Goal: Task Accomplishment & Management: Use online tool/utility

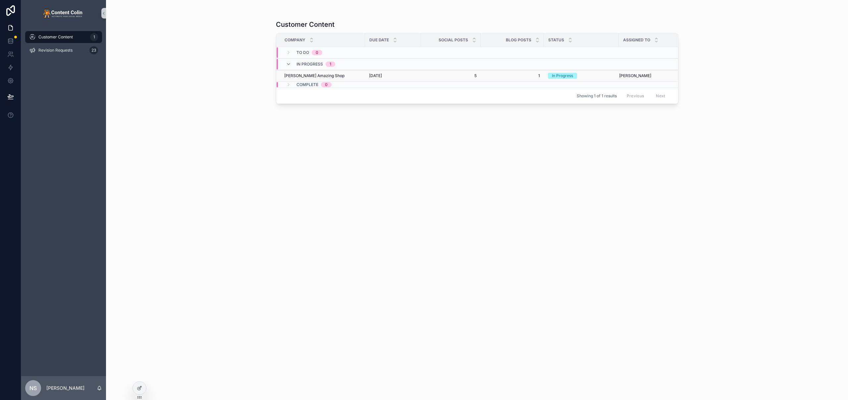
click at [358, 78] on div "[PERSON_NAME] Amazing Shop [PERSON_NAME] Amazing Shop" at bounding box center [322, 75] width 77 height 5
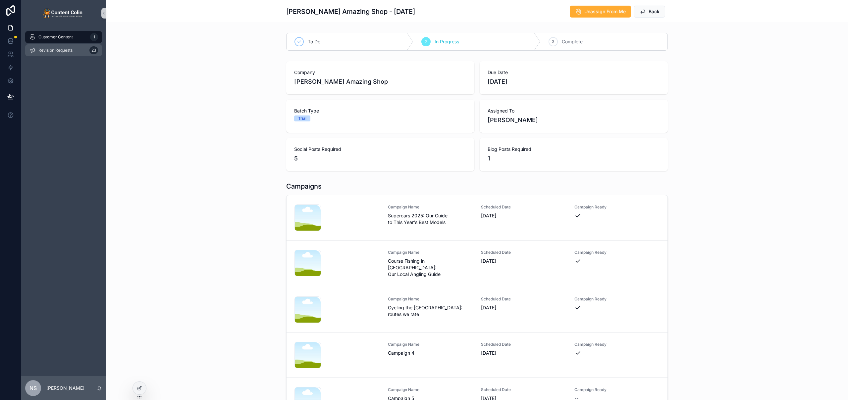
click at [59, 55] on div "Revision Requests 23" at bounding box center [63, 50] width 69 height 11
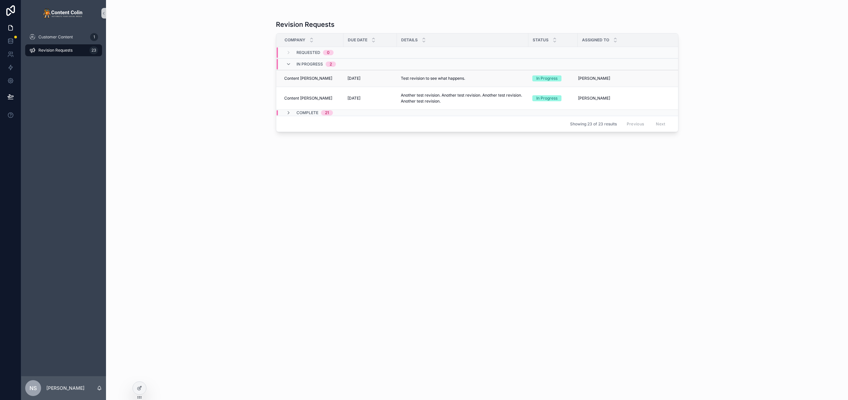
click at [423, 78] on p "Test revision to see what happens." at bounding box center [433, 79] width 64 height 6
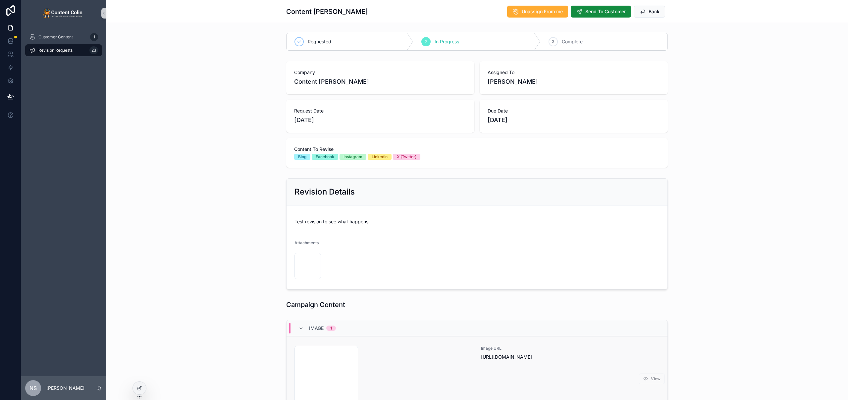
scroll to position [106, 0]
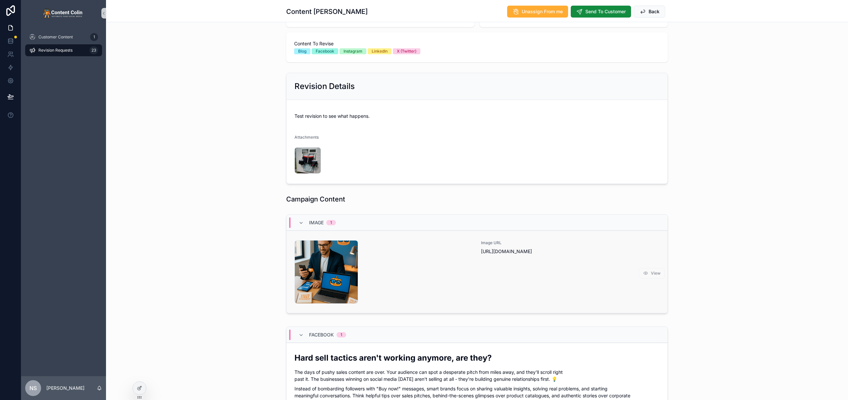
click at [435, 269] on div "contentcolin-1753803761 .png" at bounding box center [383, 272] width 179 height 64
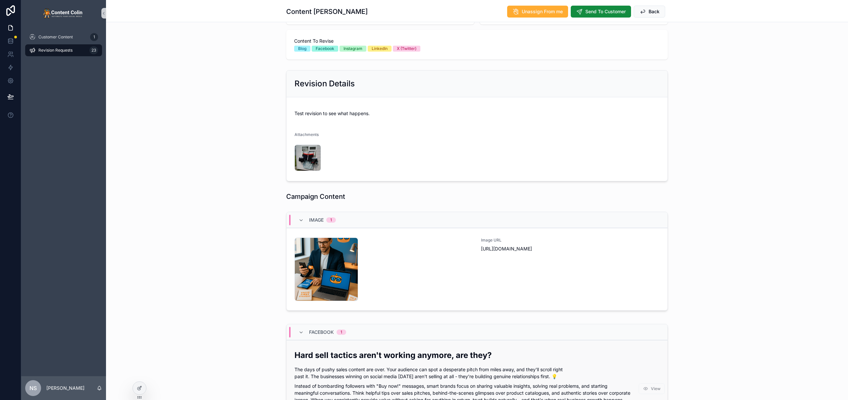
scroll to position [199, 0]
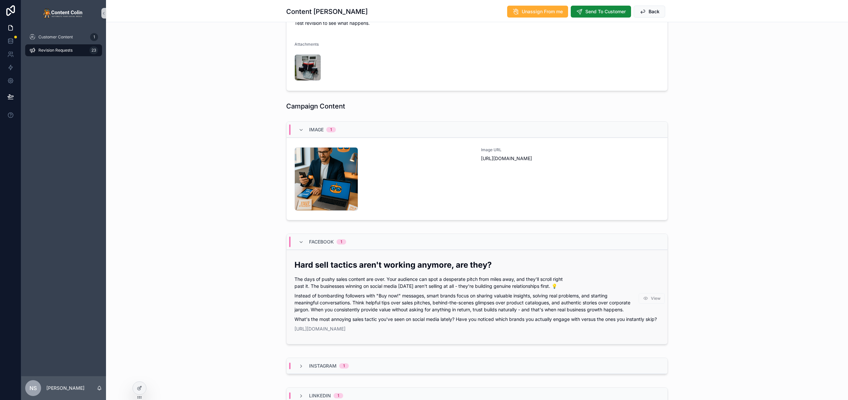
click at [422, 296] on p "Instead of bombarding followers with "Buy now!" messages, smart brands focus on…" at bounding box center [476, 302] width 365 height 21
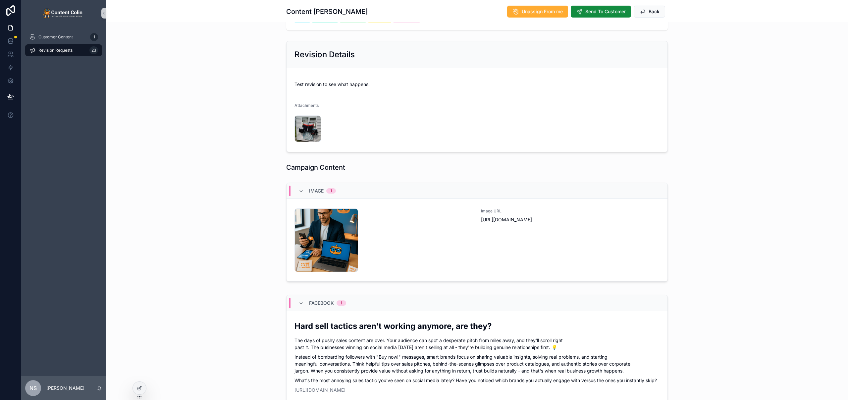
scroll to position [206, 0]
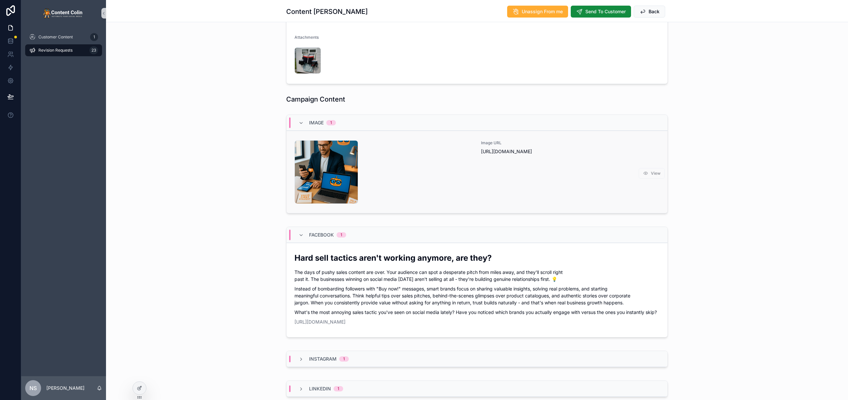
click at [650, 176] on span "View" at bounding box center [652, 174] width 26 height 6
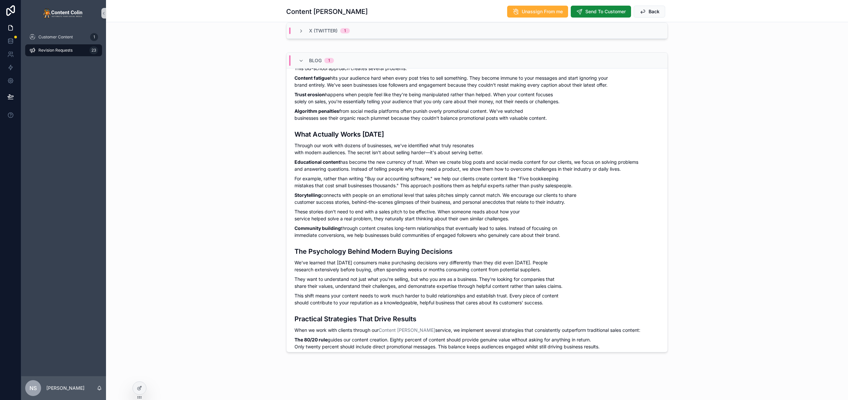
scroll to position [145, 0]
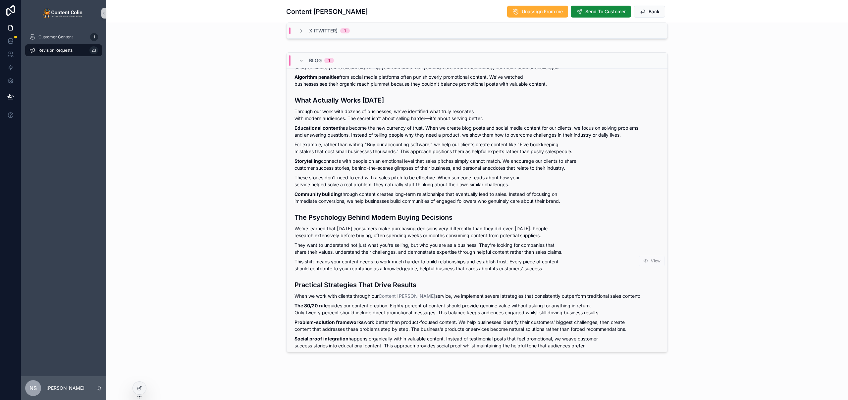
click at [435, 235] on p "We've learned that [DATE] consumers make purchasing decisions very differently …" at bounding box center [476, 232] width 365 height 14
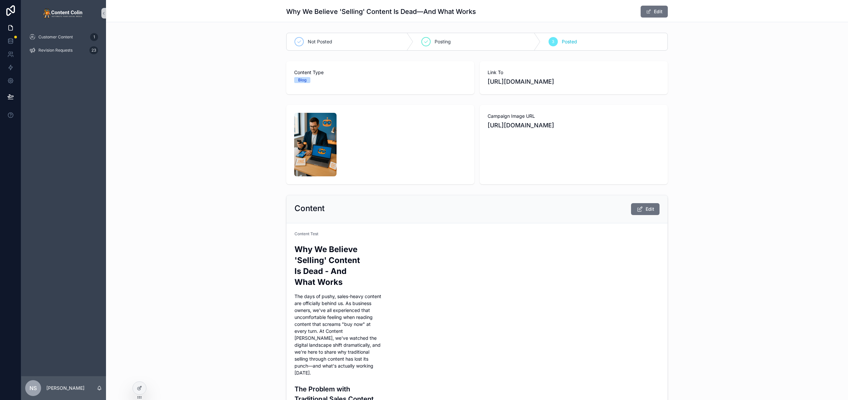
scroll to position [71, 0]
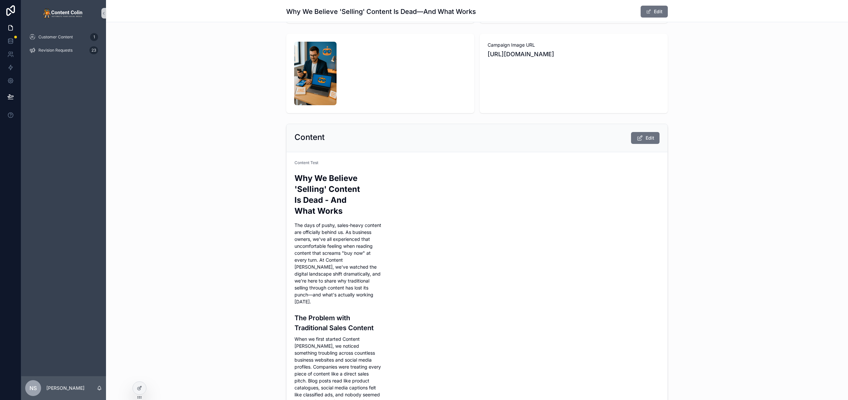
click at [651, 131] on div "Content Edit" at bounding box center [477, 138] width 381 height 28
click at [646, 140] on span "Edit" at bounding box center [650, 138] width 9 height 7
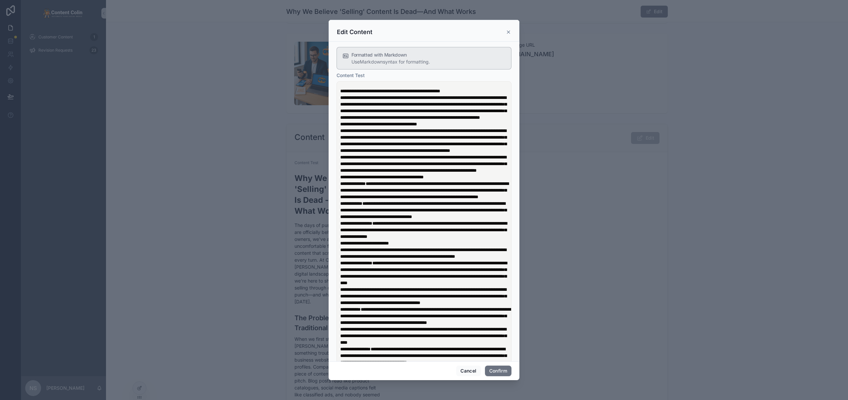
click at [508, 31] on icon at bounding box center [508, 31] width 5 height 5
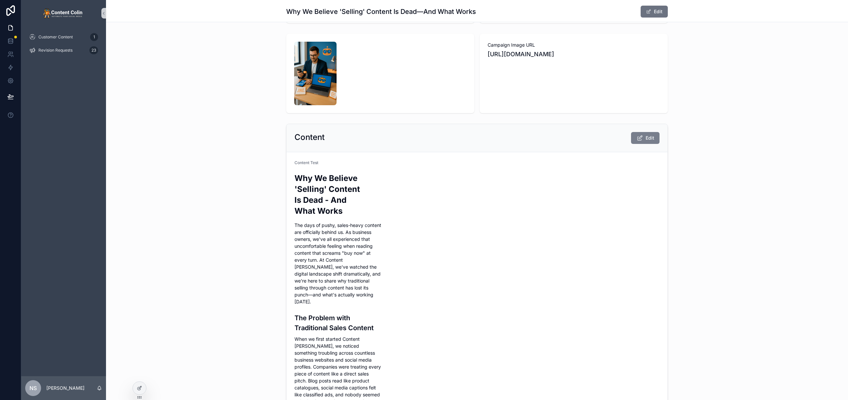
click at [639, 137] on icon "scrollable content" at bounding box center [639, 138] width 7 height 7
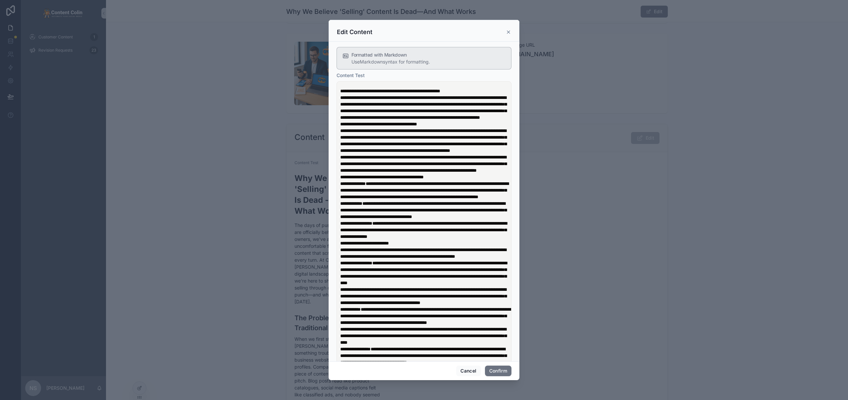
click at [506, 31] on icon at bounding box center [508, 31] width 5 height 5
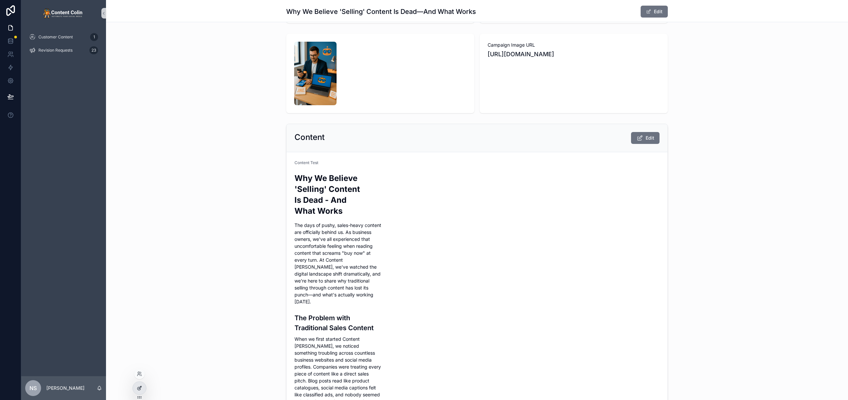
click at [137, 389] on icon at bounding box center [138, 389] width 3 height 3
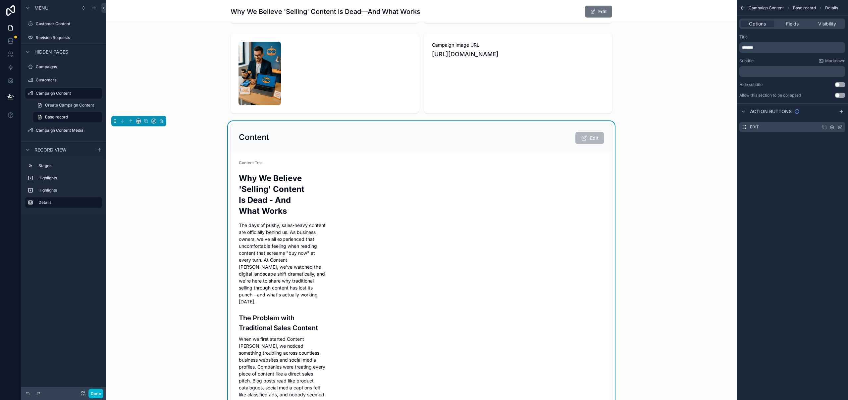
click at [840, 128] on icon "scrollable content" at bounding box center [839, 127] width 5 height 5
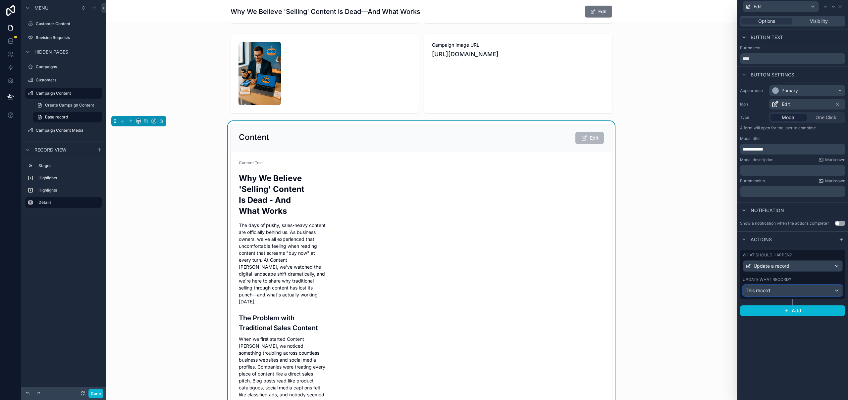
click at [772, 291] on div "This record" at bounding box center [792, 291] width 99 height 11
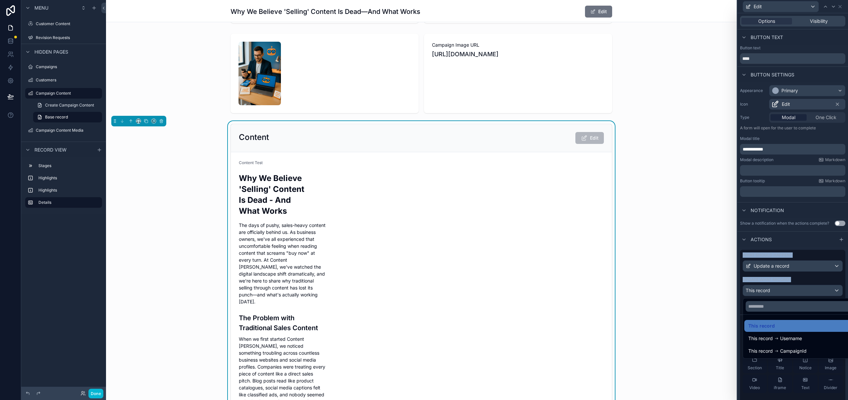
click at [772, 291] on div at bounding box center [792, 200] width 111 height 400
click at [829, 341] on button "Use setting" at bounding box center [834, 340] width 11 height 5
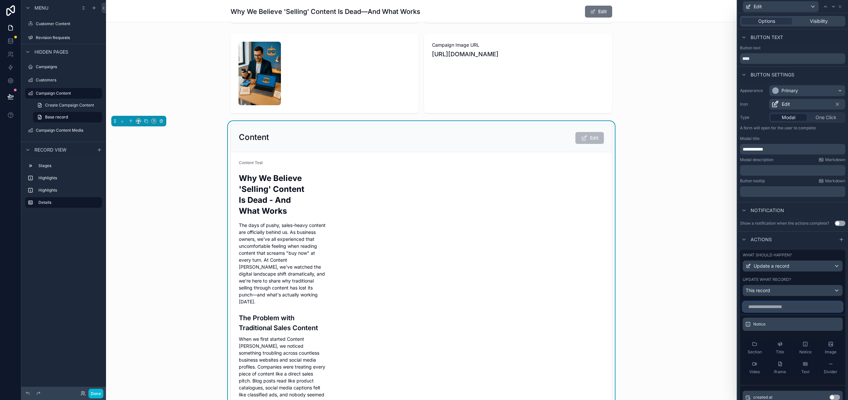
click at [779, 306] on input "text" at bounding box center [793, 307] width 100 height 11
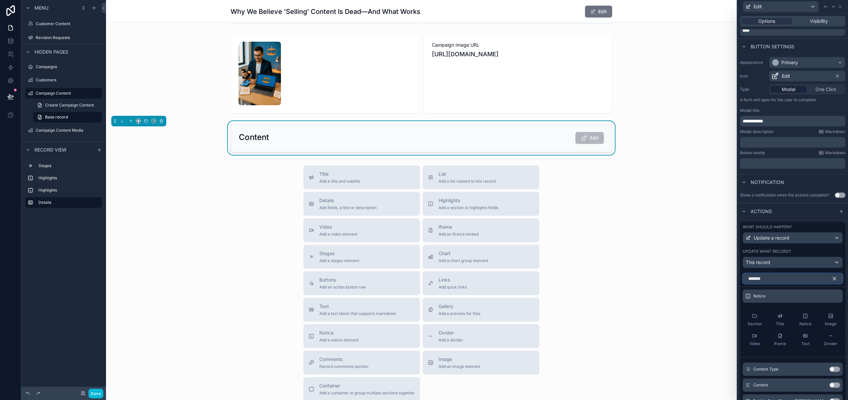
scroll to position [0, 0]
type input "*******"
click at [825, 377] on div "Content Type Use setting Content Use setting Publish Date (Content Colin) Use s…" at bounding box center [792, 407] width 105 height 95
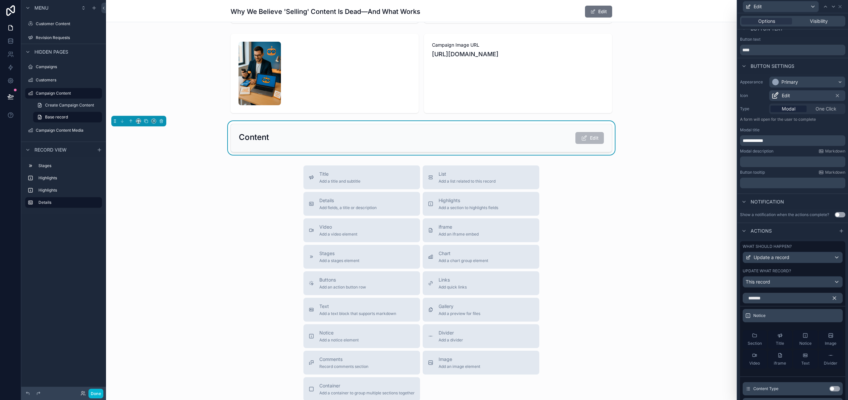
scroll to position [43, 0]
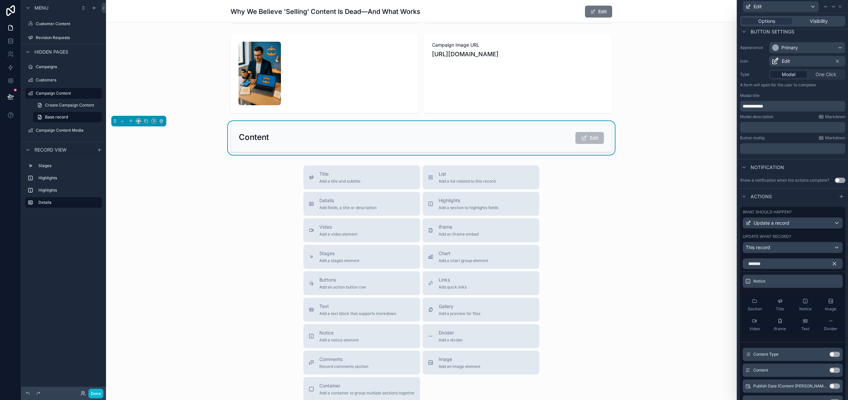
click at [832, 371] on button "Use setting" at bounding box center [834, 370] width 11 height 5
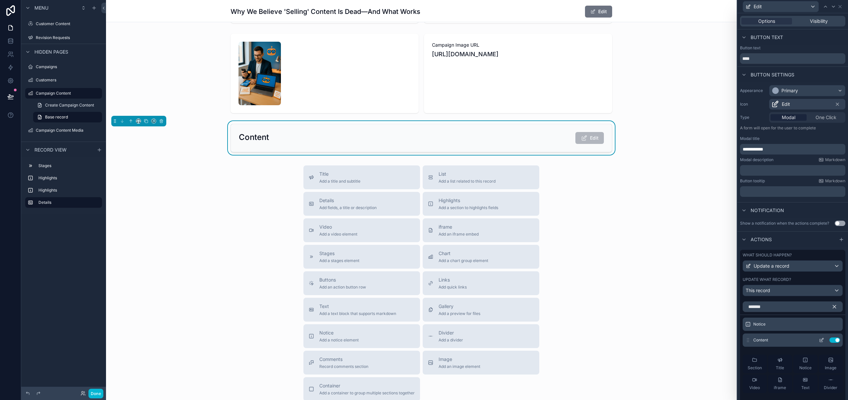
click at [819, 341] on icon at bounding box center [821, 340] width 5 height 5
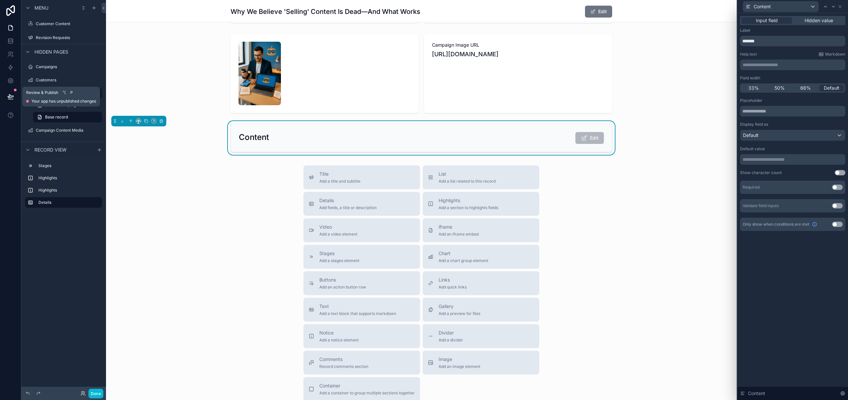
click at [10, 96] on icon at bounding box center [11, 96] width 6 height 3
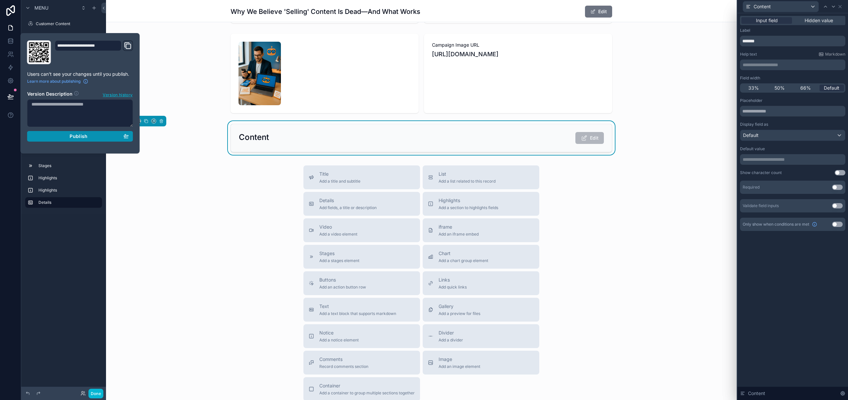
click at [69, 133] on div "Publish" at bounding box center [79, 136] width 97 height 6
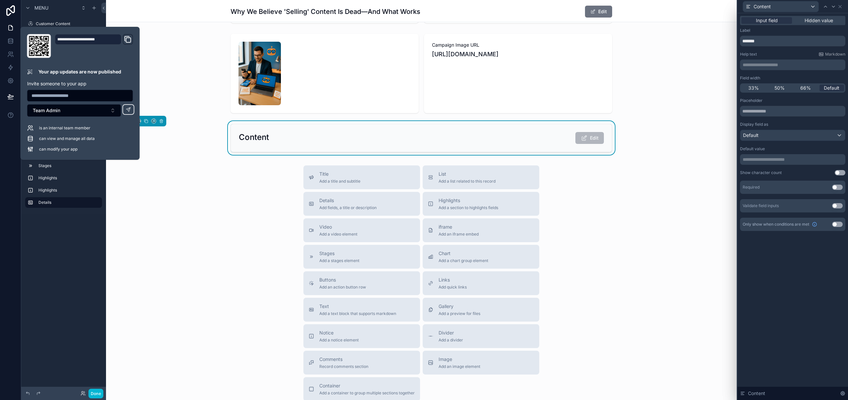
click at [341, 150] on div "Content Edit" at bounding box center [421, 138] width 381 height 28
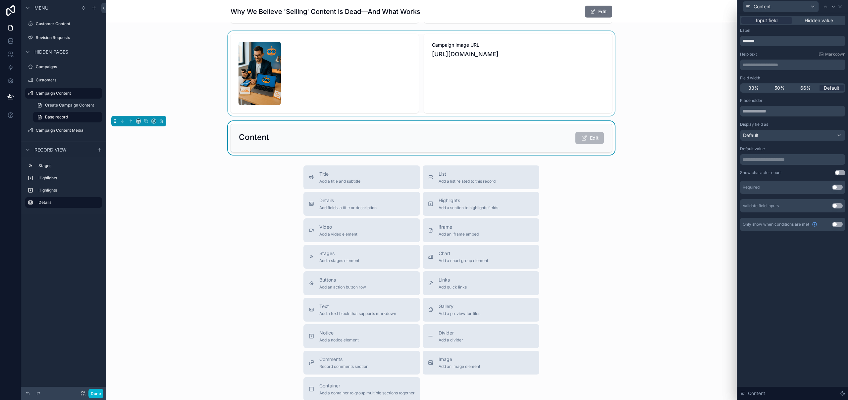
click at [385, 84] on div "scrollable content" at bounding box center [421, 73] width 631 height 85
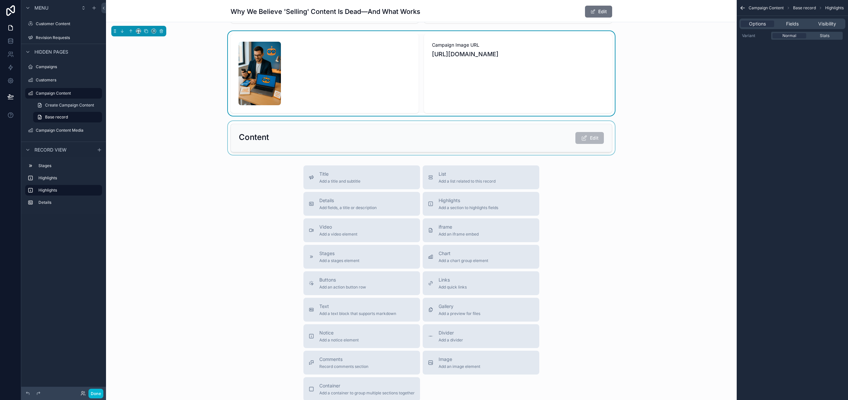
click at [497, 134] on div "scrollable content" at bounding box center [421, 138] width 631 height 34
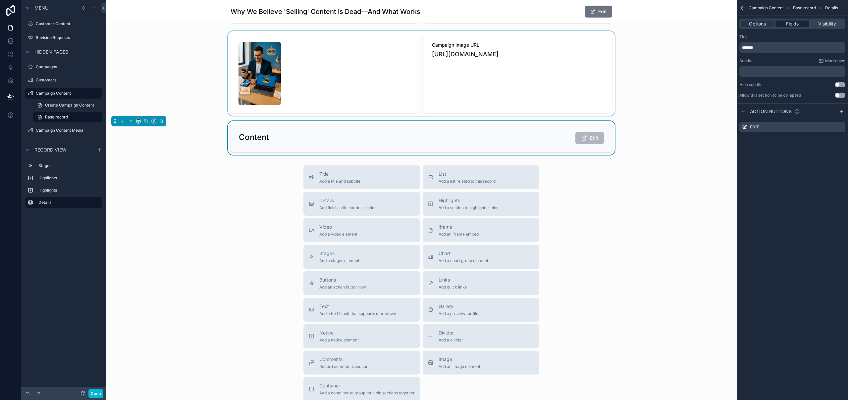
click at [793, 27] on span "Fields" at bounding box center [792, 24] width 13 height 7
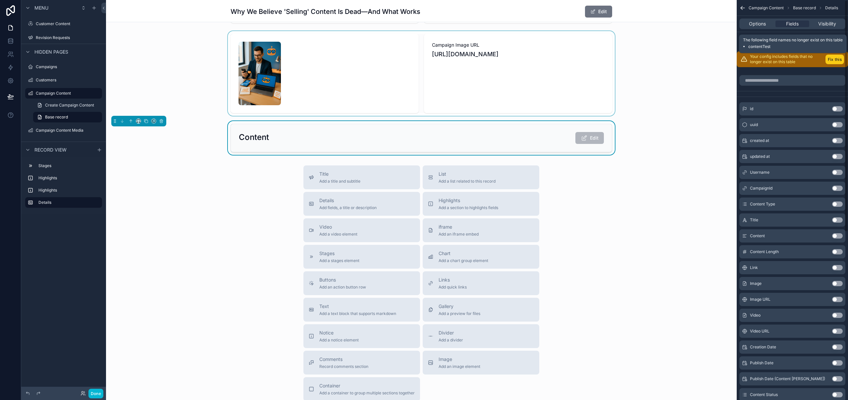
click at [837, 59] on button "Fix this" at bounding box center [834, 60] width 19 height 10
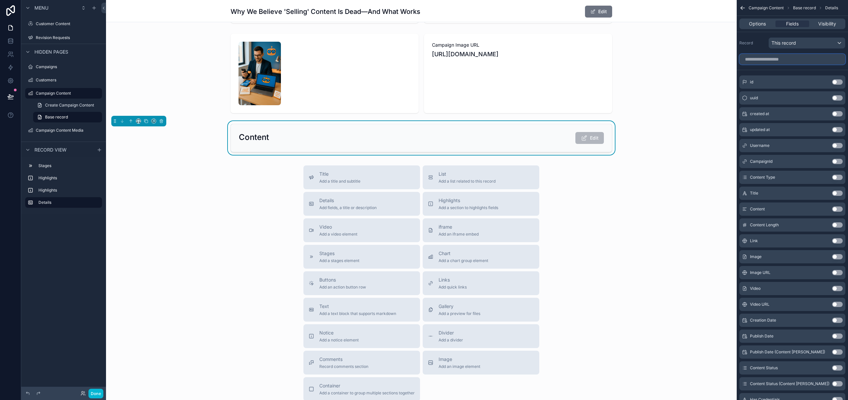
click at [801, 58] on input "scrollable content" at bounding box center [792, 59] width 106 height 11
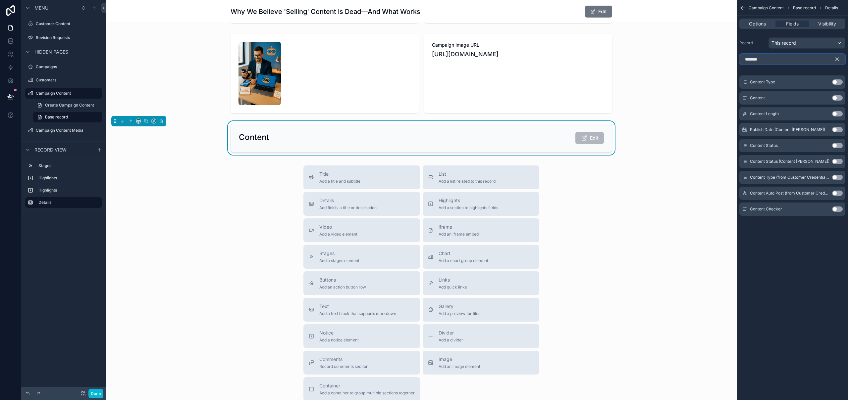
type input "*******"
click at [838, 99] on button "Use setting" at bounding box center [837, 97] width 11 height 5
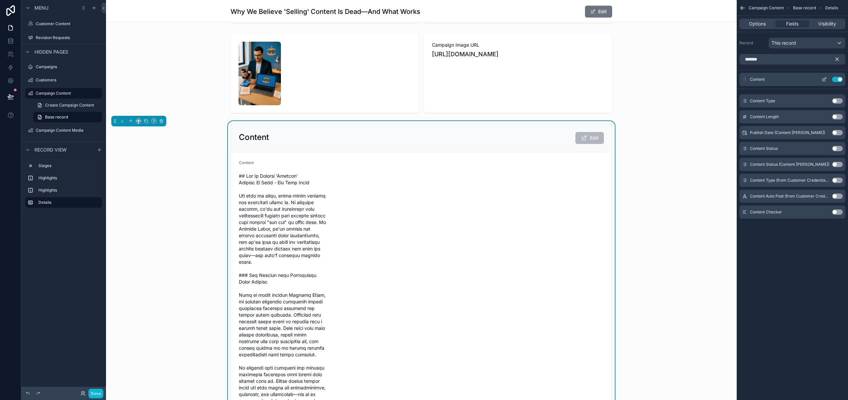
click at [824, 80] on icon "scrollable content" at bounding box center [823, 79] width 5 height 5
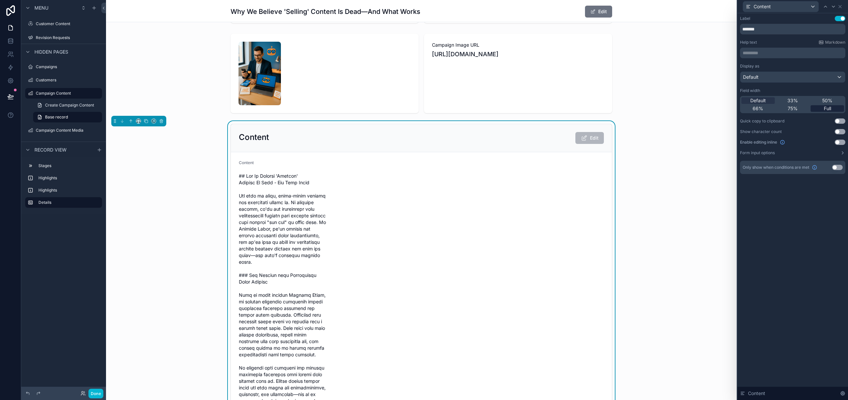
click at [826, 108] on span "Full" at bounding box center [827, 108] width 7 height 7
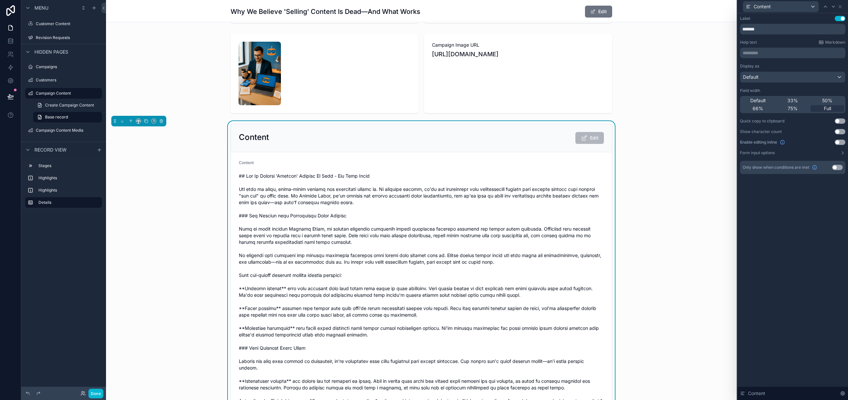
click at [840, 17] on button "Use setting" at bounding box center [840, 18] width 11 height 5
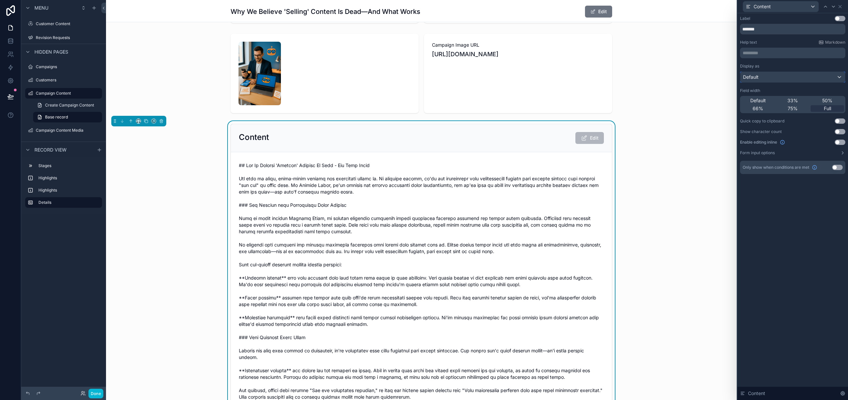
click at [776, 79] on div "Default" at bounding box center [792, 77] width 105 height 11
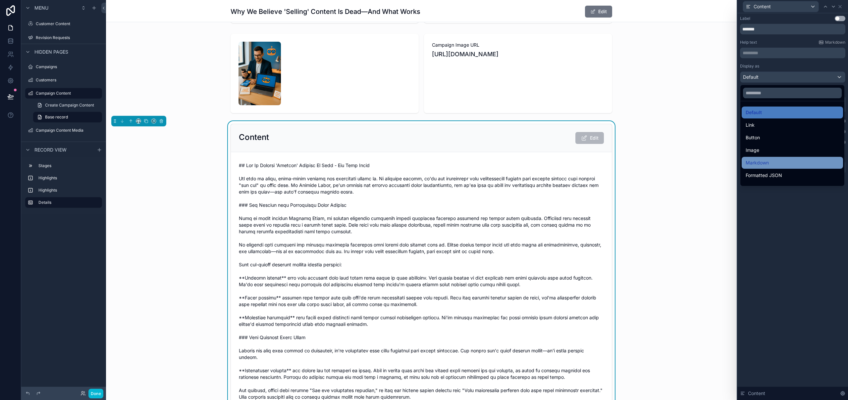
click at [766, 161] on span "Markdown" at bounding box center [757, 163] width 23 height 8
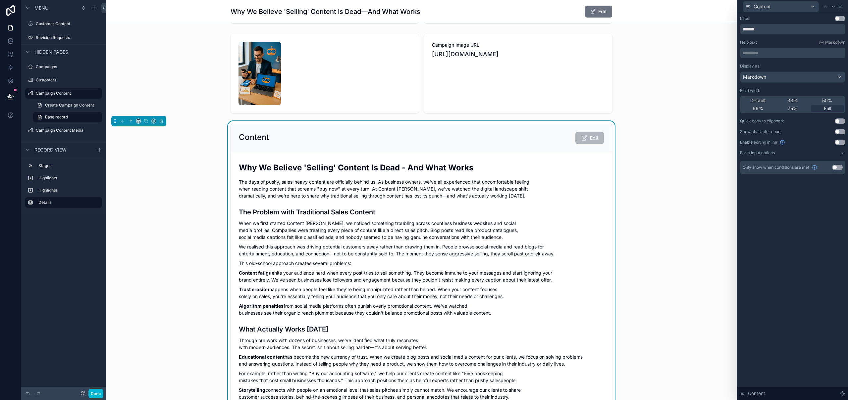
click at [823, 228] on div "Label Use setting ******* Help text Markdown ********* ﻿ Display as Markdown Fi…" at bounding box center [792, 206] width 111 height 387
click at [840, 7] on icon at bounding box center [840, 6] width 3 height 3
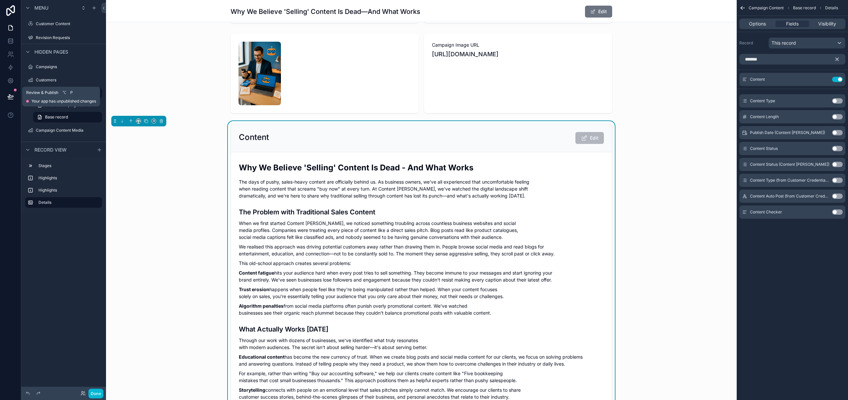
click at [9, 96] on icon at bounding box center [10, 96] width 7 height 7
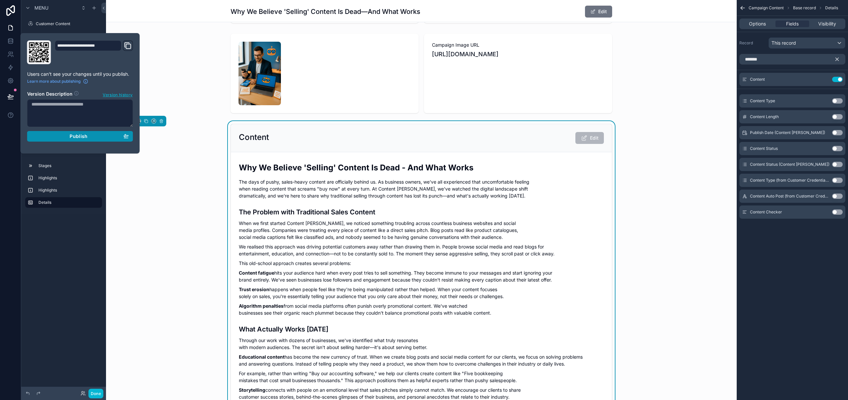
click at [67, 136] on div "Publish" at bounding box center [79, 136] width 97 height 6
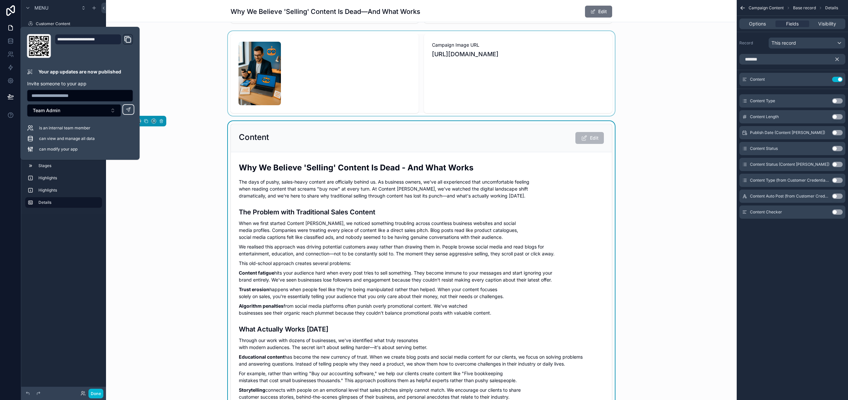
click at [205, 42] on div "scrollable content" at bounding box center [421, 73] width 631 height 85
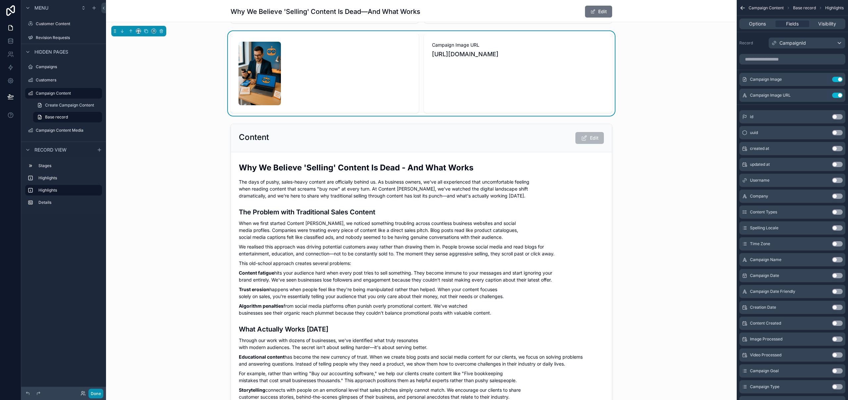
click at [95, 395] on button "Done" at bounding box center [95, 394] width 15 height 10
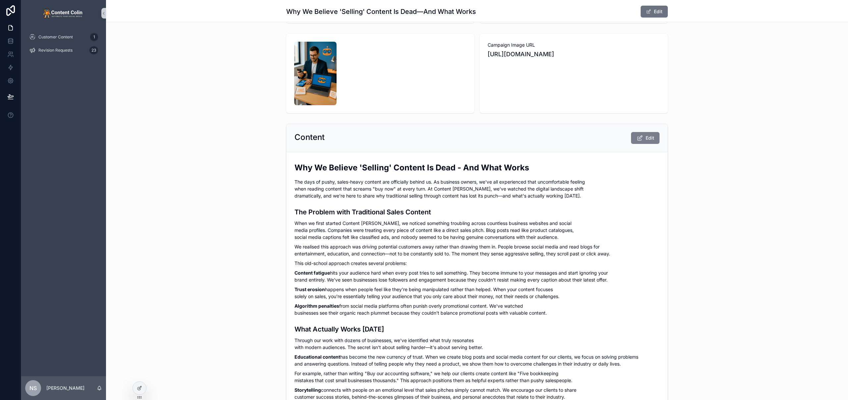
click at [651, 138] on span "Edit" at bounding box center [650, 138] width 9 height 7
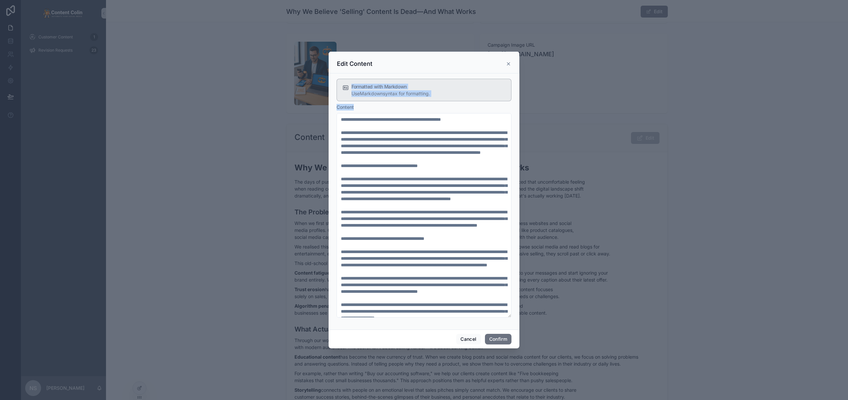
drag, startPoint x: 508, startPoint y: 65, endPoint x: 433, endPoint y: 211, distance: 164.7
click at [429, 210] on div "Edit Content Formatted with Markdown Use Markdown syntax for formatting. Conten…" at bounding box center [424, 200] width 191 height 297
click at [516, 62] on div "Edit Content" at bounding box center [424, 63] width 191 height 22
click at [512, 63] on div "Edit Content" at bounding box center [424, 63] width 191 height 22
drag, startPoint x: 509, startPoint y: 64, endPoint x: 506, endPoint y: 67, distance: 4.7
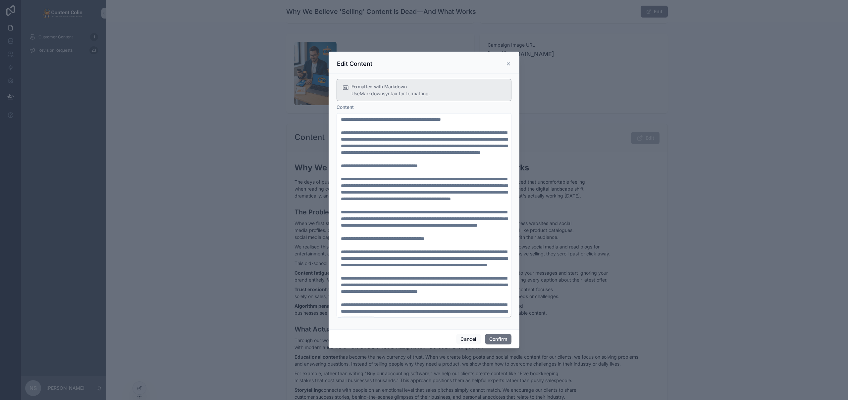
click at [509, 64] on icon at bounding box center [508, 63] width 5 height 5
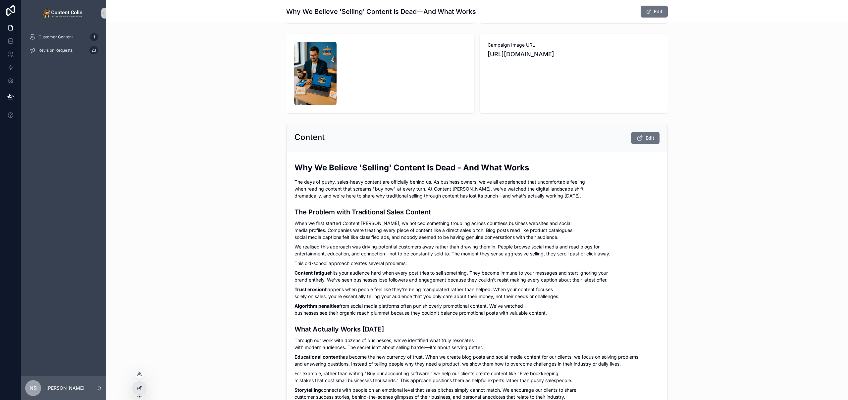
click at [140, 390] on icon at bounding box center [138, 389] width 3 height 3
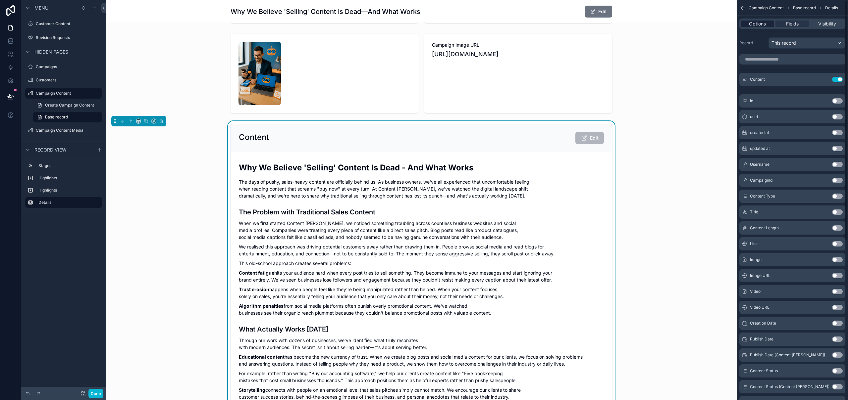
click at [757, 24] on span "Options" at bounding box center [757, 24] width 17 height 7
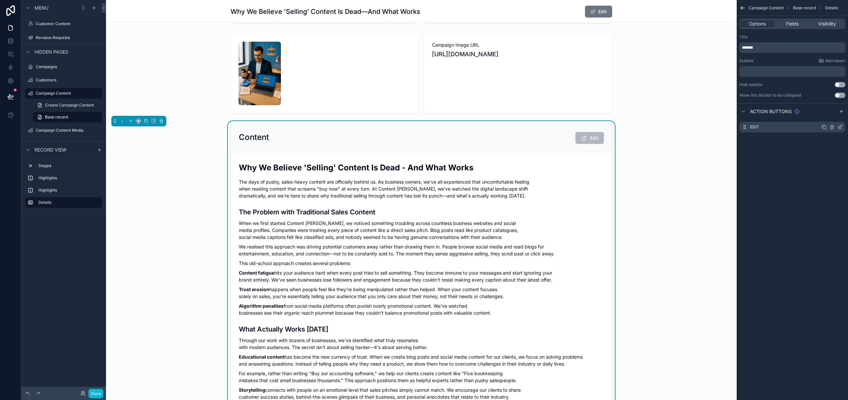
click at [841, 128] on icon "scrollable content" at bounding box center [839, 127] width 5 height 5
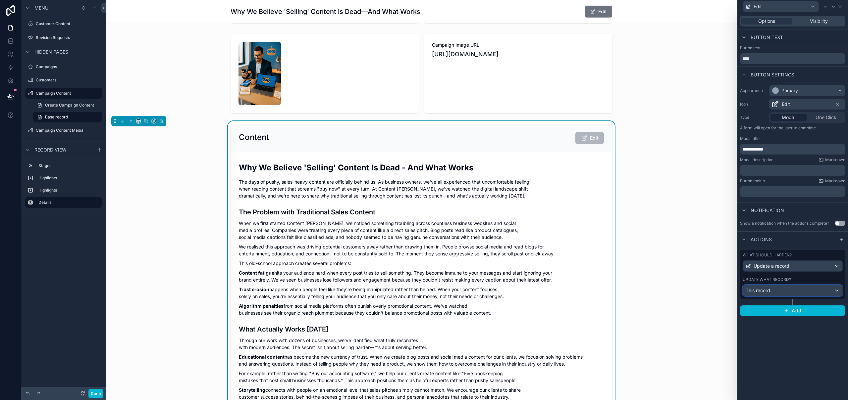
click at [777, 293] on div "This record" at bounding box center [792, 291] width 99 height 11
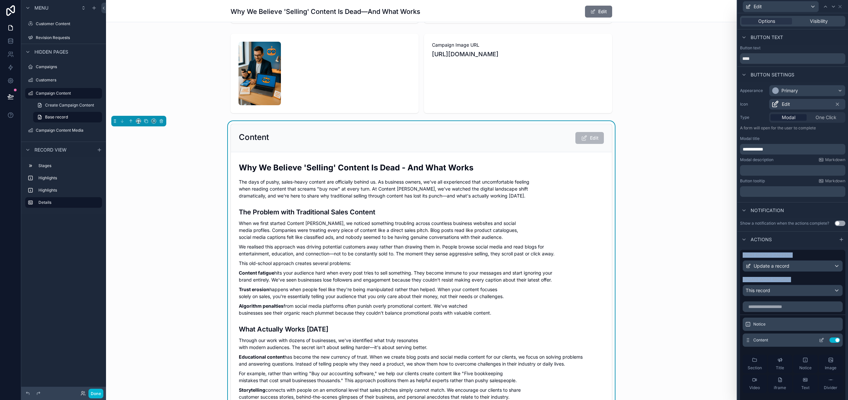
click at [819, 340] on icon at bounding box center [821, 340] width 5 height 5
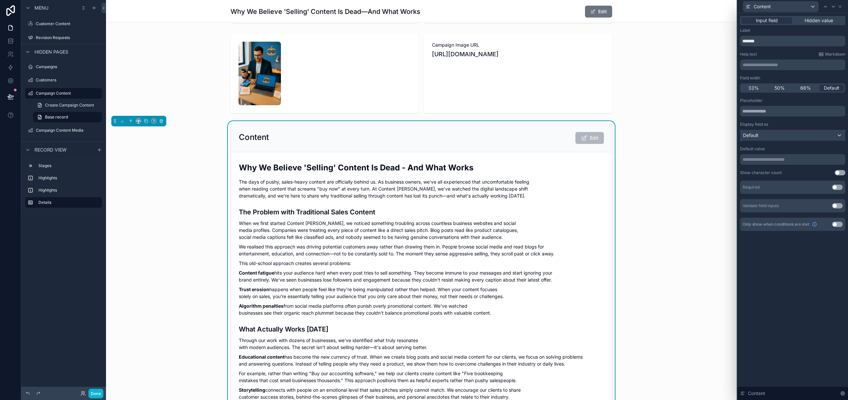
click at [772, 135] on div "Default" at bounding box center [792, 135] width 105 height 11
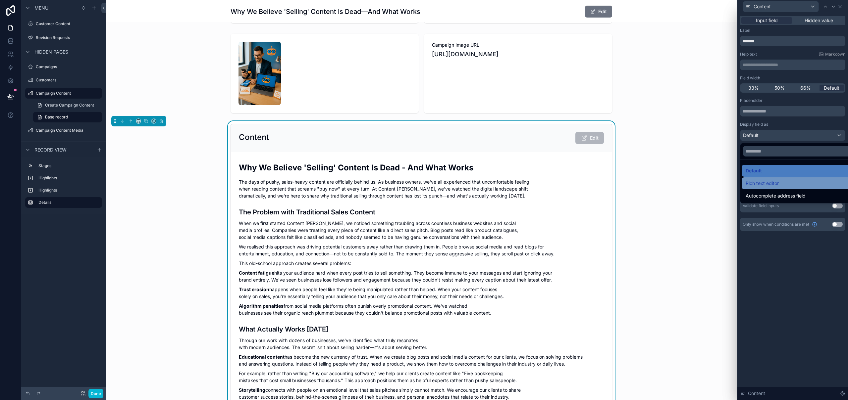
click at [773, 181] on span "Rich text editor" at bounding box center [762, 184] width 33 height 8
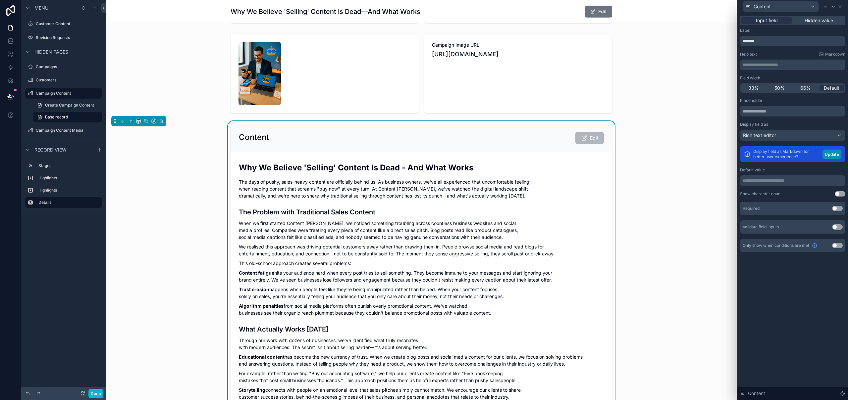
click at [834, 158] on button "Update" at bounding box center [831, 155] width 19 height 10
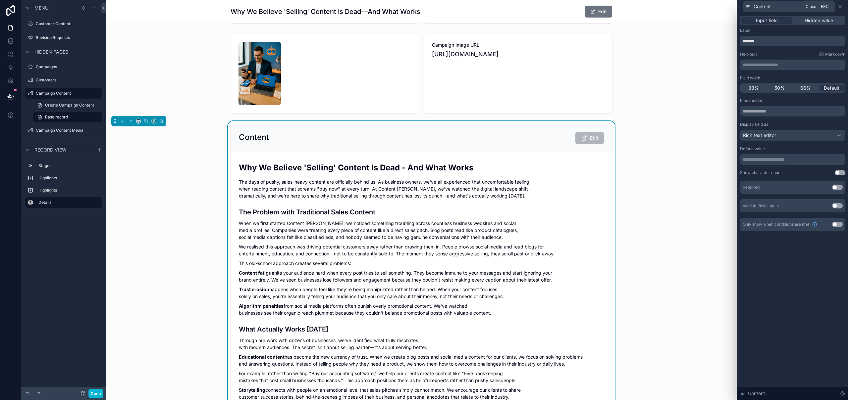
click at [841, 5] on icon at bounding box center [840, 6] width 3 height 3
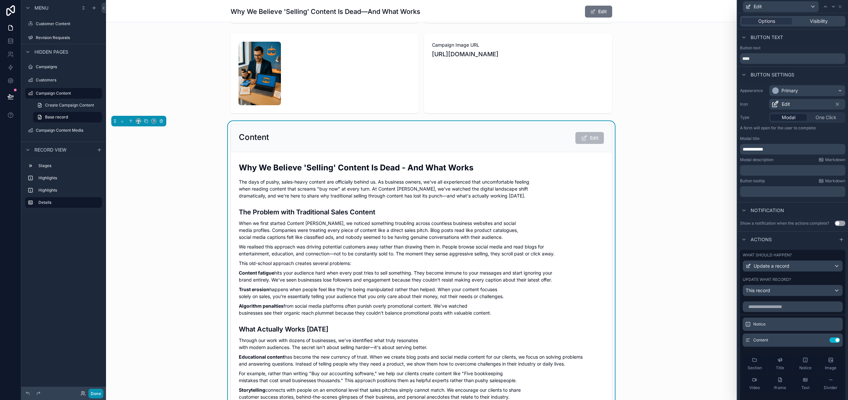
click at [98, 393] on button "Done" at bounding box center [95, 394] width 15 height 10
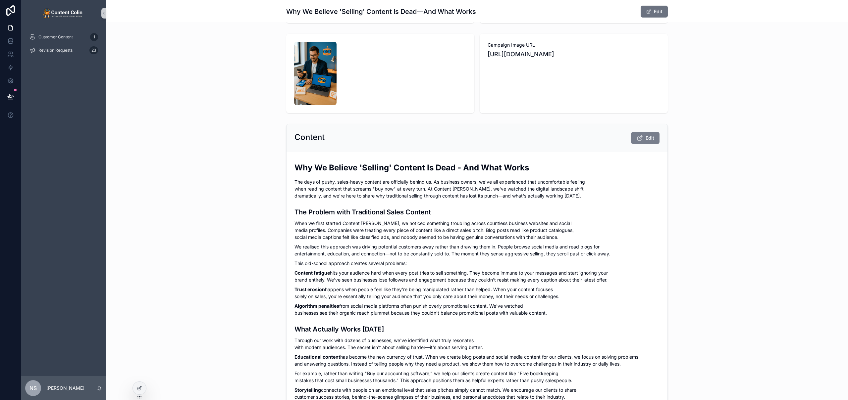
click at [639, 138] on icon "scrollable content" at bounding box center [639, 138] width 7 height 7
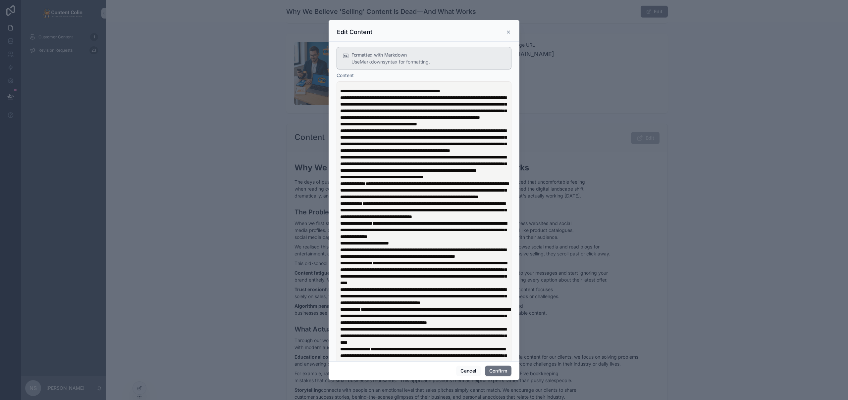
click at [508, 32] on icon at bounding box center [508, 31] width 5 height 5
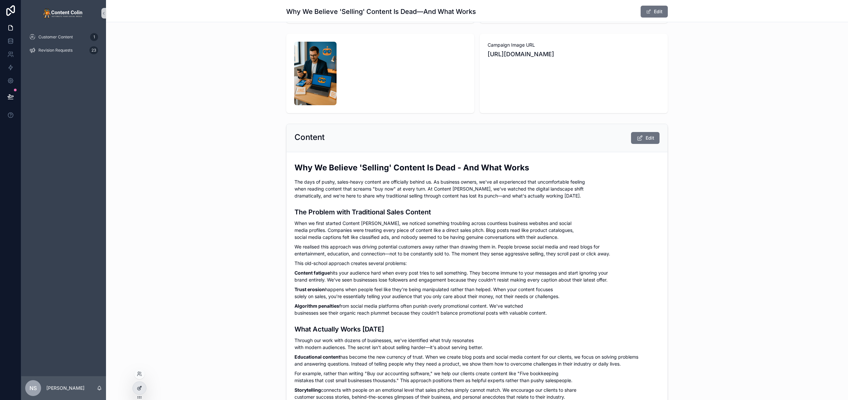
click at [141, 389] on icon at bounding box center [139, 388] width 5 height 5
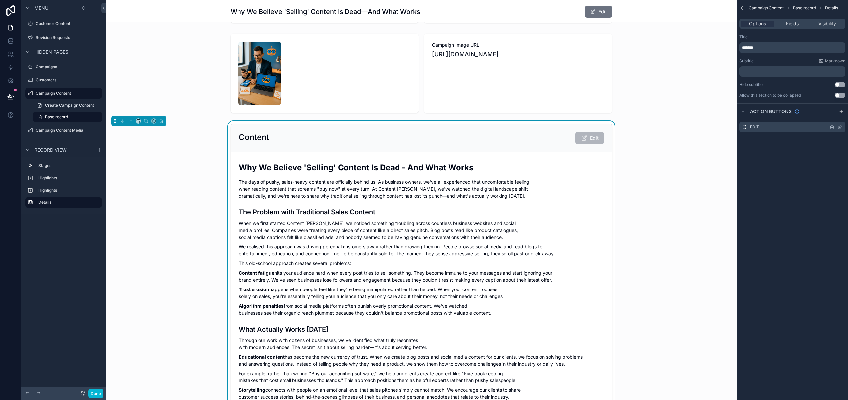
click at [840, 129] on icon "scrollable content" at bounding box center [839, 127] width 5 height 5
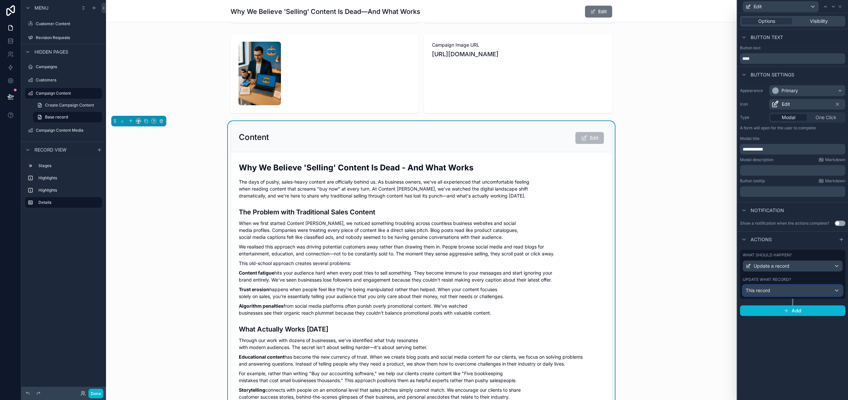
click at [787, 291] on div "This record" at bounding box center [792, 291] width 99 height 11
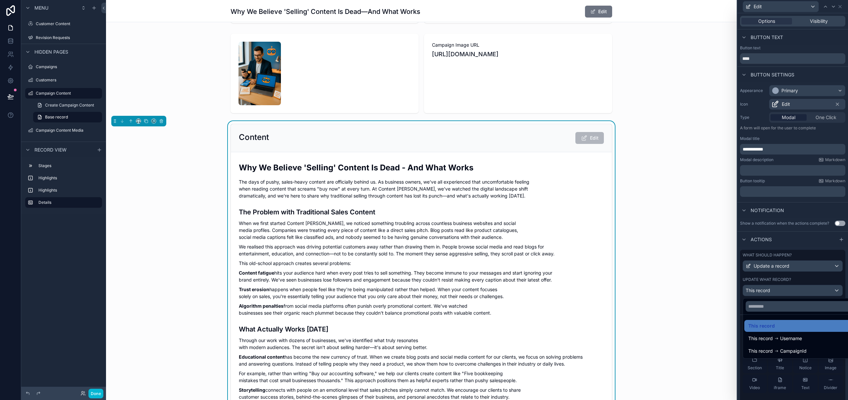
click at [787, 291] on div at bounding box center [792, 200] width 111 height 400
click at [821, 341] on icon at bounding box center [822, 340] width 3 height 3
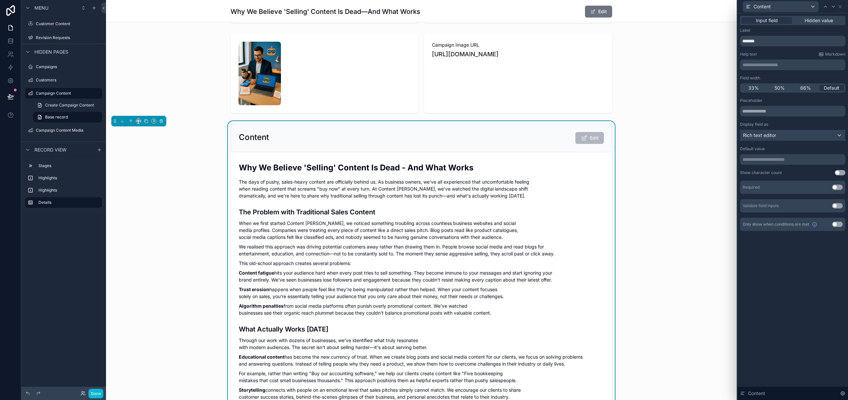
click at [771, 134] on span "Rich text editor" at bounding box center [759, 135] width 33 height 7
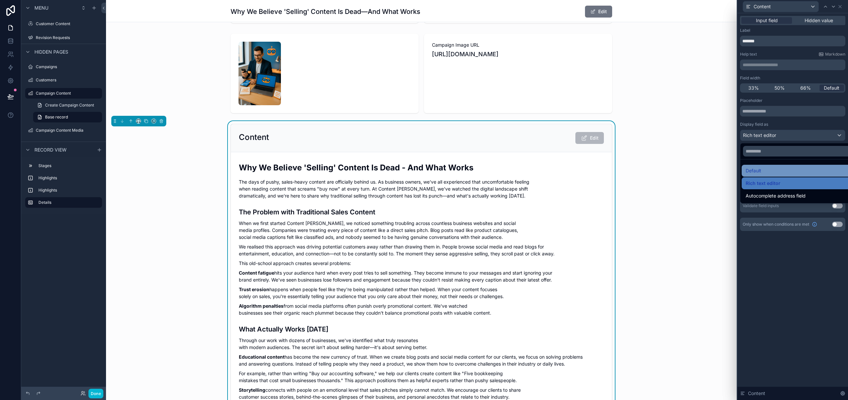
click at [767, 172] on div "Default" at bounding box center [800, 171] width 109 height 8
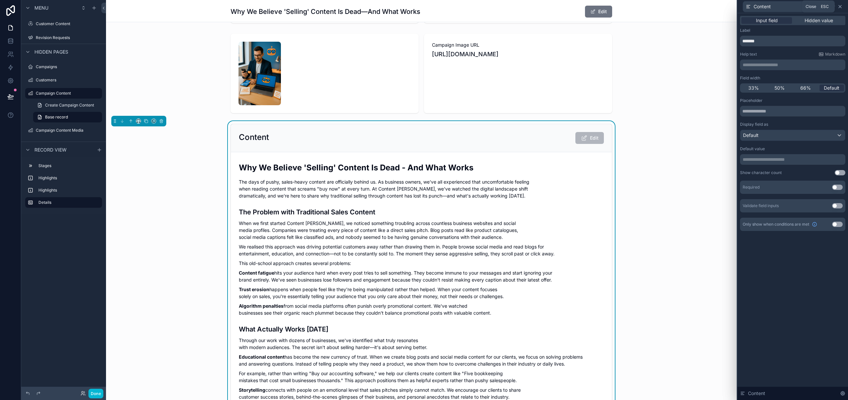
click at [842, 6] on icon at bounding box center [839, 6] width 5 height 5
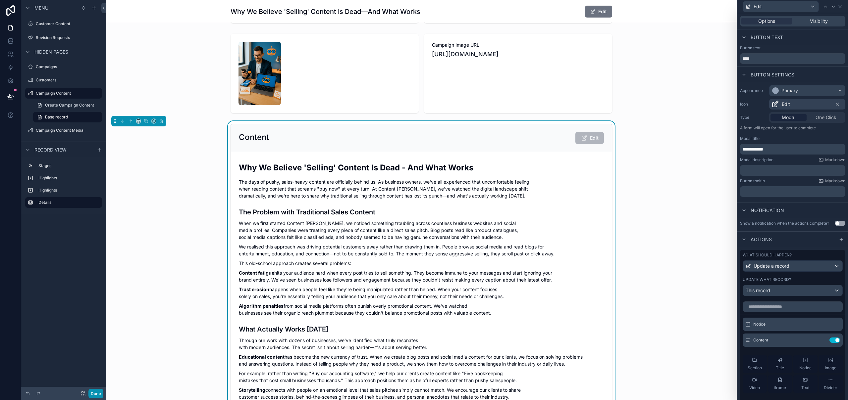
click at [95, 392] on button "Done" at bounding box center [95, 394] width 15 height 10
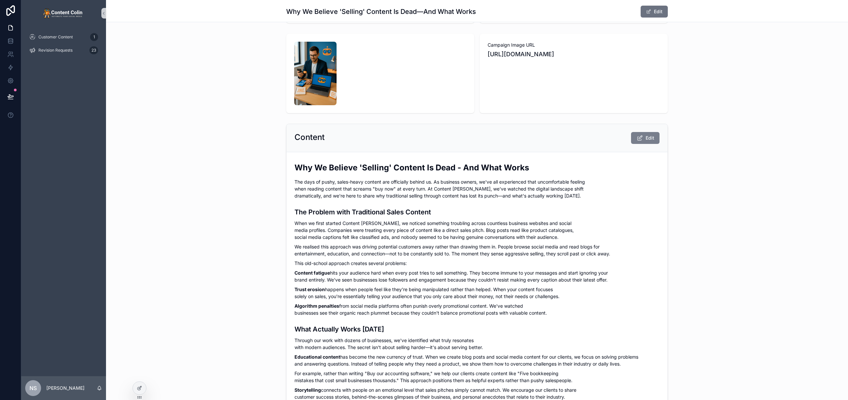
click at [646, 138] on span "Edit" at bounding box center [650, 138] width 9 height 7
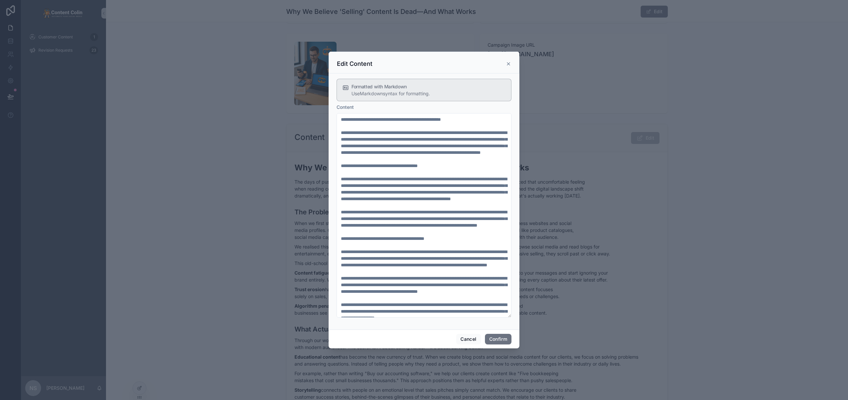
click at [508, 63] on icon at bounding box center [508, 63] width 5 height 5
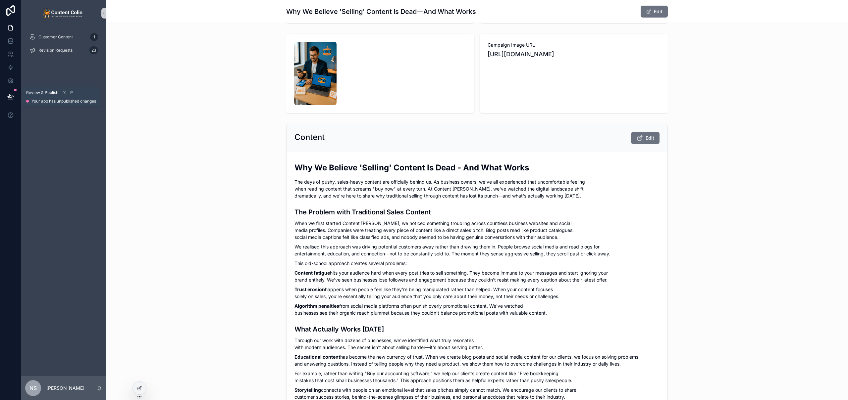
click at [9, 97] on icon at bounding box center [11, 96] width 6 height 3
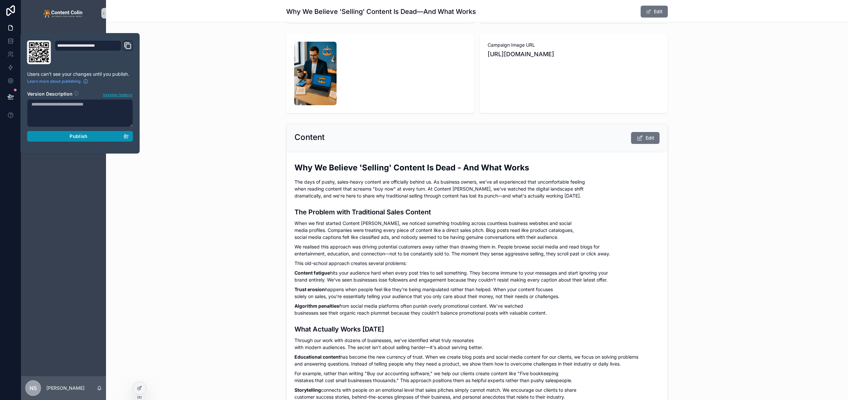
click at [76, 135] on span "Publish" at bounding box center [79, 136] width 18 height 6
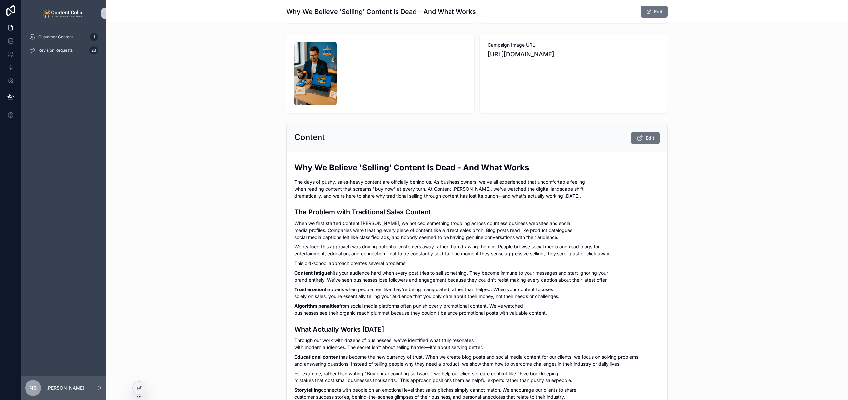
drag, startPoint x: 764, startPoint y: 201, endPoint x: 685, endPoint y: 147, distance: 95.4
click at [640, 139] on icon "scrollable content" at bounding box center [639, 138] width 7 height 7
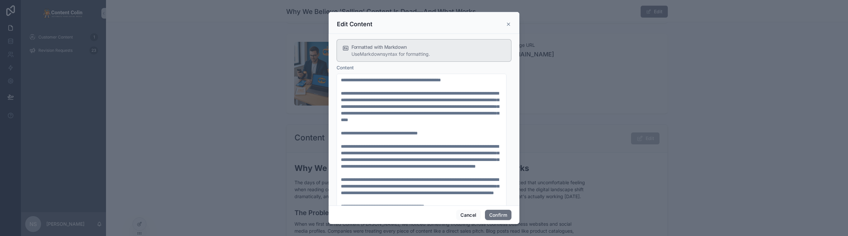
click at [508, 22] on icon at bounding box center [508, 24] width 5 height 5
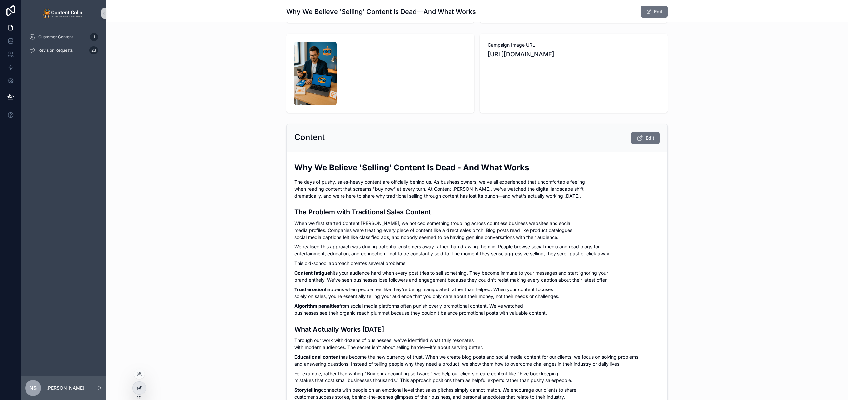
click at [142, 392] on div at bounding box center [139, 388] width 13 height 13
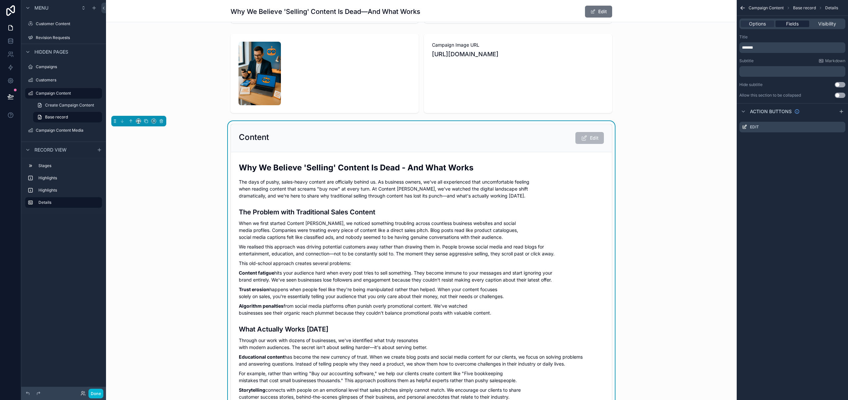
click at [787, 24] on span "Fields" at bounding box center [792, 24] width 13 height 7
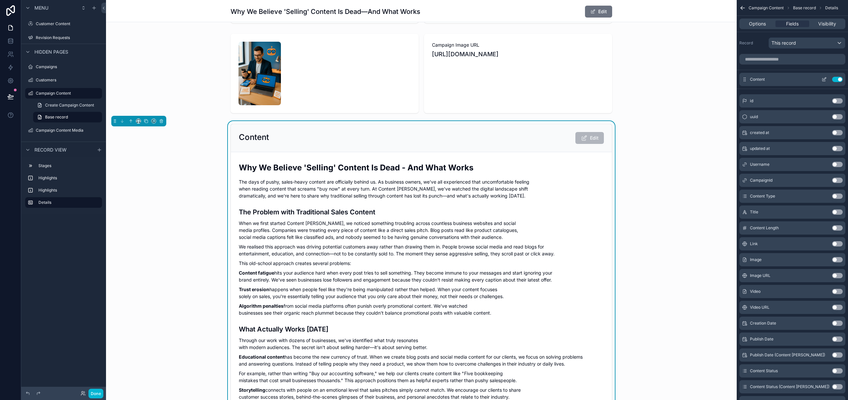
click at [824, 79] on icon "scrollable content" at bounding box center [824, 79] width 3 height 3
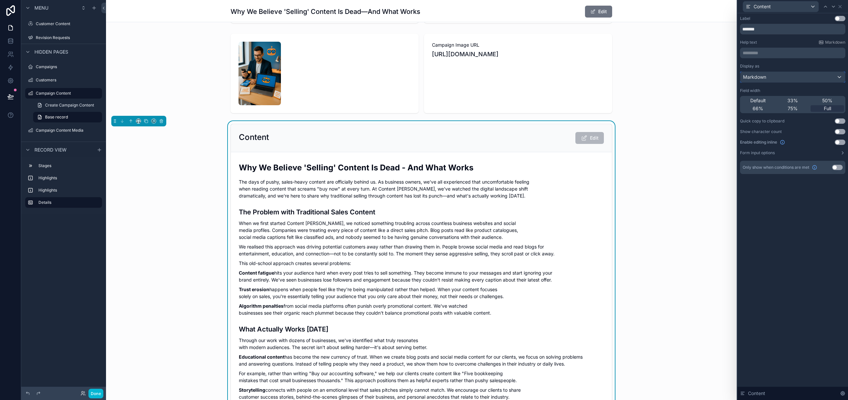
click at [823, 77] on div "Markdown" at bounding box center [792, 77] width 105 height 11
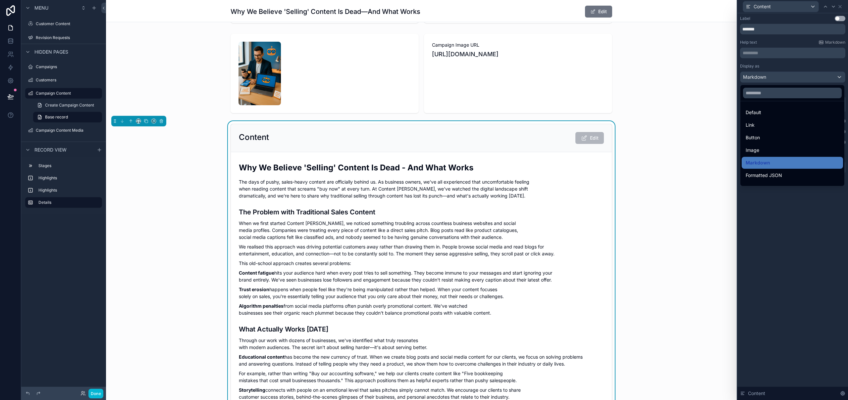
click at [824, 76] on div at bounding box center [792, 200] width 111 height 400
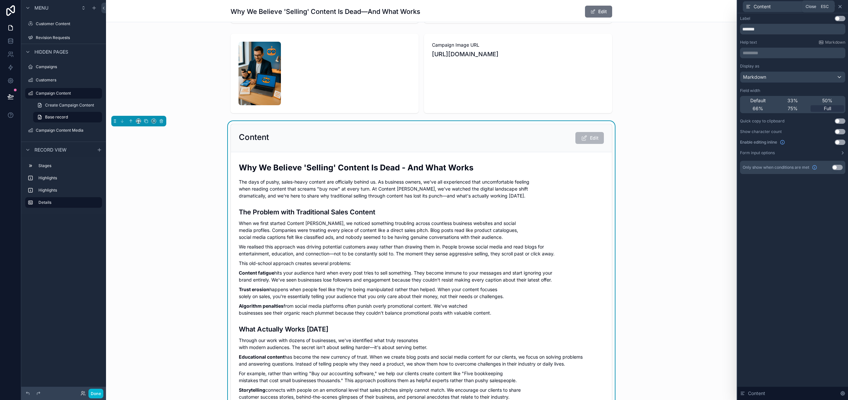
click at [841, 7] on icon at bounding box center [839, 6] width 5 height 5
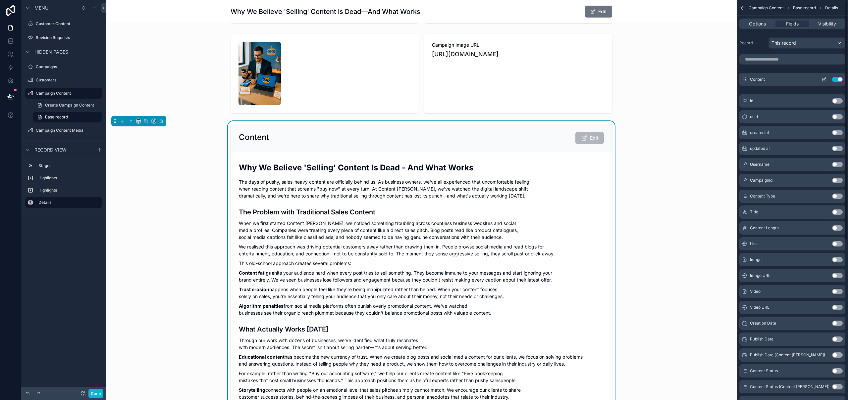
click at [822, 78] on icon "scrollable content" at bounding box center [823, 79] width 5 height 5
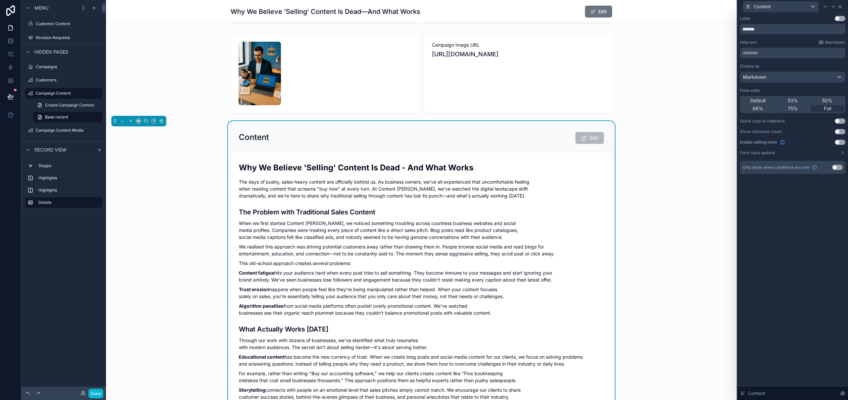
click at [842, 6] on icon at bounding box center [839, 6] width 5 height 5
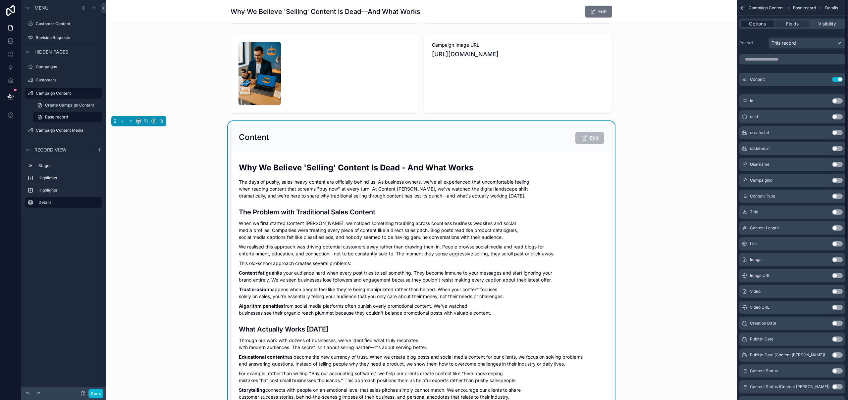
click at [756, 23] on span "Options" at bounding box center [757, 24] width 17 height 7
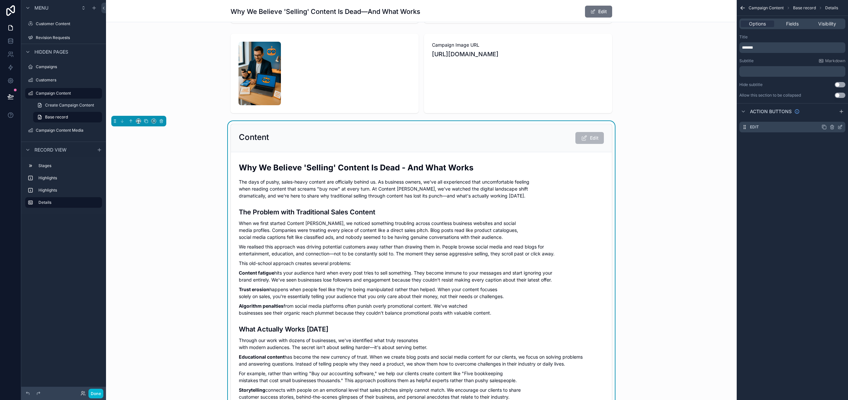
click at [840, 126] on icon "scrollable content" at bounding box center [840, 126] width 3 height 3
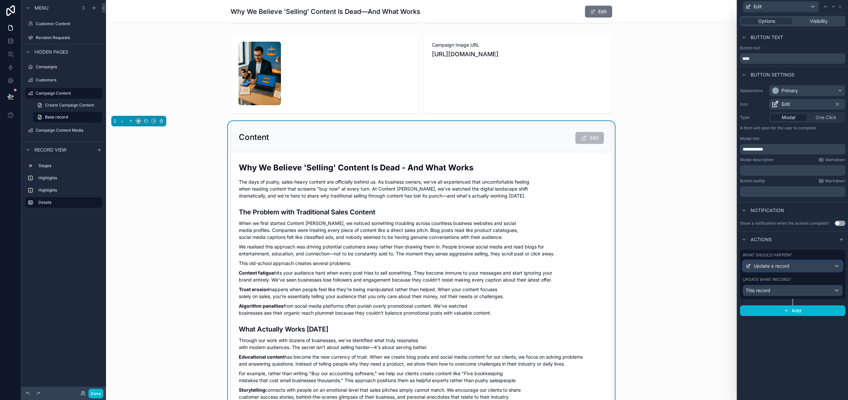
click at [785, 270] on div "Update a record" at bounding box center [792, 266] width 99 height 11
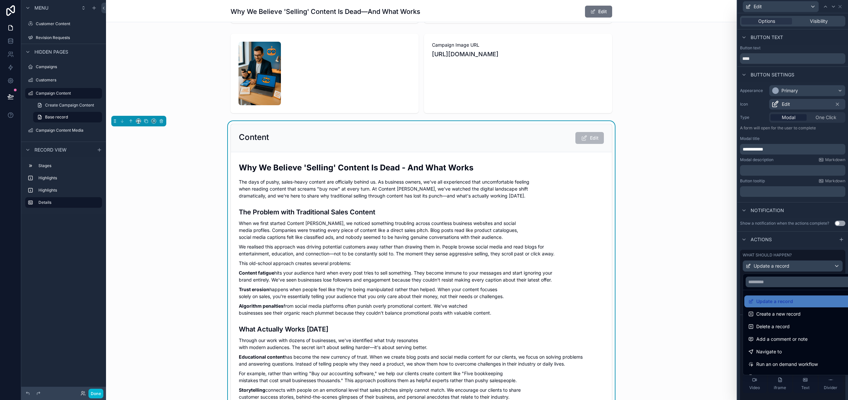
click at [786, 269] on div at bounding box center [792, 200] width 111 height 400
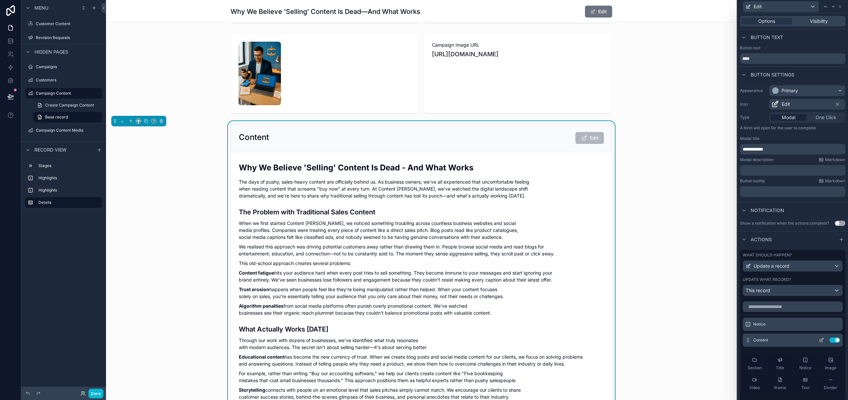
click at [819, 342] on icon at bounding box center [821, 340] width 5 height 5
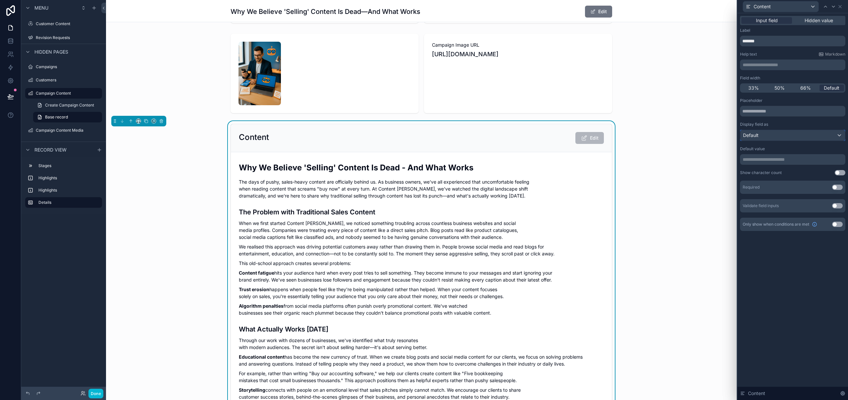
click at [788, 135] on div "Default" at bounding box center [792, 135] width 105 height 11
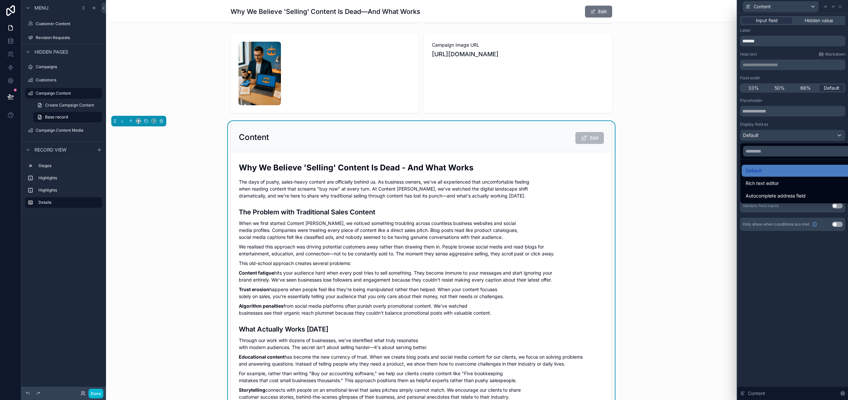
click at [788, 135] on div at bounding box center [792, 200] width 111 height 400
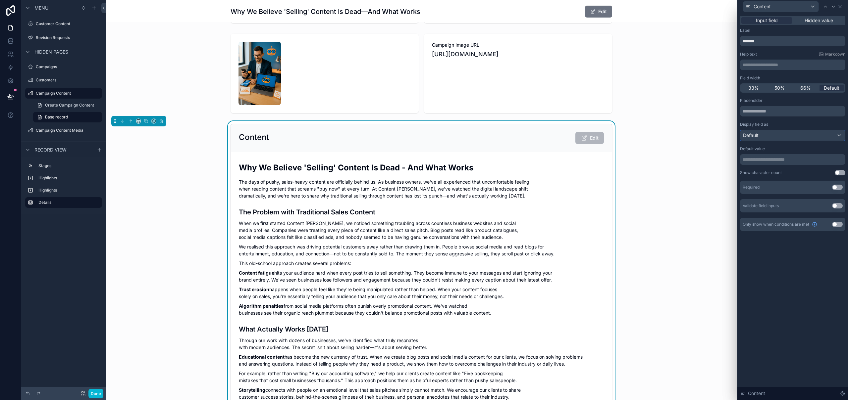
click at [775, 135] on div "Default" at bounding box center [792, 135] width 105 height 11
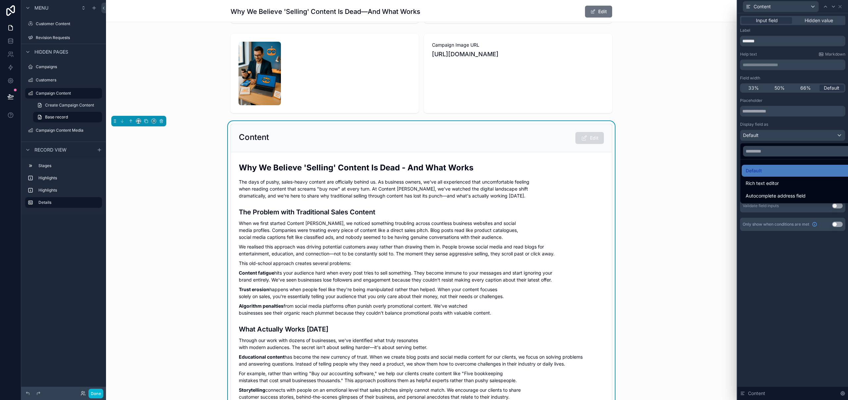
click at [769, 135] on div at bounding box center [792, 200] width 111 height 400
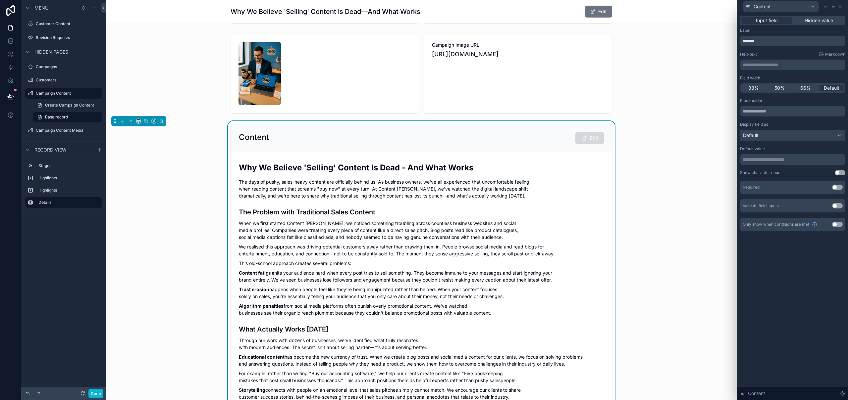
click at [770, 135] on div "Default" at bounding box center [792, 135] width 105 height 11
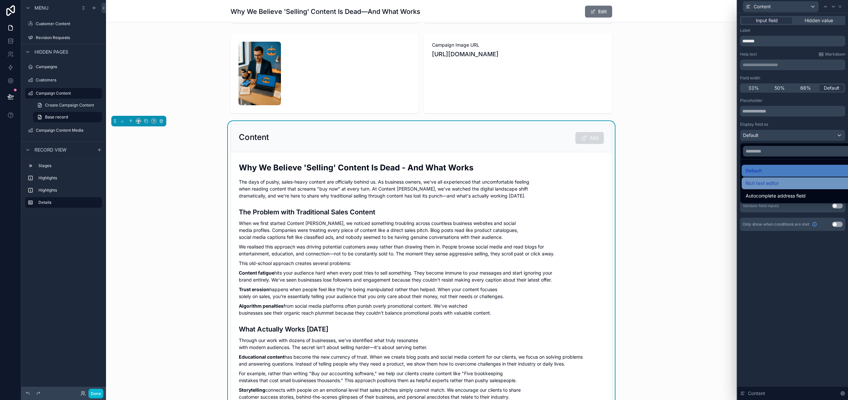
click at [803, 181] on div "Rich text editor" at bounding box center [800, 184] width 109 height 8
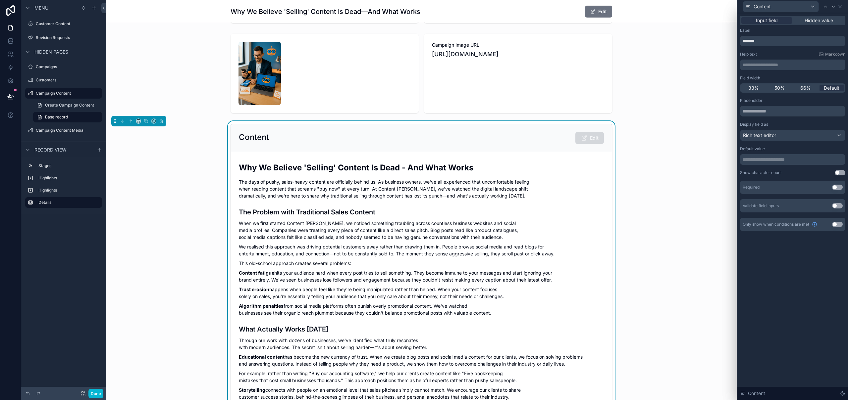
drag, startPoint x: 805, startPoint y: 281, endPoint x: 806, endPoint y: 272, distance: 9.0
click at [805, 281] on div "**********" at bounding box center [792, 206] width 111 height 387
click at [774, 135] on span "Rich text editor" at bounding box center [759, 135] width 33 height 7
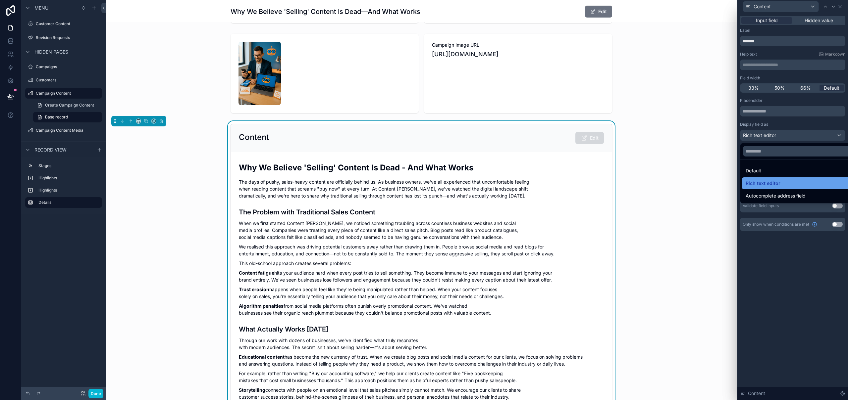
click at [770, 186] on span "Rich text editor" at bounding box center [763, 184] width 35 height 8
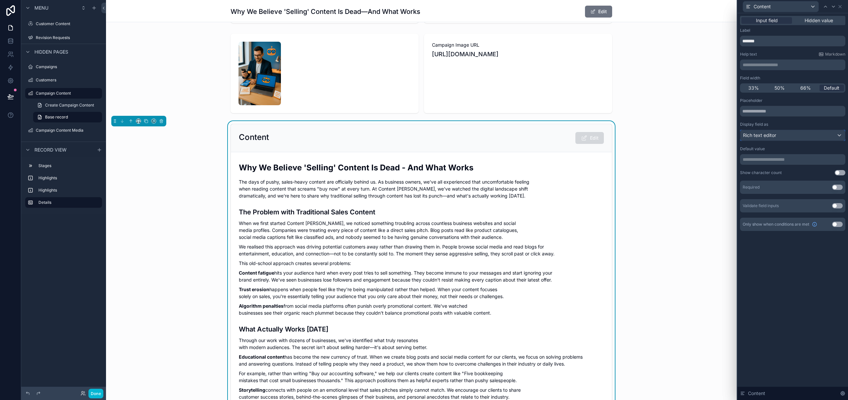
click at [774, 134] on span "Rich text editor" at bounding box center [759, 135] width 33 height 7
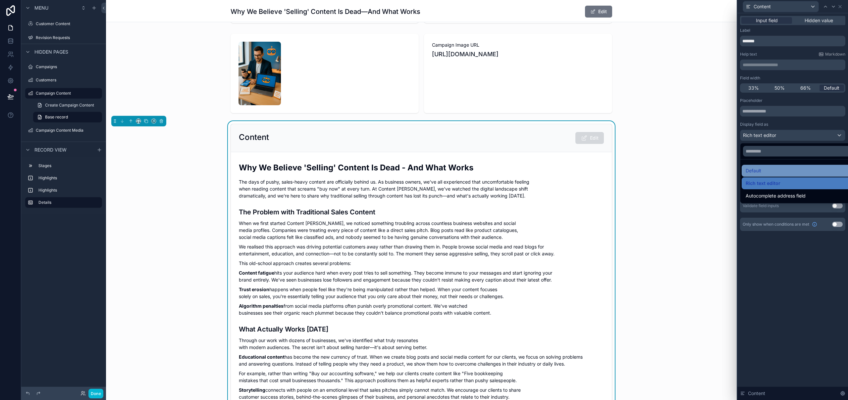
click at [764, 171] on div "Default" at bounding box center [800, 171] width 109 height 8
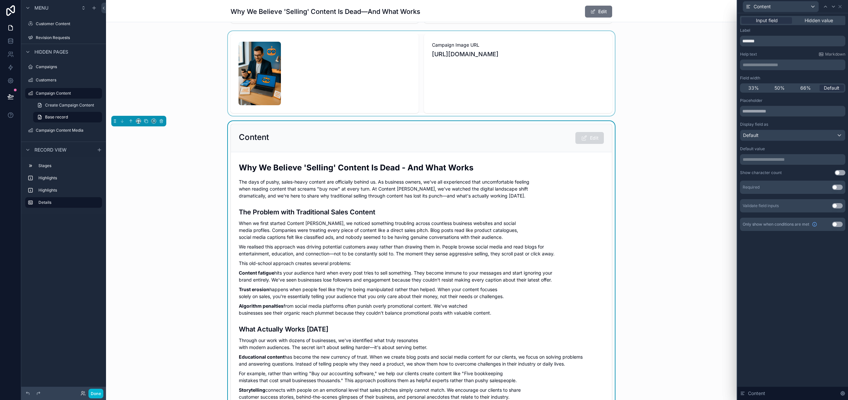
click at [460, 88] on div "scrollable content" at bounding box center [421, 73] width 631 height 85
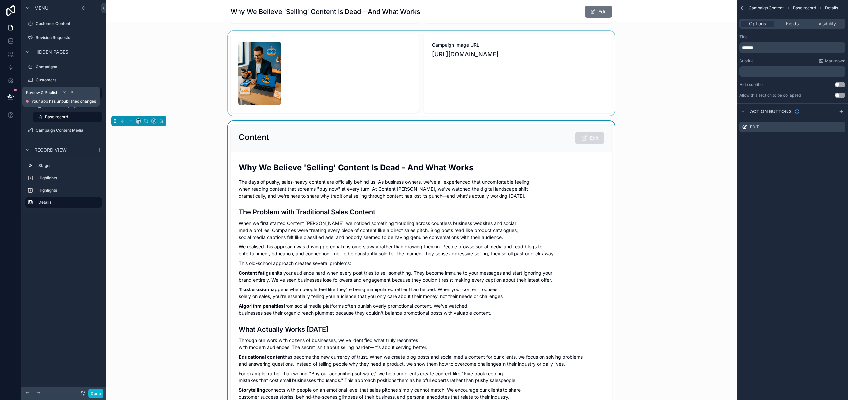
click at [12, 94] on icon at bounding box center [10, 96] width 7 height 7
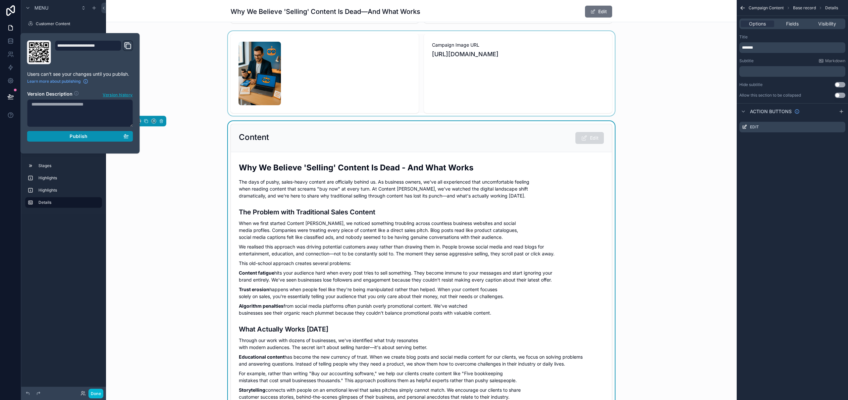
click at [61, 136] on div "Publish" at bounding box center [79, 136] width 97 height 6
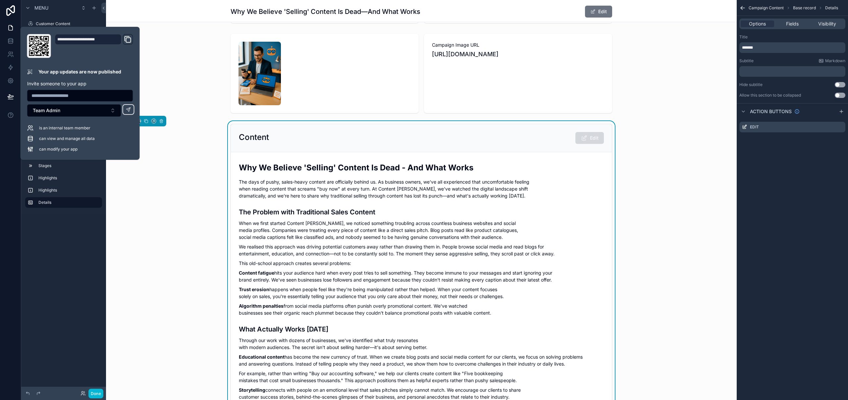
click at [170, 56] on div "scrollable content" at bounding box center [421, 73] width 631 height 85
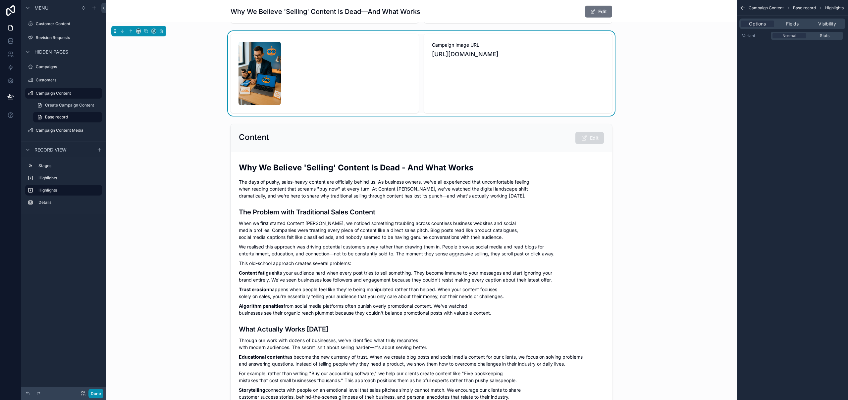
click at [93, 391] on button "Done" at bounding box center [95, 394] width 15 height 10
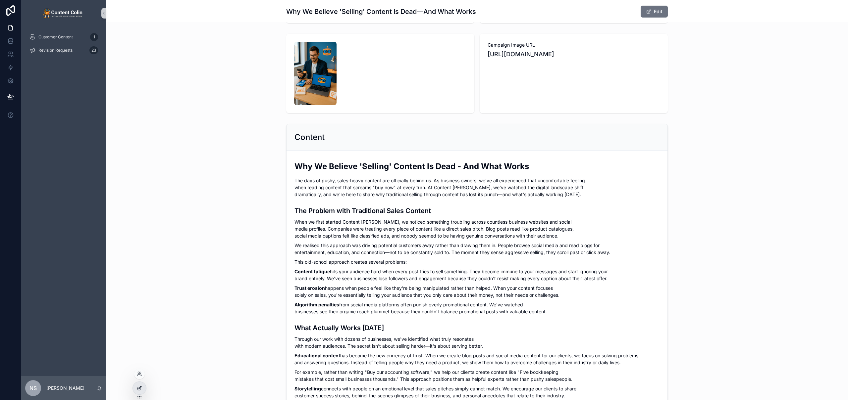
click at [139, 393] on div at bounding box center [139, 388] width 13 height 13
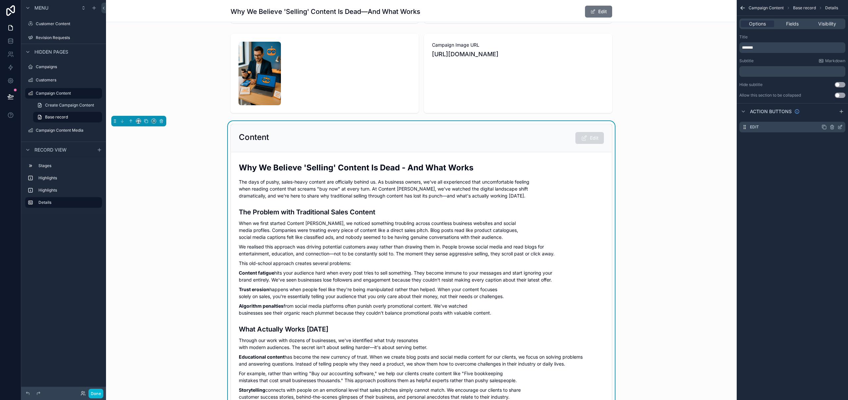
click at [838, 127] on icon "scrollable content" at bounding box center [839, 127] width 5 height 5
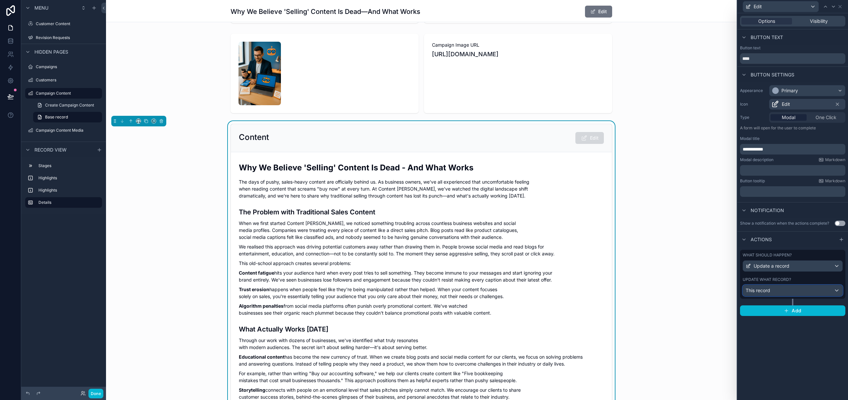
click at [794, 293] on div "This record" at bounding box center [792, 291] width 99 height 11
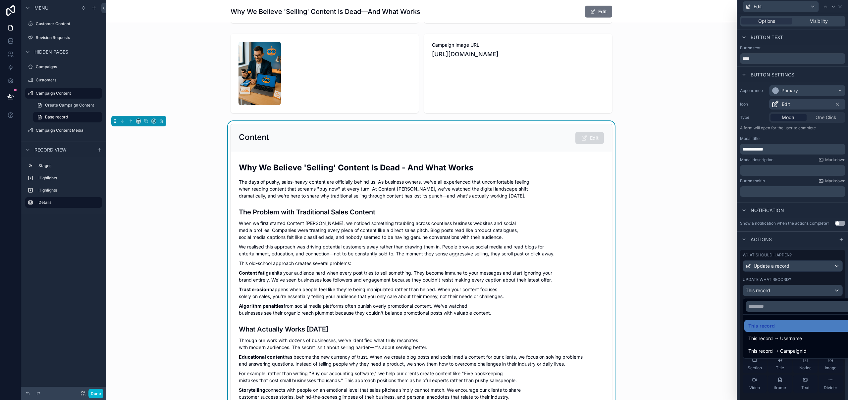
click at [795, 292] on div at bounding box center [792, 200] width 111 height 400
click at [819, 342] on icon at bounding box center [821, 340] width 5 height 5
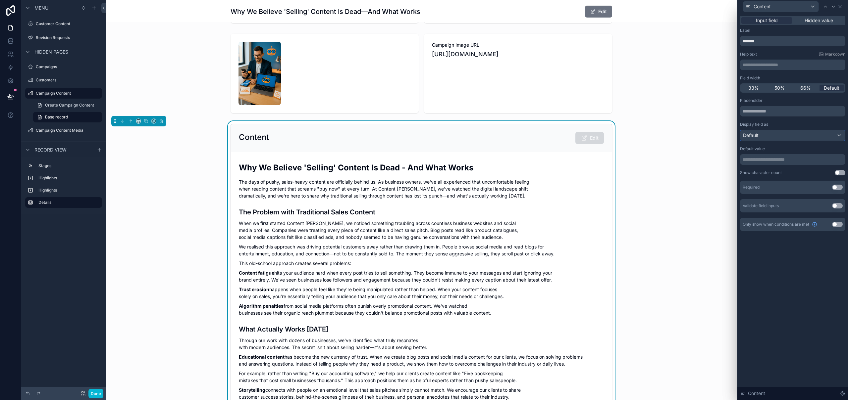
click at [777, 135] on div "Default" at bounding box center [792, 135] width 105 height 11
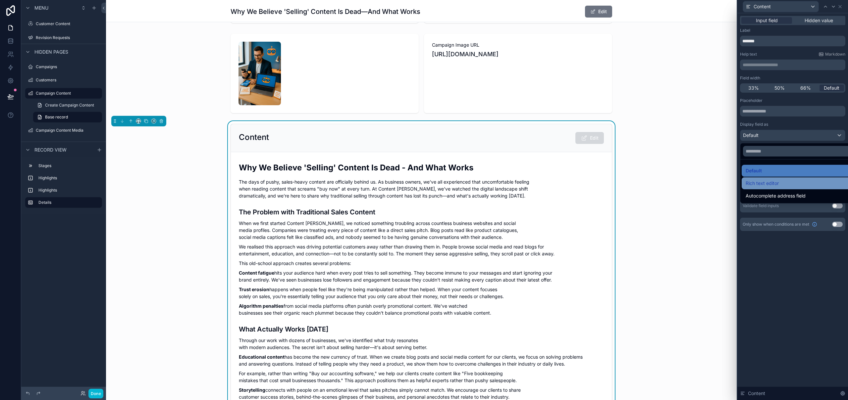
click at [768, 182] on span "Rich text editor" at bounding box center [762, 184] width 33 height 8
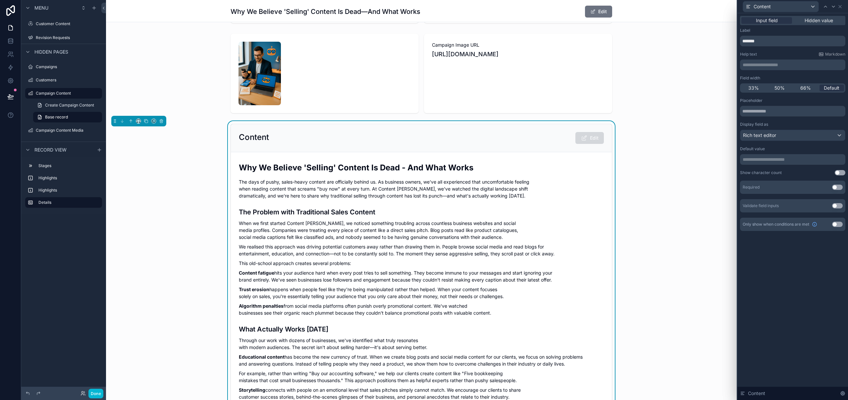
click at [770, 252] on div "**********" at bounding box center [792, 206] width 111 height 387
click at [841, 5] on icon at bounding box center [839, 6] width 5 height 5
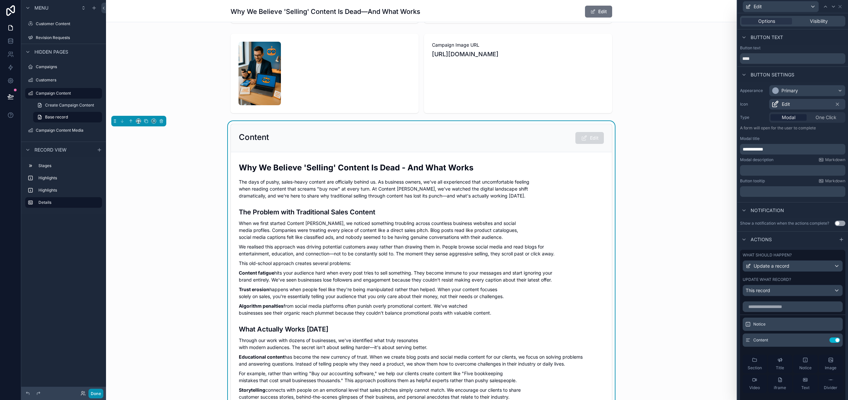
click at [97, 397] on button "Done" at bounding box center [95, 394] width 15 height 10
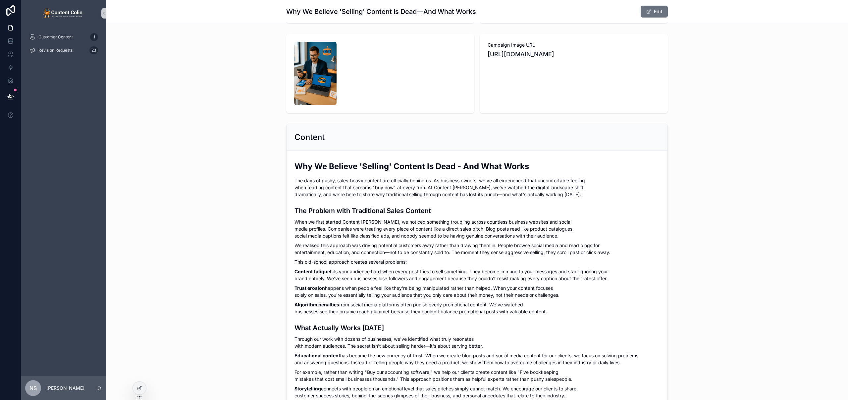
click at [566, 140] on div "Content" at bounding box center [476, 137] width 365 height 11
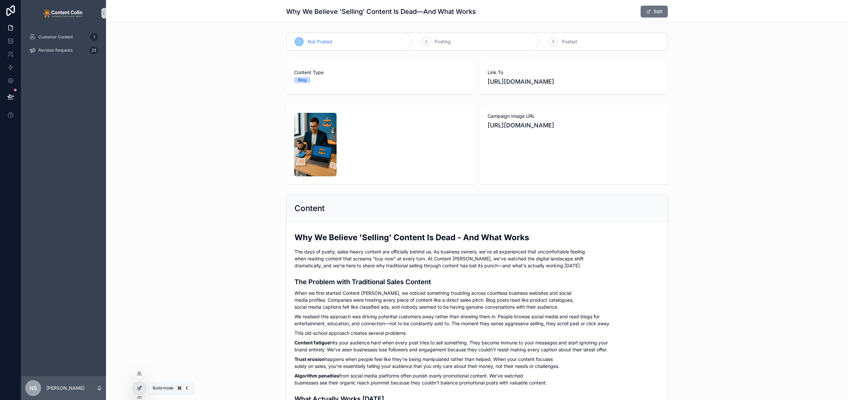
click at [137, 390] on icon at bounding box center [139, 388] width 5 height 5
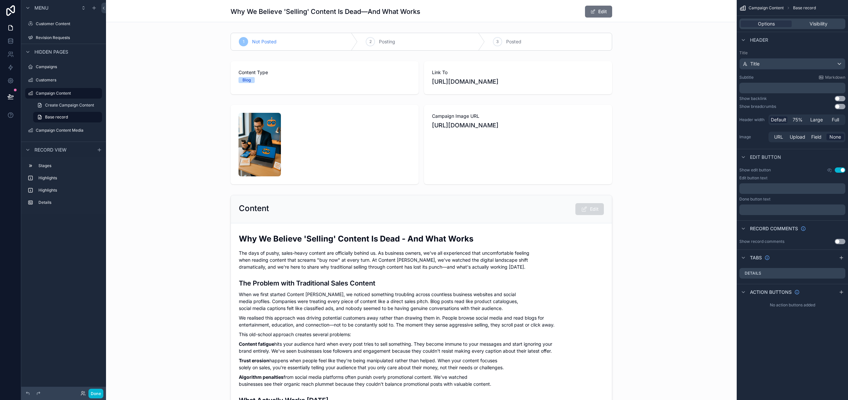
click at [838, 170] on button "Use setting" at bounding box center [840, 170] width 11 height 5
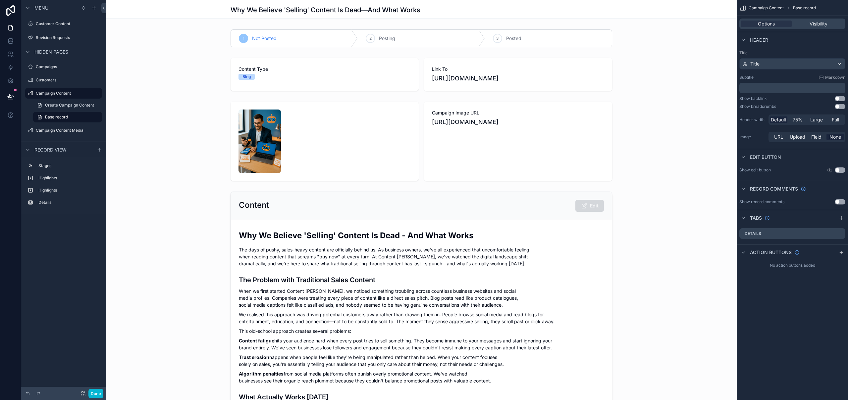
click at [838, 170] on button "Use setting" at bounding box center [840, 170] width 11 height 5
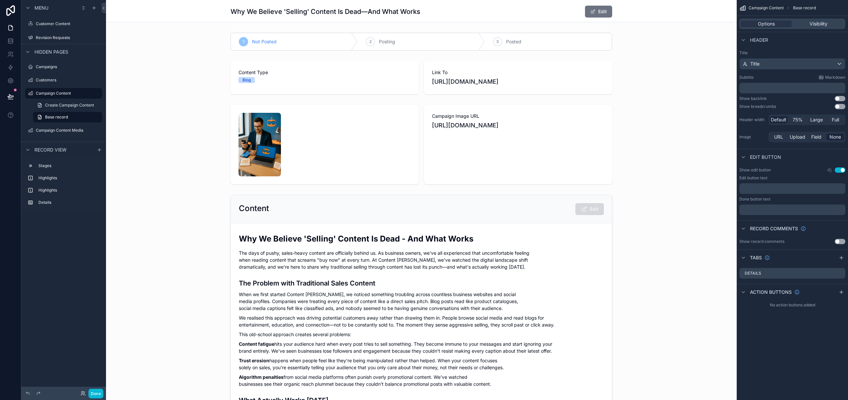
click at [839, 170] on button "Use setting" at bounding box center [840, 170] width 11 height 5
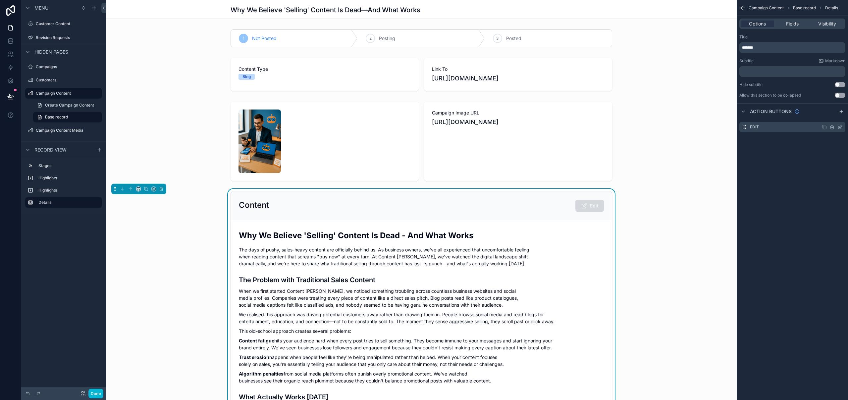
click at [839, 127] on icon "scrollable content" at bounding box center [839, 127] width 5 height 5
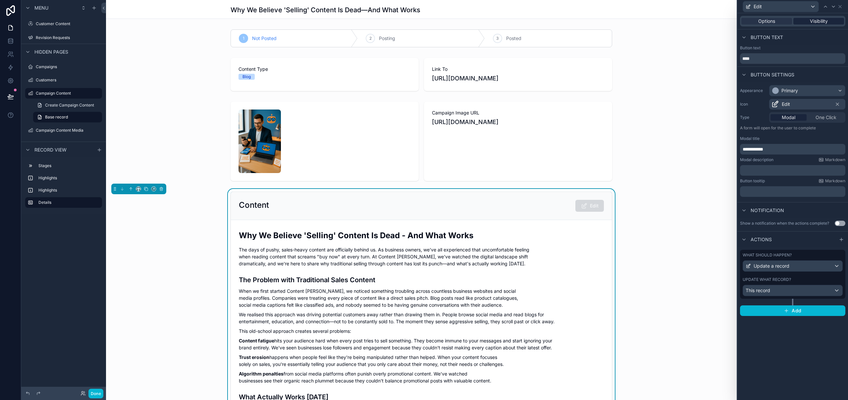
drag, startPoint x: 821, startPoint y: 20, endPoint x: 817, endPoint y: 19, distance: 5.0
click at [821, 20] on span "Visibility" at bounding box center [819, 21] width 18 height 7
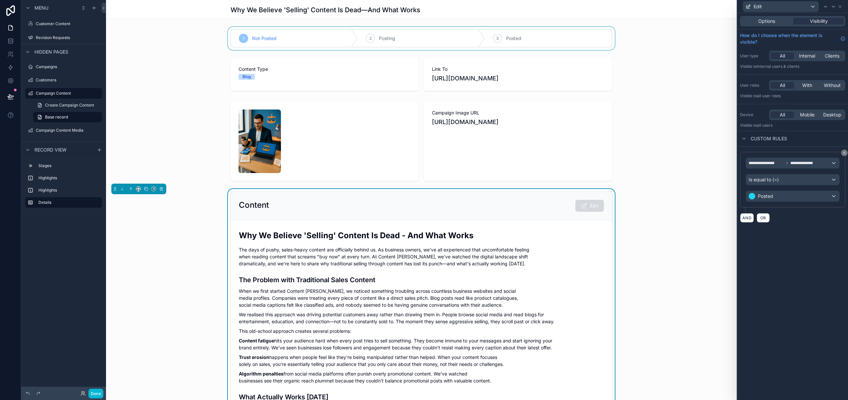
click at [488, 38] on div "scrollable content" at bounding box center [421, 38] width 631 height 23
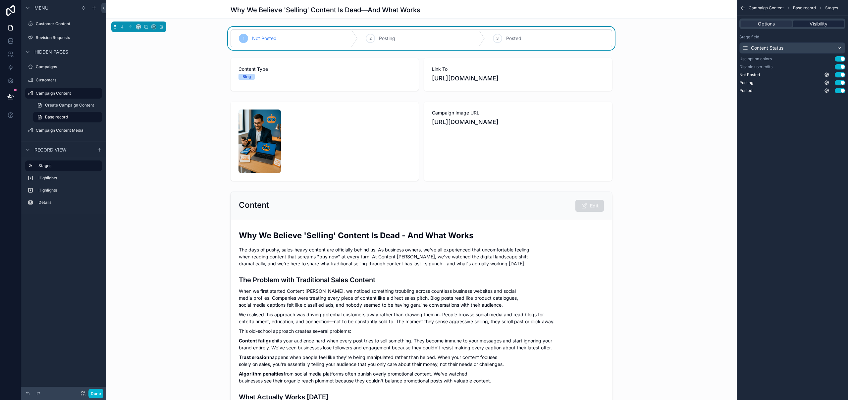
click at [815, 23] on span "Visibility" at bounding box center [819, 24] width 18 height 7
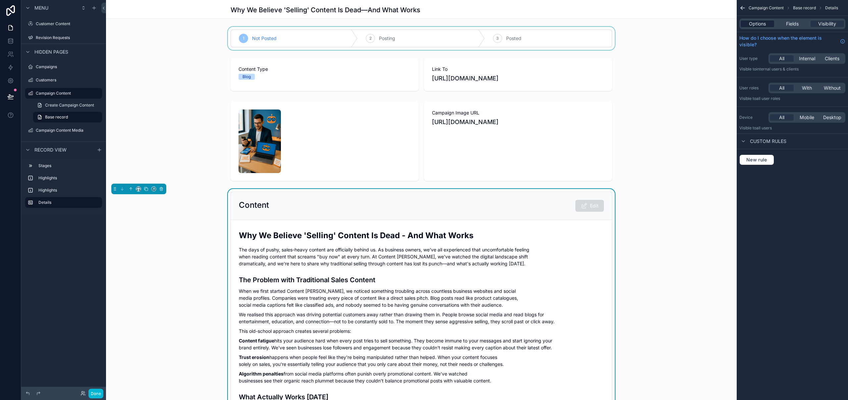
click at [758, 25] on span "Options" at bounding box center [757, 24] width 17 height 7
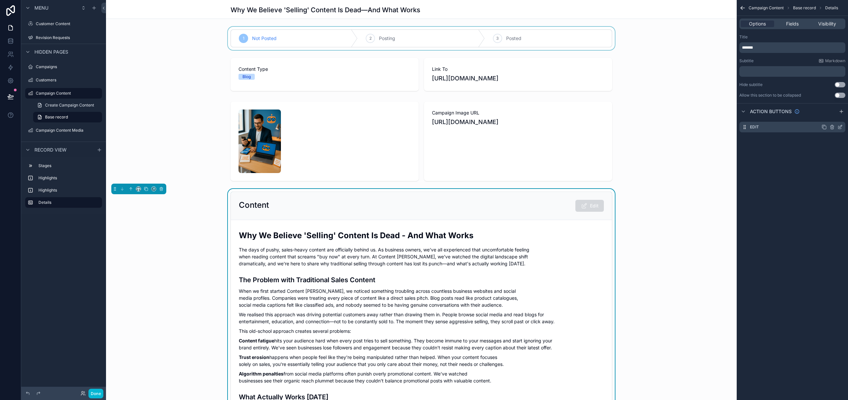
click at [841, 127] on icon "scrollable content" at bounding box center [839, 127] width 5 height 5
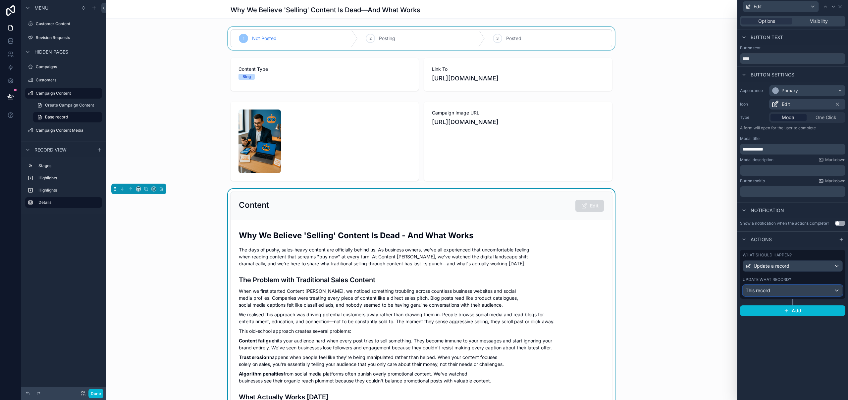
click at [818, 290] on div "This record" at bounding box center [792, 291] width 99 height 11
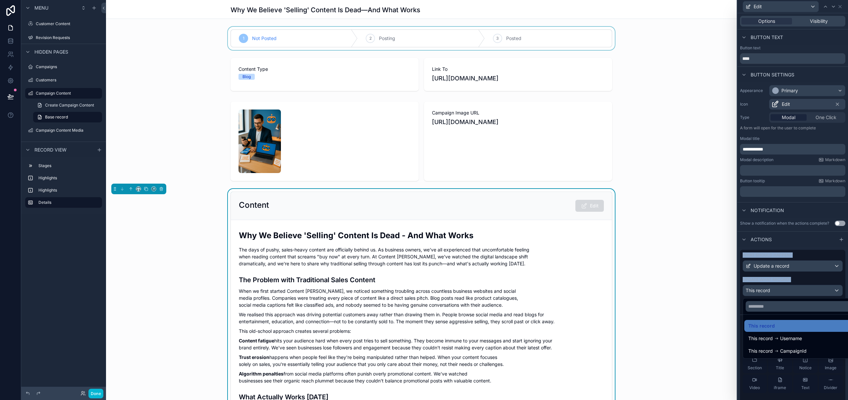
click at [818, 290] on div at bounding box center [792, 200] width 111 height 400
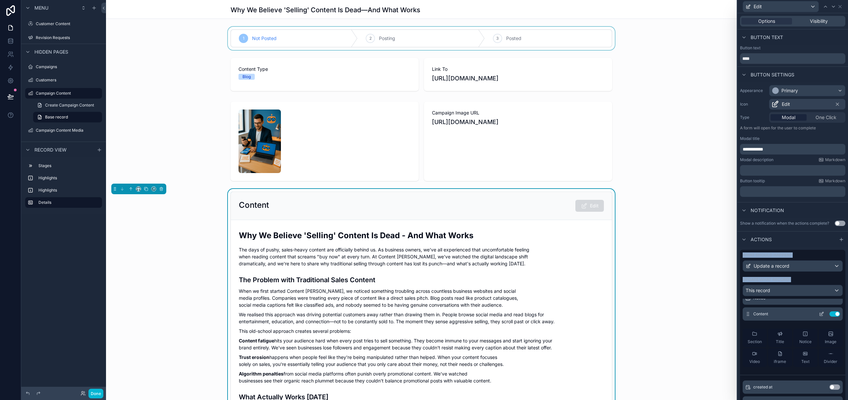
click at [820, 316] on icon at bounding box center [821, 314] width 3 height 3
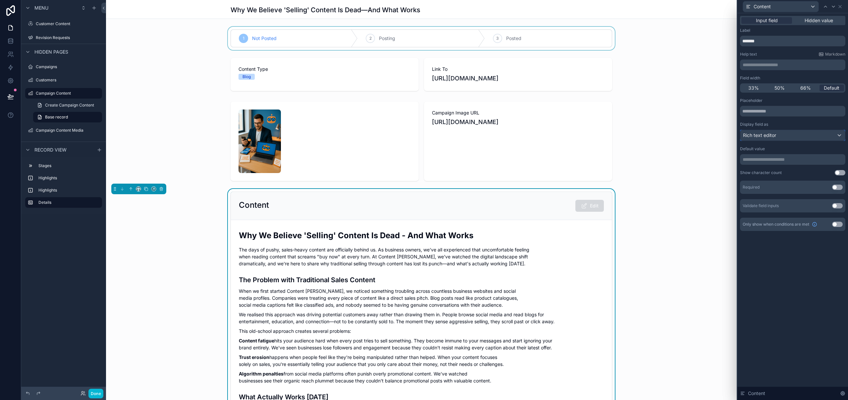
click at [782, 138] on div "Rich text editor" at bounding box center [792, 135] width 105 height 11
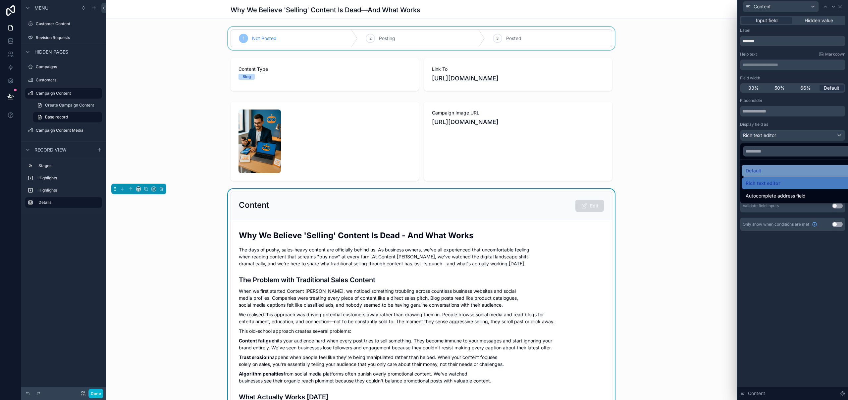
click at [762, 177] on ul "Default Rich text editor Autocomplete address field" at bounding box center [800, 182] width 120 height 44
click at [767, 172] on div "Default" at bounding box center [800, 171] width 109 height 8
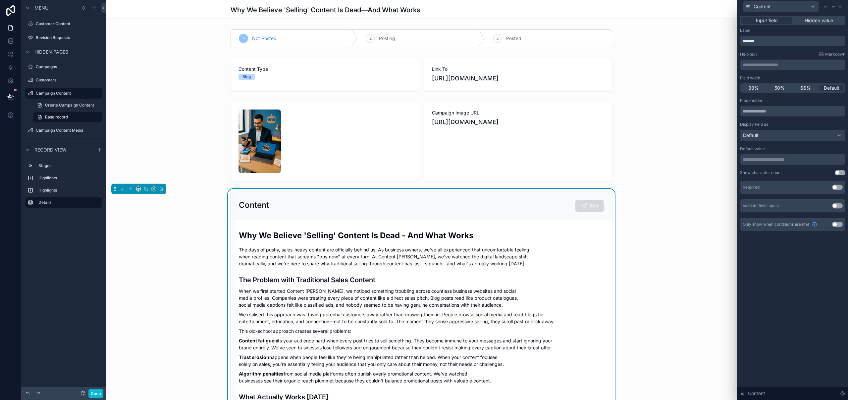
click at [771, 132] on div "Default" at bounding box center [792, 135] width 105 height 11
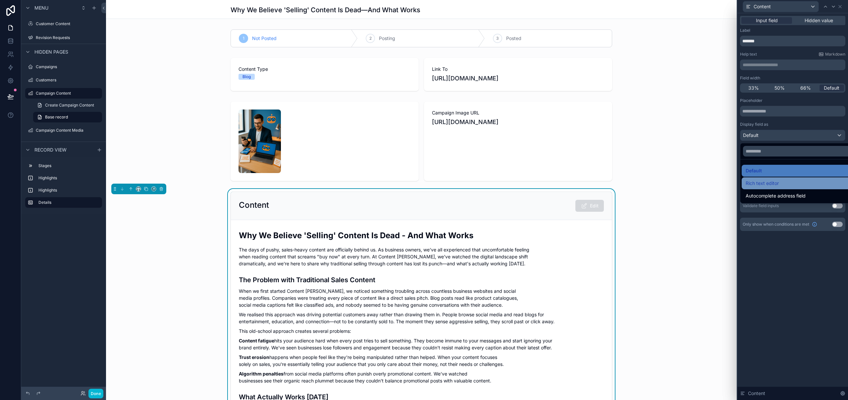
click at [768, 184] on span "Rich text editor" at bounding box center [762, 184] width 33 height 8
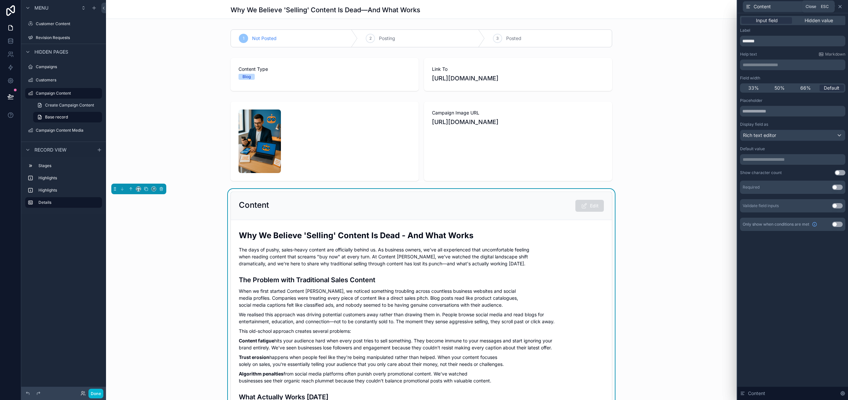
click at [840, 5] on icon at bounding box center [839, 6] width 5 height 5
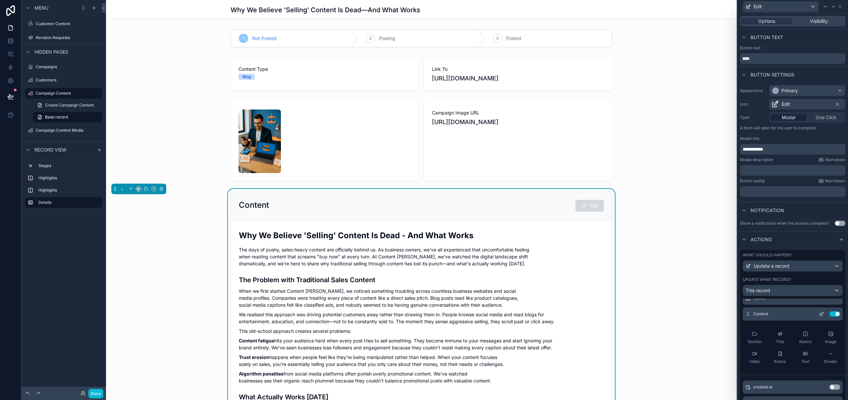
click at [829, 315] on button "Use setting" at bounding box center [834, 314] width 11 height 5
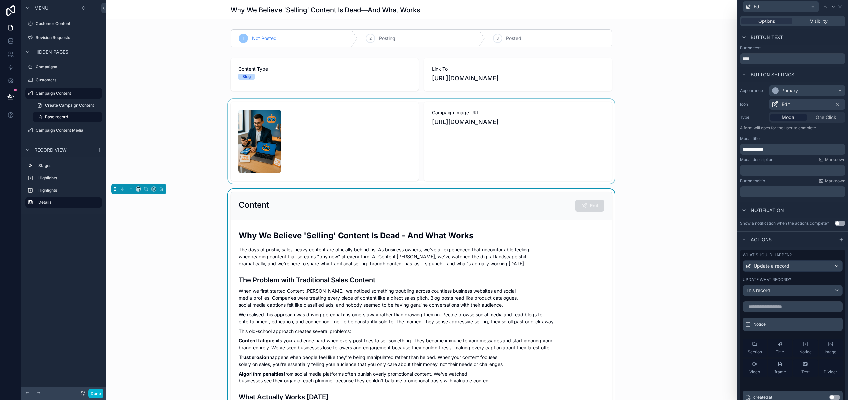
click at [162, 132] on div "scrollable content" at bounding box center [421, 141] width 631 height 85
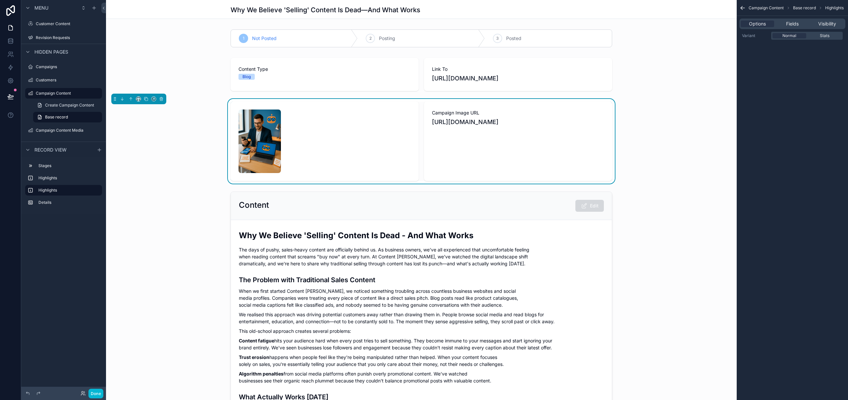
click at [371, 146] on div "scrollable content" at bounding box center [324, 142] width 172 height 64
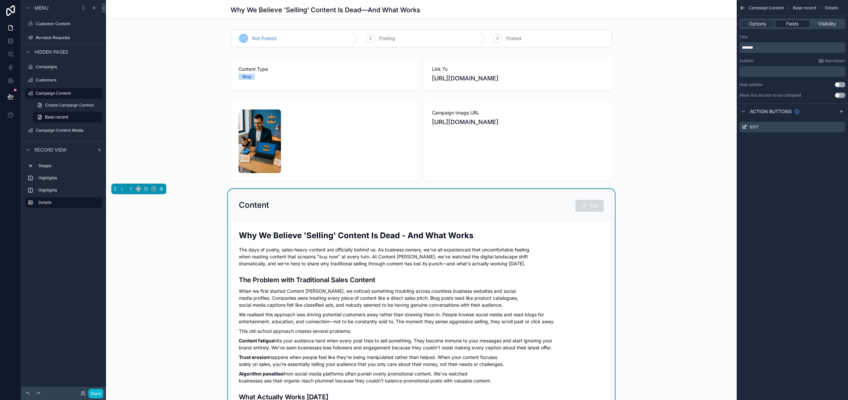
click at [790, 22] on span "Fields" at bounding box center [792, 24] width 13 height 7
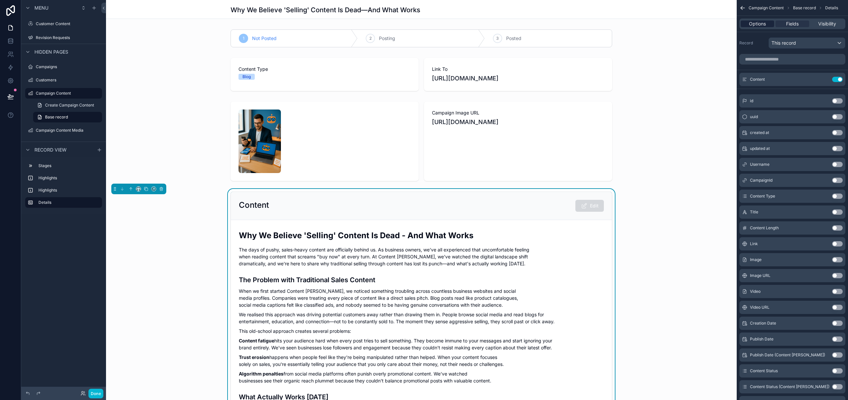
click at [750, 25] on span "Options" at bounding box center [757, 24] width 17 height 7
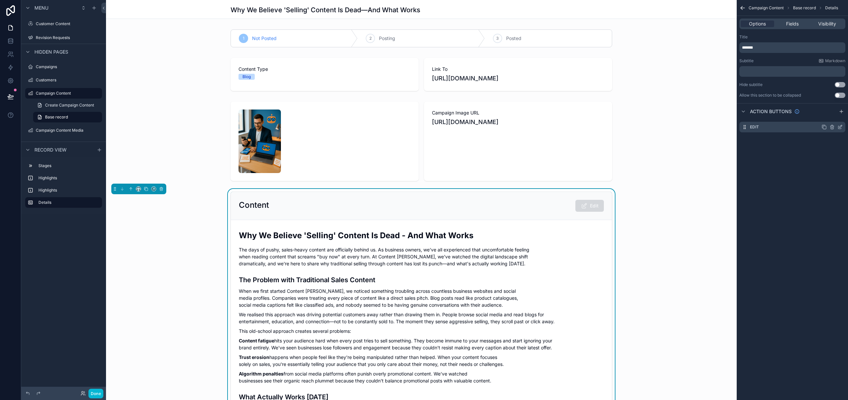
click at [840, 126] on icon "scrollable content" at bounding box center [840, 126] width 3 height 3
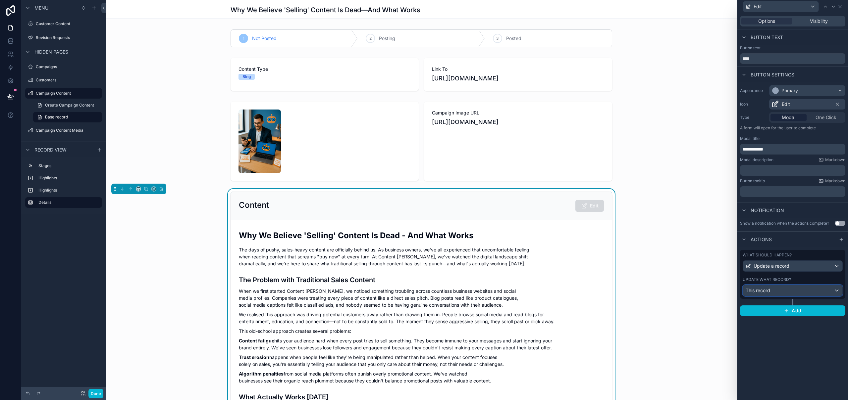
click at [791, 295] on div "This record" at bounding box center [792, 291] width 99 height 11
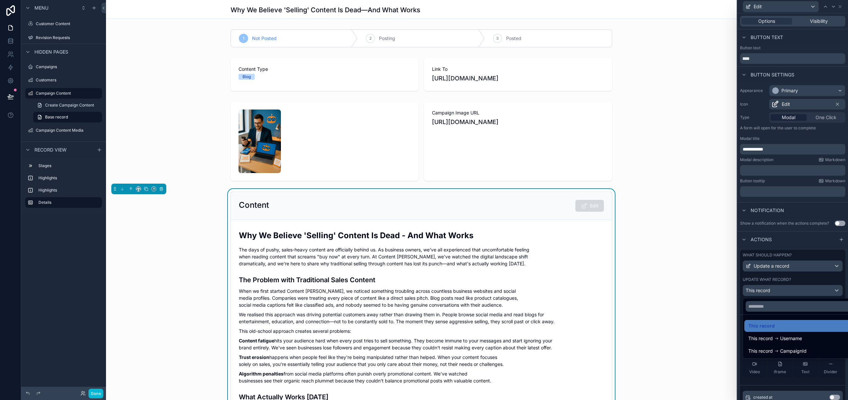
click at [791, 295] on div at bounding box center [792, 200] width 111 height 400
click at [770, 306] on input "text" at bounding box center [793, 307] width 100 height 11
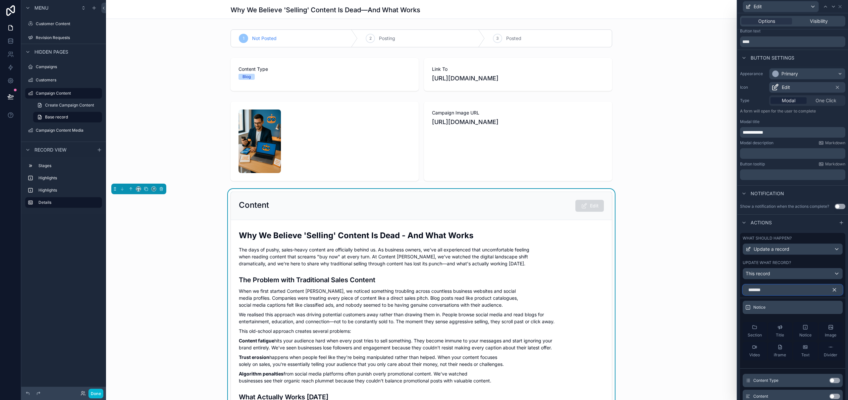
scroll to position [21, 0]
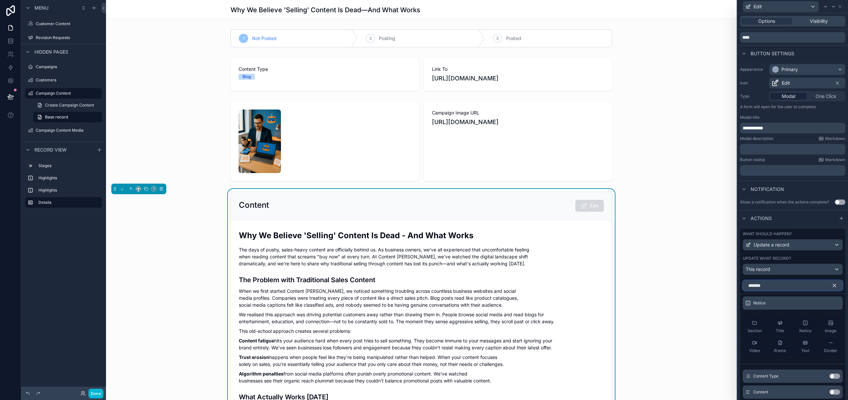
type input "*******"
click at [829, 394] on button "Use setting" at bounding box center [834, 392] width 11 height 5
click at [819, 319] on icon at bounding box center [821, 319] width 5 height 5
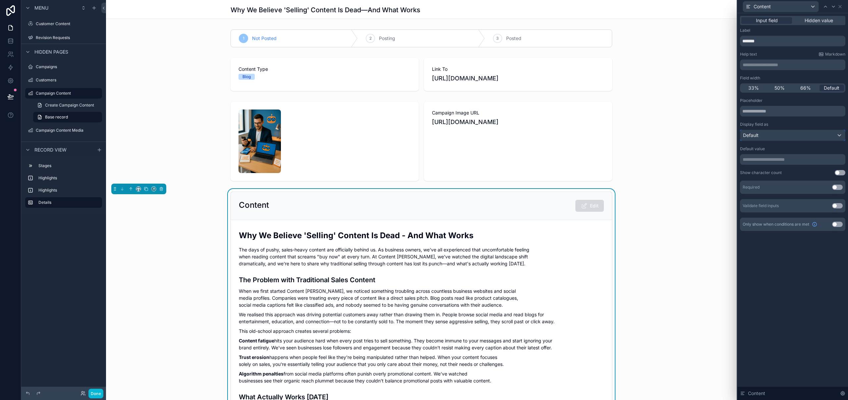
click at [779, 133] on div "Default" at bounding box center [792, 135] width 105 height 11
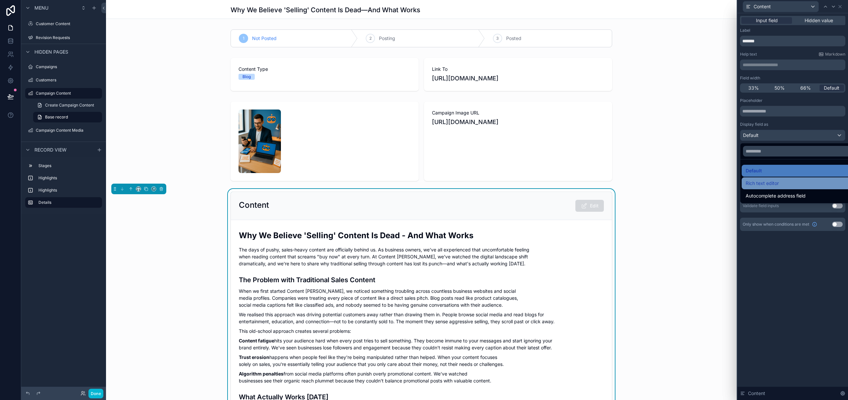
click at [770, 186] on span "Rich text editor" at bounding box center [762, 184] width 33 height 8
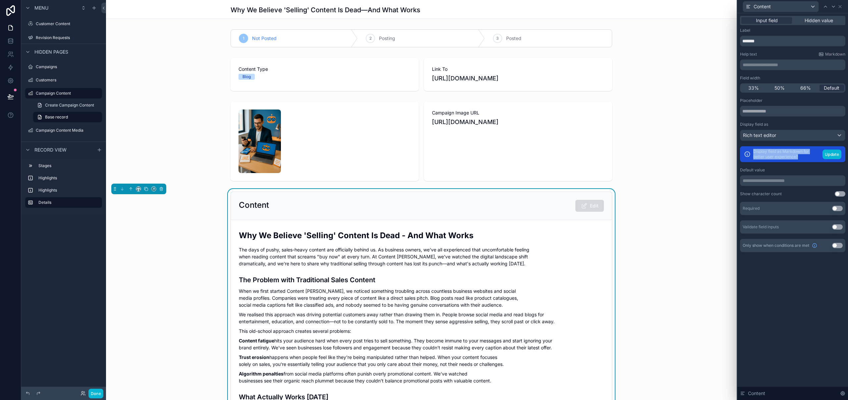
drag, startPoint x: 776, startPoint y: 157, endPoint x: 754, endPoint y: 153, distance: 22.7
click at [752, 152] on div "Display field as Markdown for better user experience? Update" at bounding box center [792, 154] width 105 height 16
copy p "Display field as Markdown for better user experience?"
click at [826, 153] on button "Update" at bounding box center [831, 155] width 19 height 10
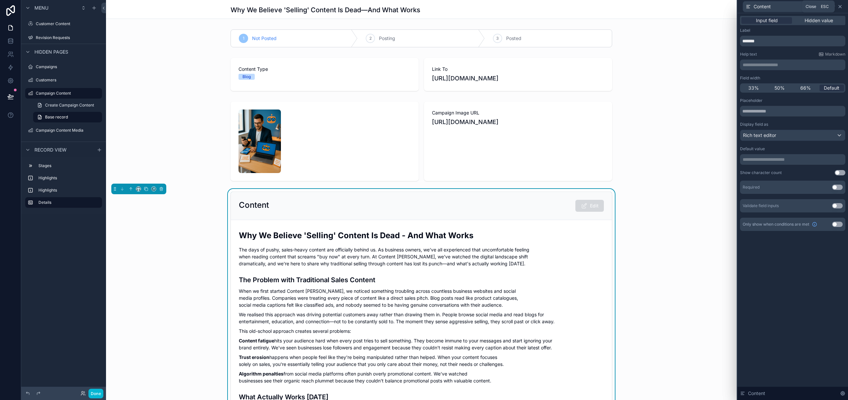
click at [841, 6] on icon at bounding box center [839, 6] width 5 height 5
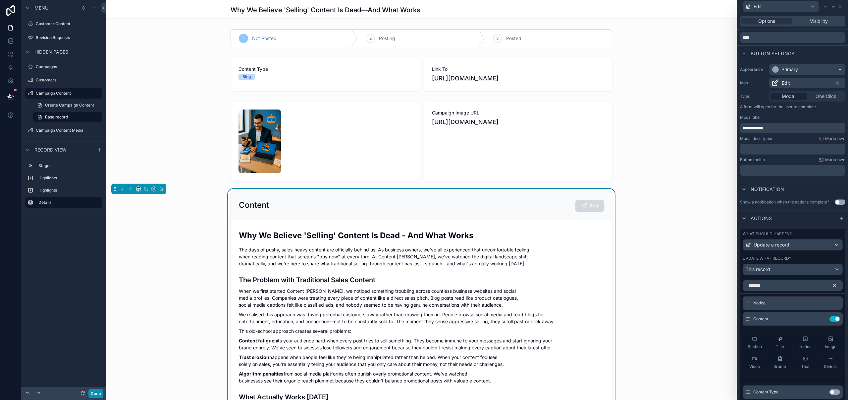
click at [98, 395] on button "Done" at bounding box center [95, 394] width 15 height 10
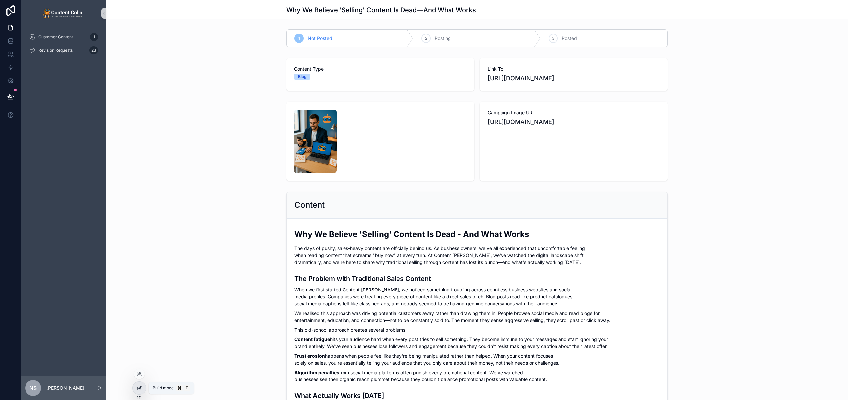
click at [141, 390] on icon at bounding box center [139, 388] width 5 height 5
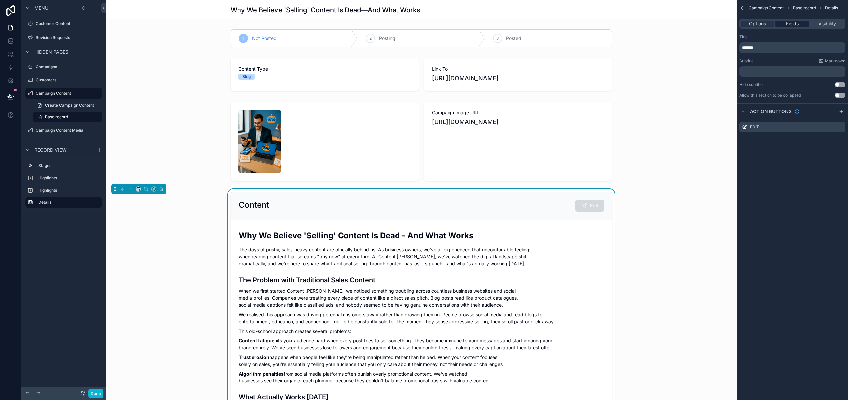
click at [796, 26] on span "Fields" at bounding box center [792, 24] width 13 height 7
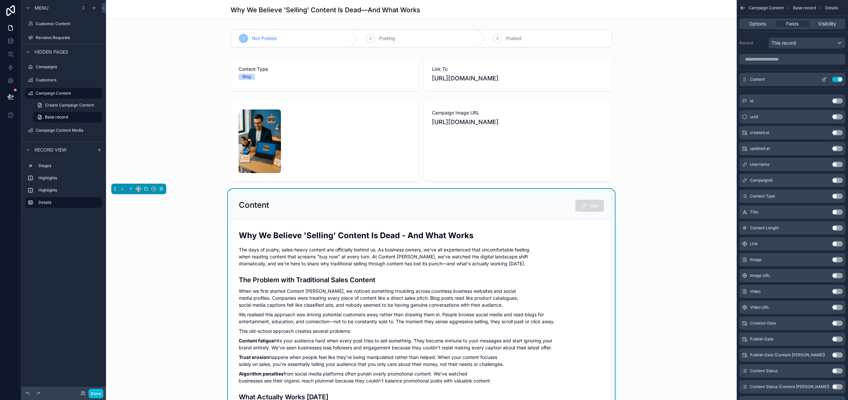
click at [823, 79] on icon "scrollable content" at bounding box center [823, 80] width 3 height 3
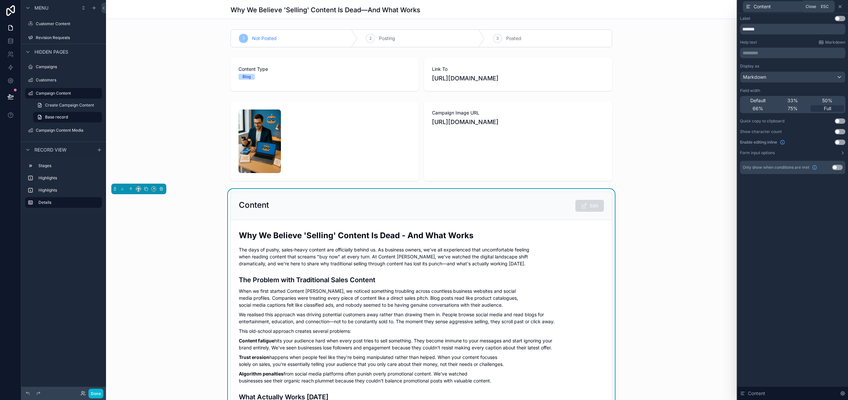
click at [841, 7] on icon at bounding box center [840, 6] width 3 height 3
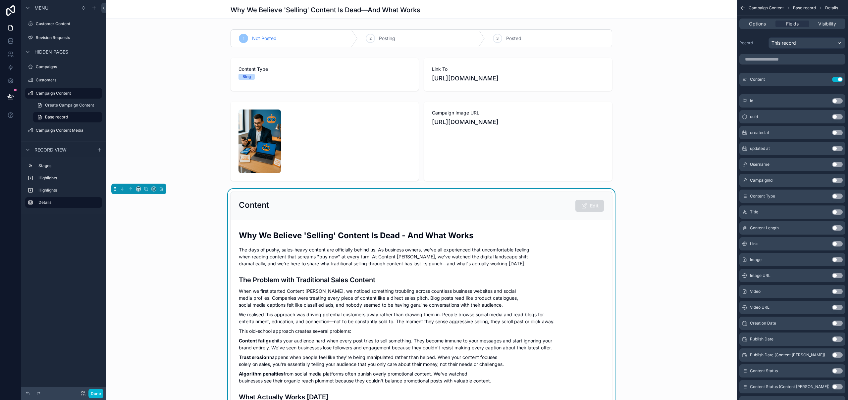
click at [741, 11] on icon "scrollable content" at bounding box center [742, 8] width 7 height 7
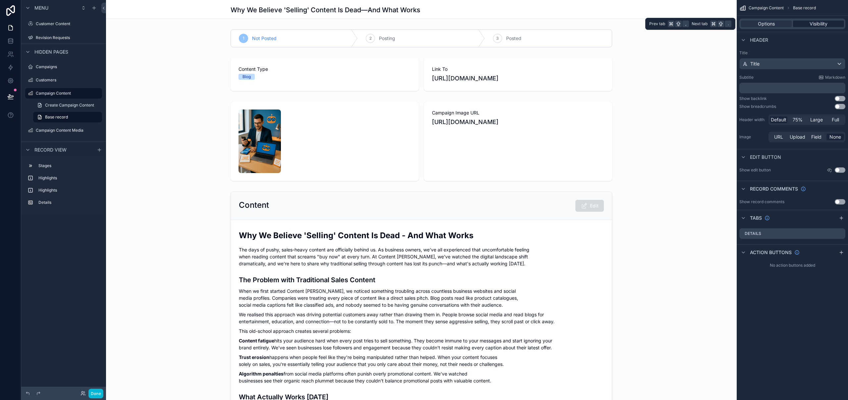
click at [820, 26] on span "Visibility" at bounding box center [819, 24] width 18 height 7
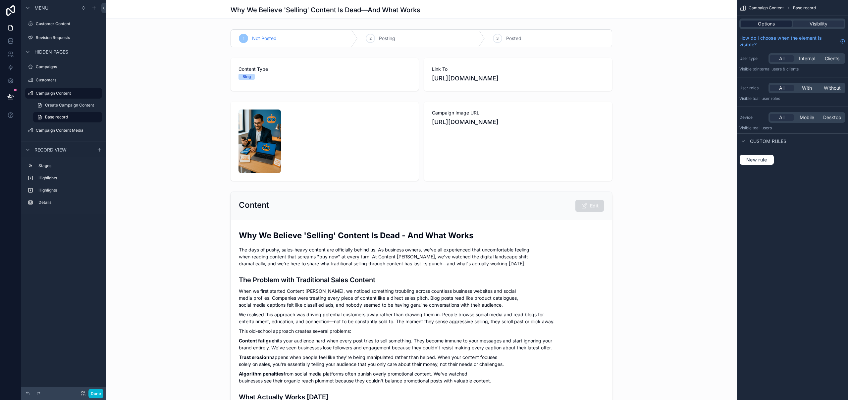
click at [761, 26] on span "Options" at bounding box center [766, 24] width 17 height 7
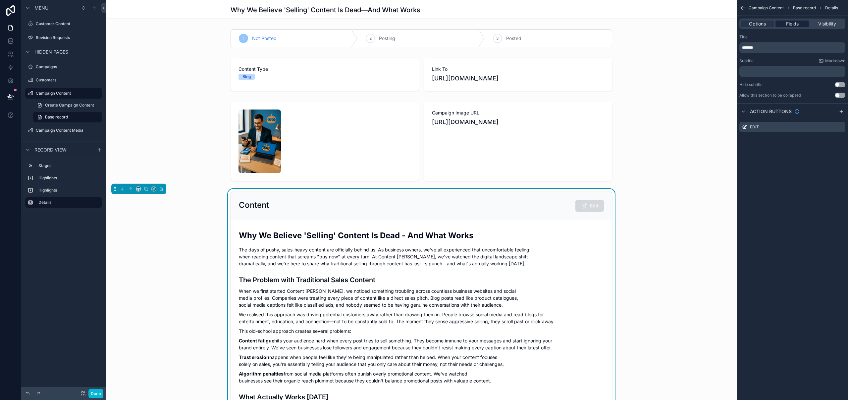
click at [798, 21] on span "Fields" at bounding box center [792, 24] width 13 height 7
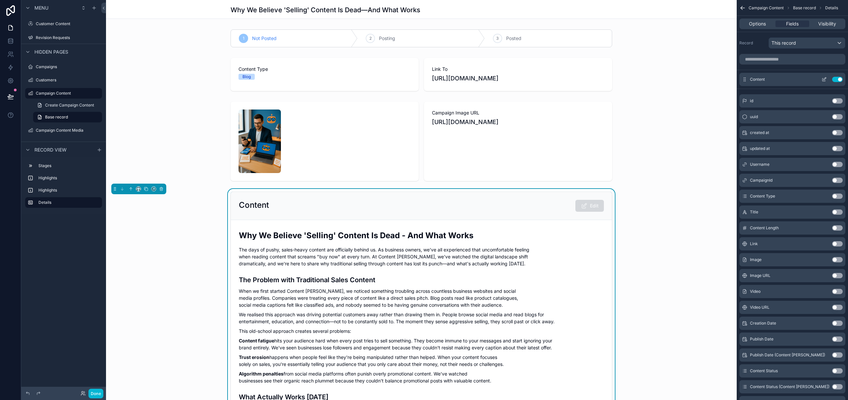
click at [826, 79] on icon "scrollable content" at bounding box center [823, 79] width 5 height 5
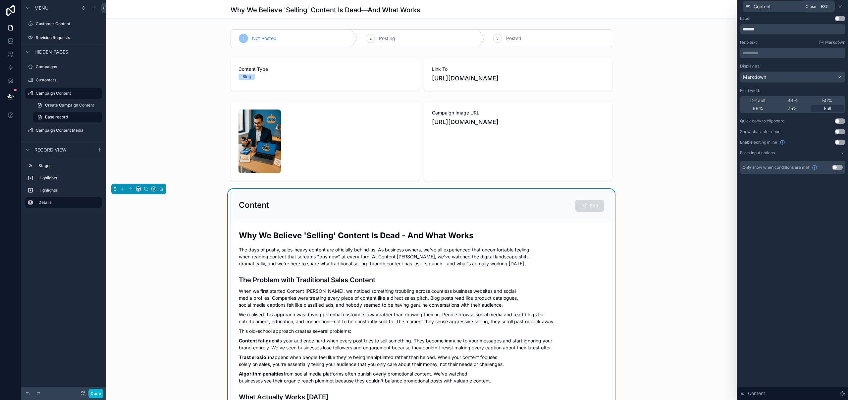
click at [842, 5] on icon at bounding box center [839, 6] width 5 height 5
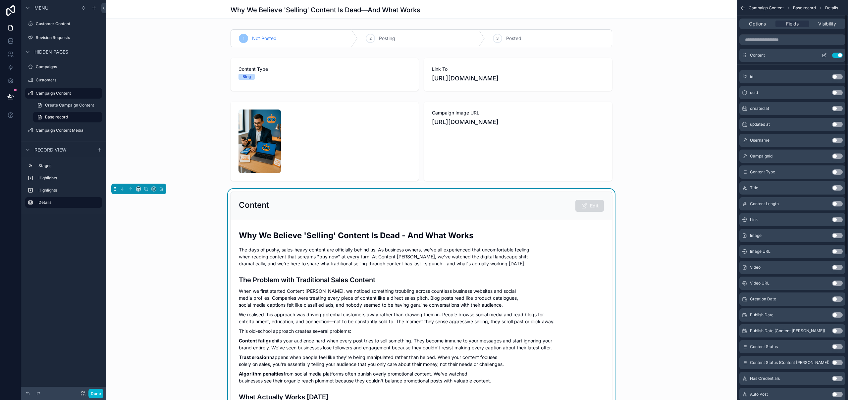
scroll to position [20, 0]
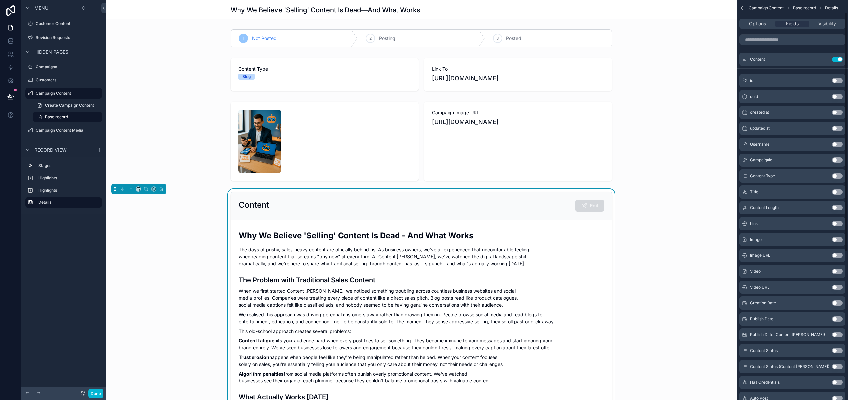
click at [756, 27] on div "Options Fields Visibility" at bounding box center [792, 24] width 106 height 11
click at [757, 25] on span "Options" at bounding box center [757, 24] width 17 height 7
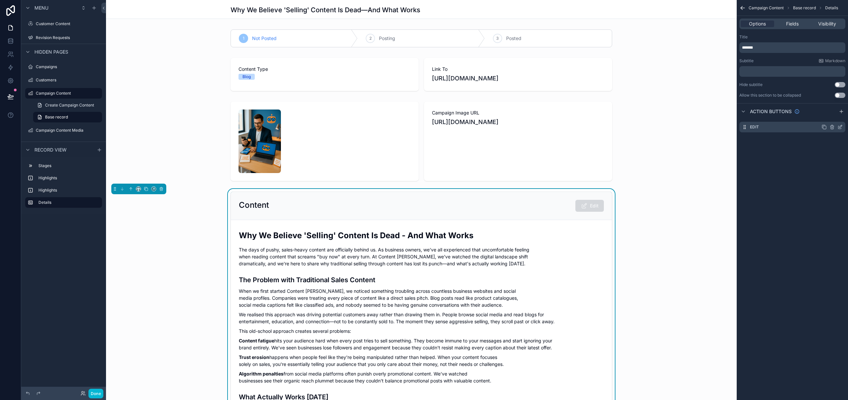
click at [839, 128] on icon "scrollable content" at bounding box center [839, 127] width 5 height 5
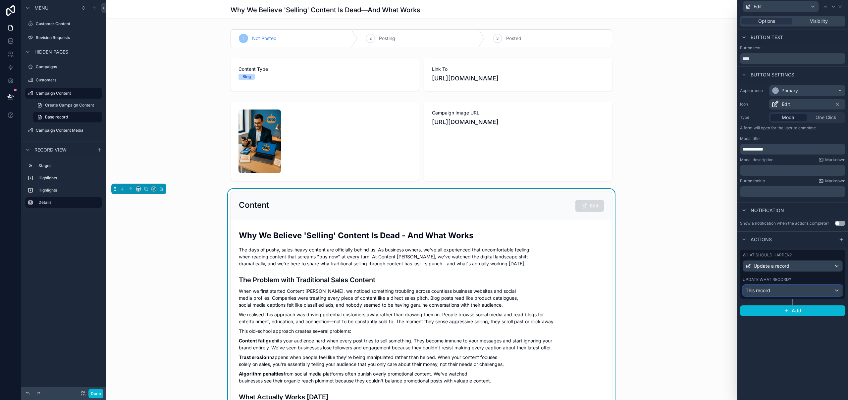
click at [785, 290] on div "This record" at bounding box center [792, 291] width 99 height 11
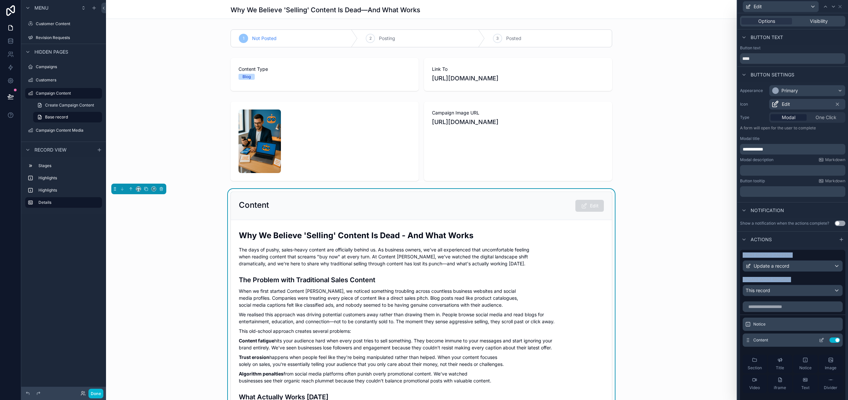
click at [820, 342] on icon at bounding box center [821, 341] width 3 height 3
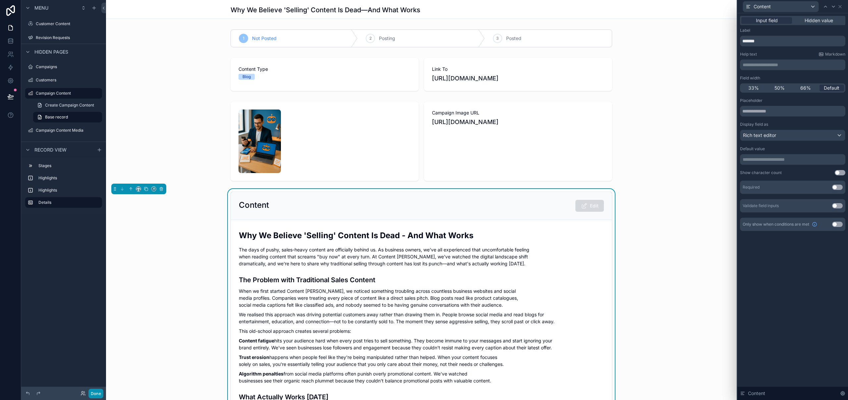
click at [95, 395] on button "Done" at bounding box center [95, 394] width 15 height 10
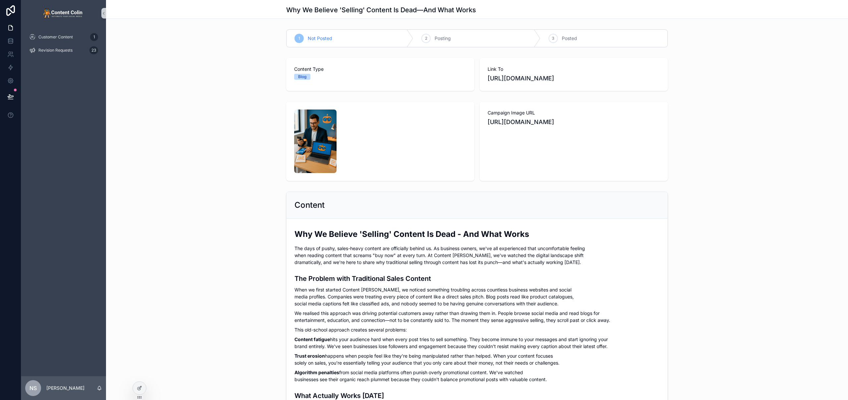
click at [599, 233] on h2 "Why We Believe 'Selling' Content Is Dead - And What Works" at bounding box center [476, 234] width 365 height 11
click at [141, 389] on icon at bounding box center [139, 388] width 5 height 5
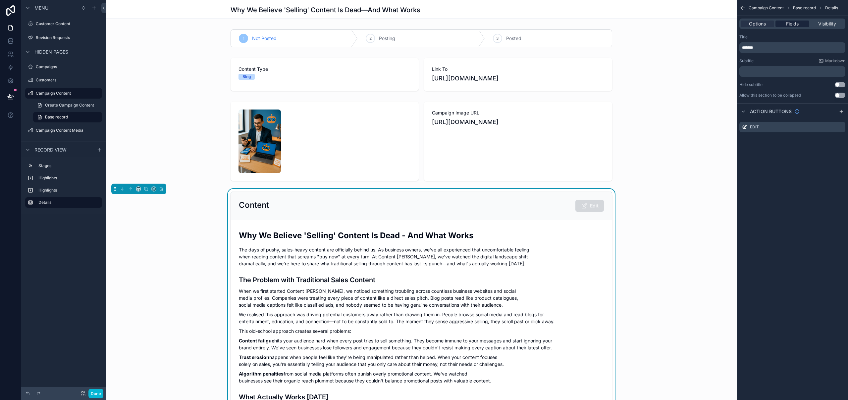
click at [798, 24] on span "Fields" at bounding box center [792, 24] width 13 height 7
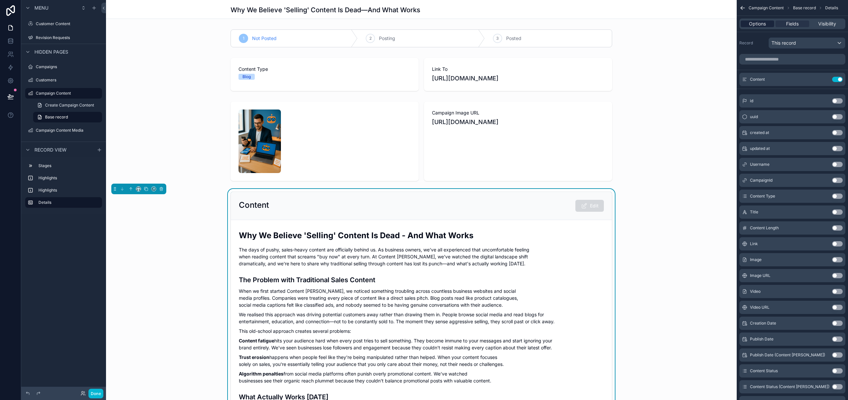
click at [760, 22] on span "Options" at bounding box center [757, 24] width 17 height 7
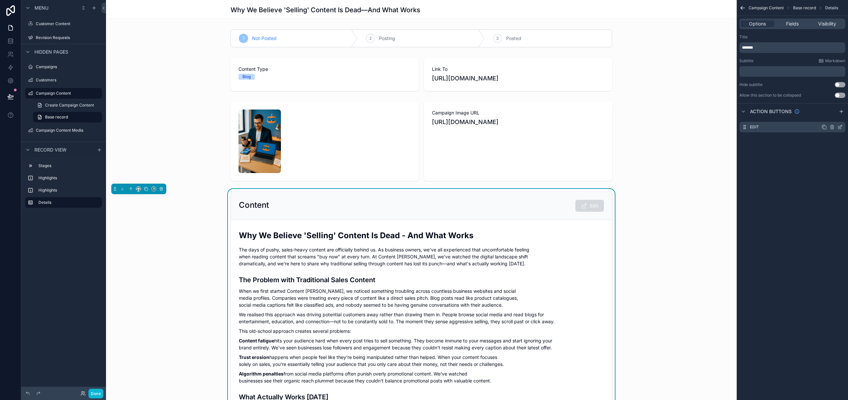
click at [840, 129] on icon "scrollable content" at bounding box center [839, 127] width 3 height 3
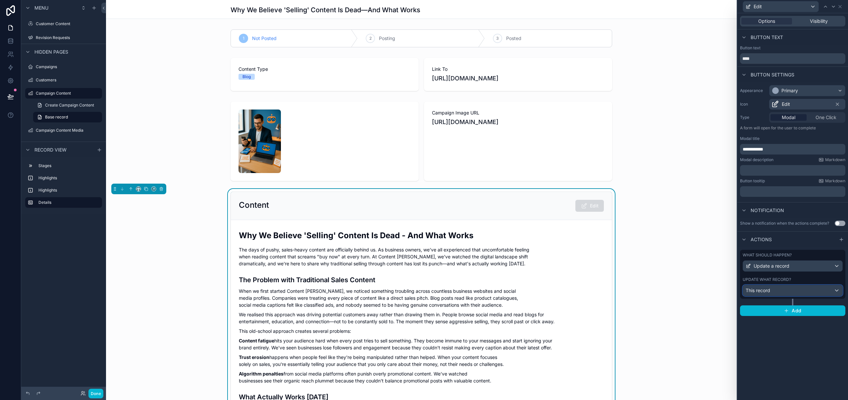
click at [792, 291] on div "This record" at bounding box center [792, 291] width 99 height 11
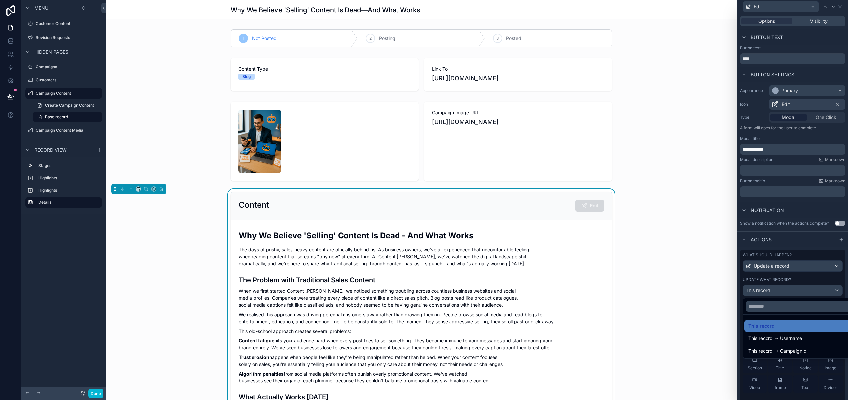
click at [792, 291] on div at bounding box center [792, 200] width 111 height 400
click at [820, 341] on icon at bounding box center [821, 341] width 3 height 3
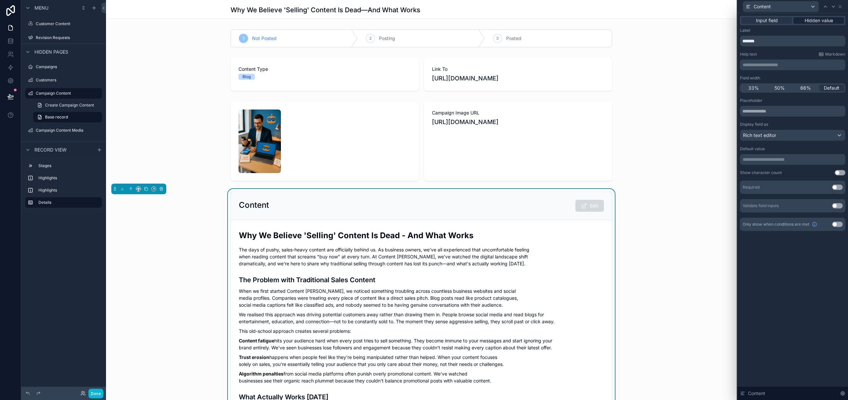
click at [822, 22] on span "Hidden value" at bounding box center [819, 20] width 28 height 7
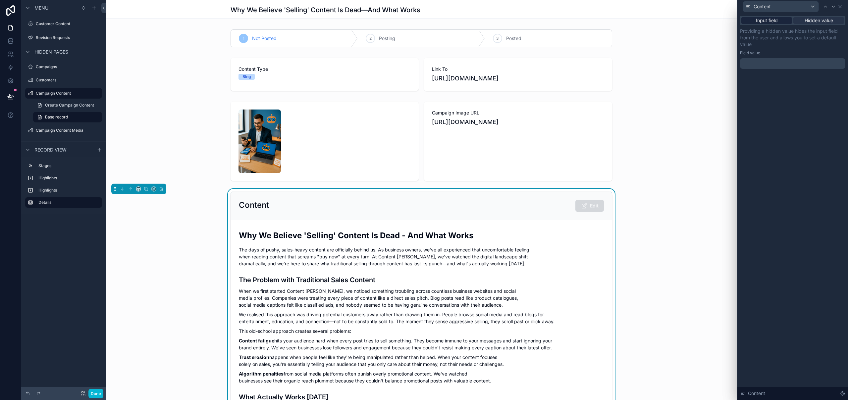
click at [759, 21] on span "Input field" at bounding box center [767, 20] width 22 height 7
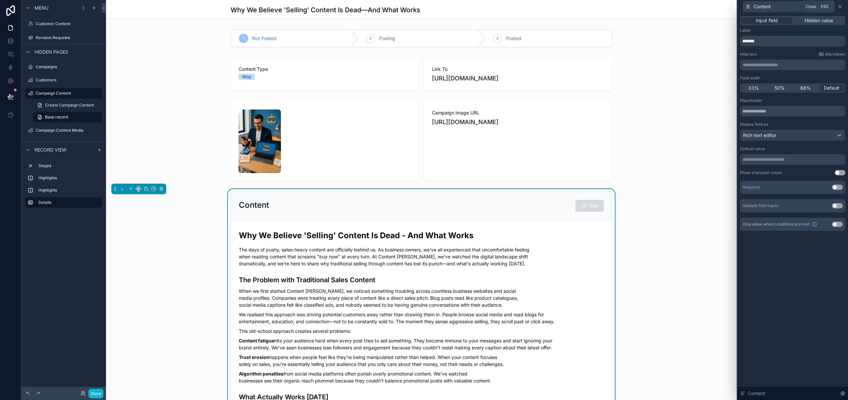
click at [842, 7] on icon at bounding box center [839, 6] width 5 height 5
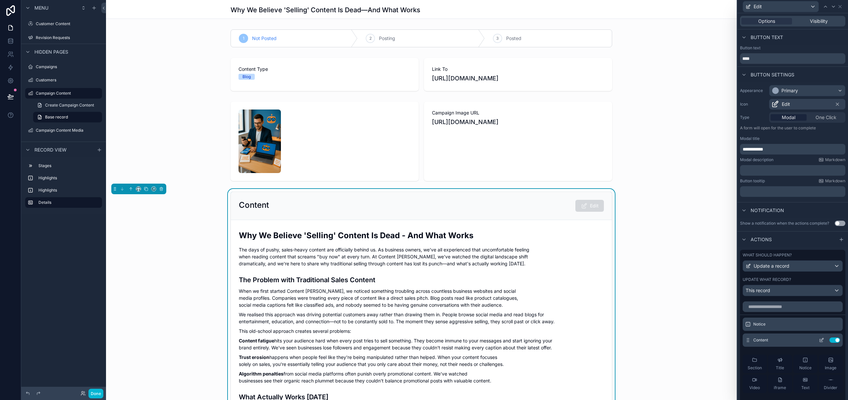
click at [819, 341] on icon at bounding box center [821, 340] width 5 height 5
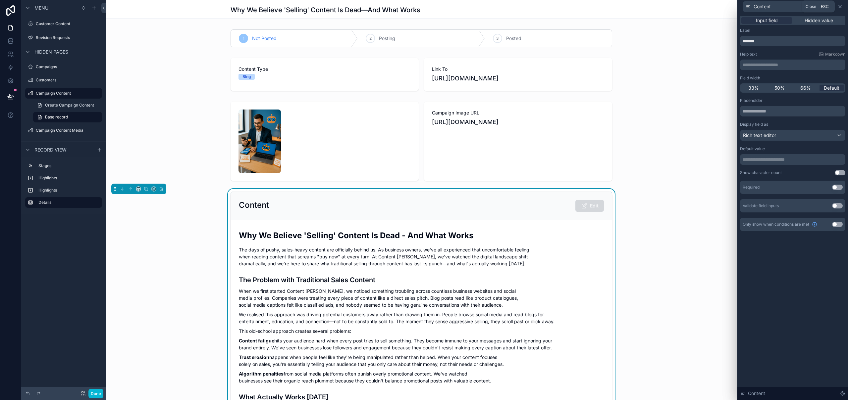
click at [842, 6] on icon at bounding box center [839, 6] width 5 height 5
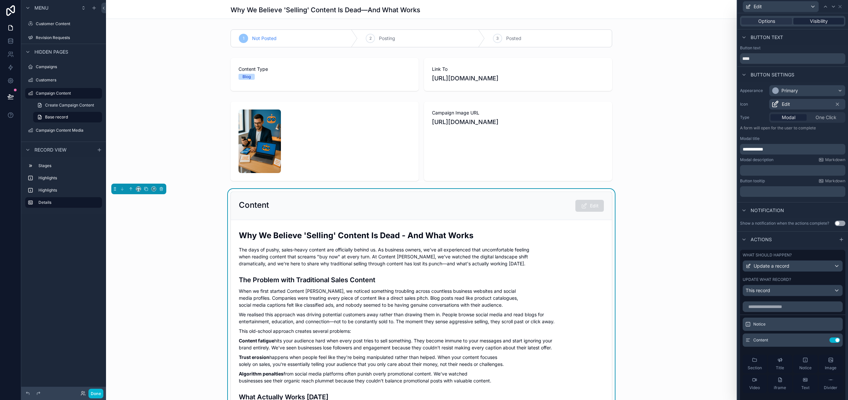
click at [825, 24] on div "Visibility" at bounding box center [818, 21] width 51 height 7
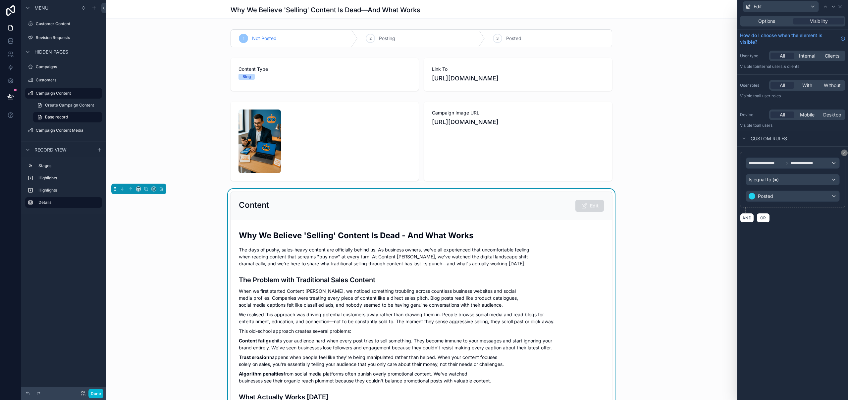
click at [846, 155] on icon at bounding box center [844, 153] width 4 height 4
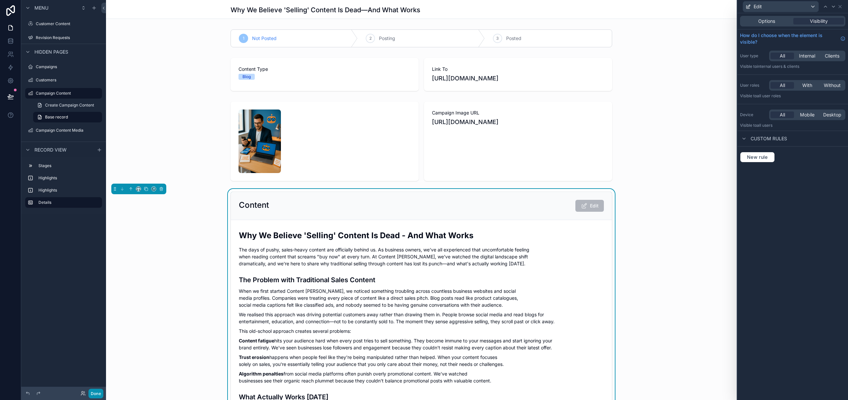
click at [99, 392] on button "Done" at bounding box center [95, 394] width 15 height 10
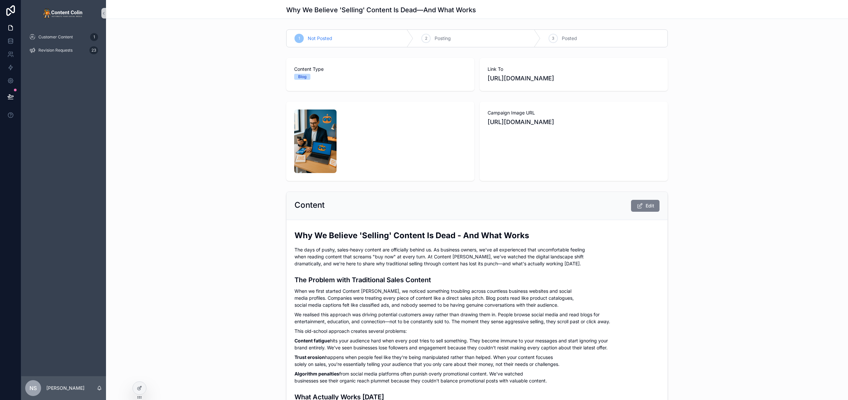
click at [642, 209] on button "Edit" at bounding box center [645, 206] width 28 height 12
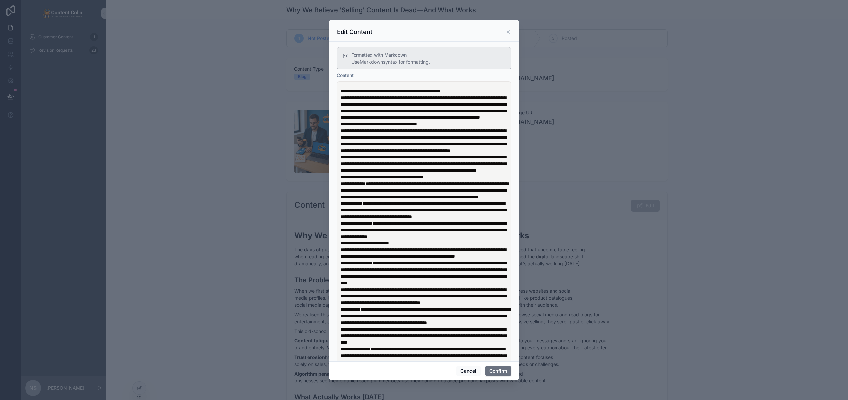
click at [509, 33] on icon at bounding box center [508, 32] width 3 height 3
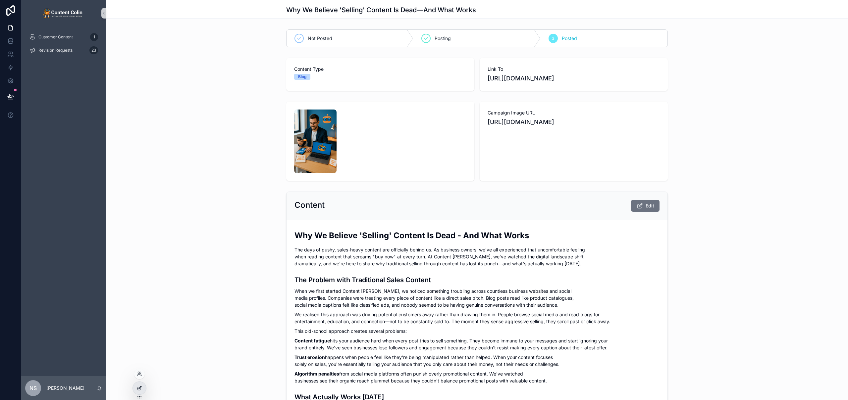
click at [141, 387] on icon at bounding box center [139, 388] width 5 height 5
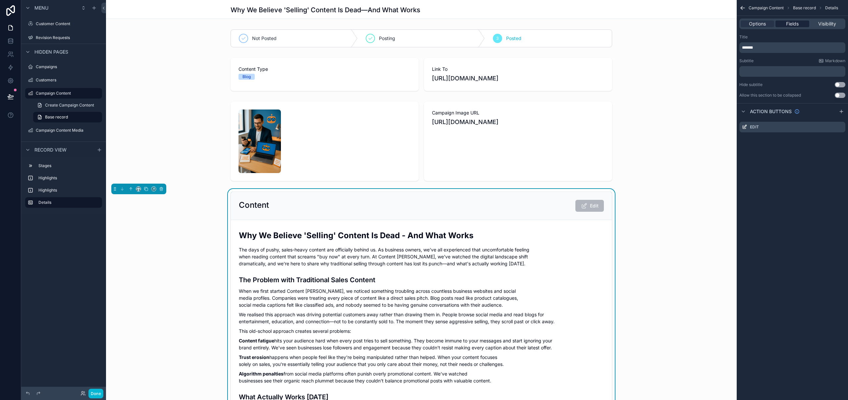
click at [800, 24] on div "Fields" at bounding box center [791, 24] width 33 height 7
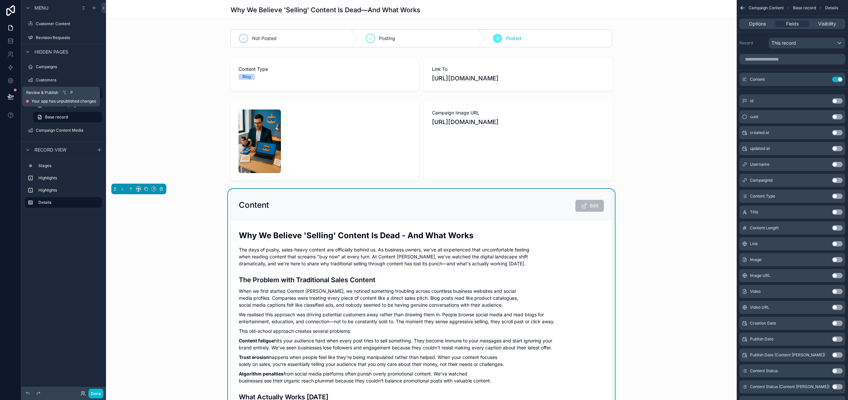
click at [6, 99] on button at bounding box center [10, 96] width 15 height 19
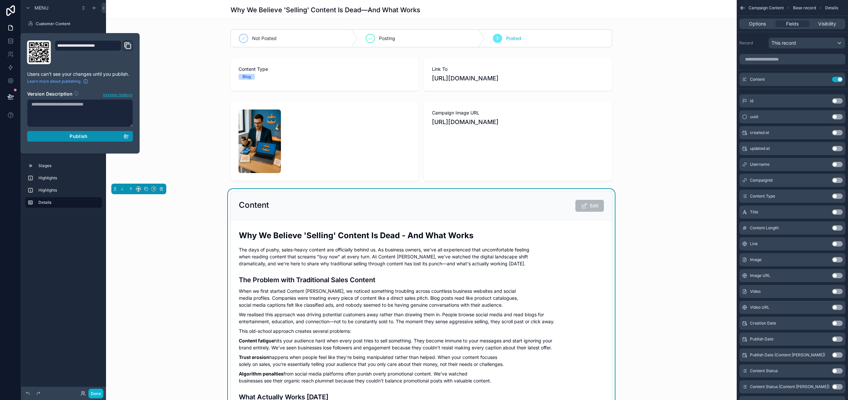
click at [79, 141] on button "Publish" at bounding box center [80, 136] width 106 height 11
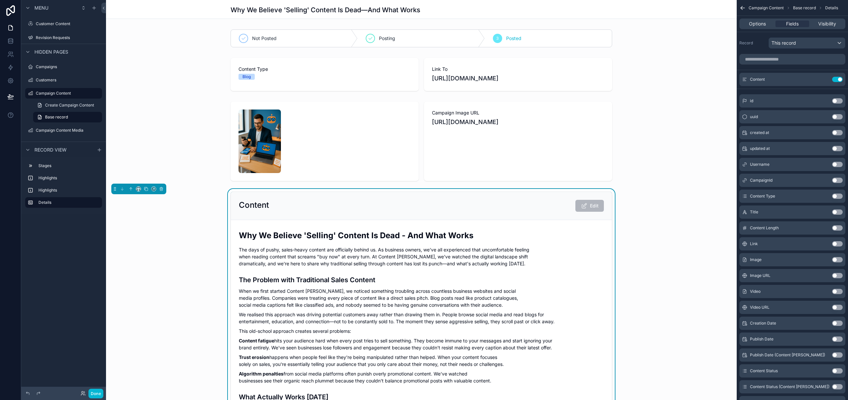
click at [156, 13] on div "Why We Believe 'Selling' Content Is Dead—And What Works" at bounding box center [421, 9] width 631 height 19
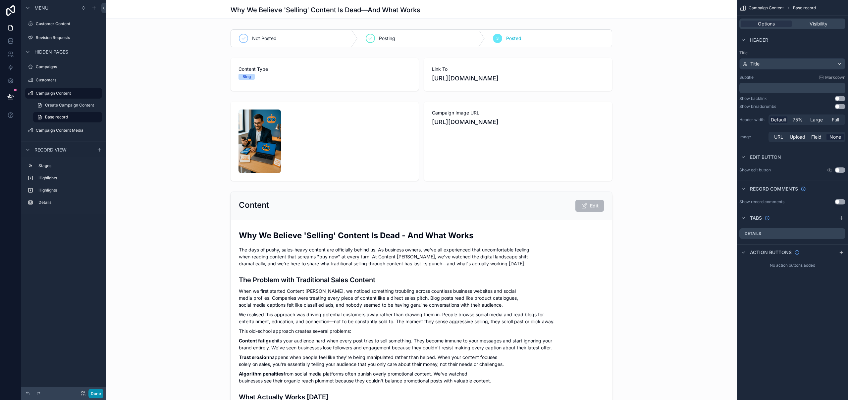
click at [98, 394] on button "Done" at bounding box center [95, 394] width 15 height 10
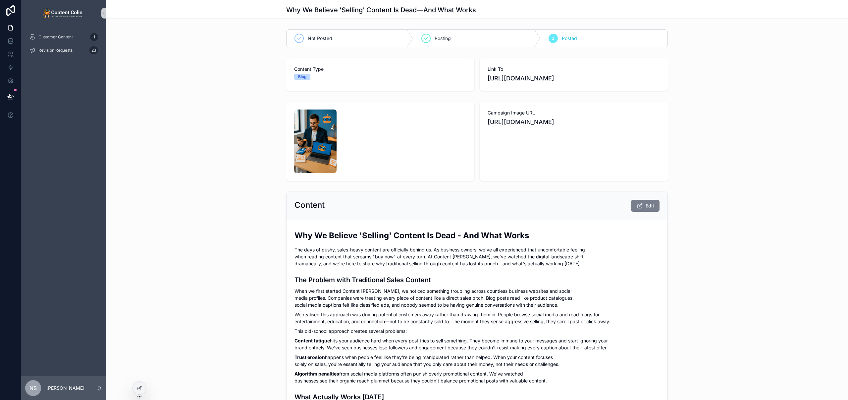
click at [638, 207] on icon "scrollable content" at bounding box center [639, 206] width 7 height 7
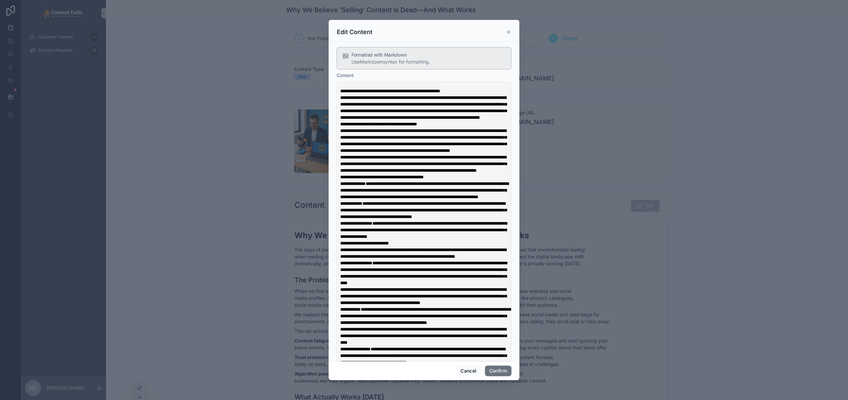
click at [508, 30] on icon at bounding box center [508, 31] width 5 height 5
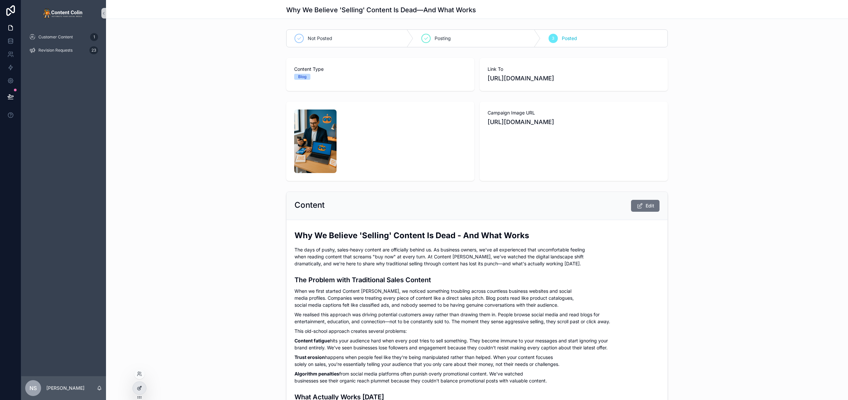
click at [140, 390] on icon at bounding box center [139, 388] width 5 height 5
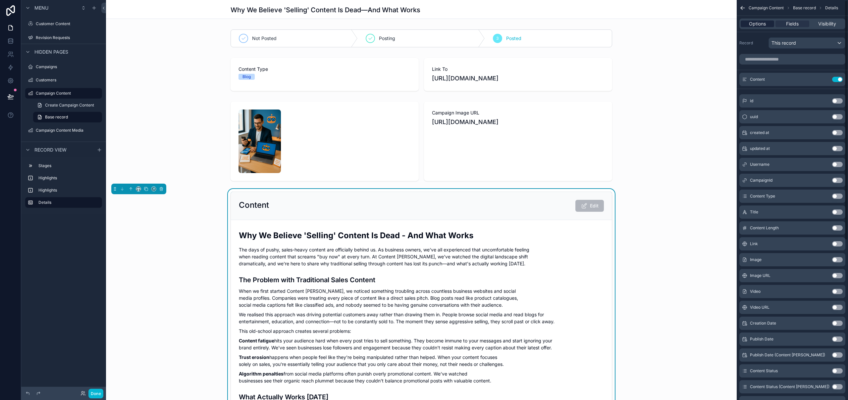
click at [757, 21] on span "Options" at bounding box center [757, 24] width 17 height 7
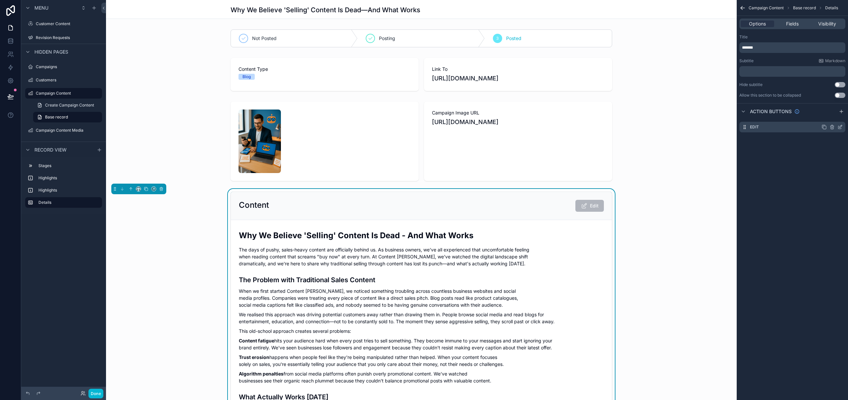
click at [841, 127] on icon "scrollable content" at bounding box center [839, 127] width 5 height 5
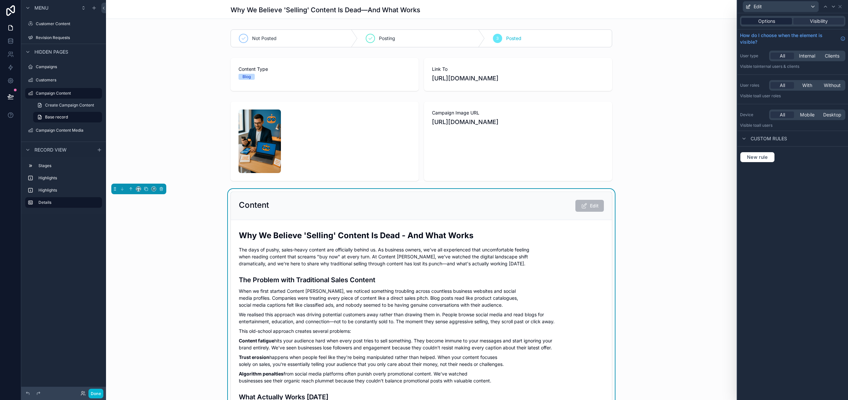
click at [769, 22] on span "Options" at bounding box center [766, 21] width 17 height 7
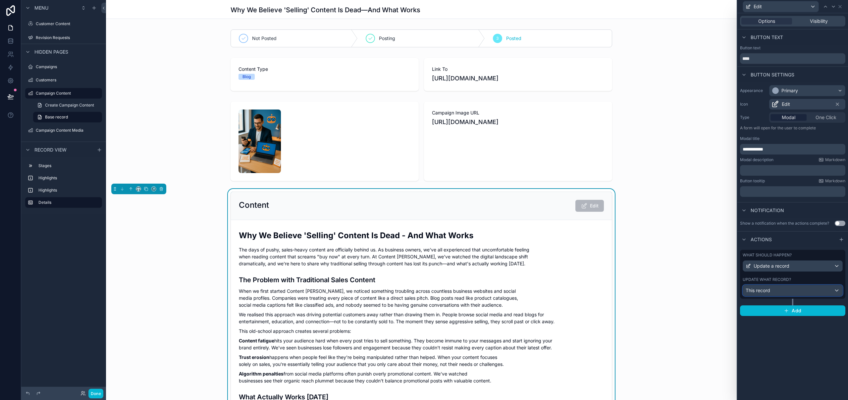
click at [770, 292] on span "This record" at bounding box center [758, 291] width 25 height 7
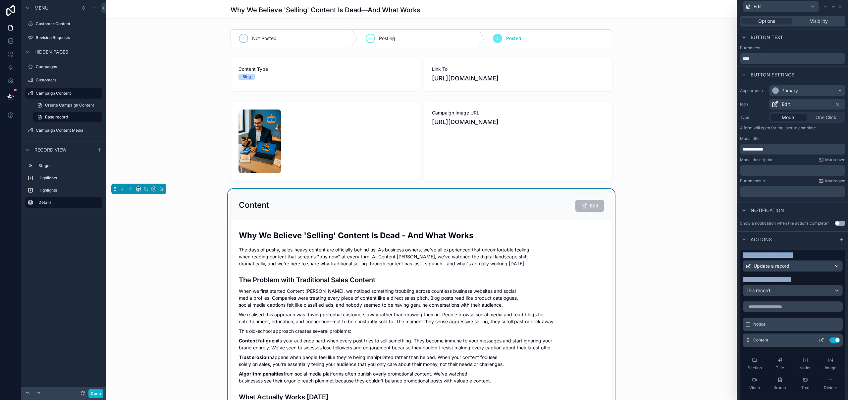
click at [819, 341] on icon at bounding box center [821, 340] width 5 height 5
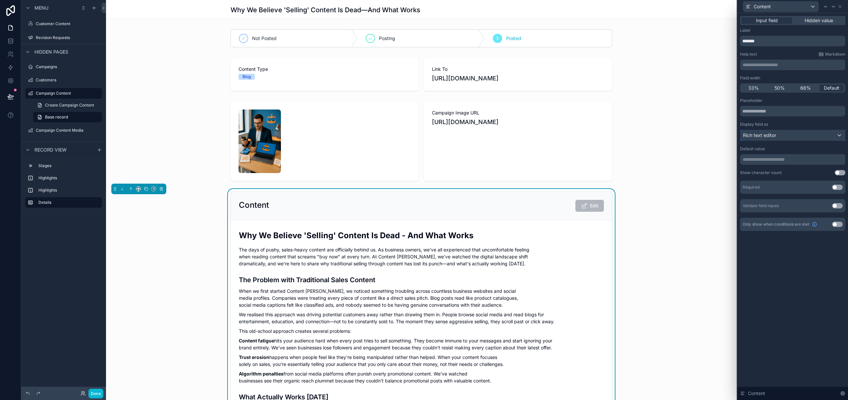
click at [787, 139] on div "Rich text editor" at bounding box center [792, 135] width 105 height 11
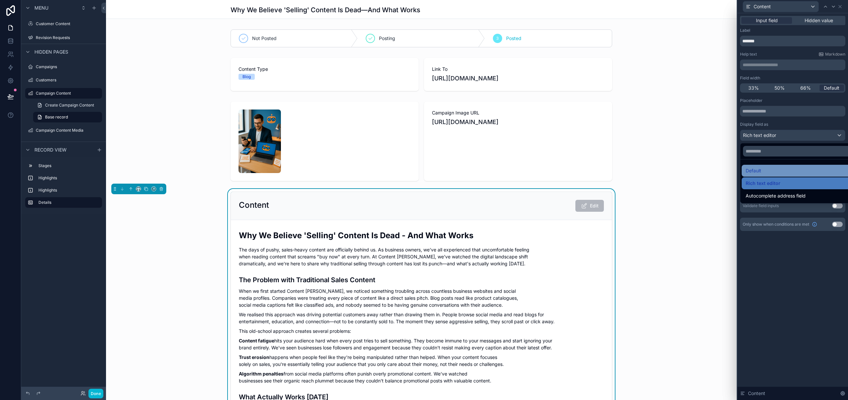
click at [767, 170] on div "Default" at bounding box center [800, 171] width 109 height 8
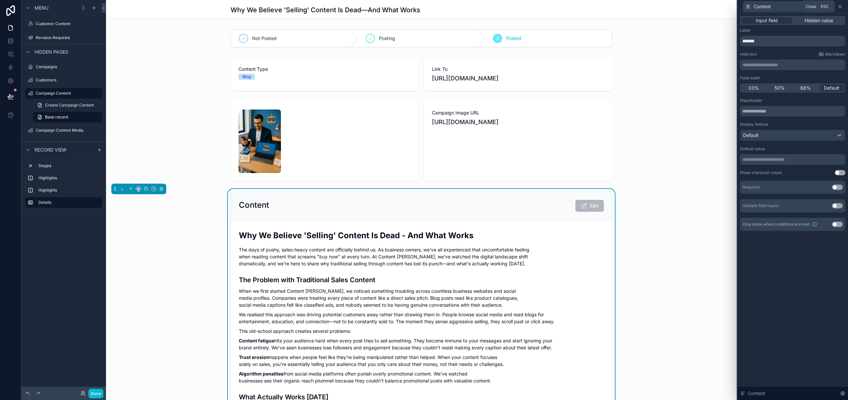
click at [839, 6] on icon at bounding box center [839, 6] width 5 height 5
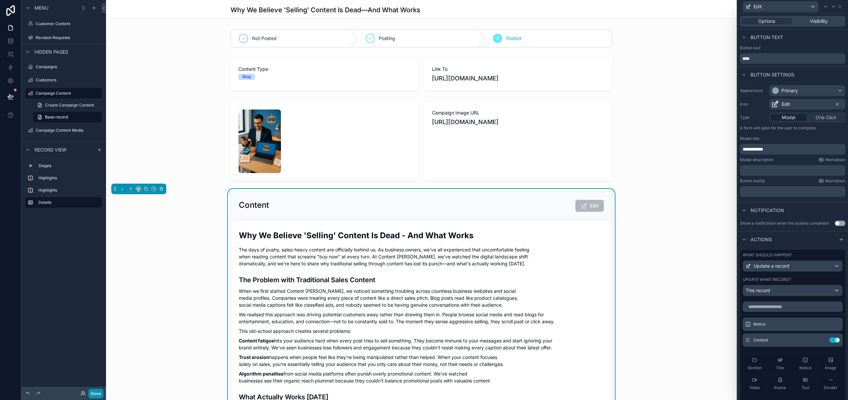
click at [96, 394] on button "Done" at bounding box center [95, 394] width 15 height 10
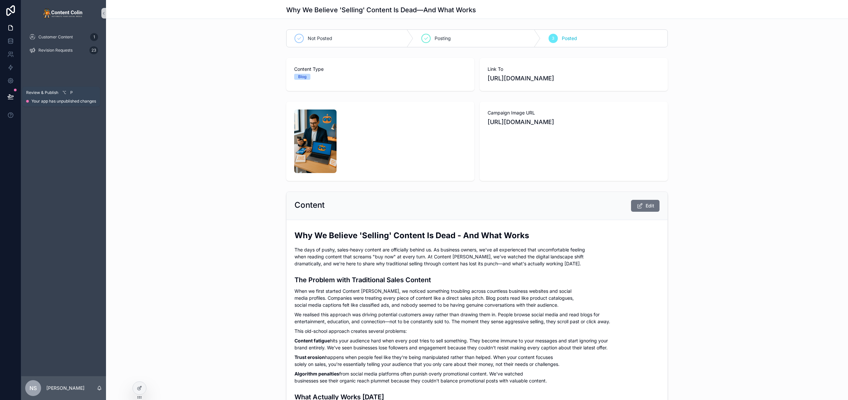
click at [12, 96] on icon at bounding box center [11, 96] width 6 height 3
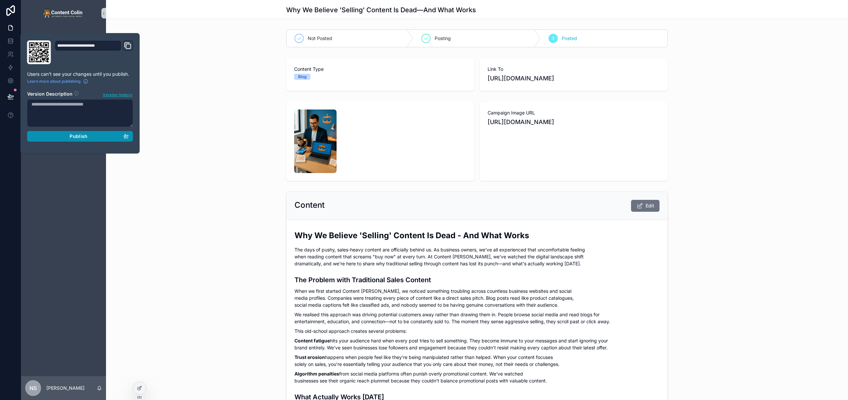
click at [68, 136] on div "Publish" at bounding box center [79, 136] width 97 height 6
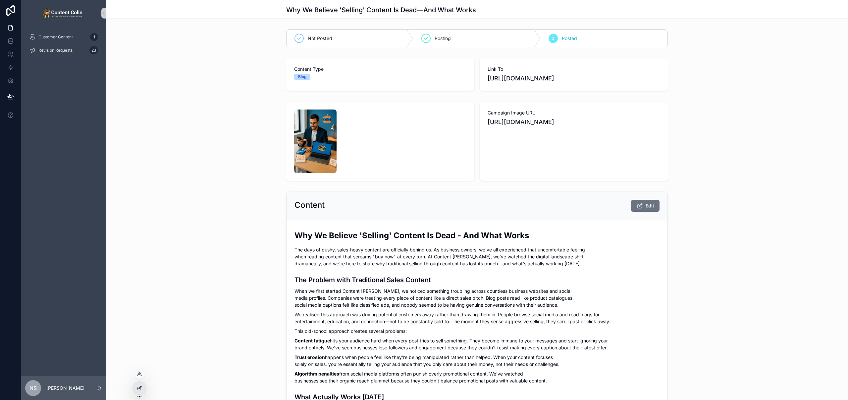
click at [138, 391] on div at bounding box center [139, 388] width 13 height 13
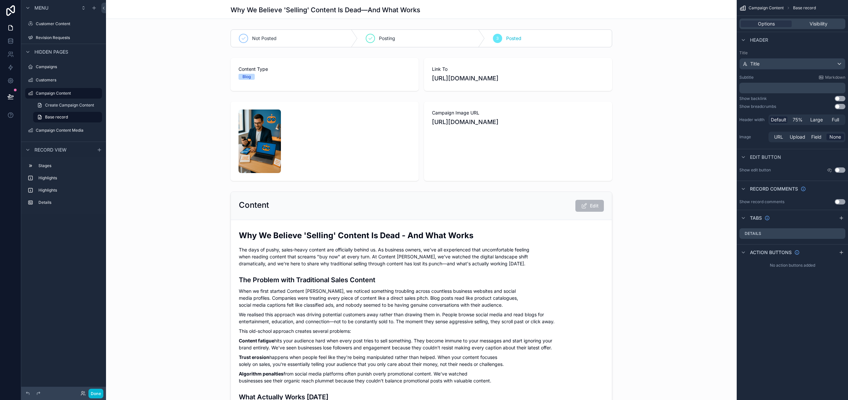
click at [686, 13] on div "Why We Believe 'Selling' Content Is Dead—And What Works" at bounding box center [421, 9] width 631 height 19
click at [841, 235] on icon "scrollable content" at bounding box center [839, 233] width 5 height 5
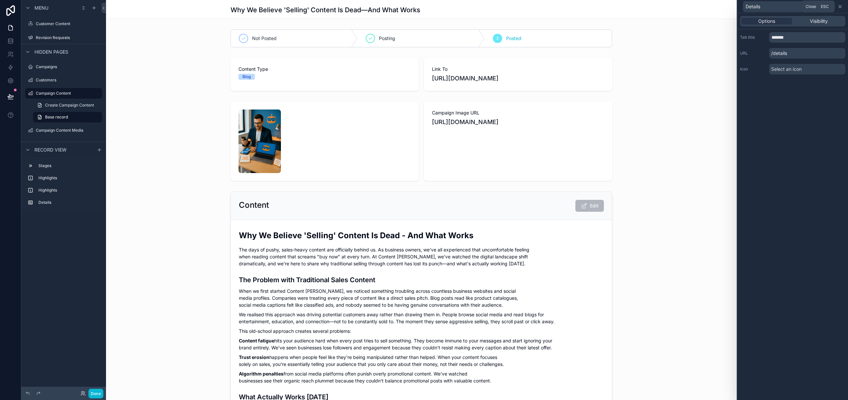
click at [840, 6] on icon at bounding box center [839, 6] width 5 height 5
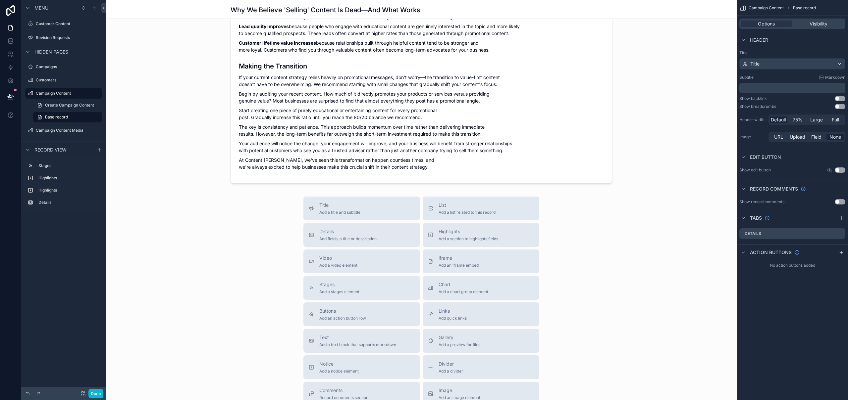
scroll to position [789, 0]
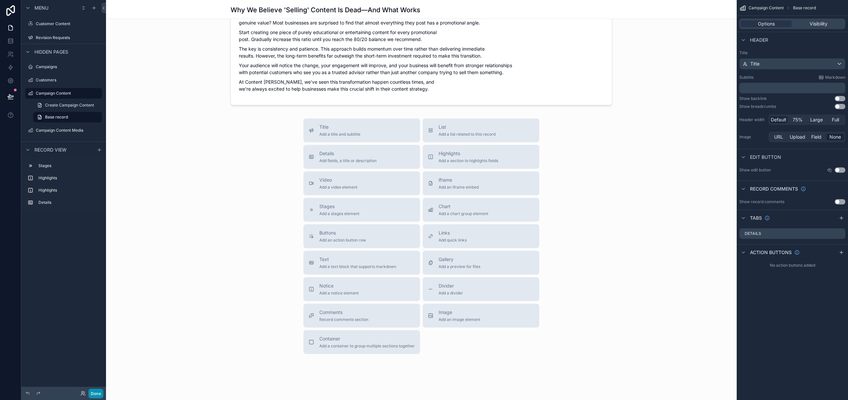
click at [88, 394] on button "Done" at bounding box center [95, 394] width 15 height 10
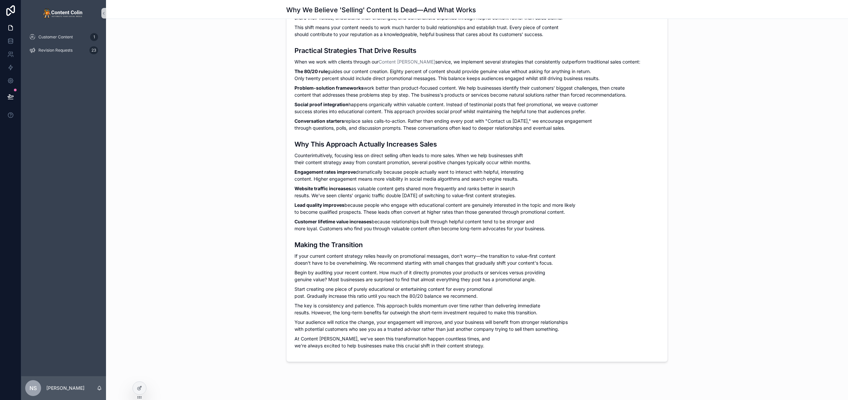
scroll to position [0, 0]
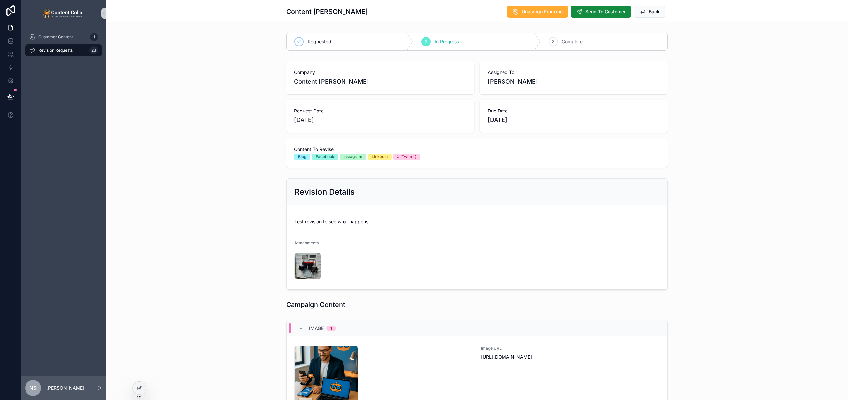
scroll to position [144, 0]
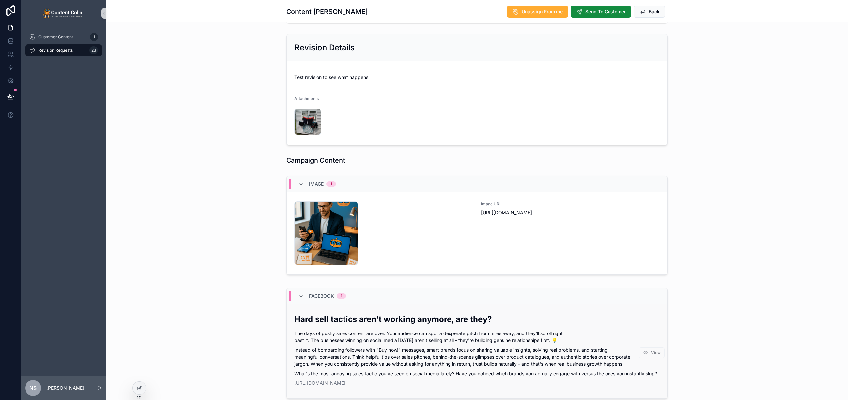
click at [399, 328] on div "Hard sell tactics aren't working anymore, are they? The days of pushy sales con…" at bounding box center [476, 350] width 365 height 73
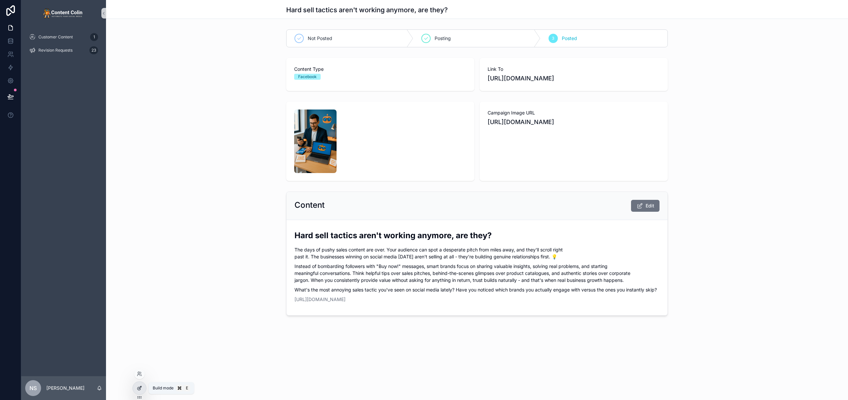
click at [142, 389] on div at bounding box center [139, 388] width 13 height 13
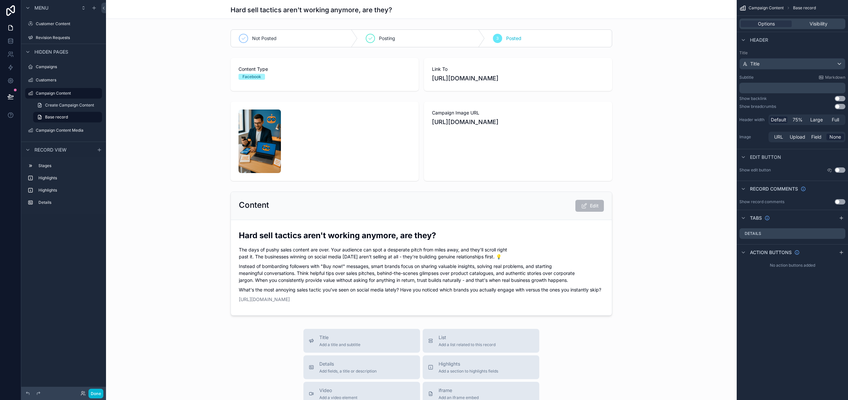
click at [704, 11] on div "Hard sell tactics aren't working anymore, are they?" at bounding box center [421, 9] width 631 height 19
click at [841, 97] on button "Use setting" at bounding box center [840, 98] width 11 height 5
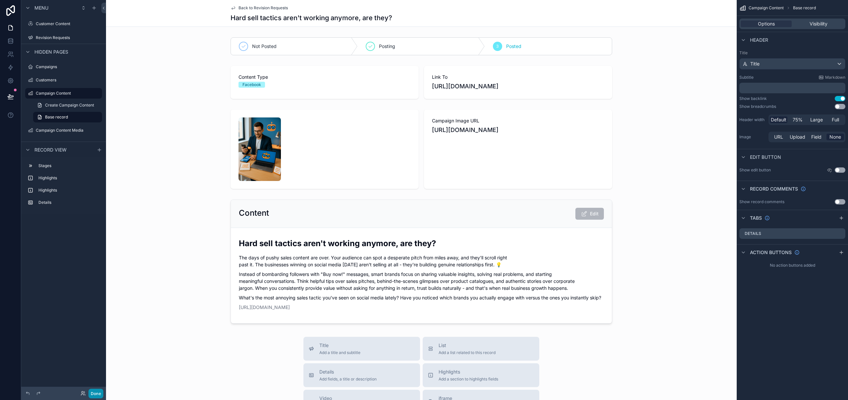
click at [94, 394] on button "Done" at bounding box center [95, 394] width 15 height 10
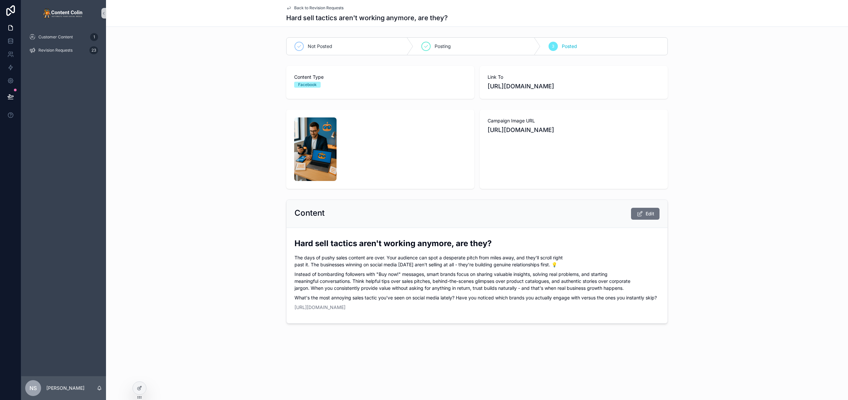
click at [305, 9] on span "Back to Revision Requests" at bounding box center [318, 7] width 49 height 5
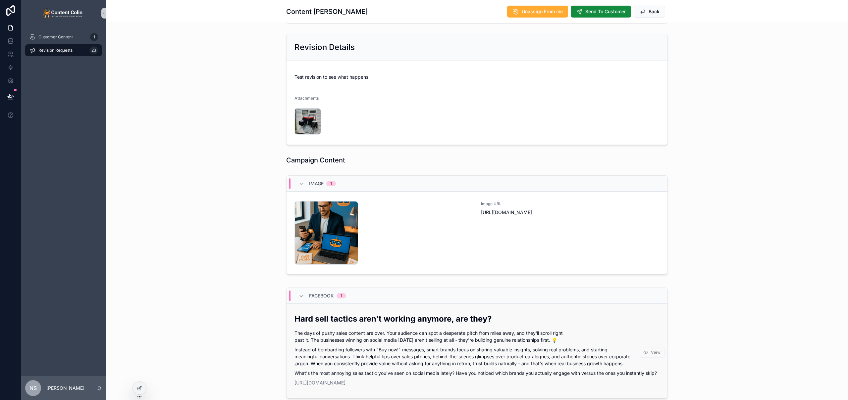
scroll to position [179, 0]
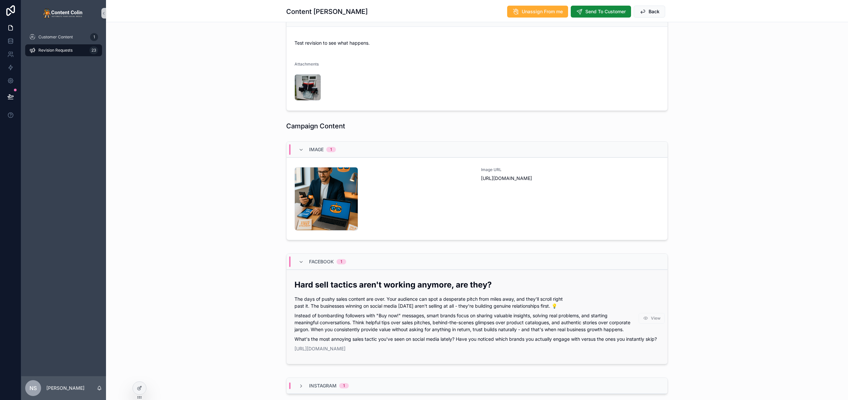
click at [393, 310] on div "Hard sell tactics aren't working anymore, are they? The days of pushy sales con…" at bounding box center [476, 316] width 365 height 73
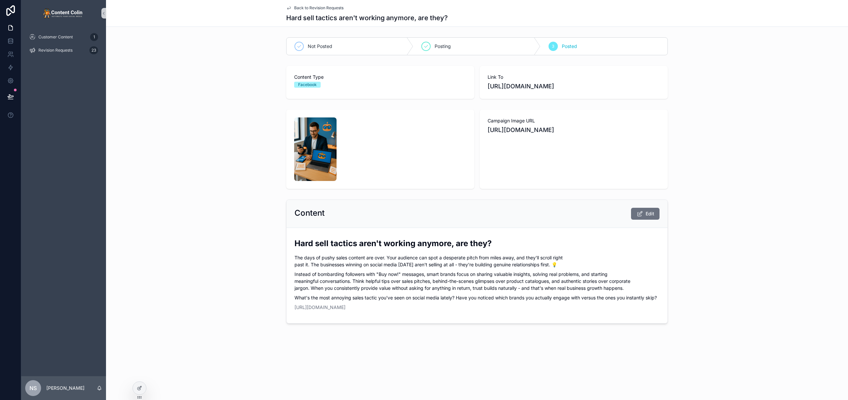
click at [322, 8] on span "Back to Revision Requests" at bounding box center [318, 7] width 49 height 5
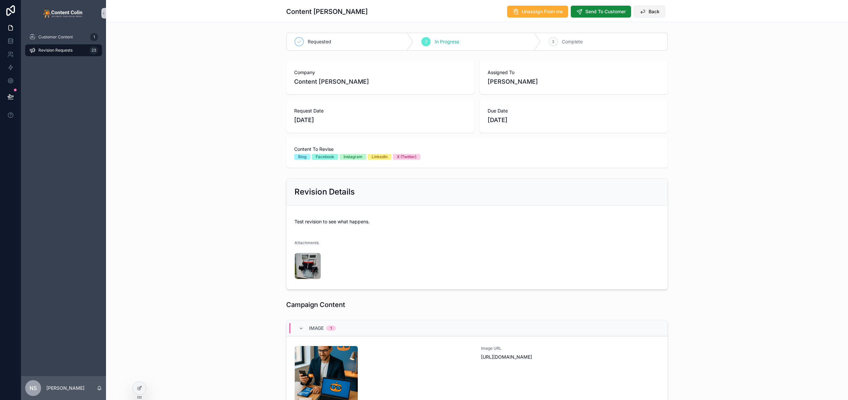
click at [649, 13] on span "Back" at bounding box center [654, 11] width 11 height 7
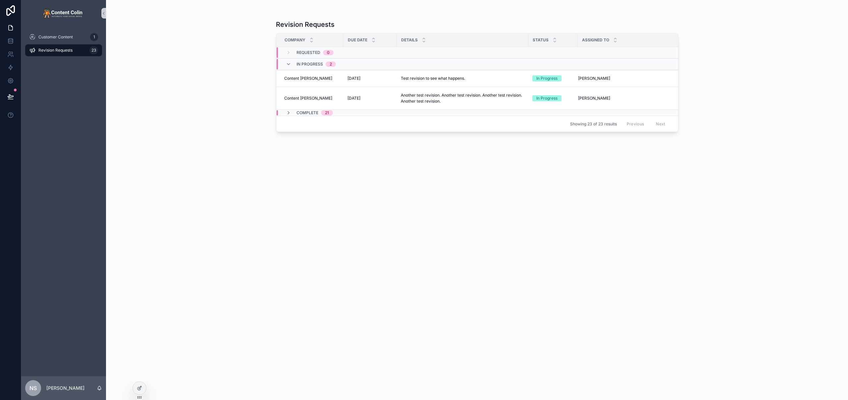
click at [55, 52] on span "Revision Requests" at bounding box center [55, 50] width 34 height 5
click at [483, 80] on div "Test revision to see what happens. Test revision to see what happens." at bounding box center [463, 78] width 124 height 11
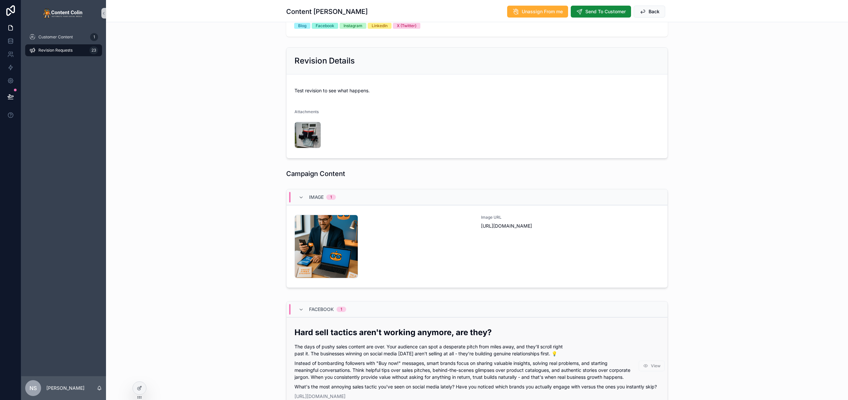
scroll to position [225, 0]
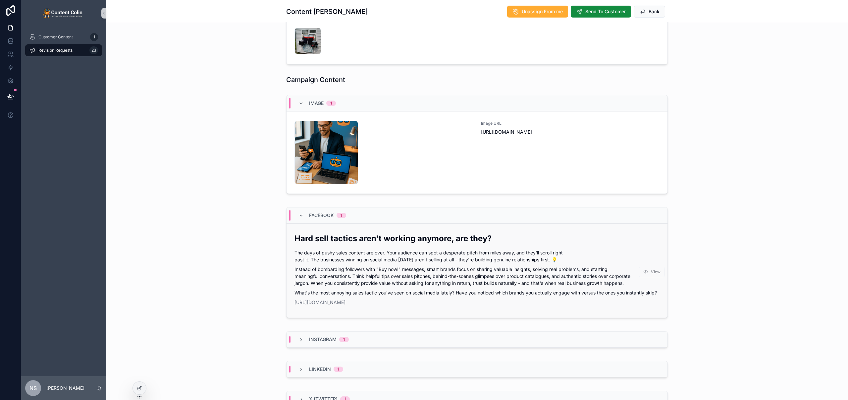
click at [379, 275] on p "Instead of bombarding followers with "Buy now!" messages, smart brands focus on…" at bounding box center [476, 276] width 365 height 21
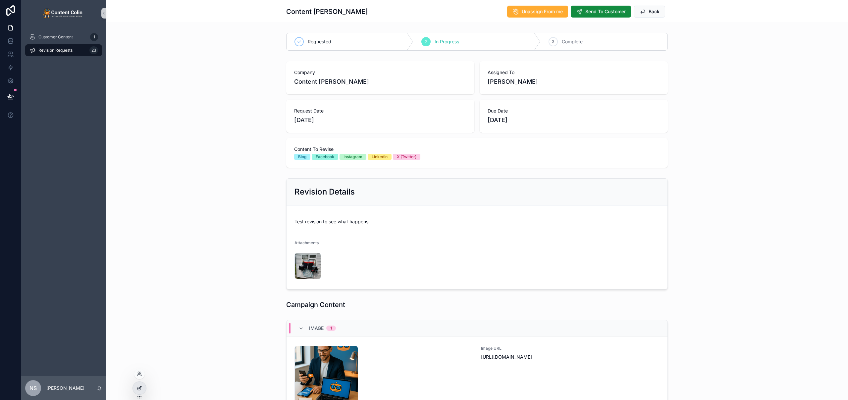
click at [136, 391] on div at bounding box center [139, 388] width 13 height 13
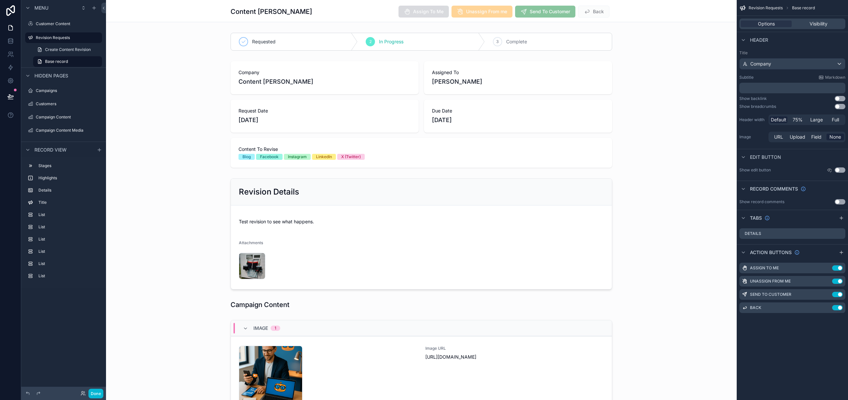
click at [839, 107] on button "Use setting" at bounding box center [840, 106] width 11 height 5
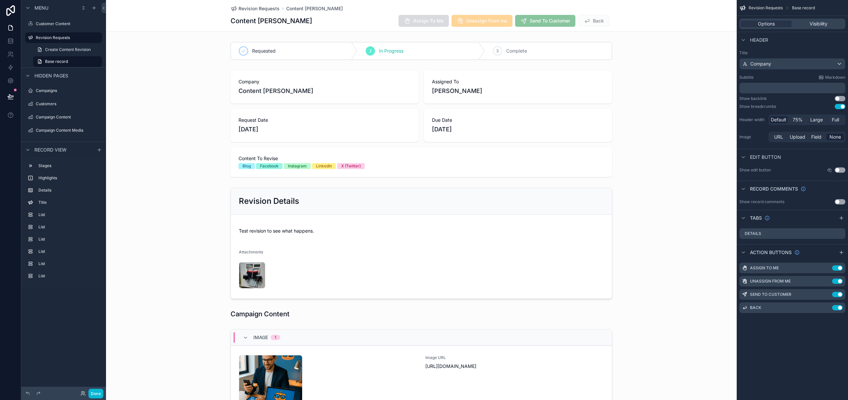
click at [839, 107] on button "Use setting" at bounding box center [840, 106] width 11 height 5
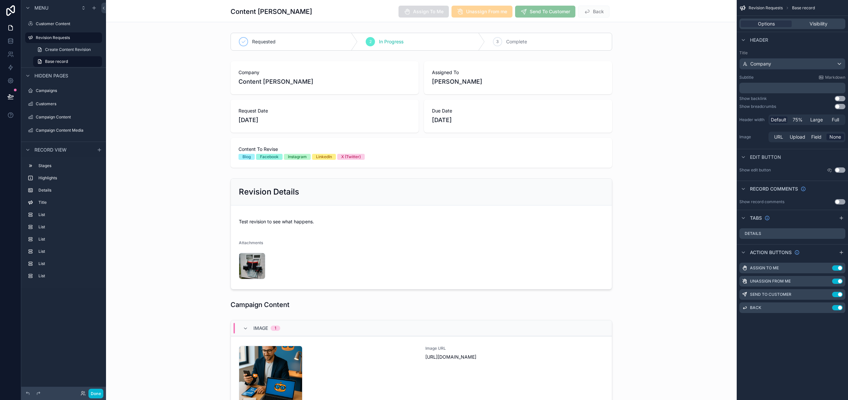
click at [841, 98] on button "Use setting" at bounding box center [840, 98] width 11 height 5
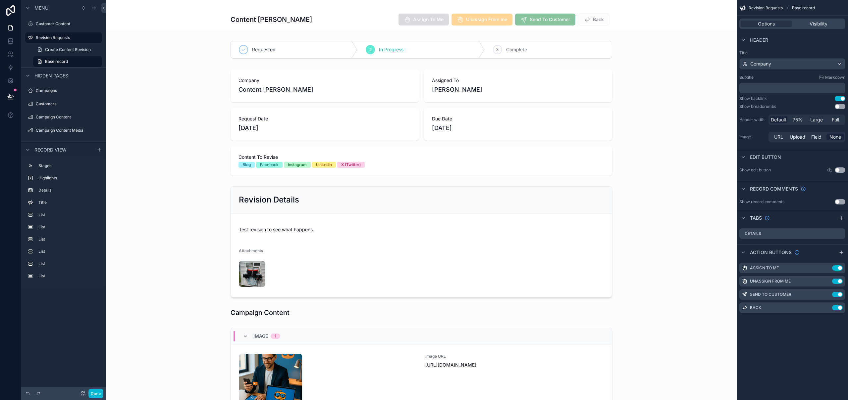
click at [841, 98] on button "Use setting" at bounding box center [840, 98] width 11 height 5
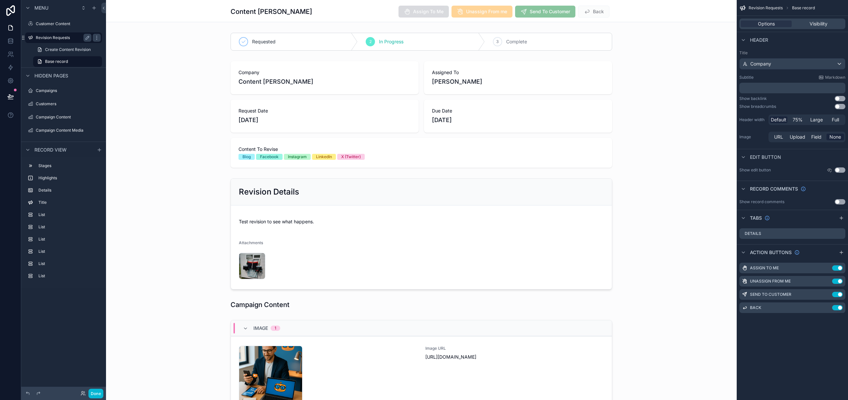
click at [62, 36] on label "Revision Requests" at bounding box center [62, 37] width 53 height 5
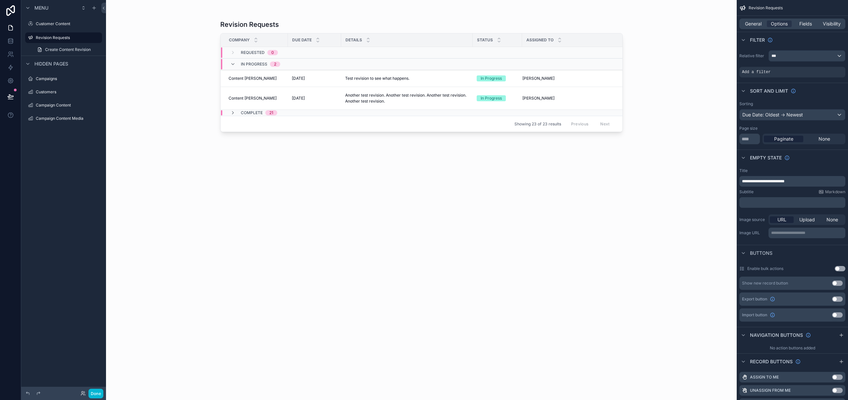
click at [306, 91] on div "scrollable content" at bounding box center [422, 196] width 424 height 393
click at [305, 98] on span "[DATE]" at bounding box center [298, 98] width 13 height 5
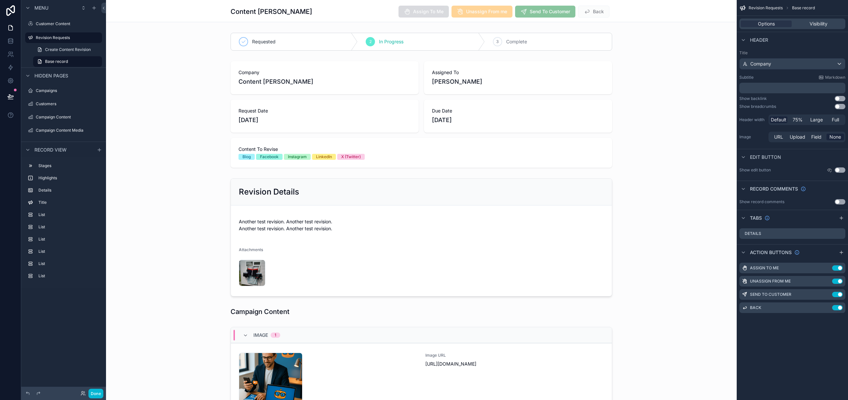
click at [838, 98] on button "Use setting" at bounding box center [840, 98] width 11 height 5
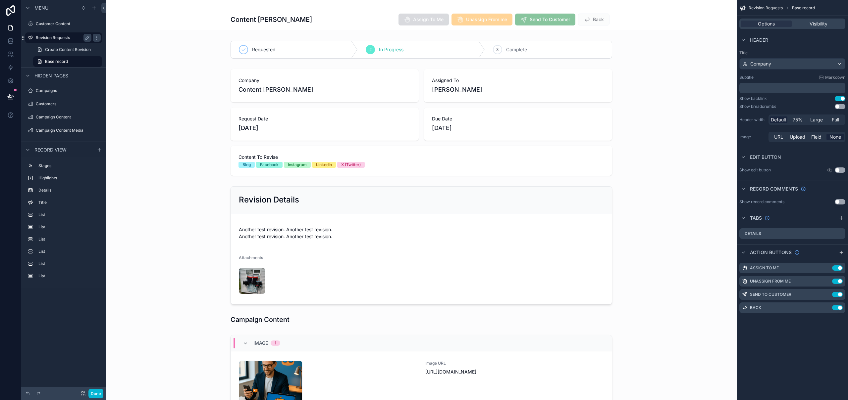
click at [59, 34] on div "Revision Requests" at bounding box center [64, 38] width 56 height 8
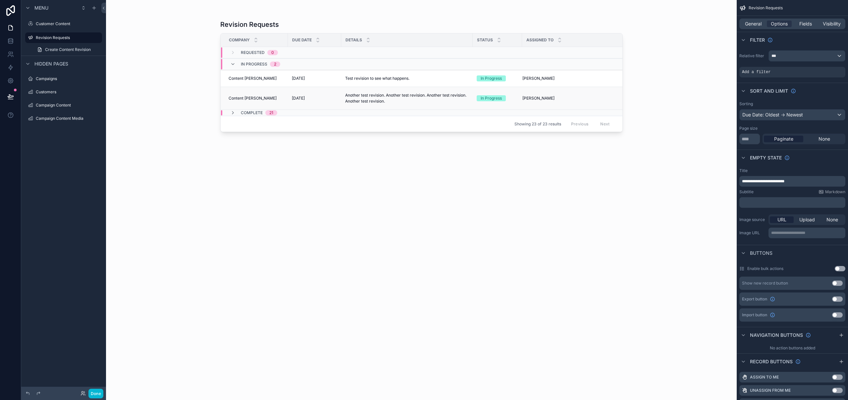
click at [305, 96] on span "[DATE]" at bounding box center [298, 98] width 13 height 5
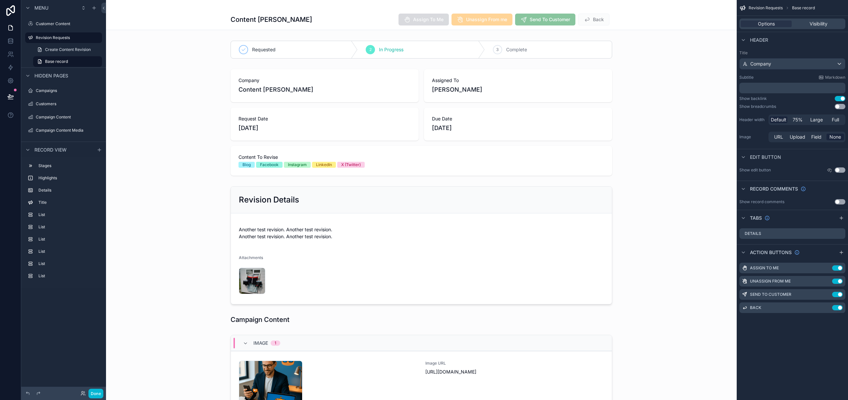
click at [837, 98] on button "Use setting" at bounding box center [840, 98] width 11 height 5
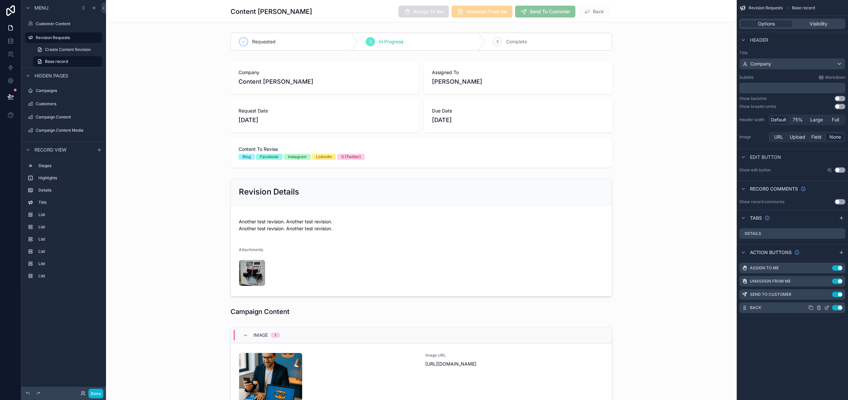
click at [836, 307] on button "Use setting" at bounding box center [837, 307] width 11 height 5
click at [819, 306] on icon "scrollable content" at bounding box center [818, 307] width 5 height 5
click at [830, 298] on icon at bounding box center [830, 297] width 0 height 1
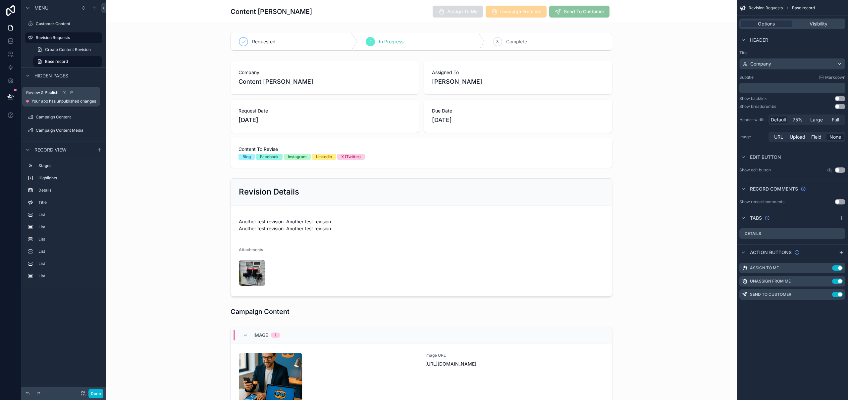
click at [10, 94] on icon at bounding box center [10, 96] width 7 height 7
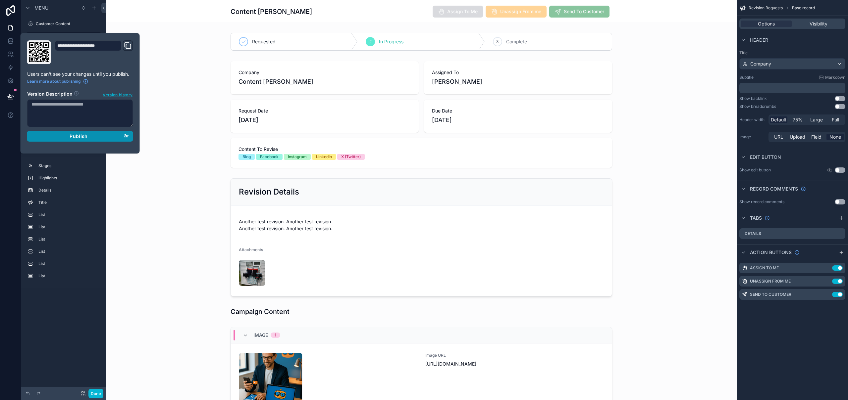
click at [73, 133] on button "Publish" at bounding box center [80, 136] width 106 height 11
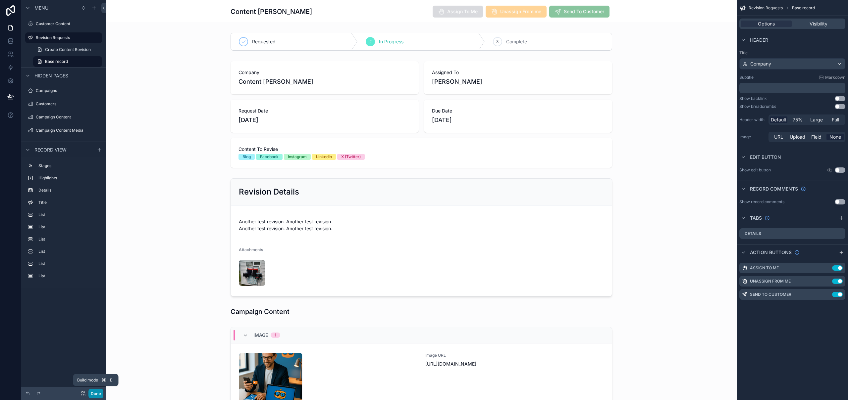
click at [95, 396] on button "Done" at bounding box center [95, 394] width 15 height 10
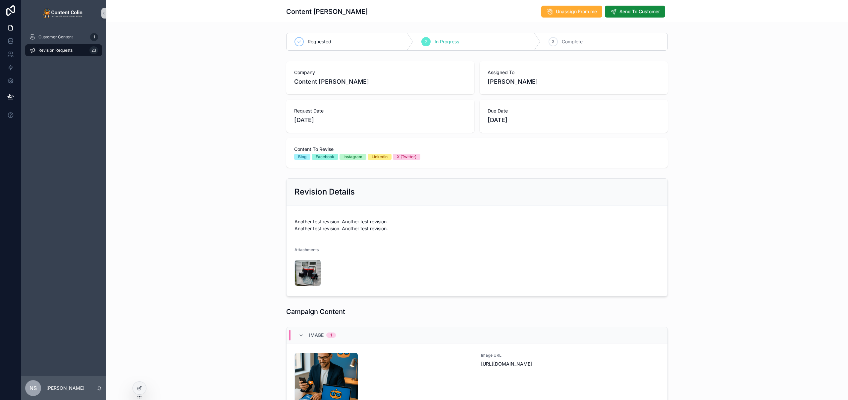
click at [53, 53] on div "Revision Requests 23" at bounding box center [63, 50] width 69 height 11
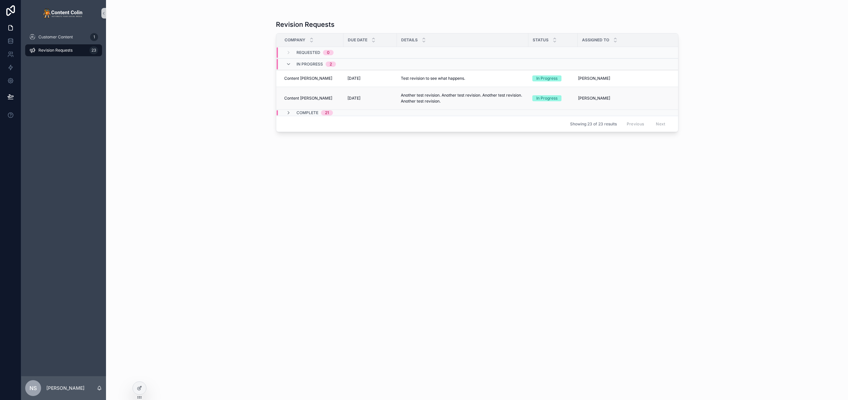
click at [468, 97] on p "Another test revision. Another test revision. Another test revision. Another te…" at bounding box center [463, 98] width 124 height 12
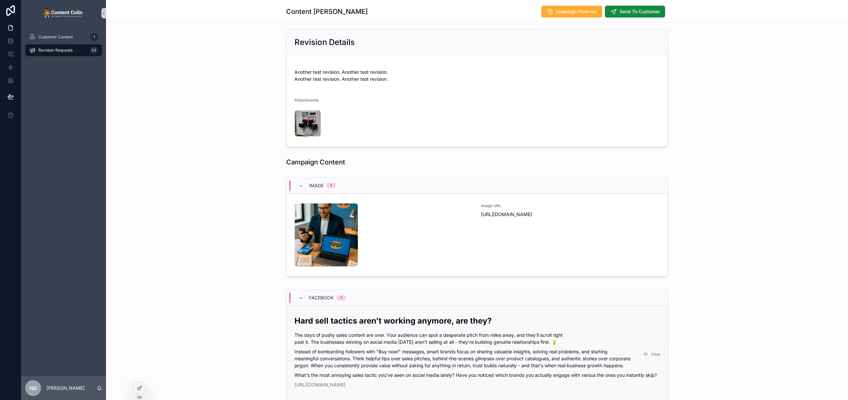
scroll to position [184, 0]
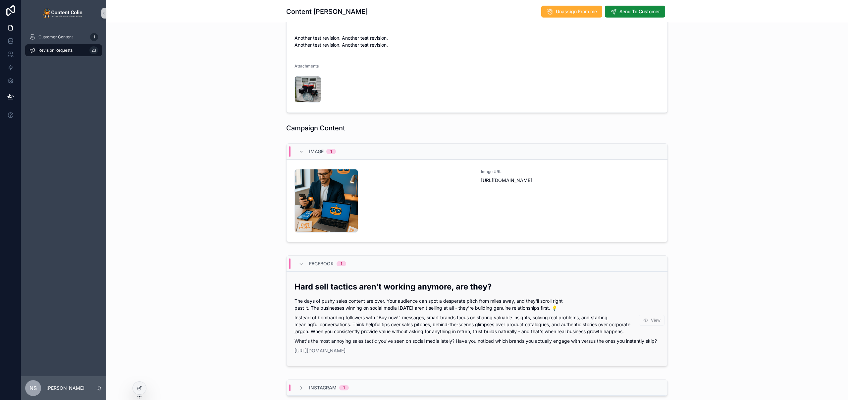
click at [434, 314] on p "Instead of bombarding followers with "Buy now!" messages, smart brands focus on…" at bounding box center [476, 324] width 365 height 21
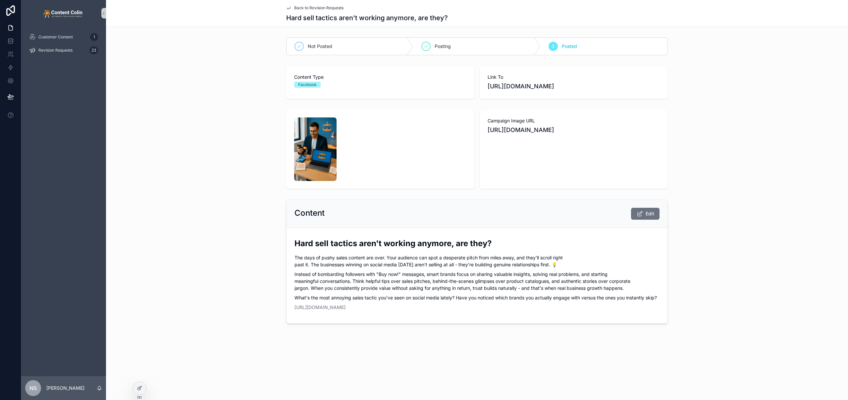
click at [332, 5] on span "Back to Revision Requests" at bounding box center [318, 7] width 49 height 5
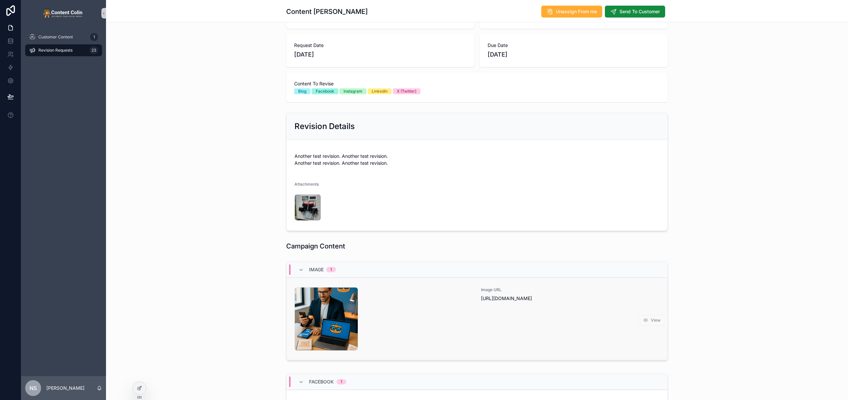
scroll to position [176, 0]
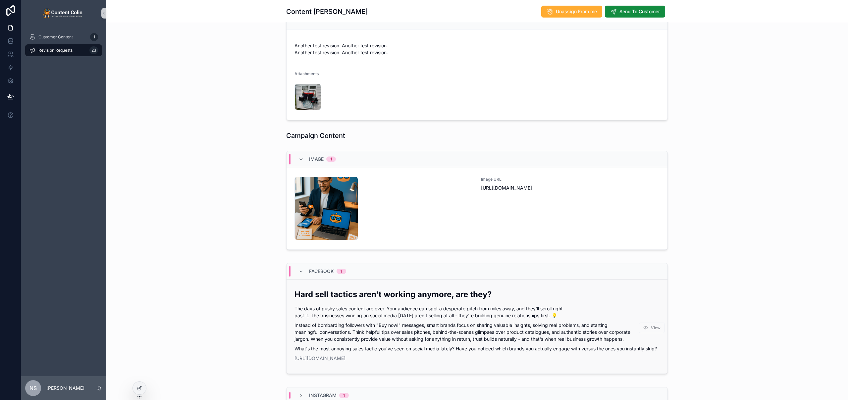
click at [397, 326] on p "Instead of bombarding followers with "Buy now!" messages, smart brands focus on…" at bounding box center [476, 332] width 365 height 21
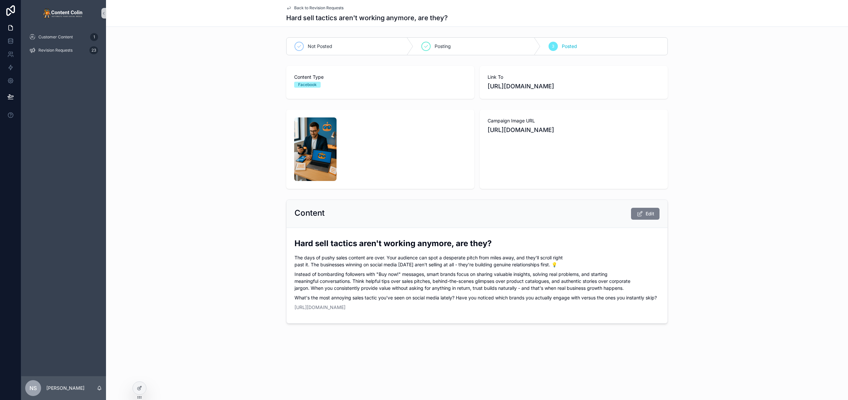
click at [649, 210] on button "Edit" at bounding box center [645, 214] width 28 height 12
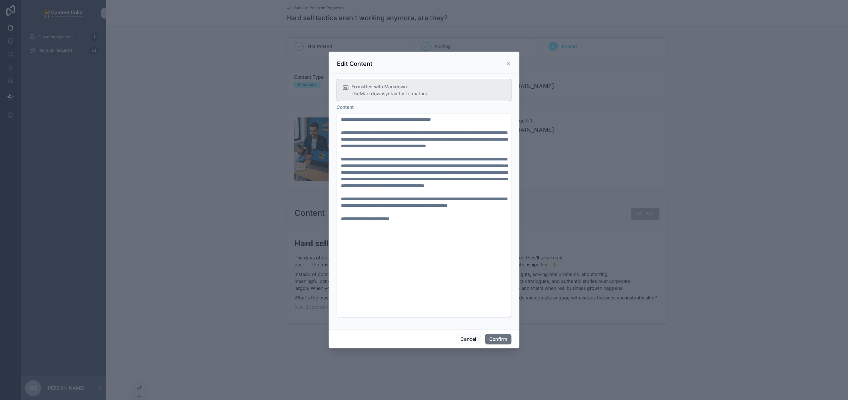
click at [507, 64] on icon at bounding box center [508, 63] width 5 height 5
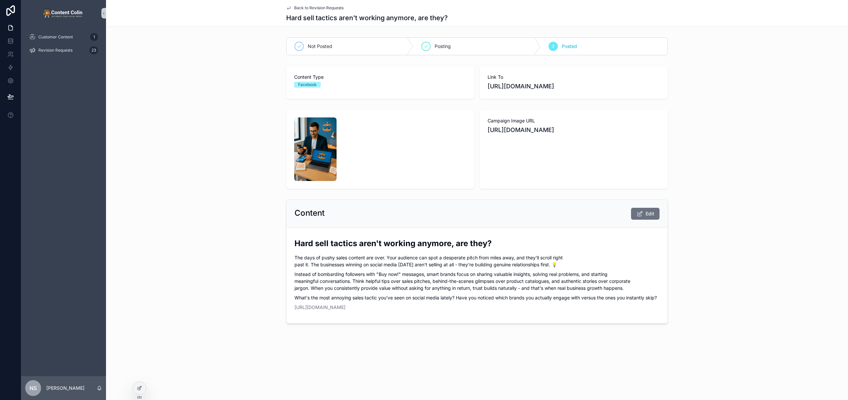
click at [300, 8] on span "Back to Revision Requests" at bounding box center [318, 7] width 49 height 5
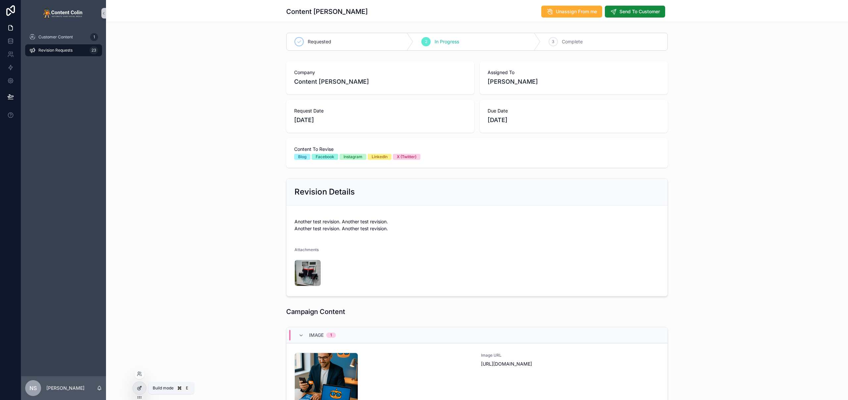
click at [137, 390] on icon at bounding box center [139, 388] width 5 height 5
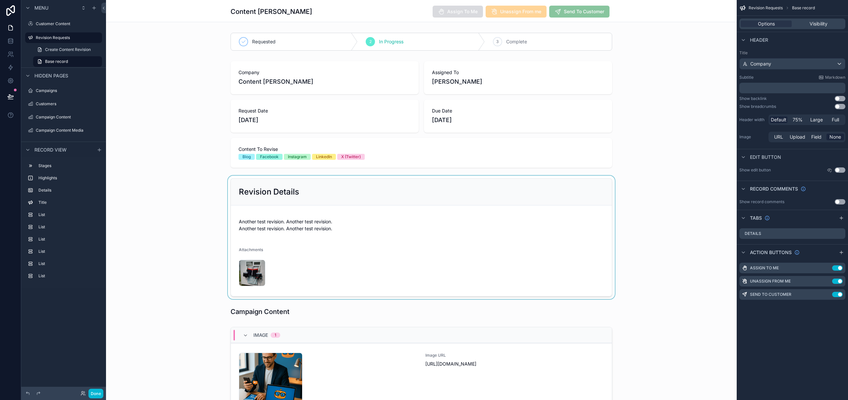
click at [492, 234] on div "scrollable content" at bounding box center [421, 238] width 631 height 124
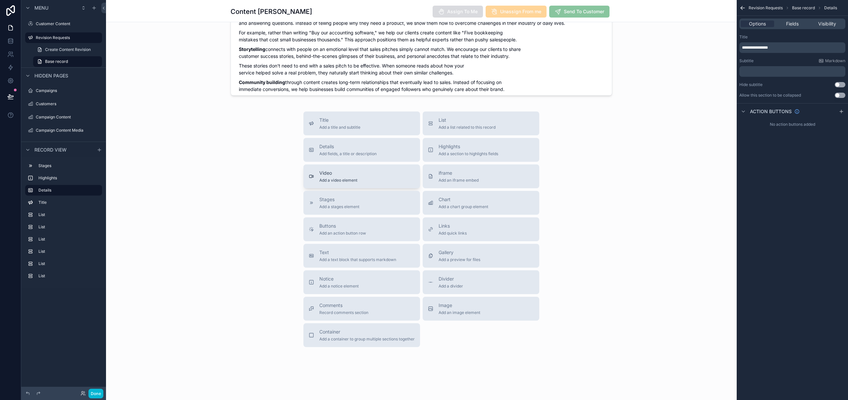
scroll to position [792, 0]
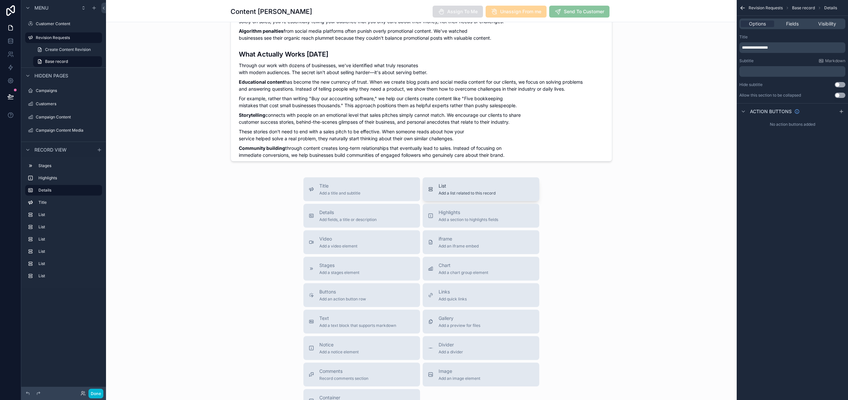
click at [474, 189] on span "List" at bounding box center [467, 186] width 57 height 7
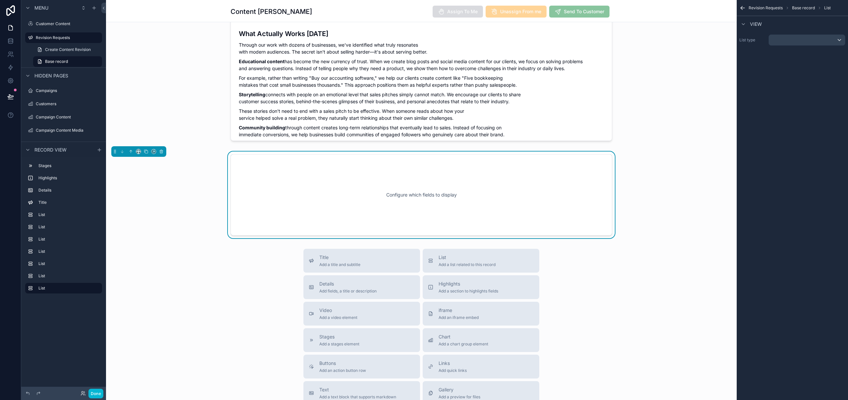
scroll to position [814, 0]
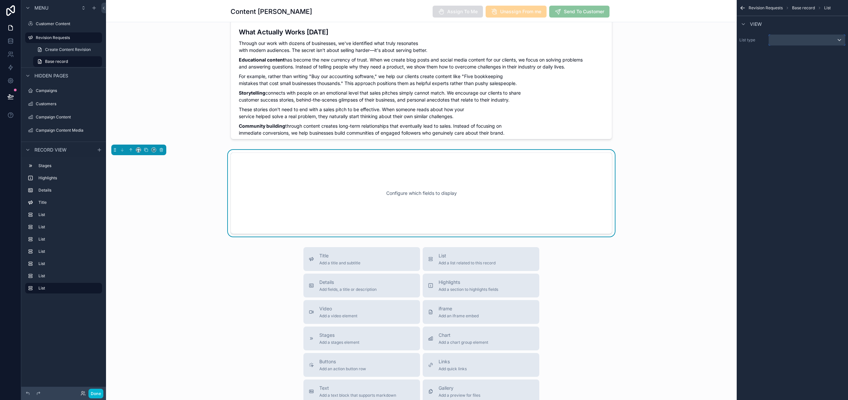
click at [799, 42] on div "scrollable content" at bounding box center [807, 40] width 76 height 11
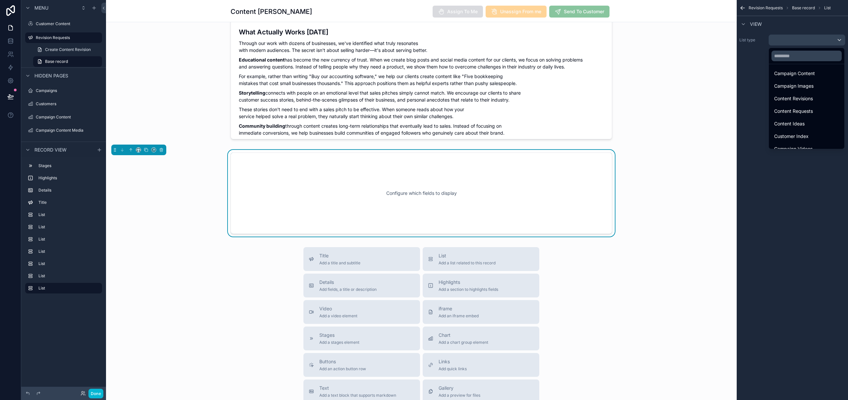
scroll to position [68, 0]
click at [803, 104] on span "Content Revisions" at bounding box center [793, 103] width 39 height 8
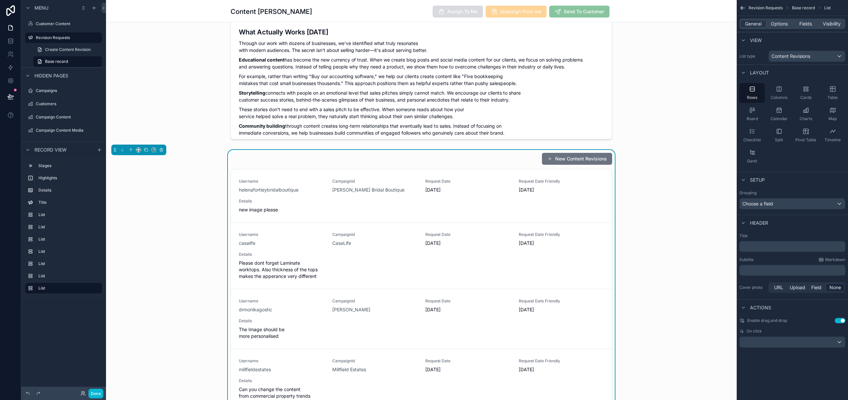
click at [841, 322] on button "Use setting" at bounding box center [840, 320] width 11 height 5
click at [784, 26] on span "Options" at bounding box center [779, 24] width 17 height 7
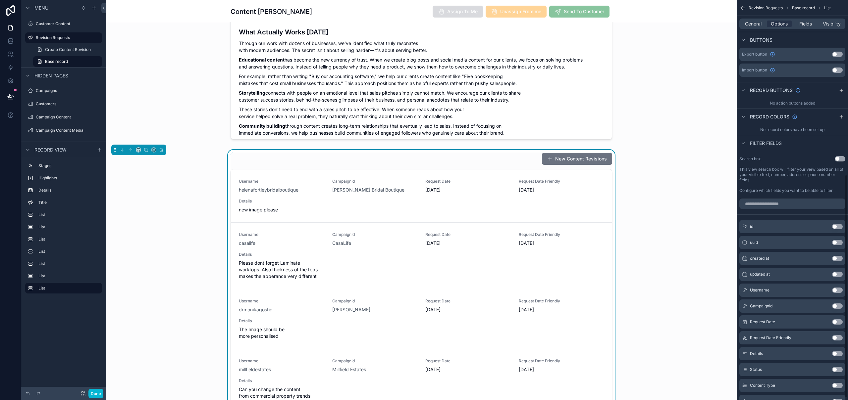
scroll to position [141, 0]
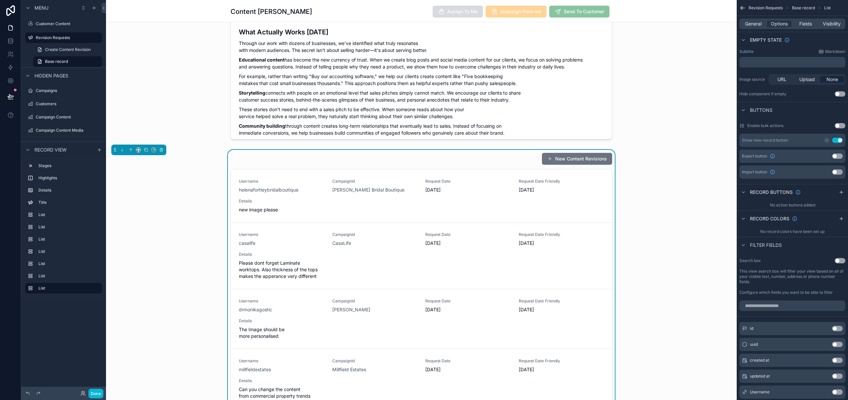
click at [838, 140] on button "Use setting" at bounding box center [837, 140] width 11 height 5
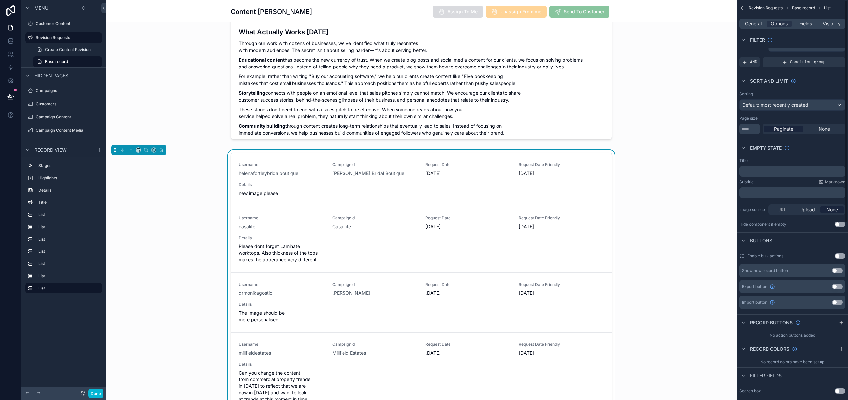
scroll to position [0, 0]
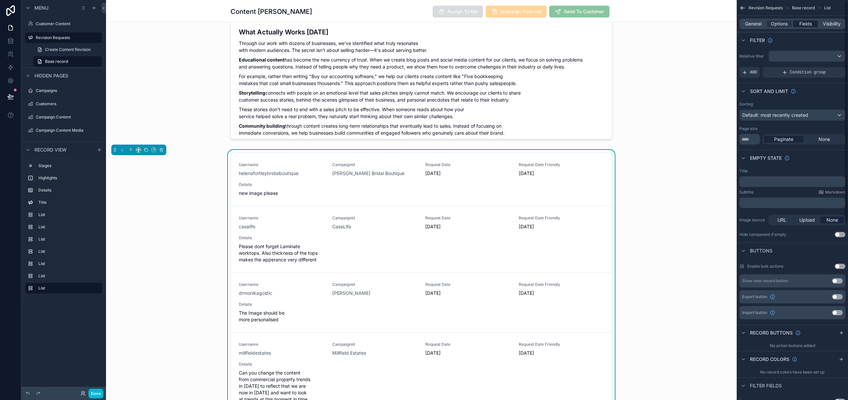
click at [804, 23] on span "Fields" at bounding box center [805, 24] width 13 height 7
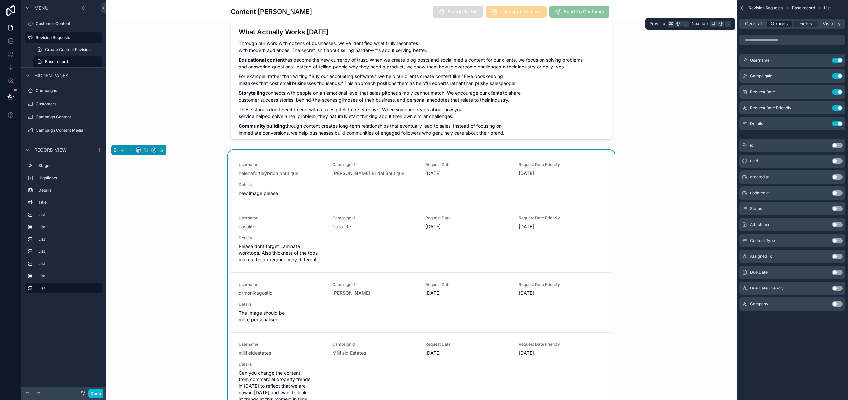
click at [780, 27] on span "Options" at bounding box center [779, 24] width 17 height 7
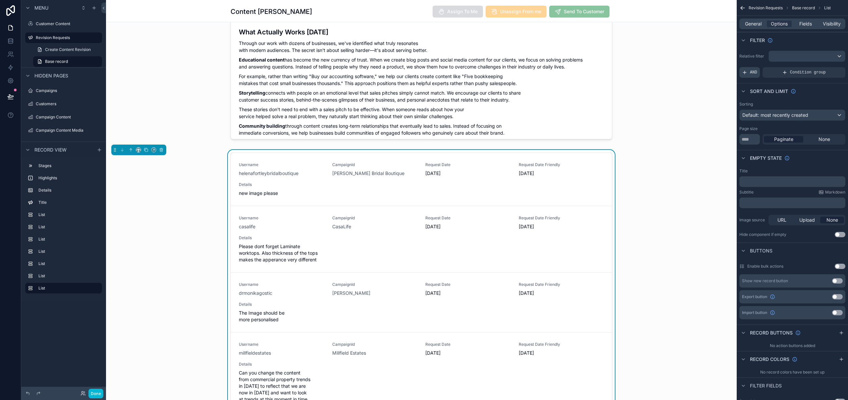
click at [757, 75] on span "AND" at bounding box center [753, 72] width 7 height 5
click at [828, 67] on icon "scrollable content" at bounding box center [829, 68] width 4 height 4
click at [675, 60] on span "Select a field" at bounding box center [672, 63] width 28 height 6
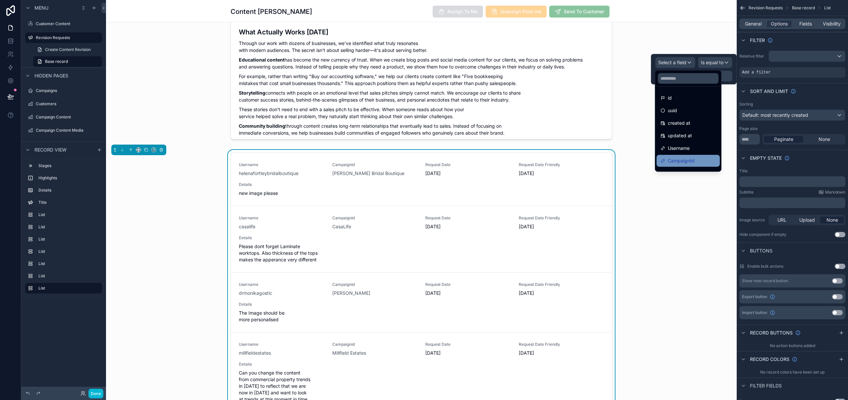
click at [691, 163] on span "CampaignId" at bounding box center [681, 161] width 26 height 8
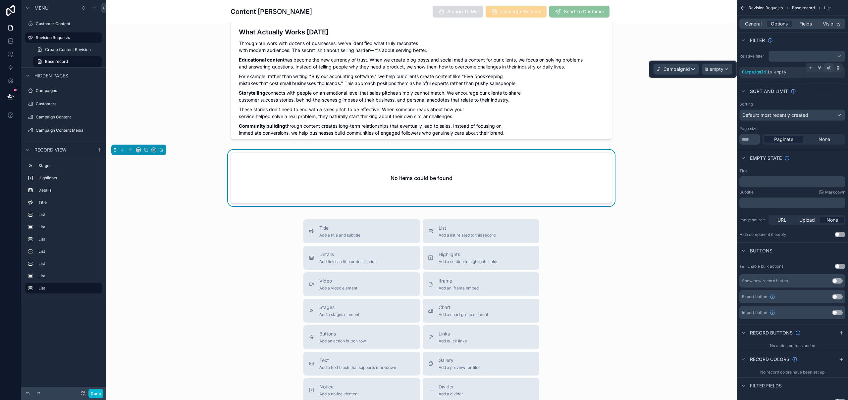
click at [830, 69] on icon "scrollable content" at bounding box center [829, 68] width 4 height 4
click at [717, 71] on span "Is empty" at bounding box center [714, 69] width 19 height 7
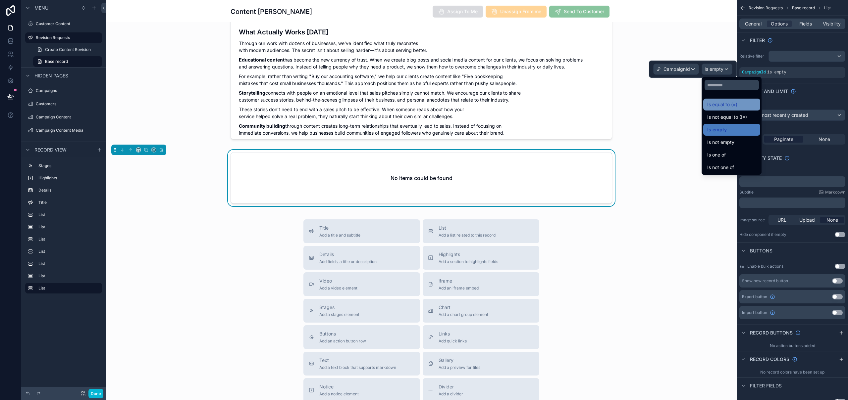
click at [741, 102] on div "Is equal to (=)" at bounding box center [731, 105] width 49 height 8
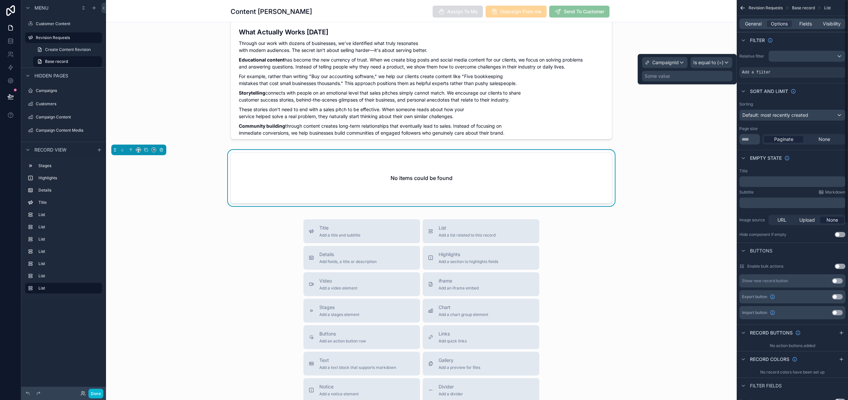
click at [684, 78] on div "Some value" at bounding box center [687, 76] width 90 height 11
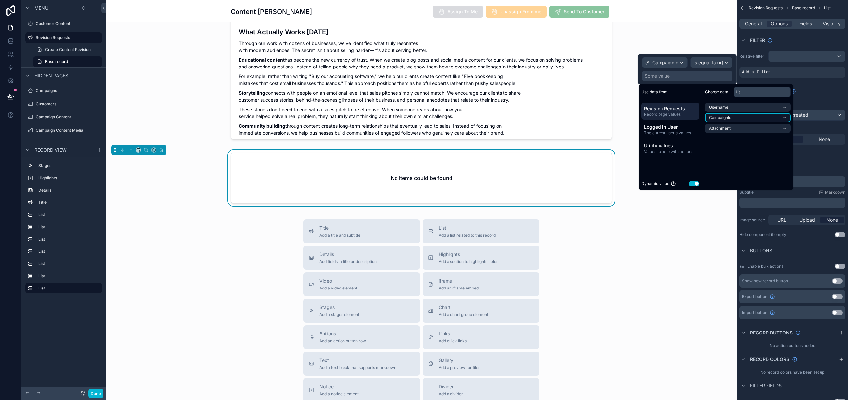
click at [739, 116] on li "CampaignId" at bounding box center [748, 117] width 86 height 9
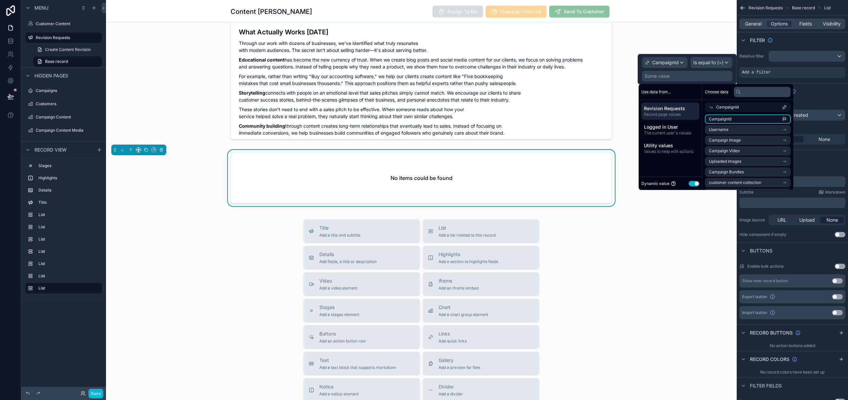
click at [740, 118] on li "CampaignId" at bounding box center [748, 119] width 86 height 9
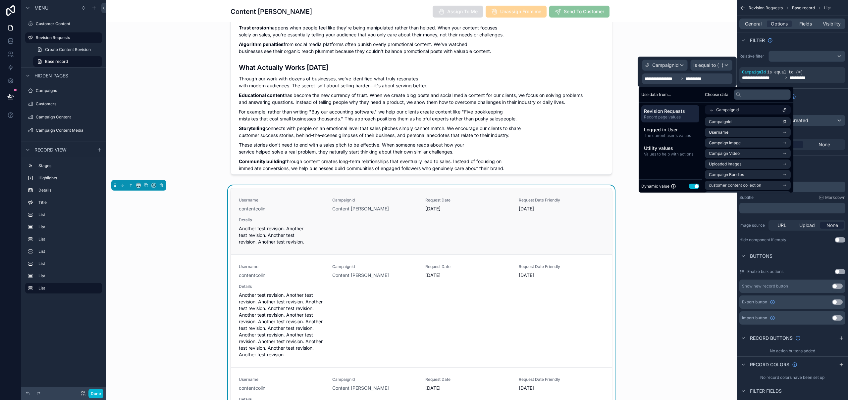
scroll to position [745, 0]
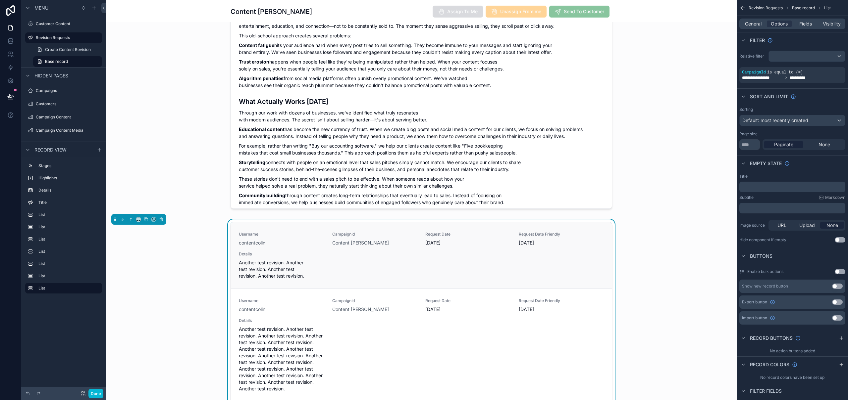
click at [286, 237] on span "Username" at bounding box center [281, 234] width 85 height 5
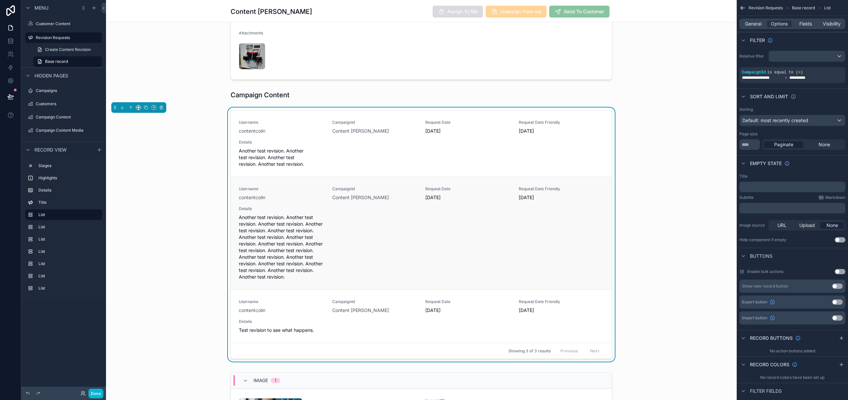
scroll to position [149, 0]
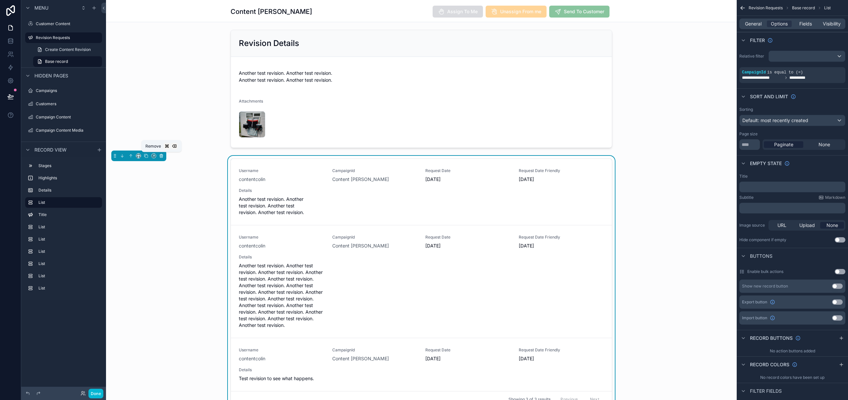
click at [161, 155] on icon "scrollable content" at bounding box center [161, 156] width 5 height 5
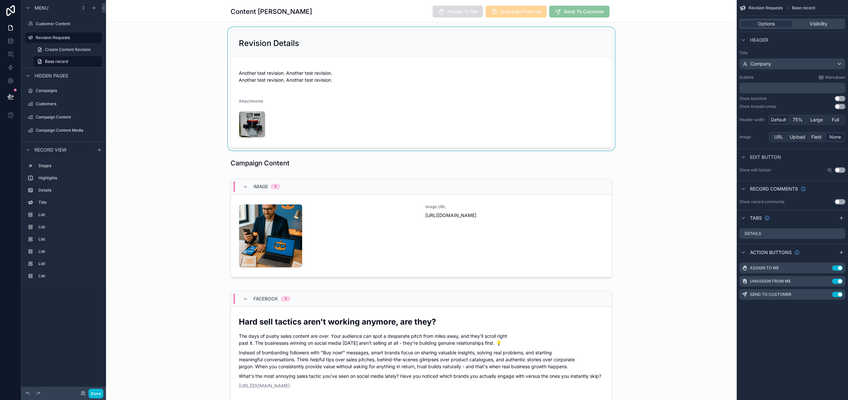
click at [393, 76] on div "scrollable content" at bounding box center [421, 89] width 631 height 124
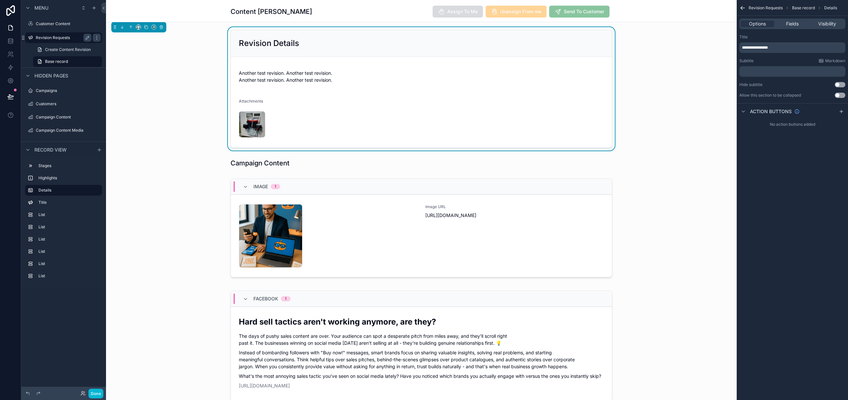
click at [51, 38] on label "Revision Requests" at bounding box center [62, 37] width 53 height 5
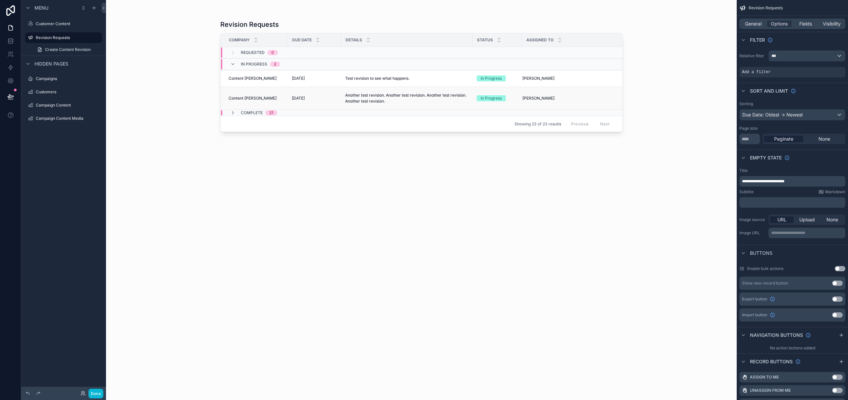
click at [362, 96] on p "Another test revision. Another test revision. Another test revision. Another te…" at bounding box center [407, 98] width 124 height 12
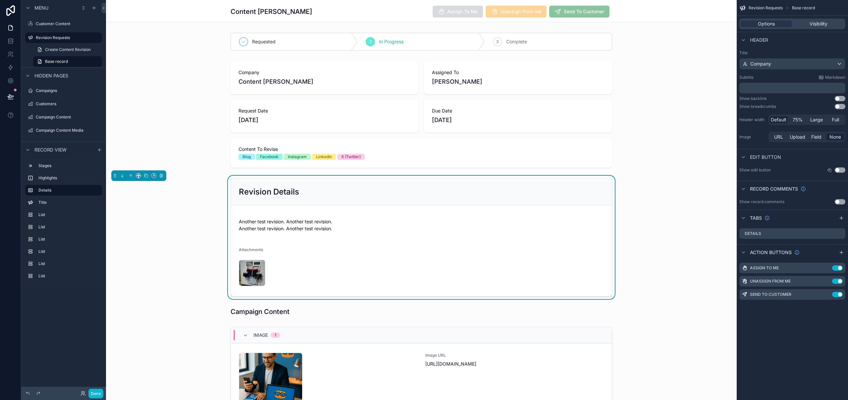
click at [296, 185] on div "Revision Details" at bounding box center [421, 192] width 381 height 27
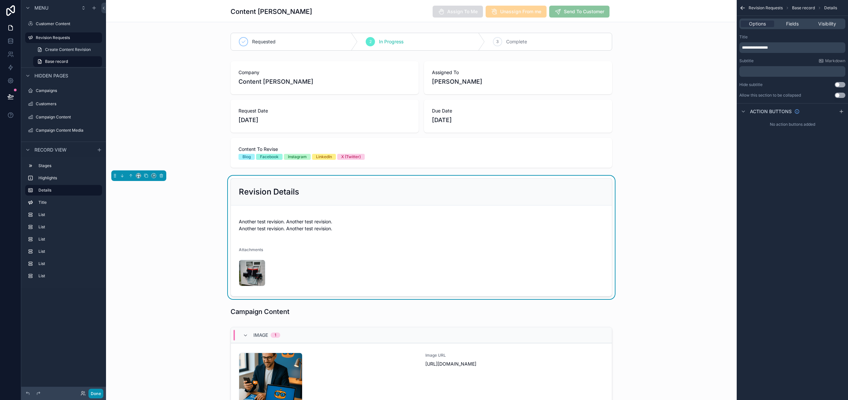
click at [98, 393] on button "Done" at bounding box center [95, 394] width 15 height 10
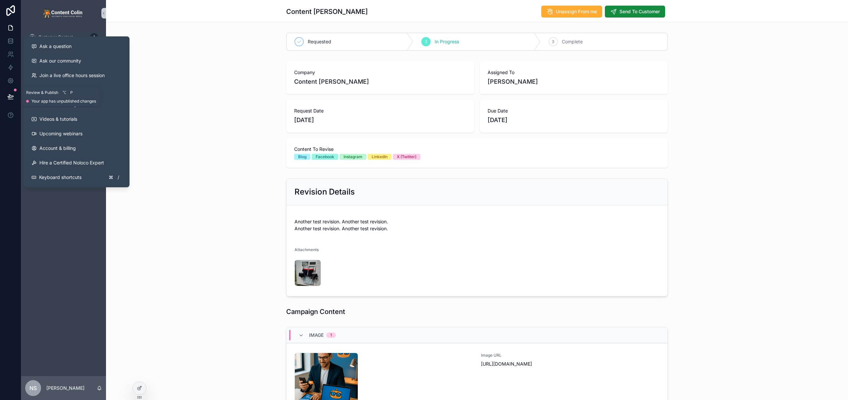
click at [9, 98] on icon at bounding box center [11, 96] width 6 height 3
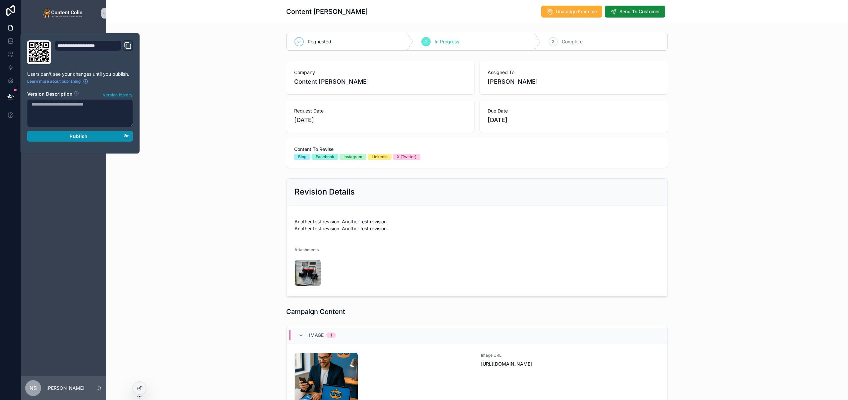
click at [69, 135] on div "Publish" at bounding box center [79, 136] width 97 height 6
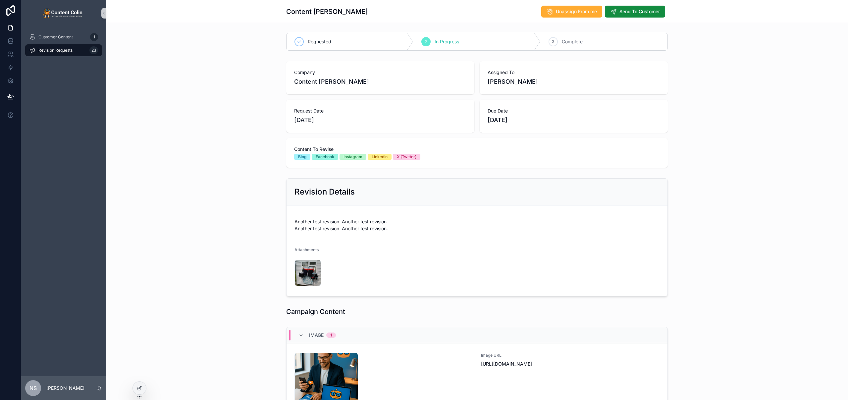
click at [210, 14] on div "Content [PERSON_NAME] From me Send To Customer" at bounding box center [477, 11] width 742 height 22
click at [57, 50] on span "Revision Requests" at bounding box center [55, 50] width 34 height 5
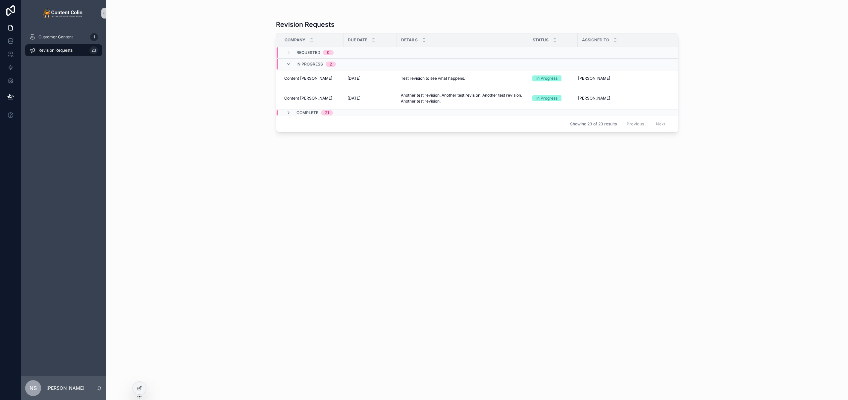
click at [57, 50] on span "Revision Requests" at bounding box center [55, 50] width 34 height 5
click at [403, 53] on div "Requested 0" at bounding box center [402, 52] width 251 height 11
click at [404, 52] on div "Requested 0" at bounding box center [402, 49] width 251 height 5
click at [439, 98] on p "Another test revision. Another test revision. Another test revision. Another te…" at bounding box center [463, 98] width 124 height 12
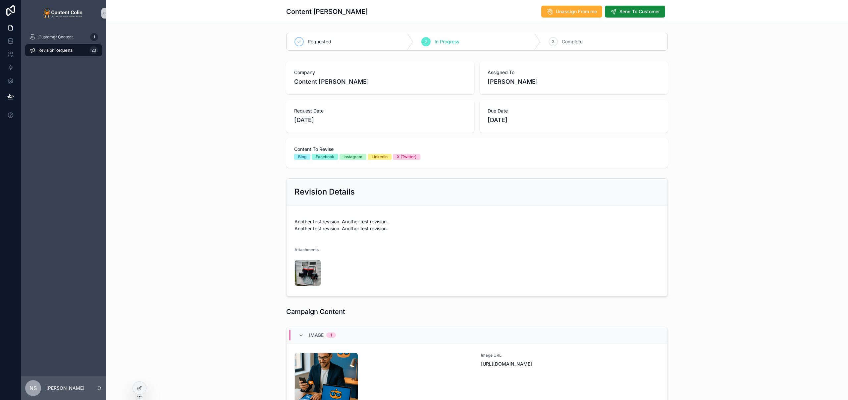
click at [64, 50] on span "Revision Requests" at bounding box center [55, 50] width 34 height 5
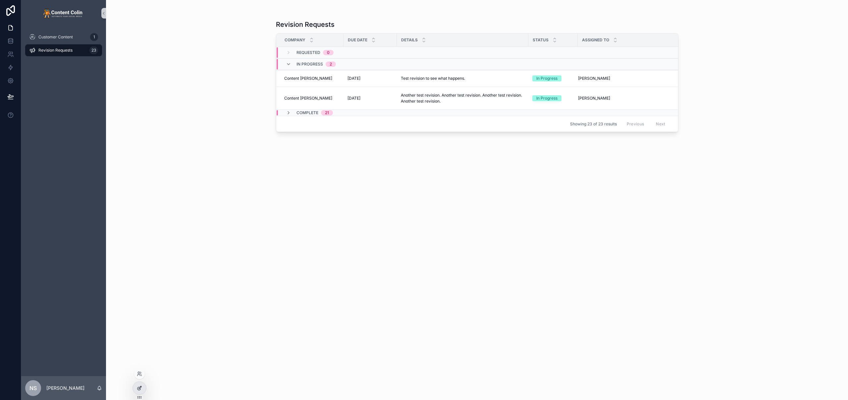
click at [142, 390] on icon at bounding box center [139, 388] width 5 height 5
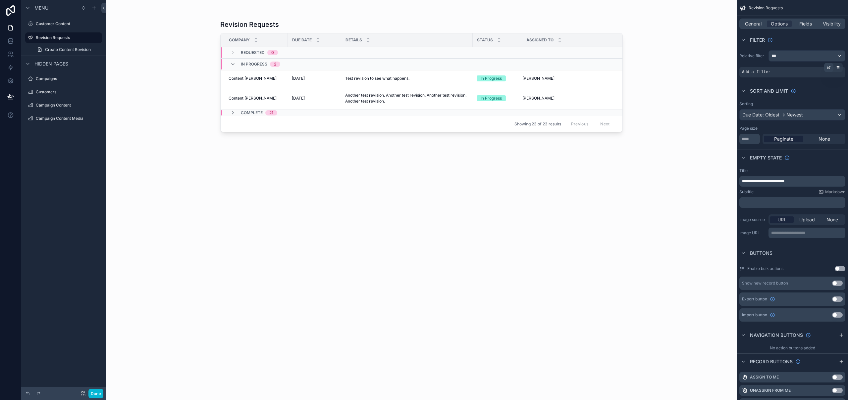
click at [829, 68] on icon "scrollable content" at bounding box center [829, 67] width 2 height 2
click at [690, 62] on div "Select a field" at bounding box center [675, 62] width 39 height 11
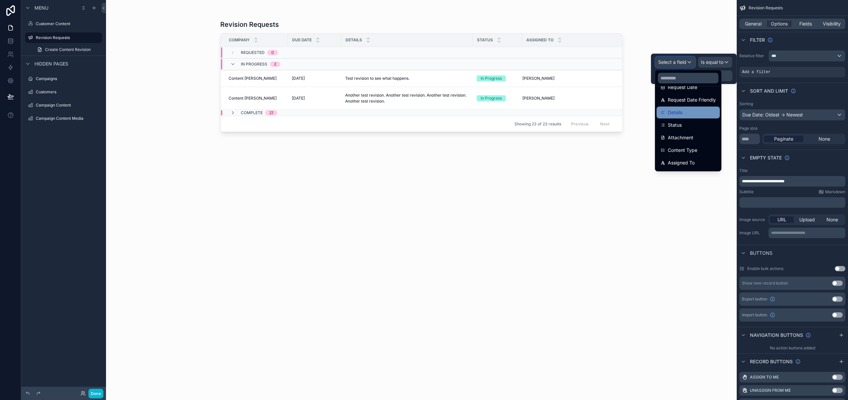
scroll to position [90, 0]
click at [679, 121] on span "Status" at bounding box center [675, 121] width 14 height 8
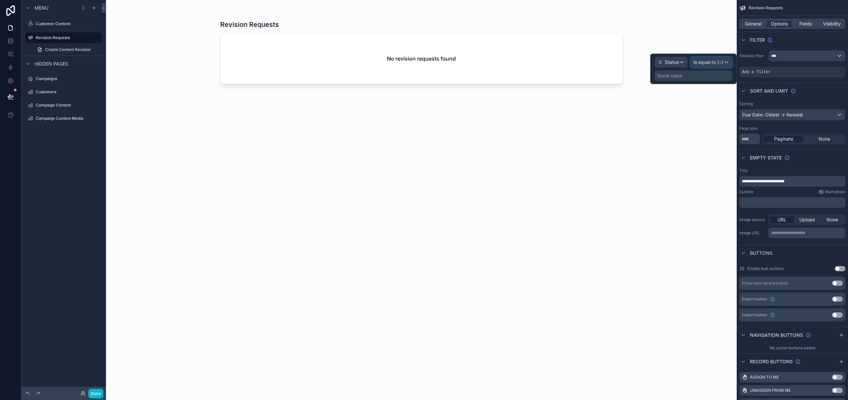
click at [710, 62] on span "Is equal to (=)" at bounding box center [708, 62] width 30 height 7
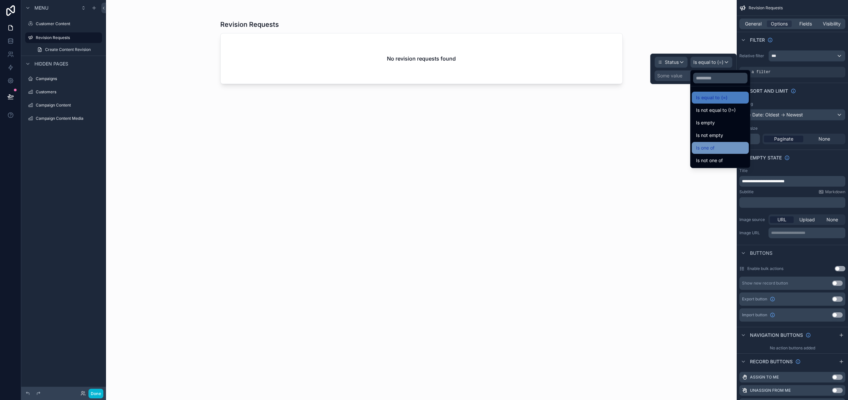
click at [720, 145] on div "Is one of" at bounding box center [720, 148] width 49 height 8
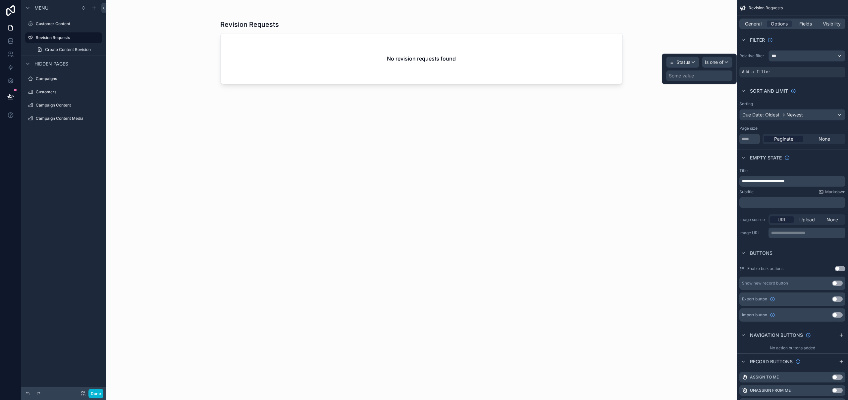
click at [692, 77] on div "Some value" at bounding box center [681, 76] width 25 height 7
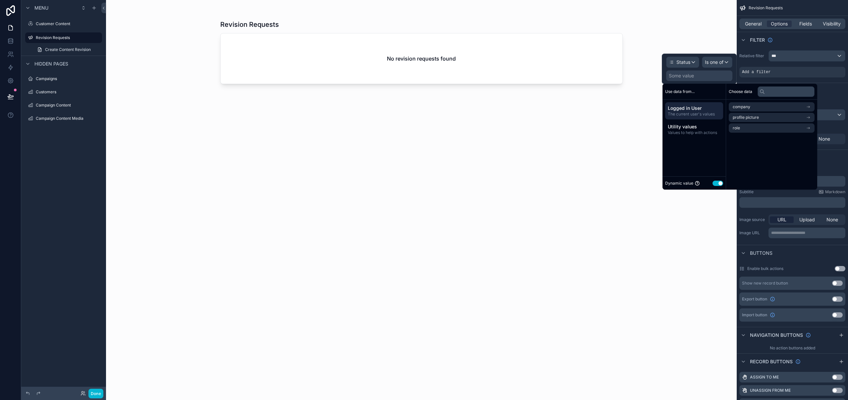
click at [719, 184] on button "Use setting" at bounding box center [718, 183] width 11 height 5
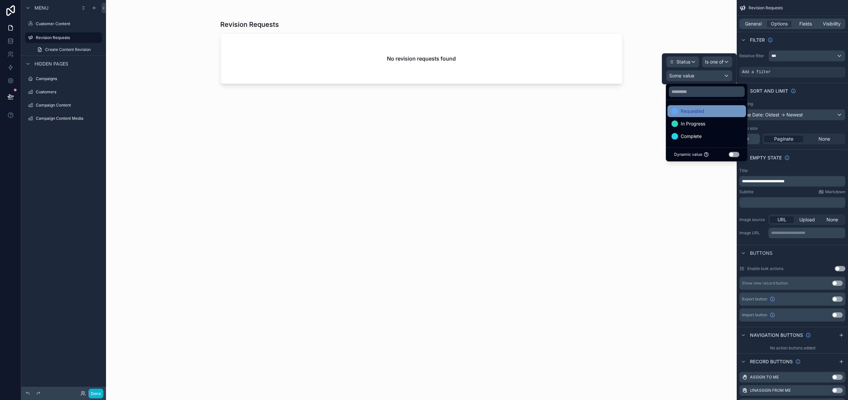
click at [692, 113] on span "Requested" at bounding box center [693, 111] width 24 height 8
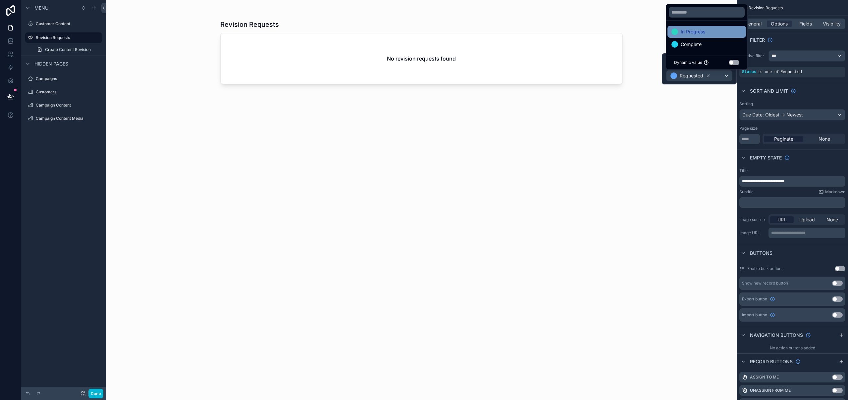
click at [701, 32] on span "In Progress" at bounding box center [693, 32] width 25 height 8
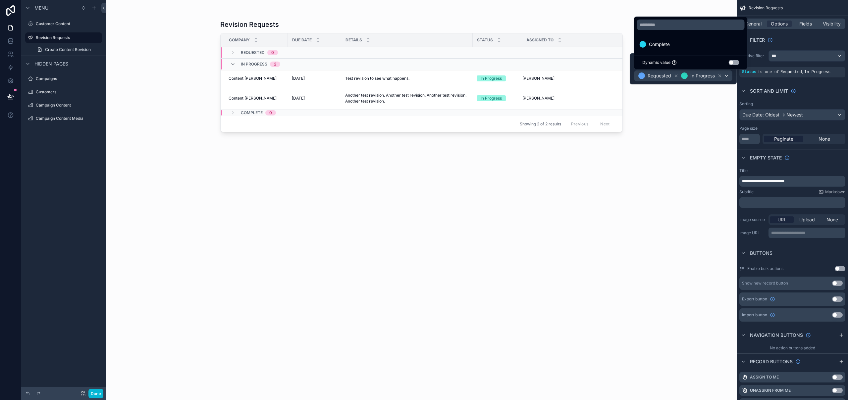
click at [536, 175] on div "scrollable content" at bounding box center [422, 196] width 424 height 393
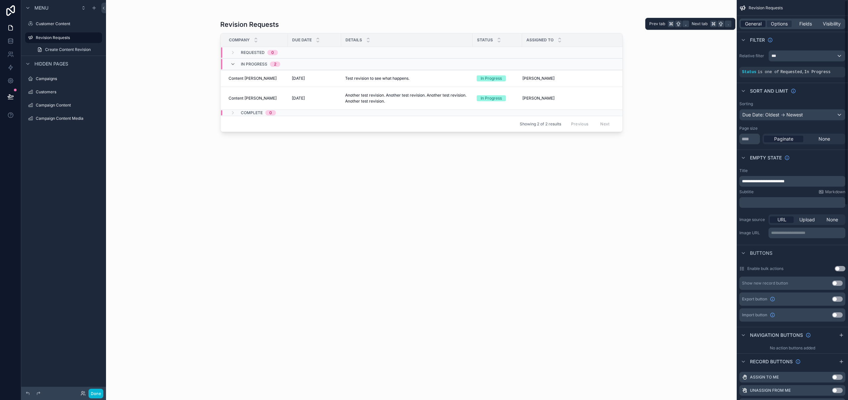
click at [750, 26] on span "General" at bounding box center [753, 24] width 17 height 7
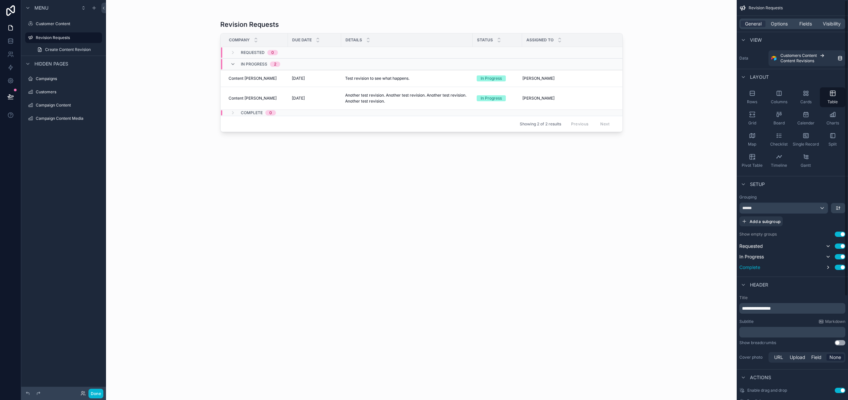
click at [839, 269] on button "Use setting" at bounding box center [840, 267] width 11 height 5
click at [97, 392] on button "Done" at bounding box center [95, 394] width 15 height 10
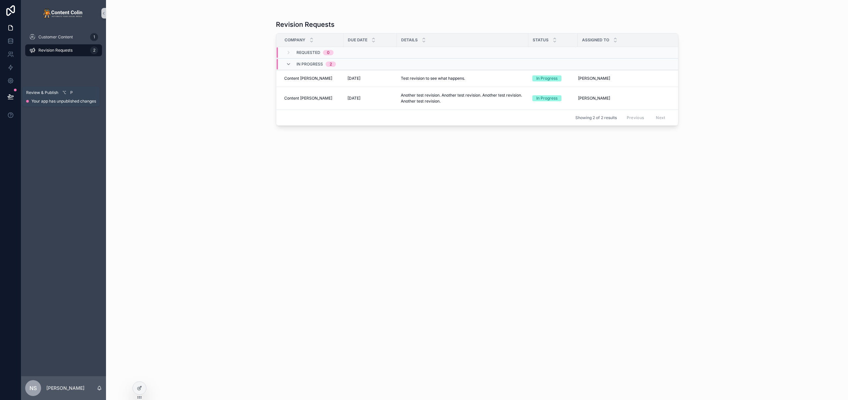
click at [11, 95] on icon at bounding box center [10, 96] width 7 height 7
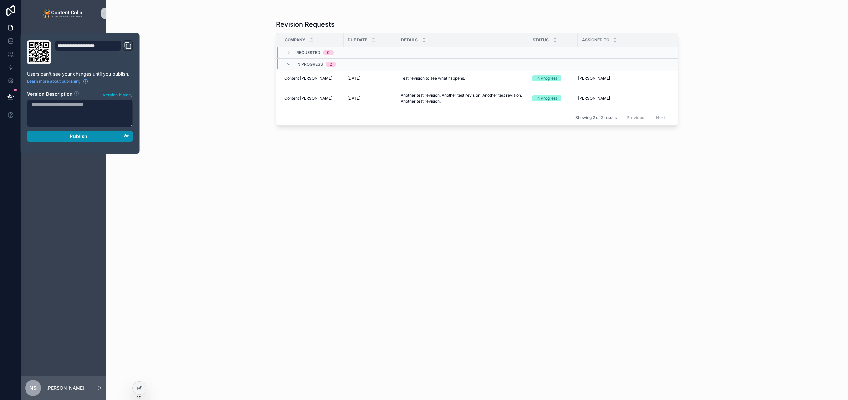
click at [80, 135] on span "Publish" at bounding box center [79, 136] width 18 height 6
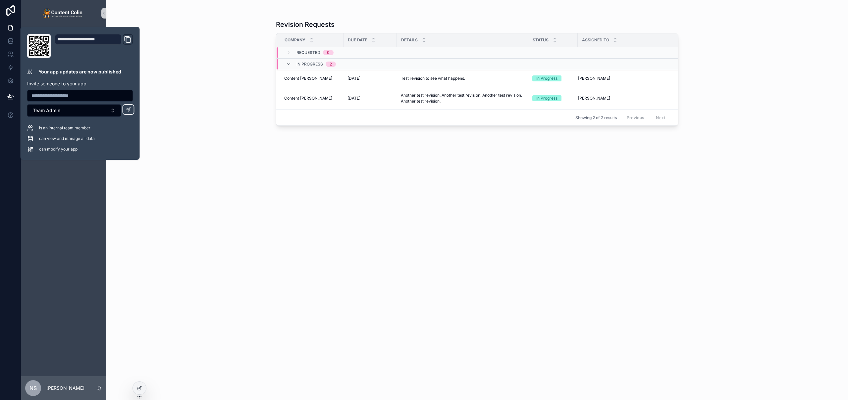
click at [200, 109] on div "Revision Requests Company Due Date Details Status Assigned To Requested 0 In Pr…" at bounding box center [477, 200] width 742 height 400
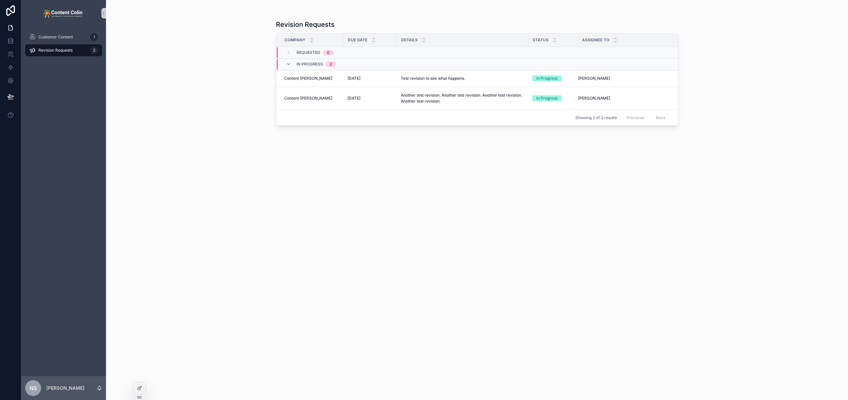
click at [322, 54] on div "Requested 0" at bounding box center [314, 52] width 37 height 11
click at [325, 50] on span "0" at bounding box center [328, 49] width 11 height 5
click at [425, 101] on p "Another test revision. Another test revision. Another test revision. Another te…" at bounding box center [463, 98] width 124 height 12
click at [61, 37] on span "Customer Content" at bounding box center [55, 36] width 34 height 5
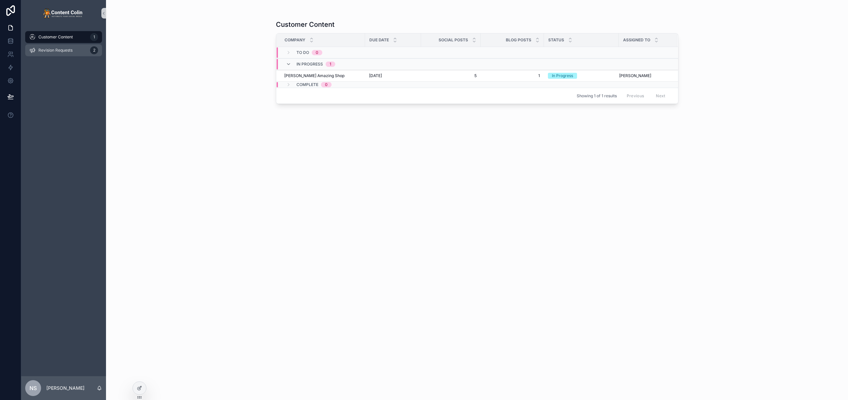
click at [58, 46] on div "Revision Requests 2" at bounding box center [63, 50] width 69 height 11
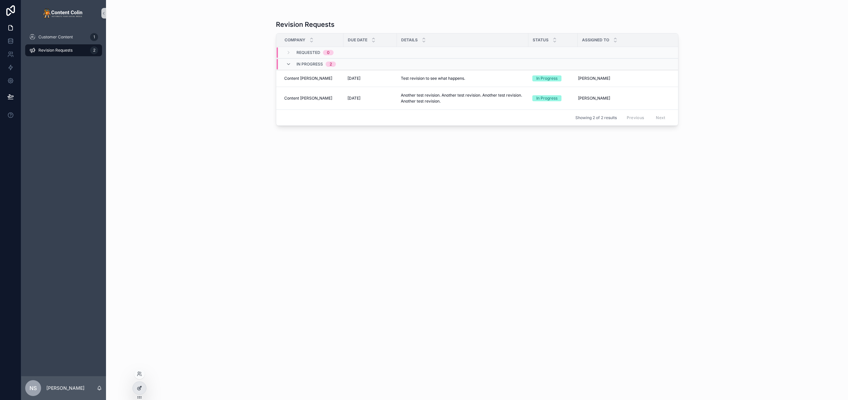
click at [141, 390] on icon at bounding box center [139, 388] width 5 height 5
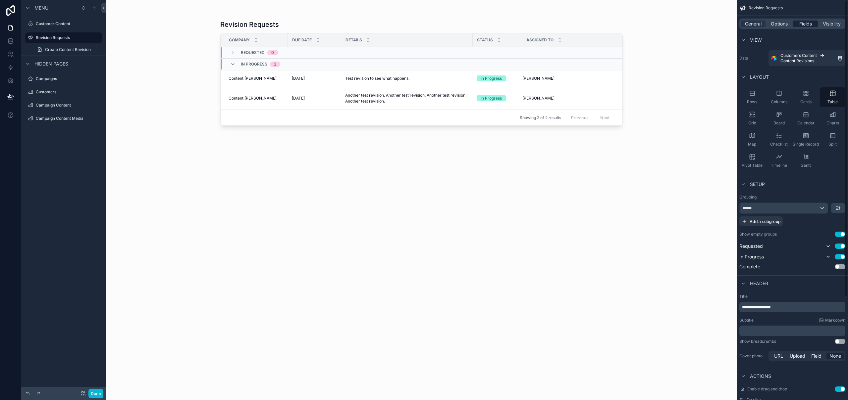
click at [806, 24] on span "Fields" at bounding box center [805, 24] width 13 height 7
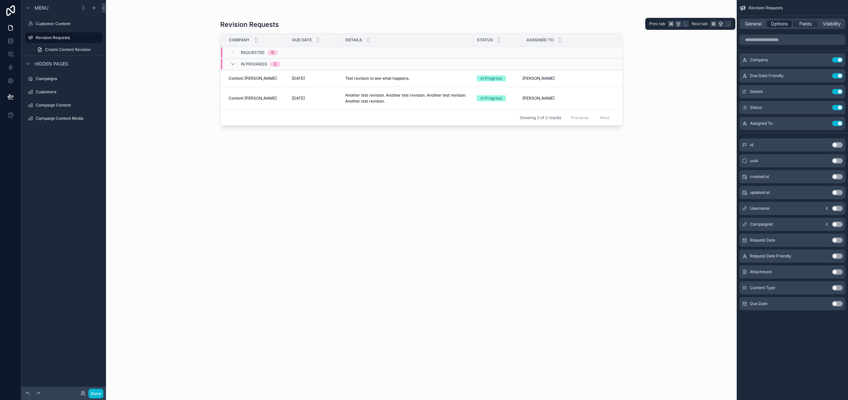
click at [778, 23] on span "Options" at bounding box center [779, 24] width 17 height 7
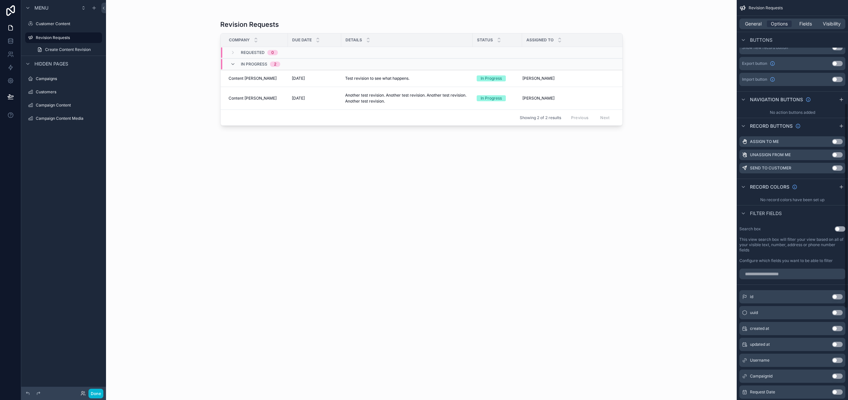
scroll to position [202, 0]
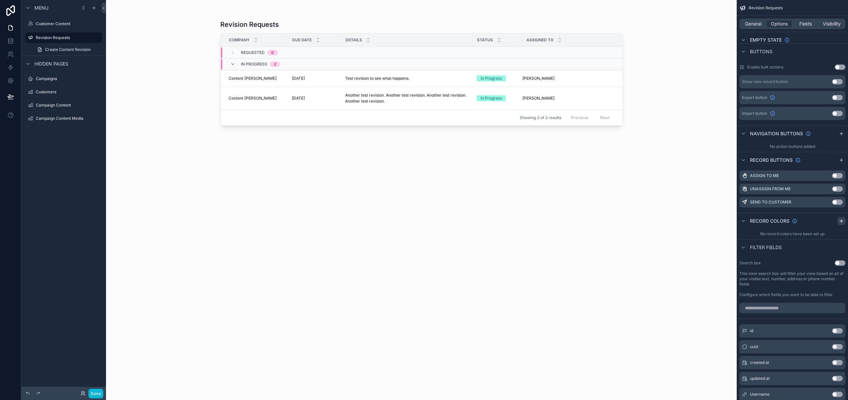
click at [839, 220] on icon "scrollable content" at bounding box center [841, 221] width 5 height 5
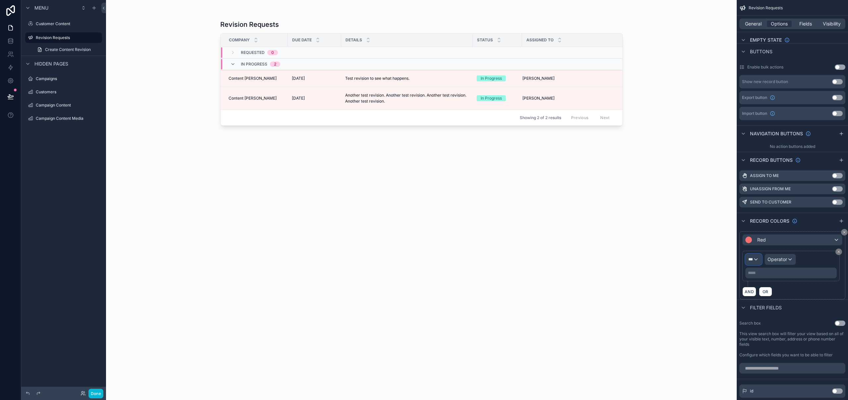
click at [759, 262] on div "***" at bounding box center [754, 259] width 16 height 11
click at [770, 293] on span "Revision Requests" at bounding box center [772, 295] width 43 height 8
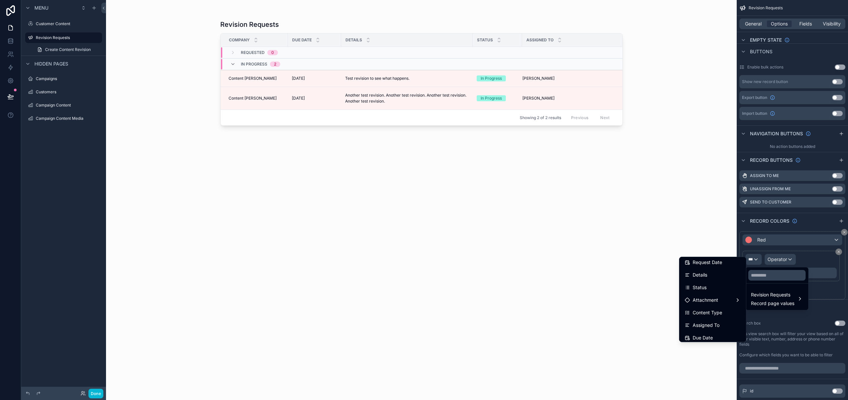
scroll to position [85, 0]
click at [714, 306] on div "Due Date" at bounding box center [713, 305] width 56 height 8
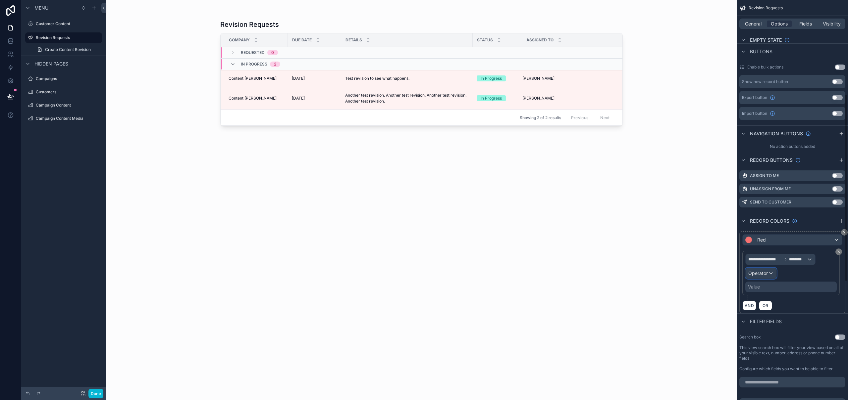
click at [753, 275] on span "Operator" at bounding box center [758, 274] width 20 height 6
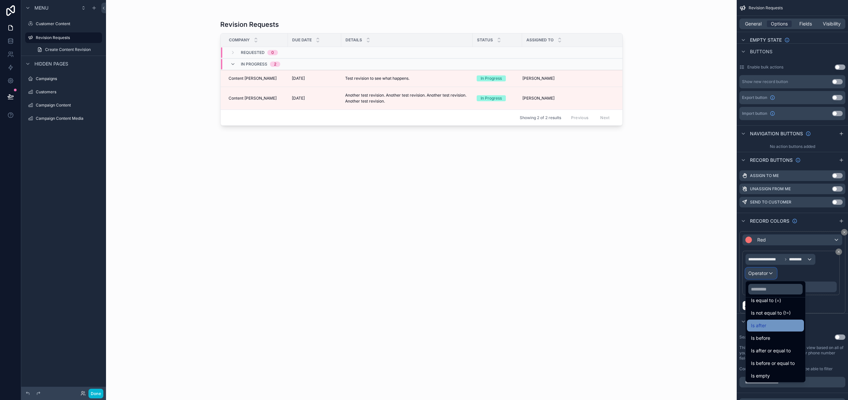
scroll to position [13, 0]
click at [785, 348] on span "Is after or equal to" at bounding box center [771, 347] width 40 height 8
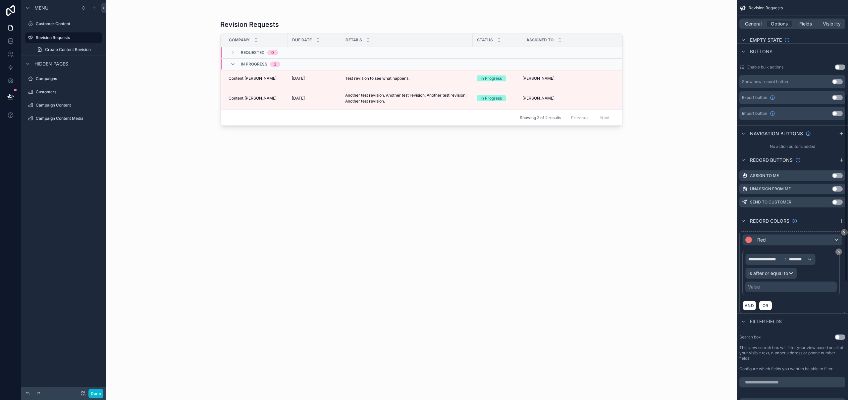
click at [778, 290] on div "Value" at bounding box center [790, 287] width 91 height 11
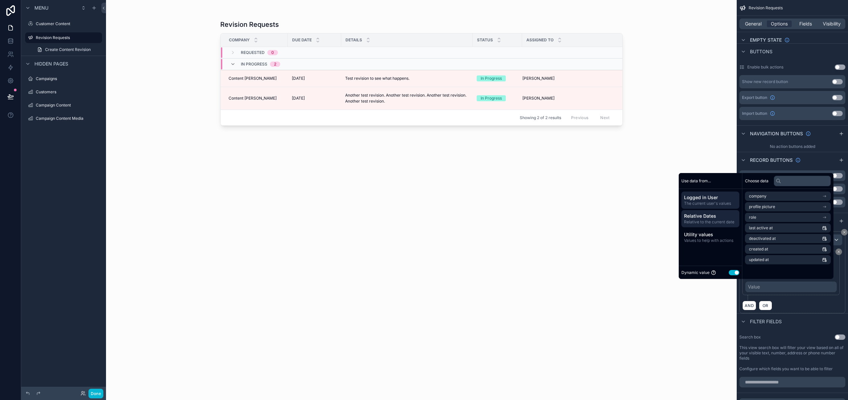
click at [702, 217] on span "Relative Dates" at bounding box center [710, 216] width 53 height 7
click at [773, 195] on li "[DATE] date" at bounding box center [788, 196] width 86 height 9
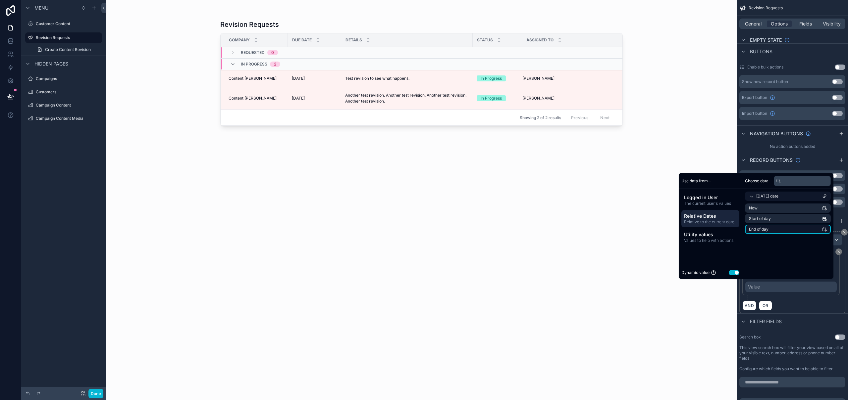
click at [761, 231] on span "End of day" at bounding box center [759, 229] width 20 height 5
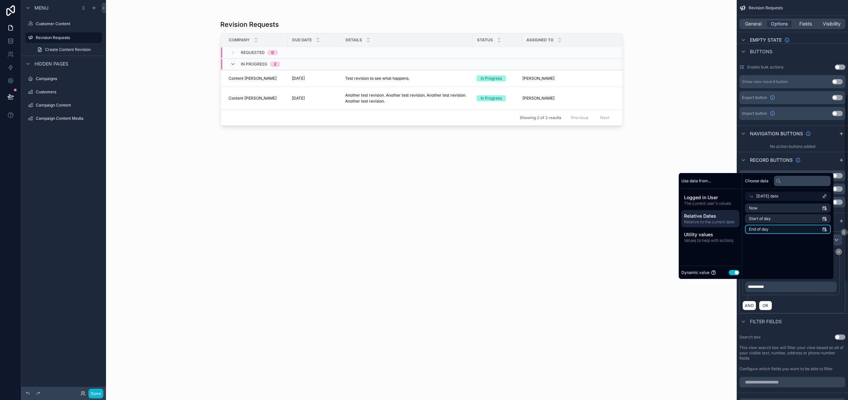
click at [752, 228] on span "End of day" at bounding box center [759, 229] width 20 height 5
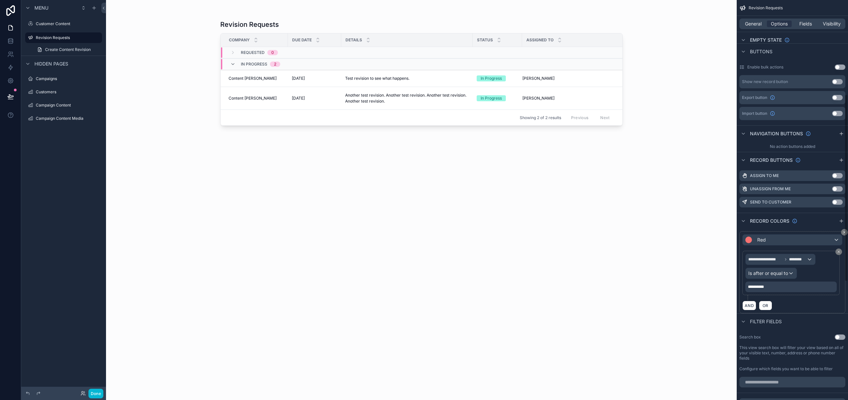
click at [843, 268] on div "**********" at bounding box center [792, 273] width 106 height 82
click at [774, 275] on span "Is after or equal to" at bounding box center [768, 273] width 40 height 7
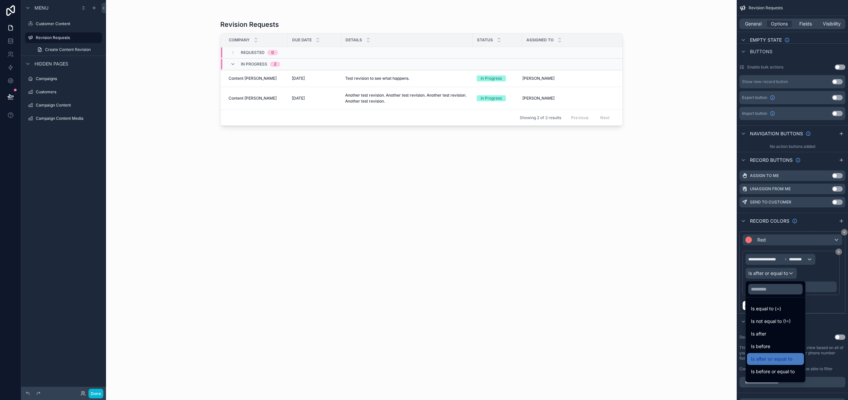
click at [774, 373] on span "Is before or equal to" at bounding box center [773, 372] width 44 height 8
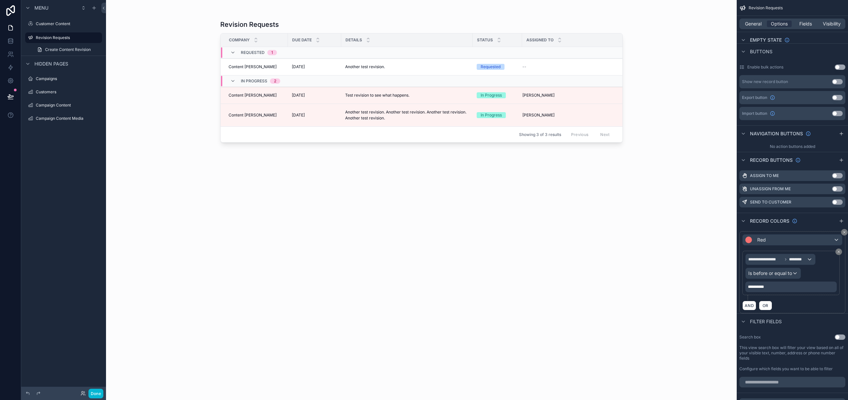
click at [167, 90] on div "Revision Requests Company Due Date Details Status Assigned To Requested 1 Conte…" at bounding box center [421, 200] width 631 height 400
click at [803, 23] on span "Fields" at bounding box center [805, 24] width 13 height 7
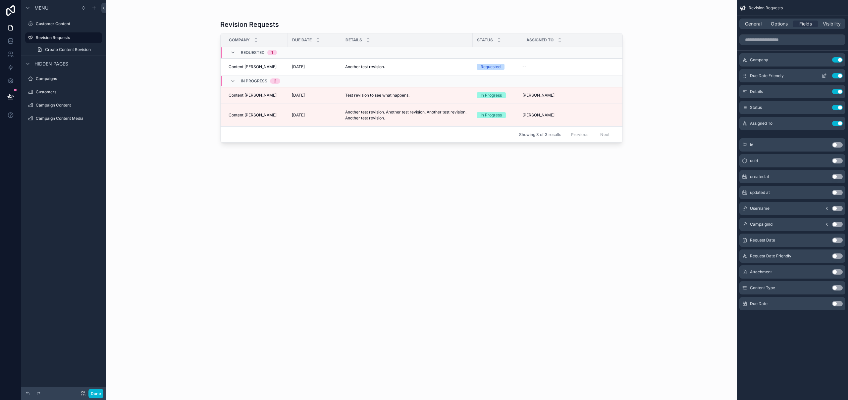
click at [826, 77] on icon "scrollable content" at bounding box center [823, 75] width 5 height 5
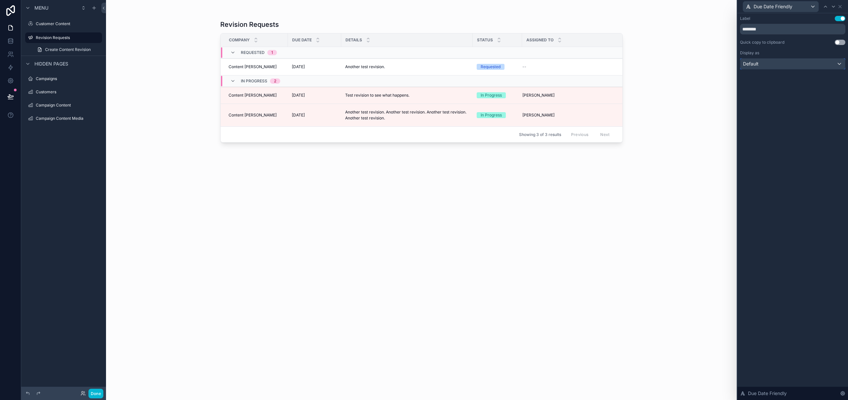
click at [783, 63] on div "Default" at bounding box center [792, 64] width 105 height 11
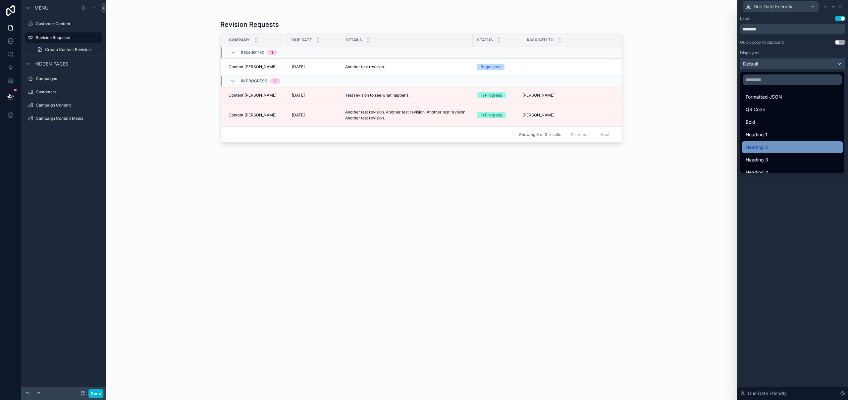
scroll to position [72, 0]
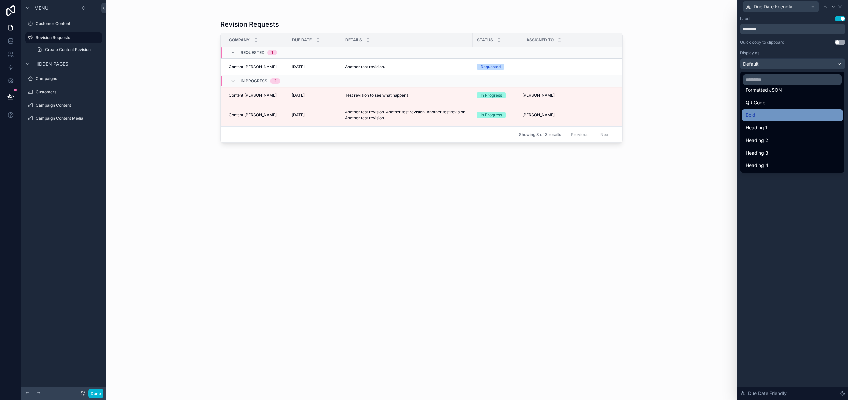
click at [768, 118] on div "Bold" at bounding box center [792, 115] width 93 height 8
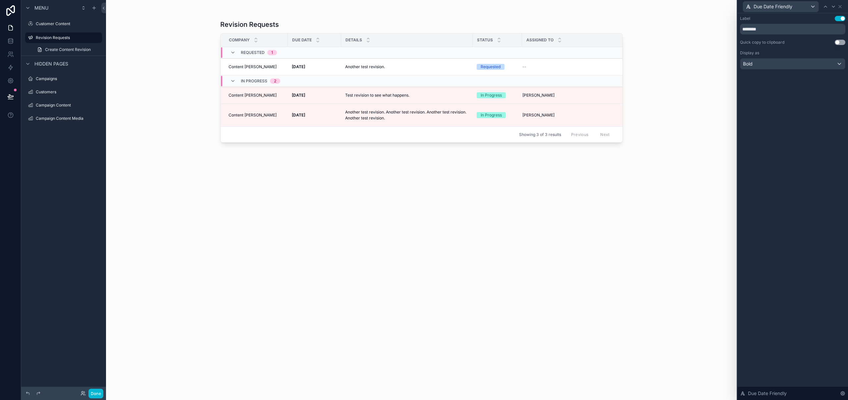
click at [788, 70] on div "Label Use setting ******** Quick copy to clipboard Use setting Display as Bold" at bounding box center [792, 49] width 111 height 72
click at [787, 68] on div "Bold" at bounding box center [792, 64] width 105 height 11
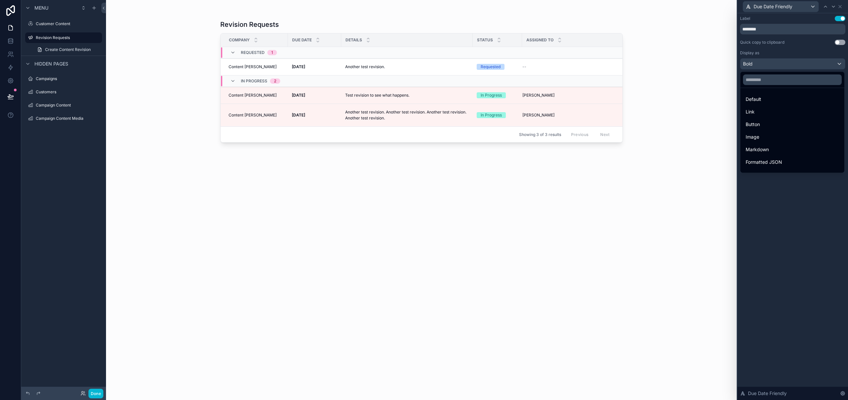
click at [832, 249] on div at bounding box center [792, 200] width 111 height 400
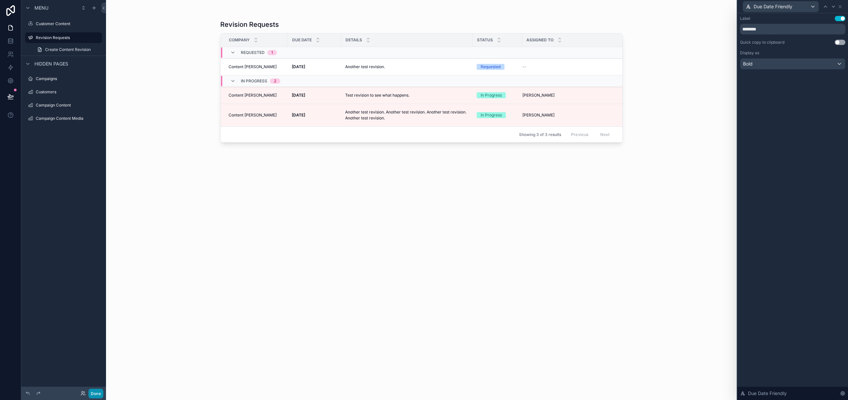
click at [96, 393] on button "Done" at bounding box center [95, 394] width 15 height 10
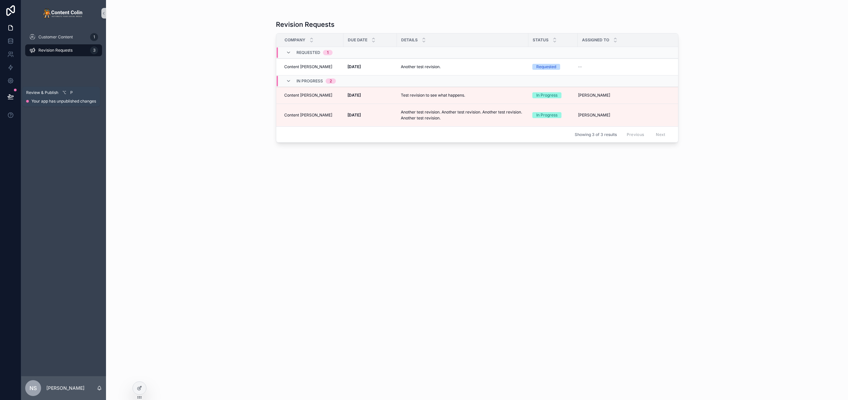
click at [4, 97] on button at bounding box center [10, 96] width 15 height 19
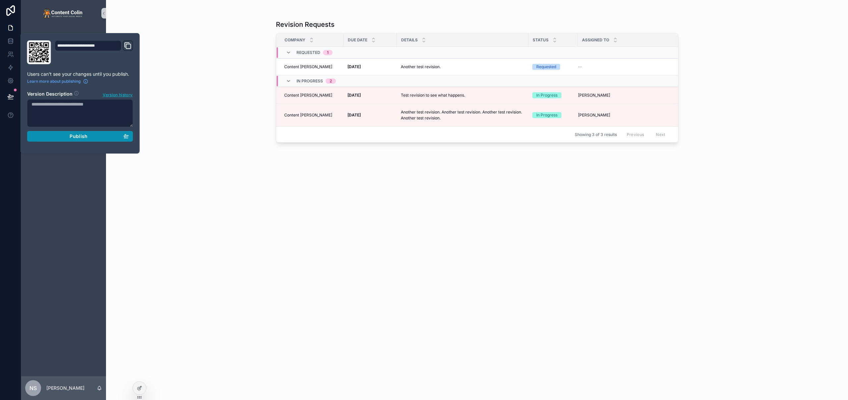
click at [75, 136] on span "Publish" at bounding box center [79, 136] width 18 height 6
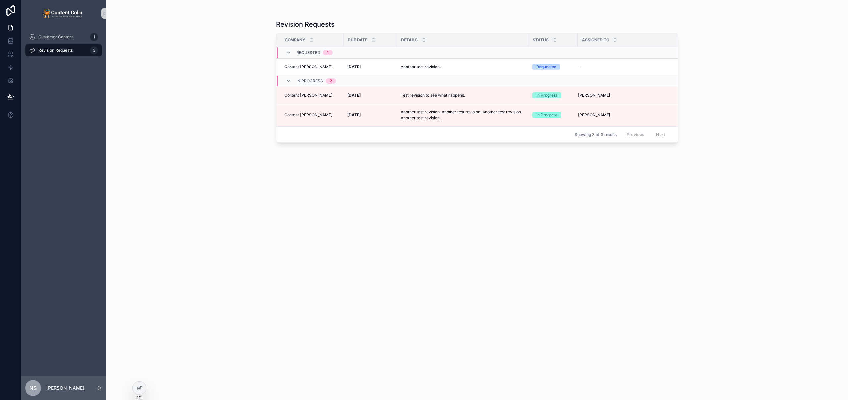
click at [199, 175] on div "Revision Requests Company Due Date Details Status Assigned To Requested 1 Conte…" at bounding box center [477, 200] width 742 height 400
click at [454, 68] on div "Another test revision. Another test revision." at bounding box center [463, 66] width 124 height 11
drag, startPoint x: 527, startPoint y: 40, endPoint x: 508, endPoint y: 39, distance: 18.9
click at [508, 39] on div "scrollable content" at bounding box center [509, 39] width 3 height 13
click at [433, 229] on div "Revision Requests Company Due Date Details Status Assigned To Requested 1 Conte…" at bounding box center [477, 204] width 402 height 377
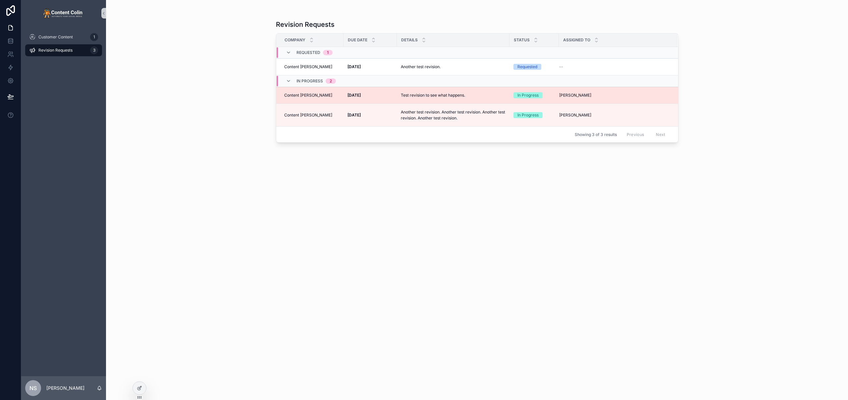
click at [466, 98] on div "Test revision to see what happens. Test revision to see what happens." at bounding box center [453, 95] width 105 height 11
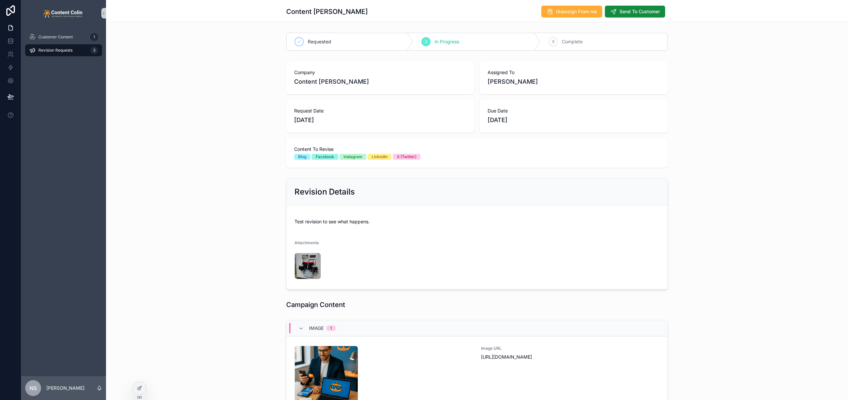
scroll to position [176, 0]
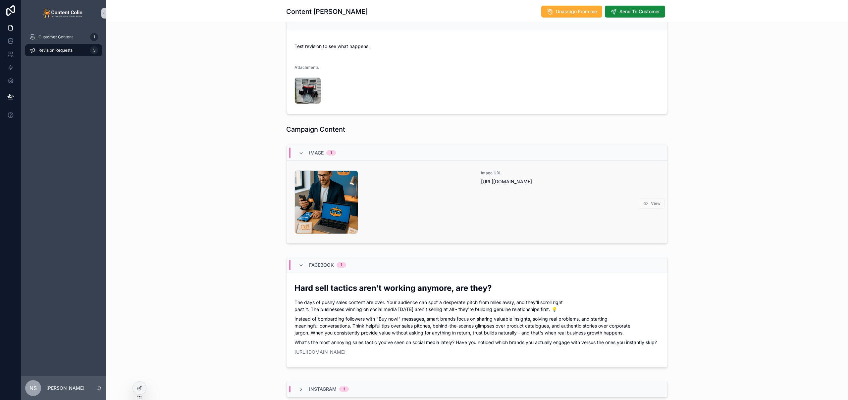
click at [440, 192] on div "contentcolin-1753803761 .png" at bounding box center [383, 203] width 179 height 64
click at [649, 203] on span "View" at bounding box center [652, 204] width 26 height 6
click at [650, 325] on span "View" at bounding box center [652, 322] width 26 height 6
click at [139, 389] on icon at bounding box center [140, 388] width 3 height 3
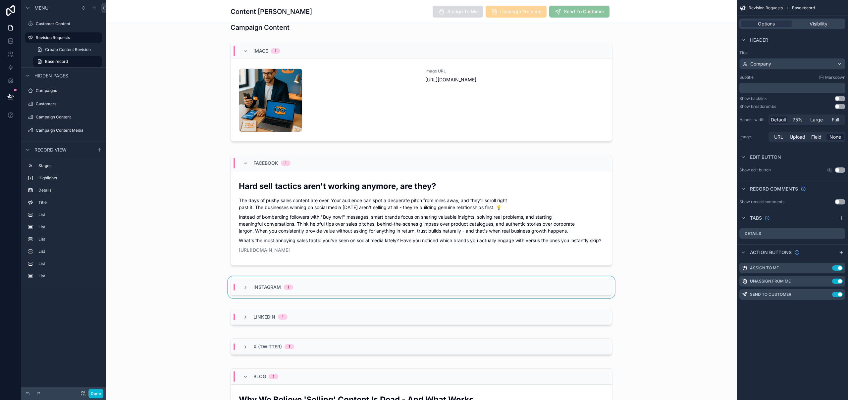
scroll to position [311, 0]
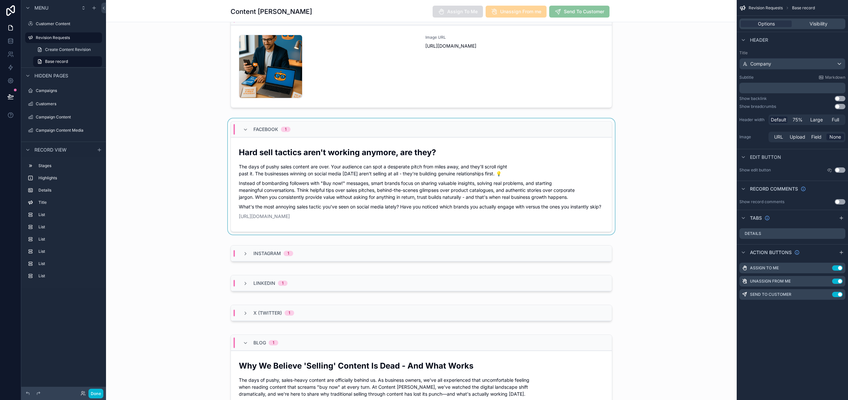
click at [405, 190] on div "scrollable content" at bounding box center [421, 178] width 631 height 119
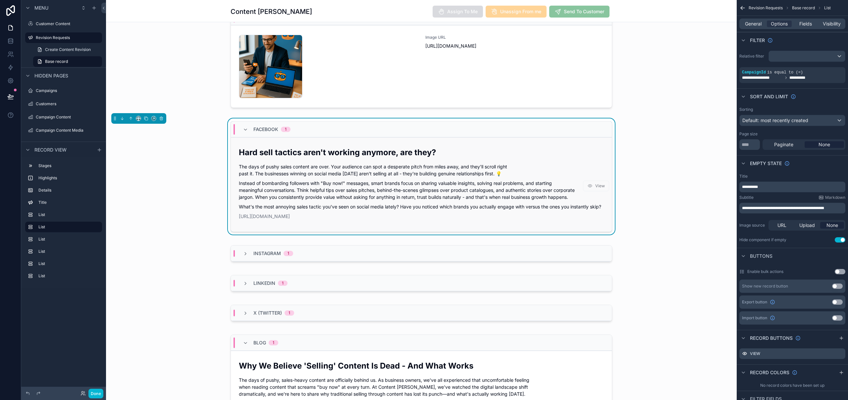
click at [378, 187] on p "Instead of bombarding followers with "Buy now!" messages, smart brands focus on…" at bounding box center [421, 190] width 365 height 21
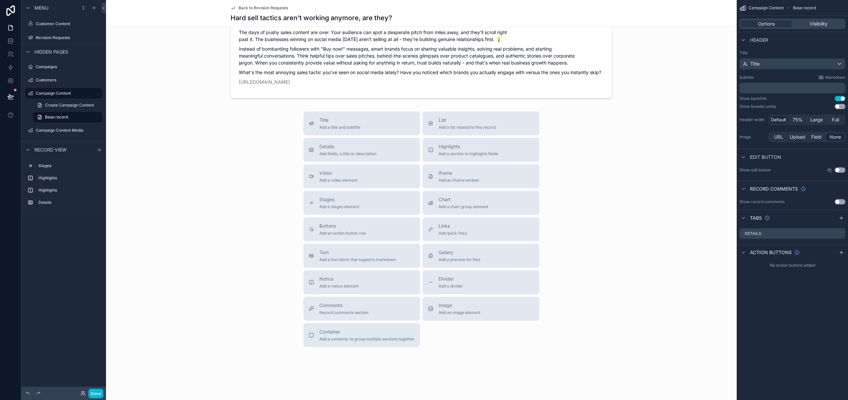
scroll to position [233, 0]
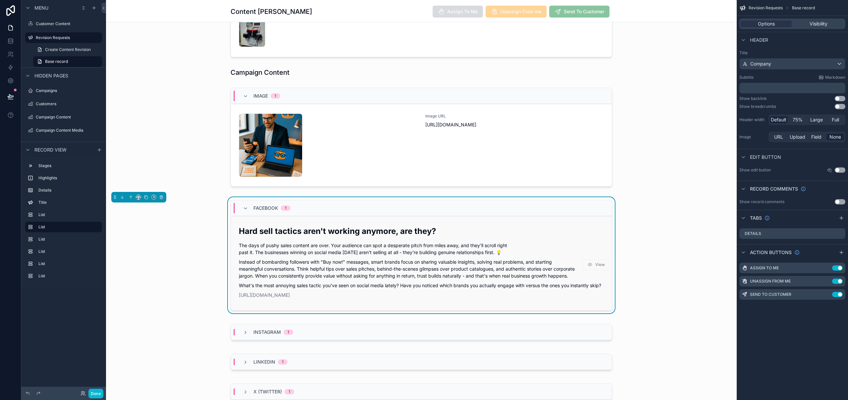
scroll to position [311, 0]
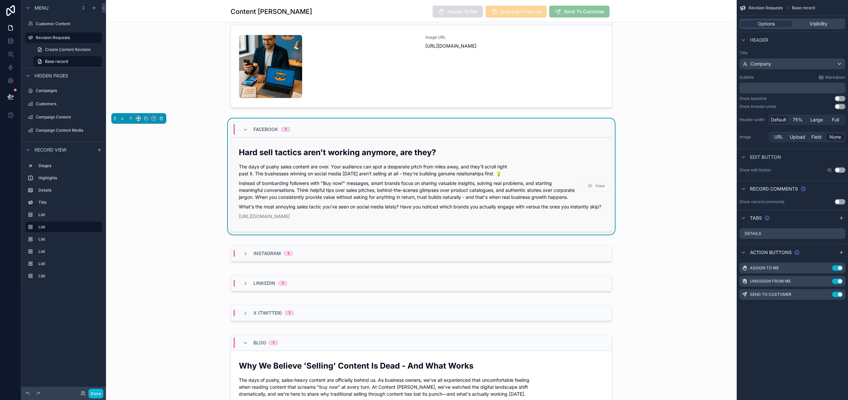
click at [561, 154] on h2 "Hard sell tactics aren't working anymore, are they?" at bounding box center [421, 152] width 365 height 11
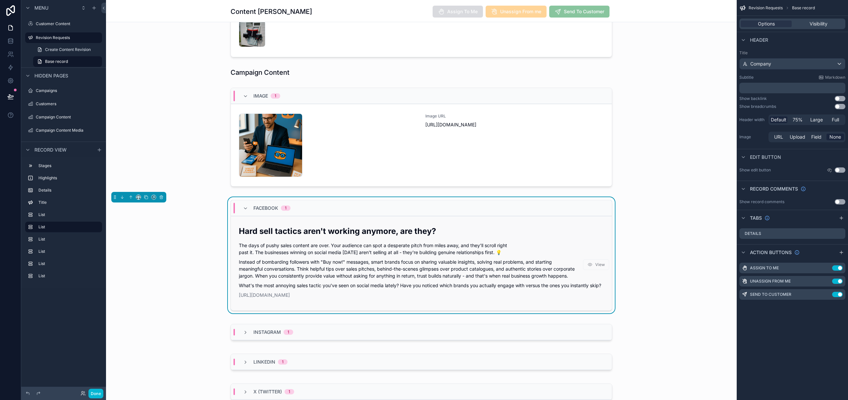
scroll to position [311, 0]
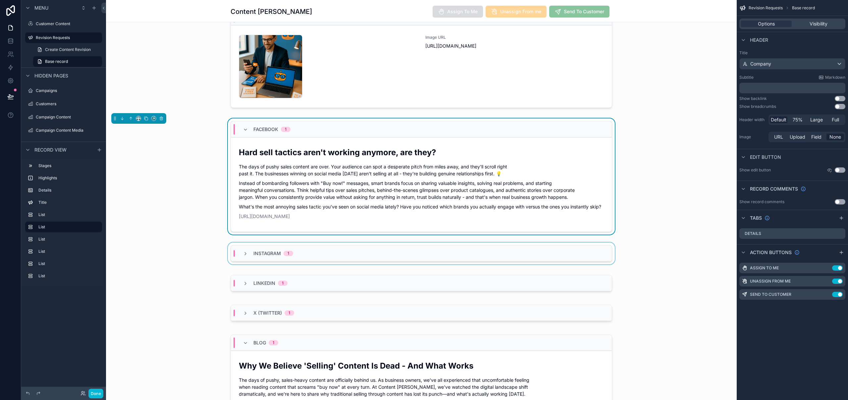
click at [609, 260] on div "Instagram 1" at bounding box center [421, 254] width 381 height 16
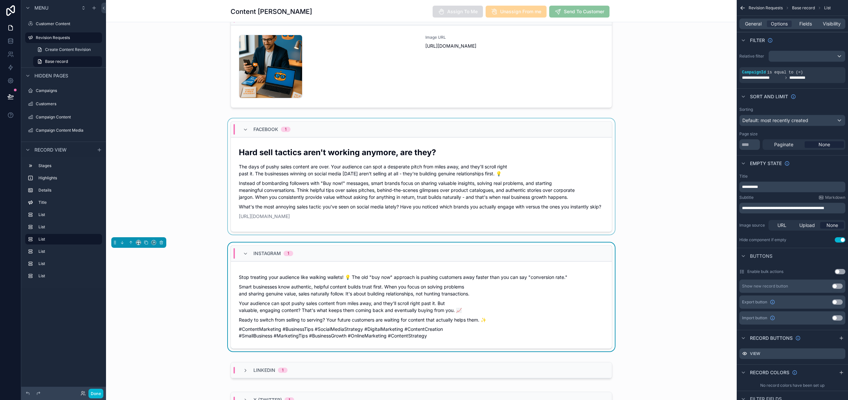
click at [581, 122] on div "Facebook 1" at bounding box center [421, 130] width 381 height 16
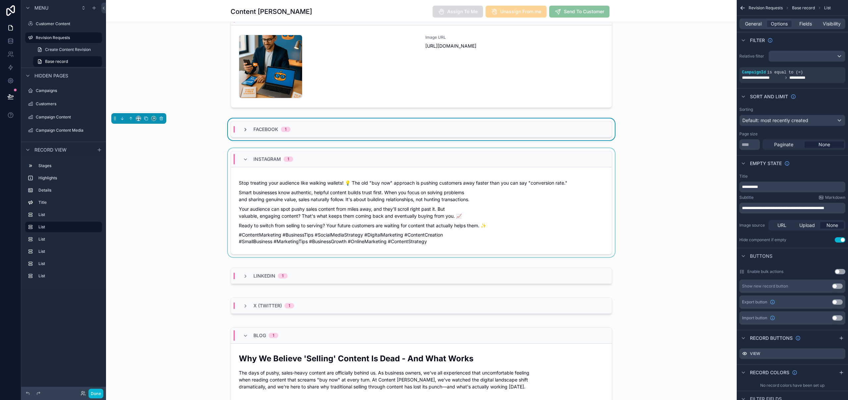
click at [243, 128] on icon "scrollable content" at bounding box center [245, 129] width 5 height 5
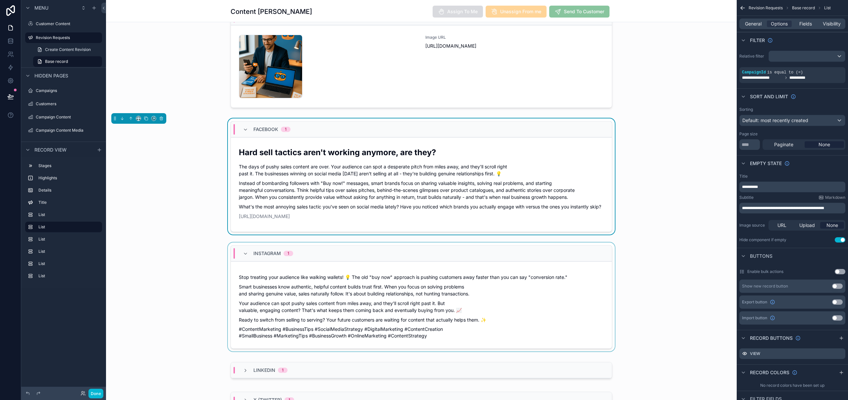
click at [252, 120] on div "Facebook 1 Hard sell tactics aren't working anymore, are they? The days of push…" at bounding box center [421, 178] width 631 height 119
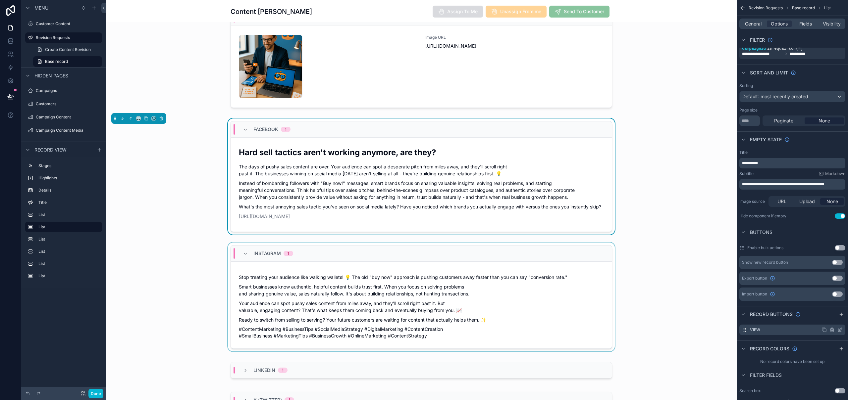
click at [840, 329] on icon "scrollable content" at bounding box center [839, 330] width 5 height 5
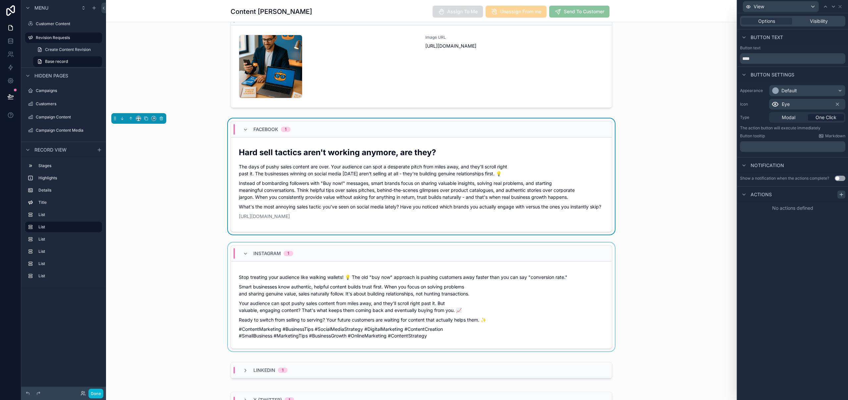
click at [842, 196] on icon at bounding box center [841, 194] width 5 height 5
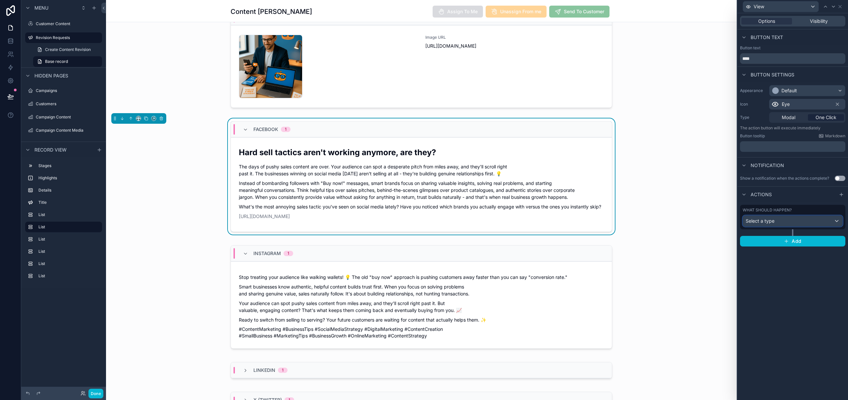
click at [782, 220] on div "Select a type" at bounding box center [792, 221] width 99 height 11
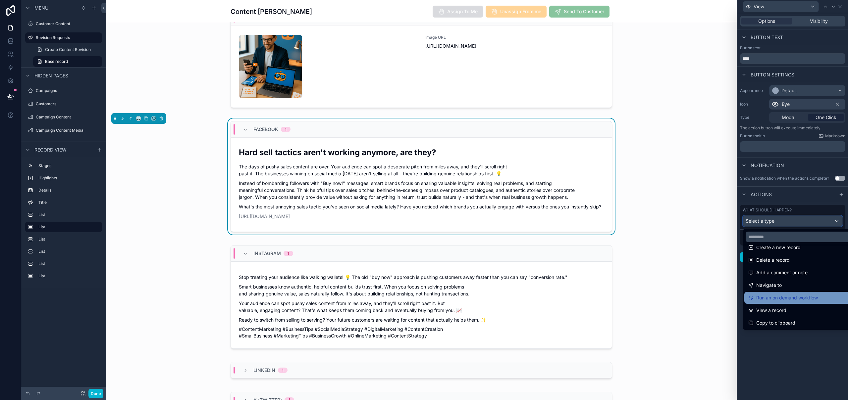
scroll to position [47, 0]
click at [782, 286] on span "View a record" at bounding box center [771, 285] width 30 height 8
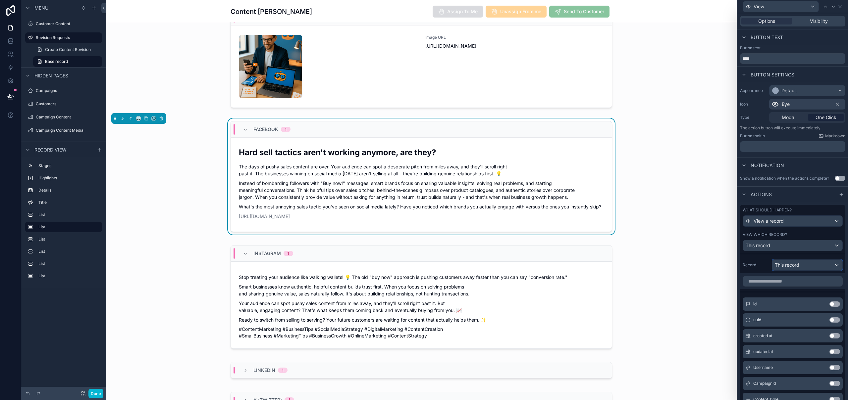
click at [795, 260] on div "This record" at bounding box center [807, 265] width 70 height 11
click at [802, 254] on div at bounding box center [792, 200] width 111 height 400
click at [788, 228] on div "What should happen? View a record View which record? This record" at bounding box center [792, 229] width 105 height 49
click at [789, 222] on div "View a record" at bounding box center [792, 221] width 99 height 11
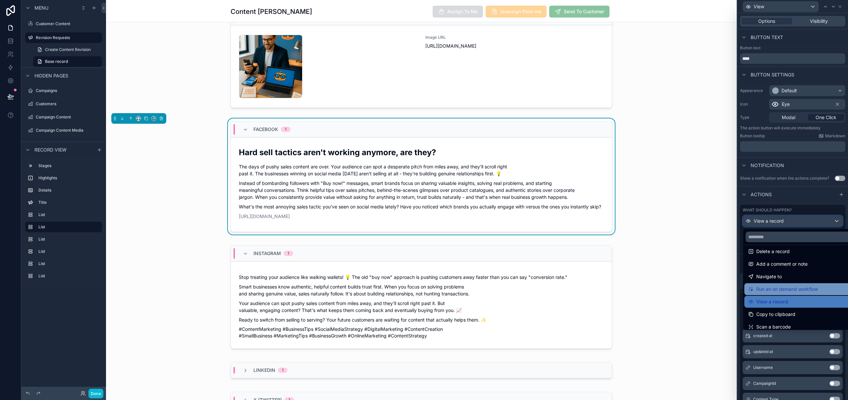
scroll to position [26, 0]
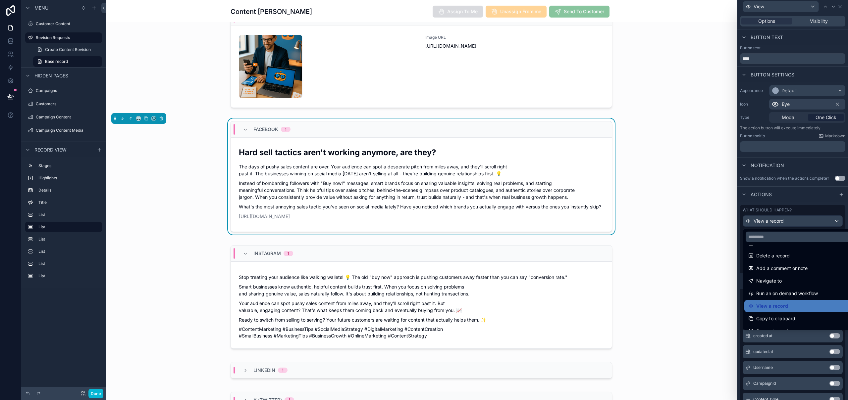
drag, startPoint x: 790, startPoint y: 283, endPoint x: 795, endPoint y: 275, distance: 9.3
click at [790, 283] on div "Navigate to" at bounding box center [797, 281] width 99 height 8
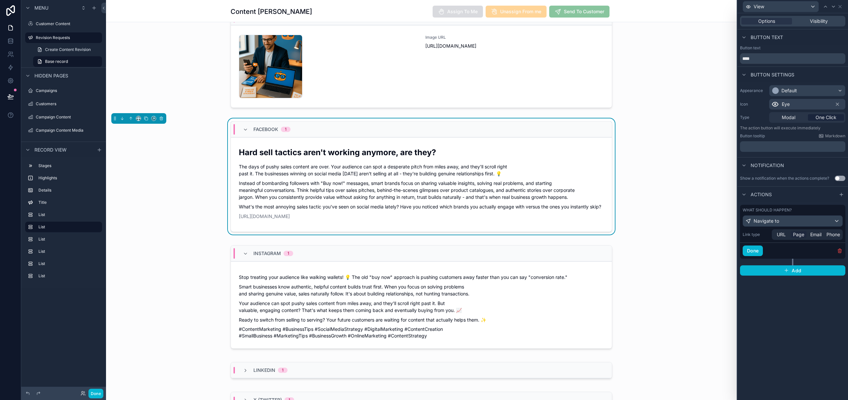
click at [797, 235] on span "Page" at bounding box center [798, 235] width 11 height 7
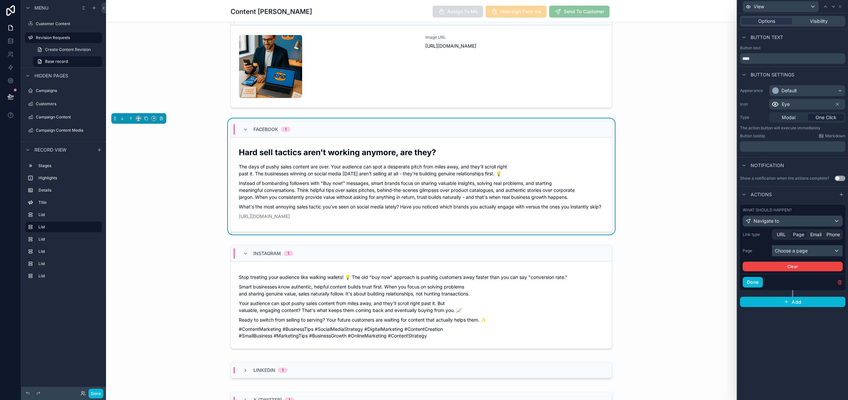
click at [796, 250] on div "Choose a page" at bounding box center [807, 251] width 70 height 11
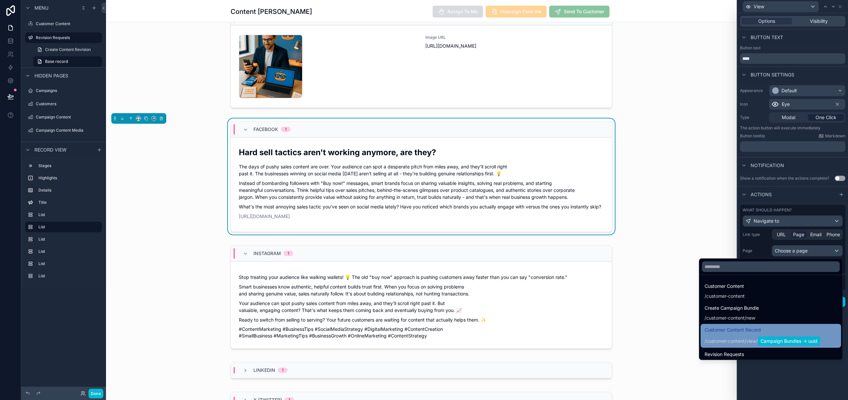
click at [733, 338] on span "customer-content" at bounding box center [725, 341] width 38 height 7
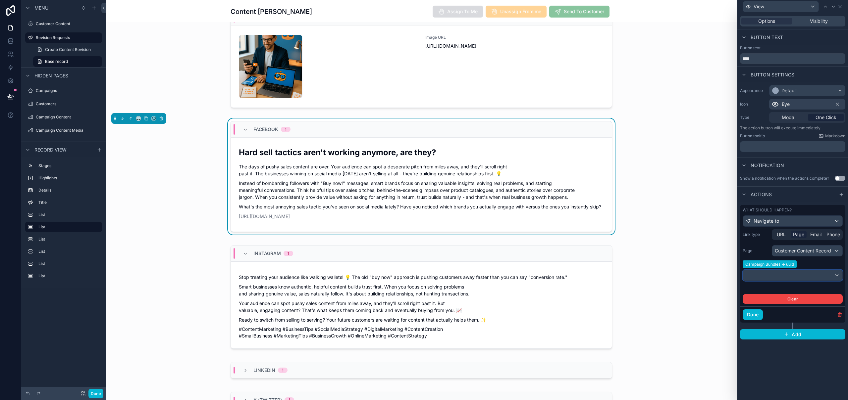
click at [827, 275] on div at bounding box center [792, 275] width 99 height 11
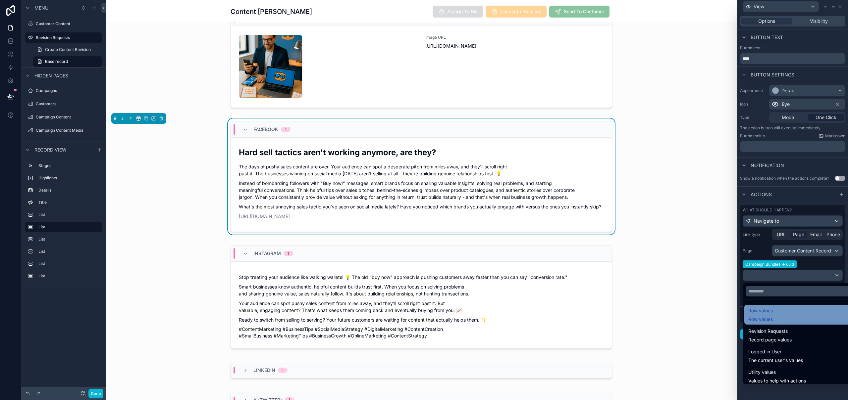
click at [795, 310] on div "Row values Row values" at bounding box center [800, 315] width 104 height 16
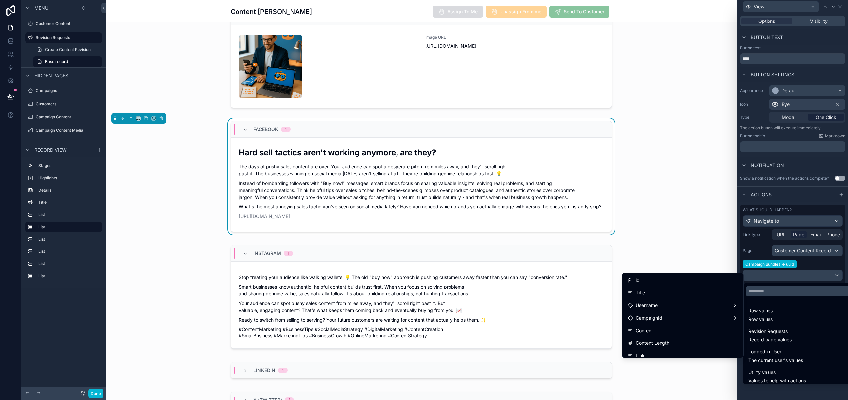
scroll to position [244, 0]
click at [648, 348] on div "uuid" at bounding box center [683, 351] width 110 height 8
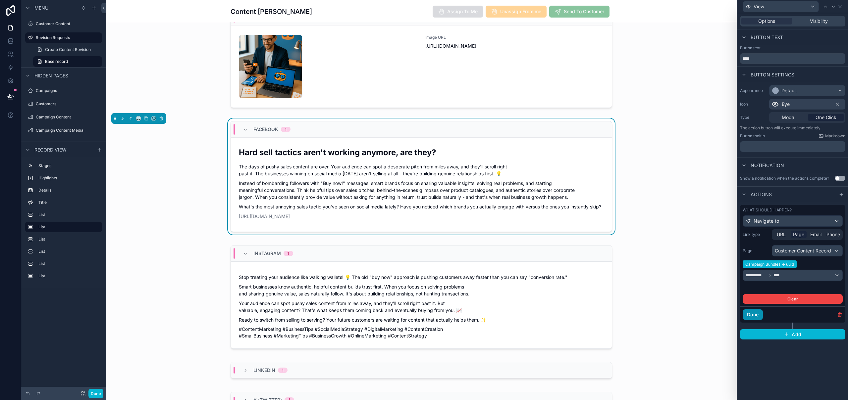
click at [757, 314] on button "Done" at bounding box center [753, 315] width 20 height 11
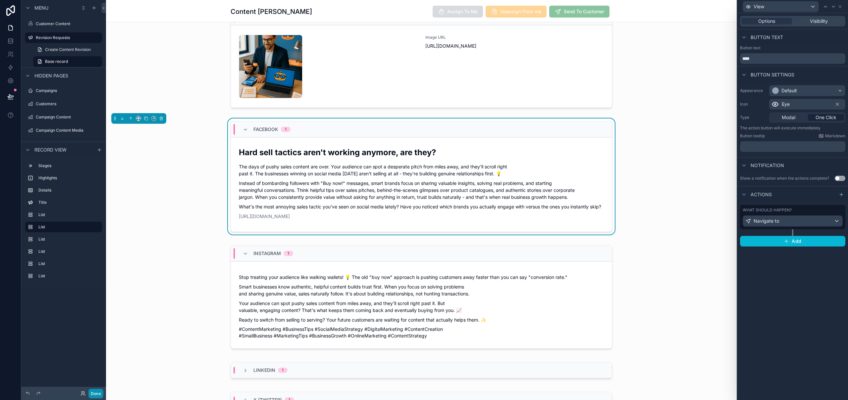
click at [95, 392] on button "Done" at bounding box center [95, 394] width 15 height 10
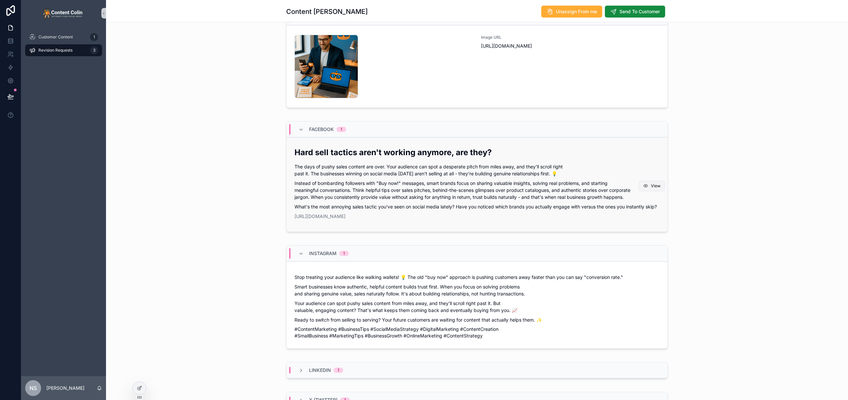
click at [651, 189] on span "View" at bounding box center [656, 186] width 10 height 5
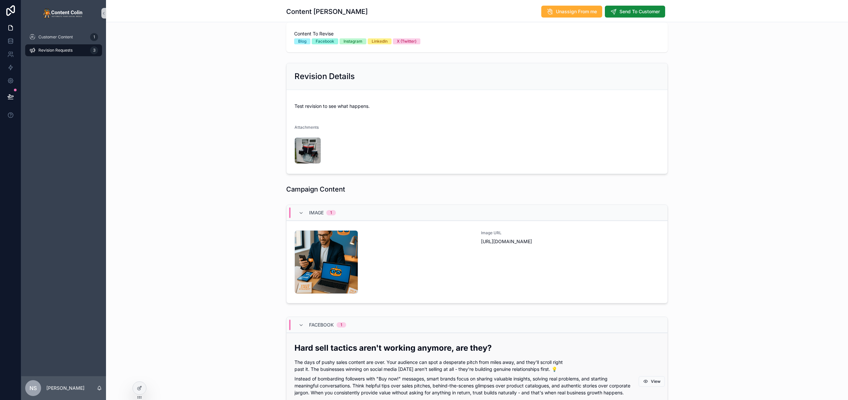
scroll to position [215, 0]
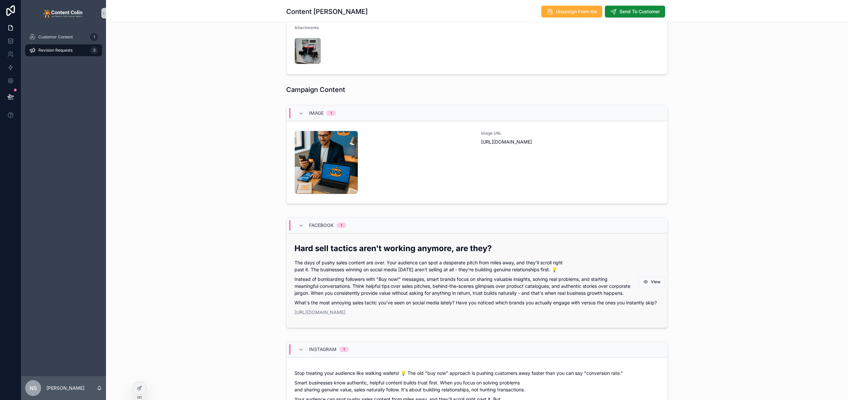
click at [445, 268] on p "The days of pushy sales content are over. Your audience can spot a desperate pi…" at bounding box center [476, 266] width 365 height 14
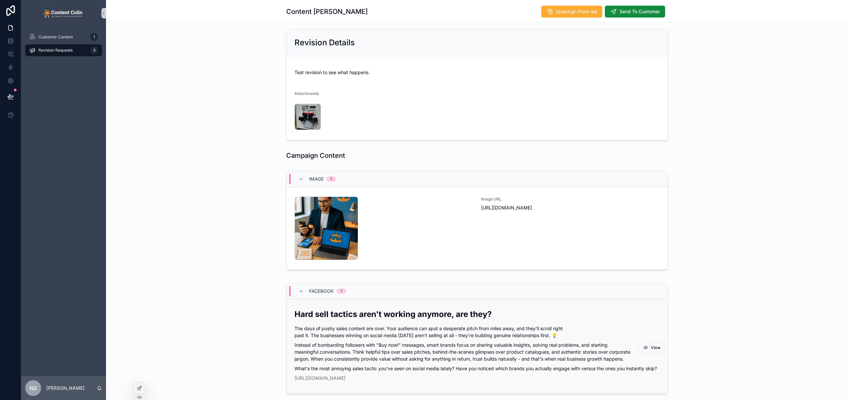
scroll to position [198, 0]
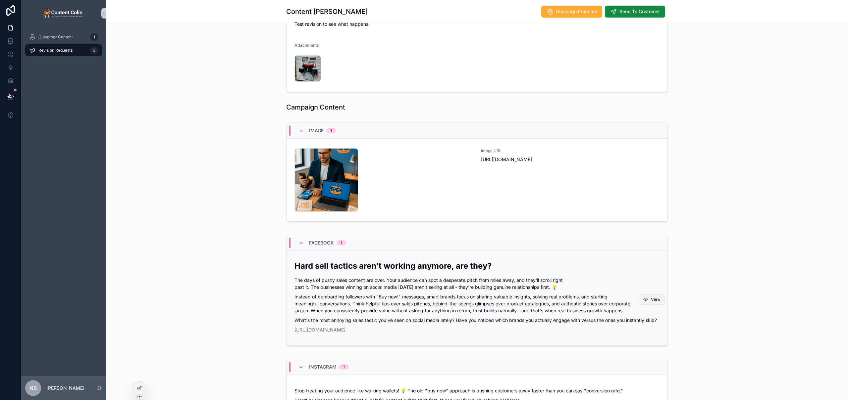
click at [648, 302] on button "View" at bounding box center [652, 299] width 26 height 11
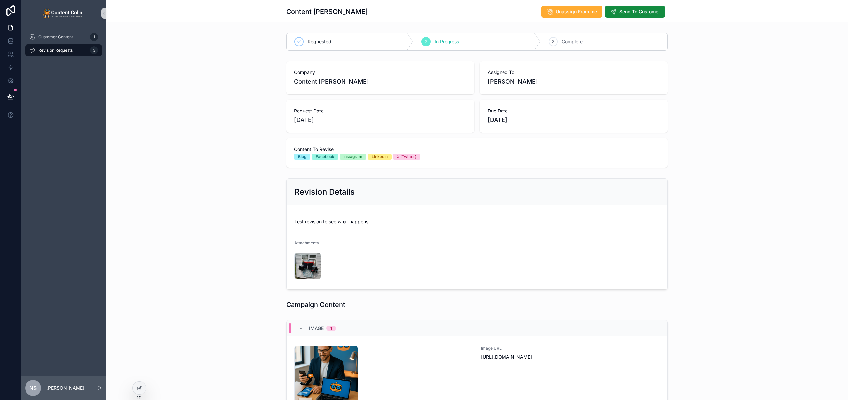
scroll to position [9, 0]
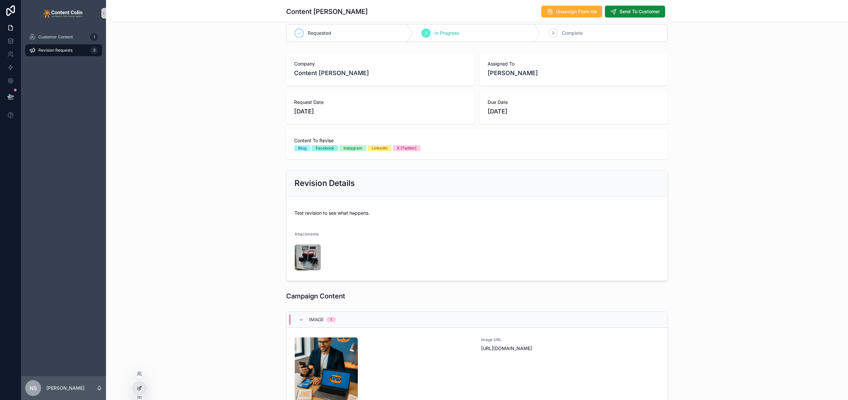
click at [139, 385] on div at bounding box center [139, 388] width 13 height 13
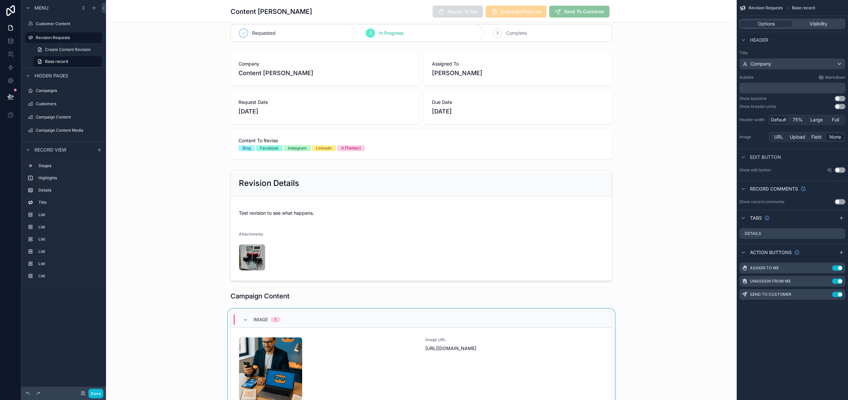
scroll to position [142, 0]
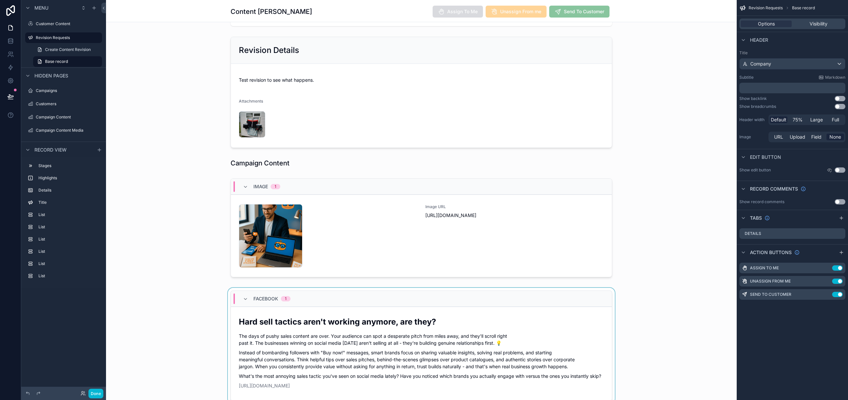
click at [439, 347] on div "scrollable content" at bounding box center [421, 347] width 631 height 119
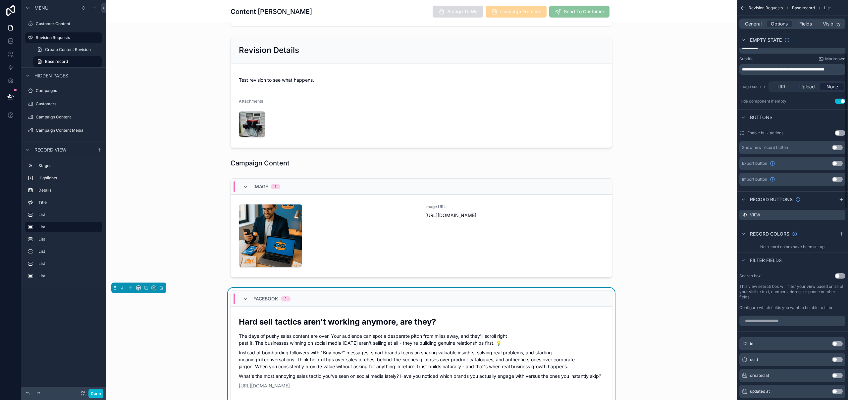
scroll to position [249, 0]
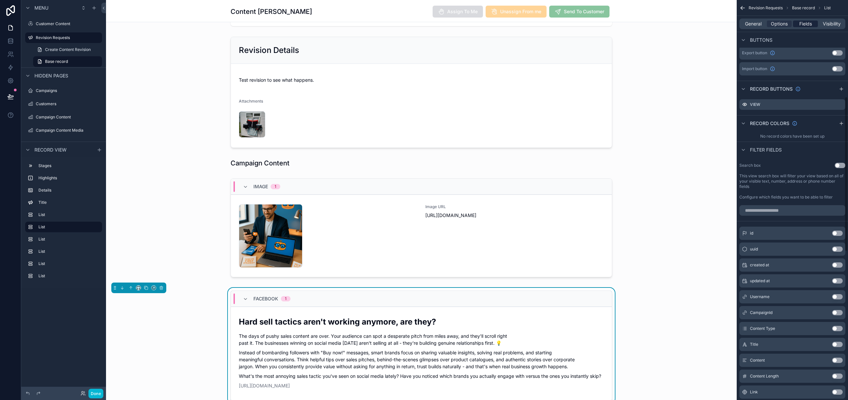
click at [812, 26] on span "Fields" at bounding box center [805, 24] width 13 height 7
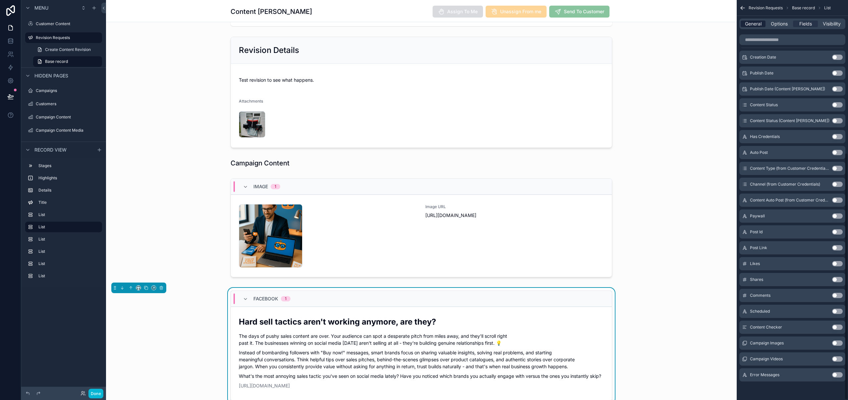
click at [755, 26] on span "General" at bounding box center [753, 24] width 17 height 7
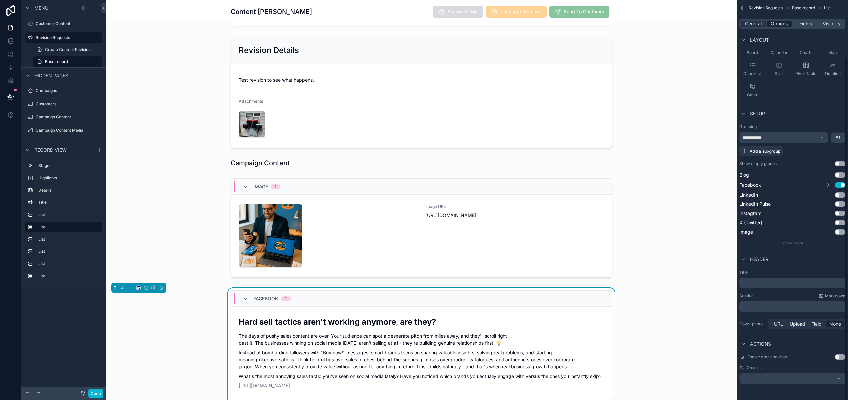
click at [777, 24] on span "Options" at bounding box center [779, 24] width 17 height 7
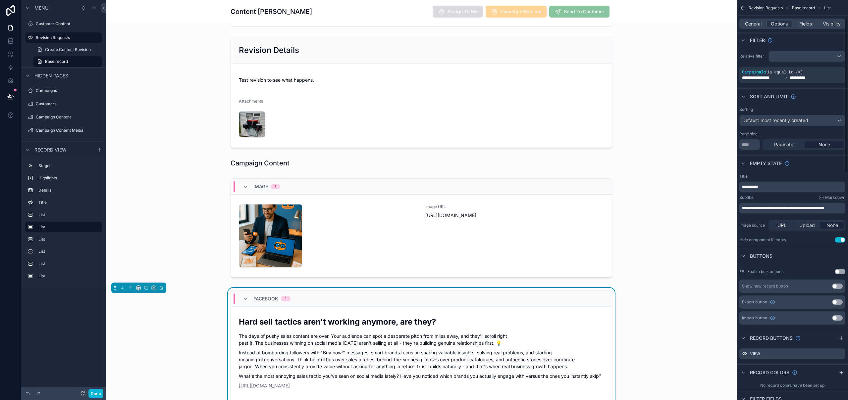
scroll to position [150, 0]
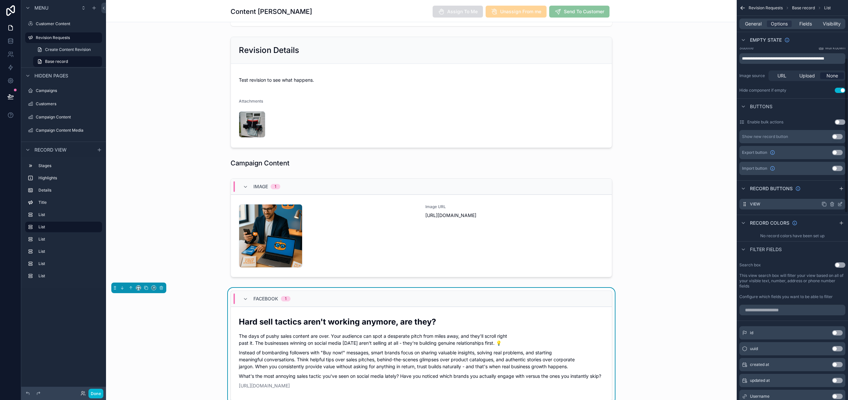
click at [840, 204] on icon "scrollable content" at bounding box center [840, 203] width 3 height 3
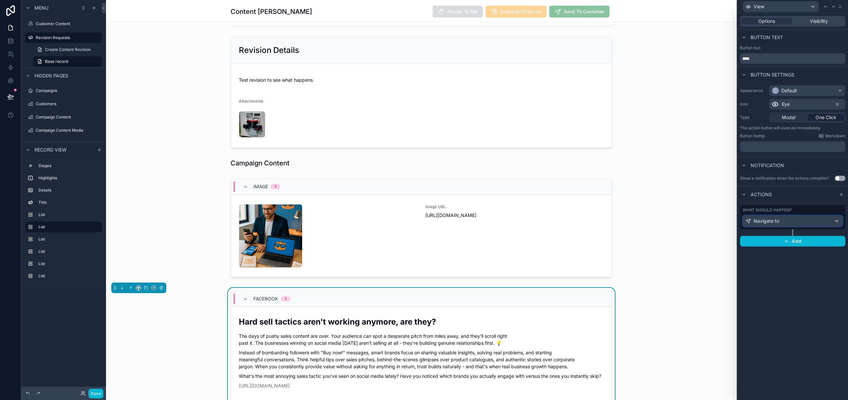
click at [778, 224] on div "Navigate to" at bounding box center [792, 221] width 99 height 11
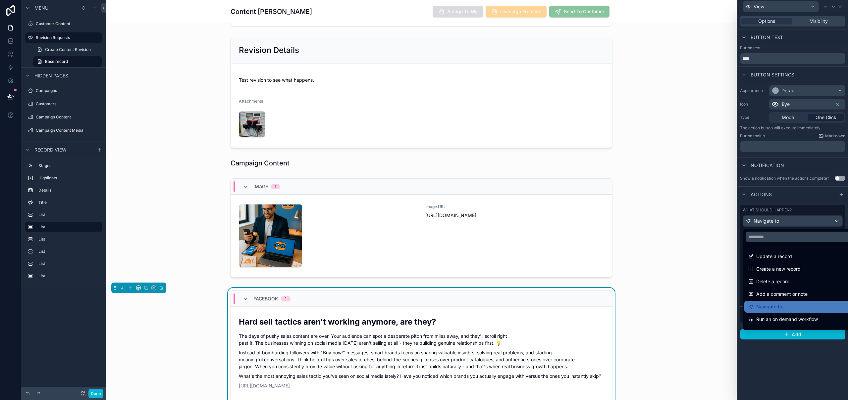
click at [780, 221] on div at bounding box center [792, 200] width 111 height 400
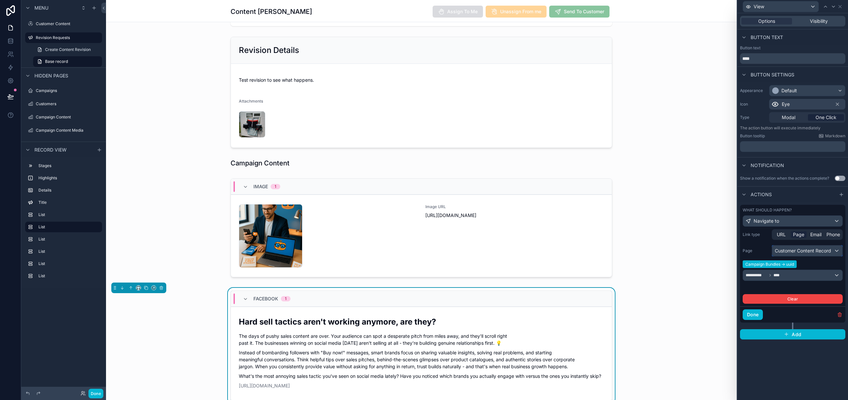
click at [806, 251] on div "Customer Content Record" at bounding box center [807, 251] width 70 height 11
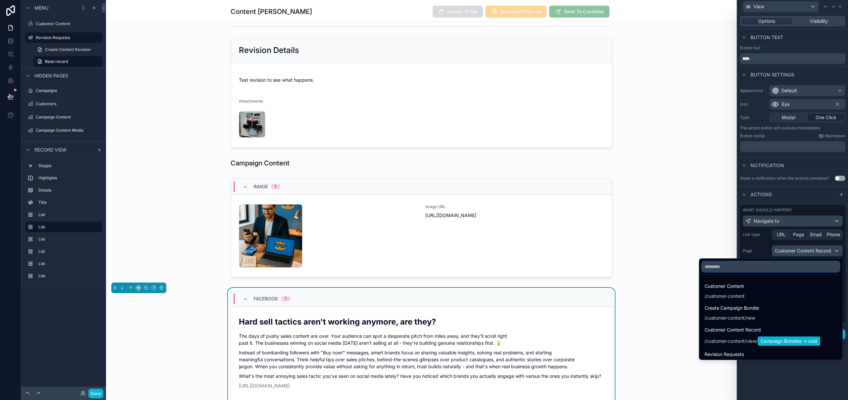
click at [723, 266] on input "text" at bounding box center [771, 267] width 138 height 11
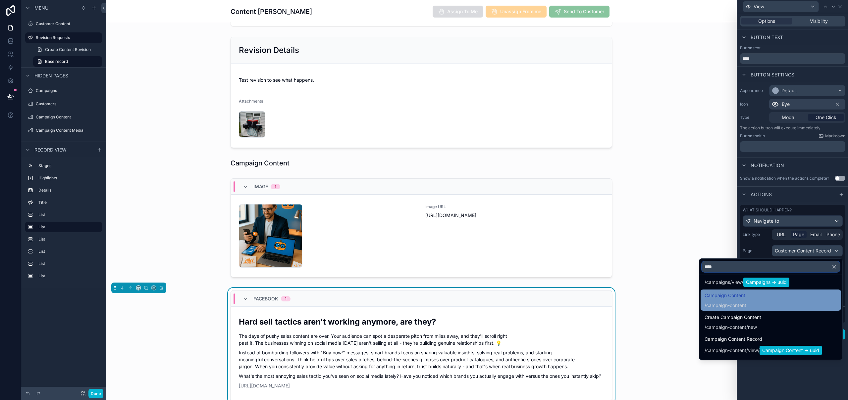
scroll to position [85, 0]
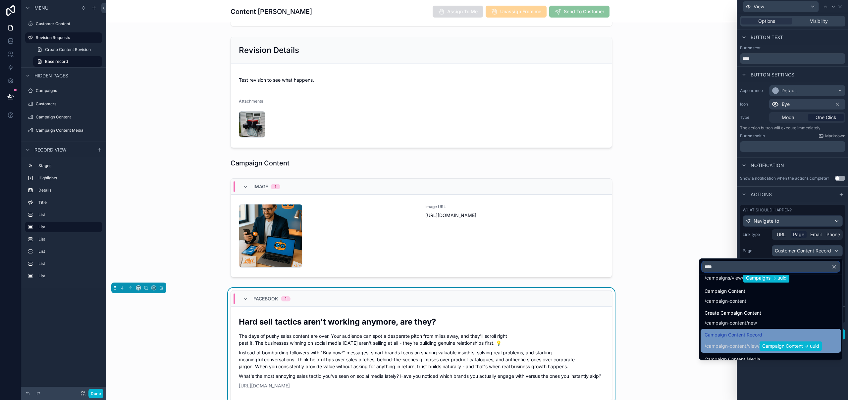
type input "****"
click at [741, 341] on span "/ campaign-content / view / Campaign Content -> uuid" at bounding box center [763, 346] width 117 height 11
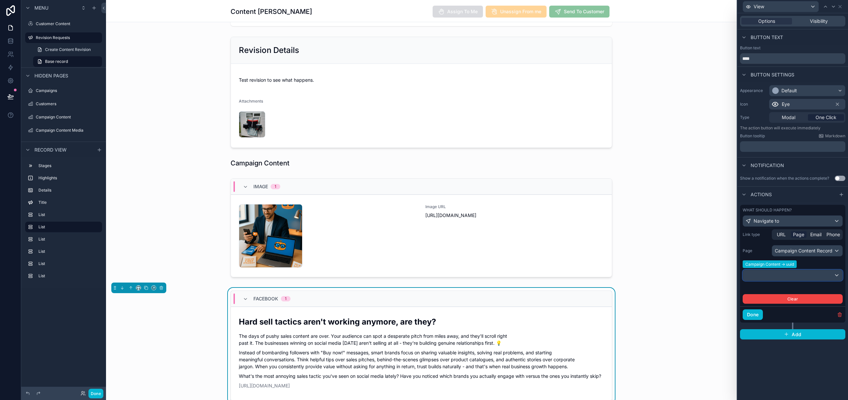
click at [805, 276] on div at bounding box center [792, 275] width 99 height 11
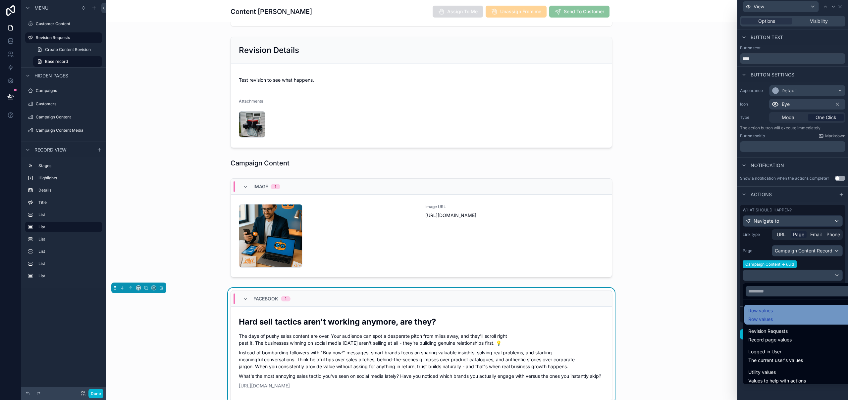
click at [773, 317] on div "Row values Row values" at bounding box center [800, 315] width 104 height 16
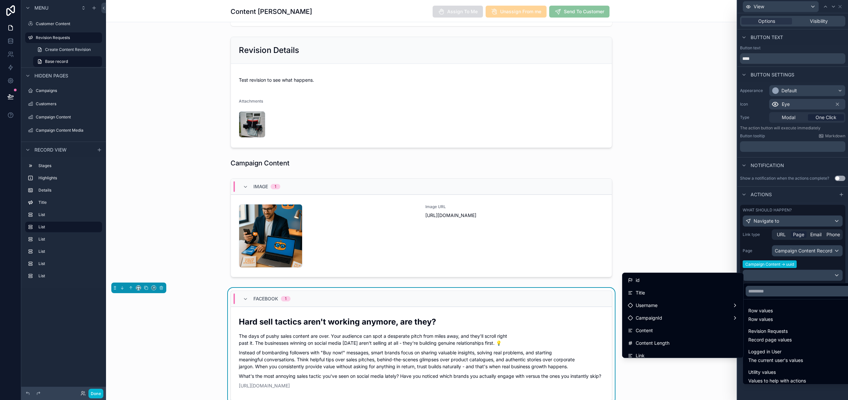
scroll to position [244, 0]
click at [653, 349] on div "uuid" at bounding box center [683, 351] width 110 height 8
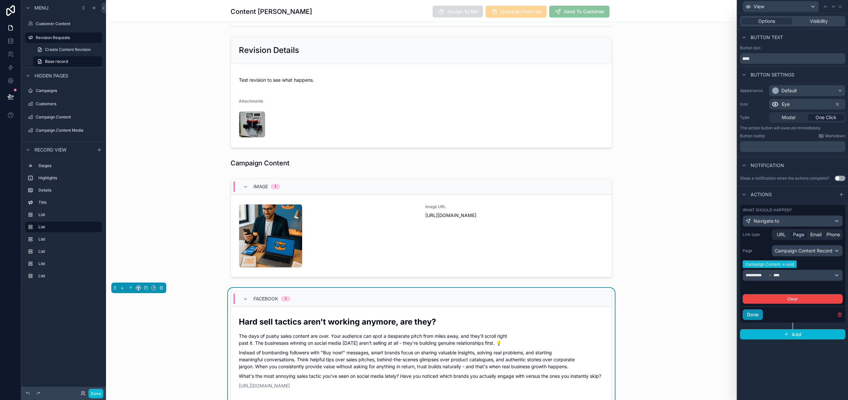
click at [754, 314] on button "Done" at bounding box center [753, 315] width 20 height 11
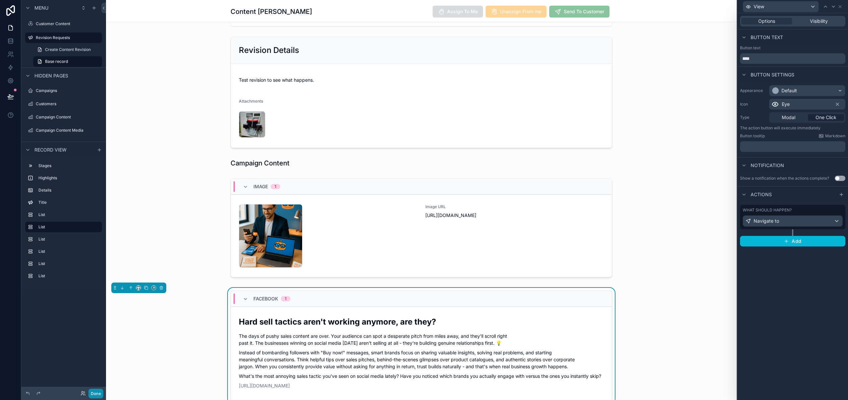
click at [94, 393] on button "Done" at bounding box center [95, 394] width 15 height 10
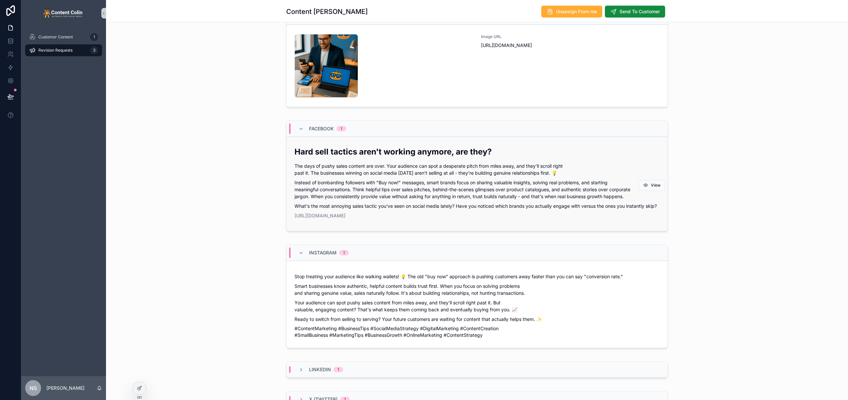
scroll to position [346, 0]
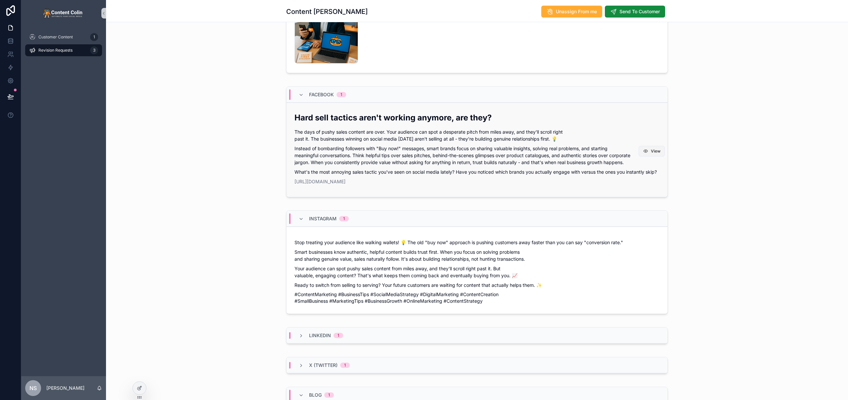
click at [651, 154] on span "View" at bounding box center [656, 151] width 10 height 5
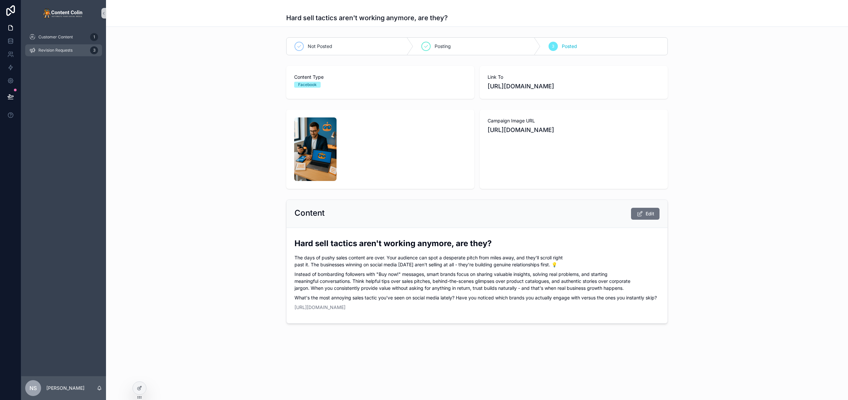
drag, startPoint x: 62, startPoint y: 49, endPoint x: 69, endPoint y: 51, distance: 7.0
click at [62, 49] on span "Revision Requests" at bounding box center [55, 50] width 34 height 5
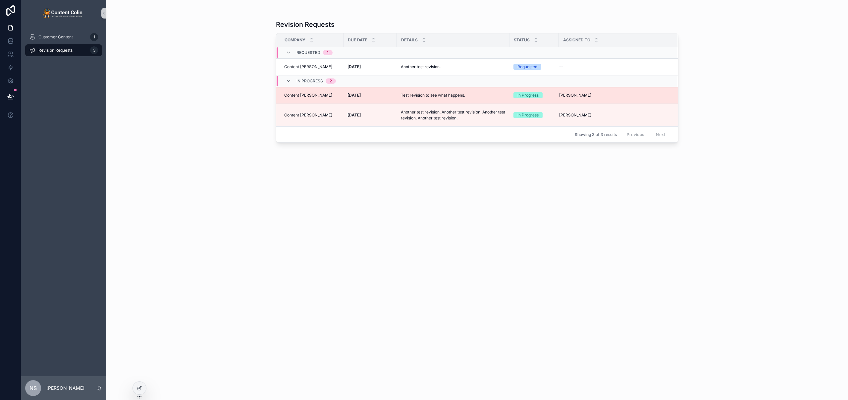
click at [455, 98] on p "Test revision to see what happens." at bounding box center [433, 95] width 64 height 6
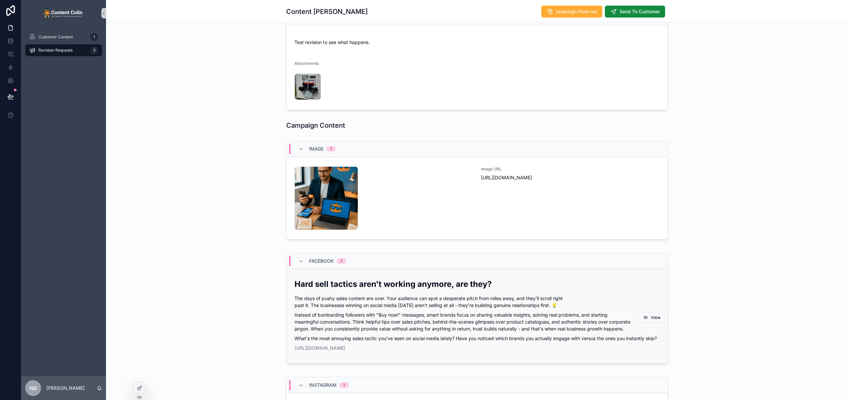
scroll to position [184, 0]
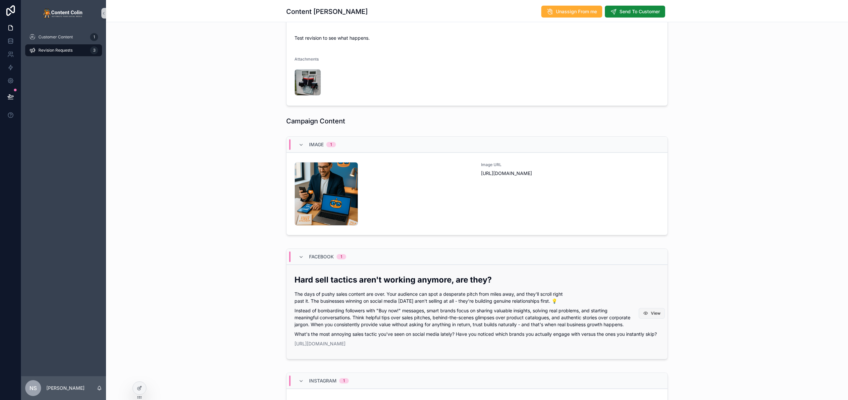
click at [643, 316] on icon "scrollable content" at bounding box center [645, 313] width 5 height 5
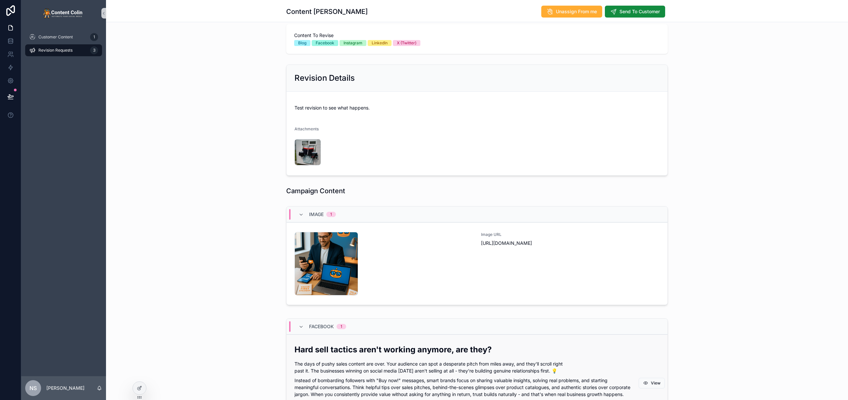
scroll to position [148, 0]
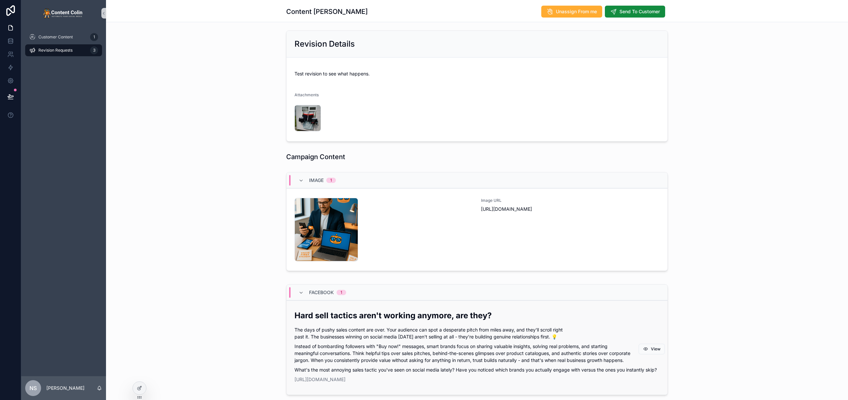
click at [443, 326] on div "Hard sell tactics aren't working anymore, are they? The days of pushy sales con…" at bounding box center [476, 346] width 365 height 73
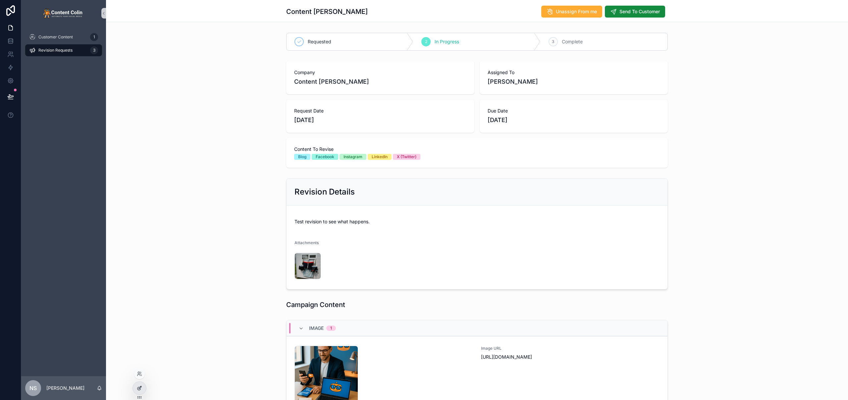
click at [139, 389] on icon at bounding box center [140, 388] width 3 height 3
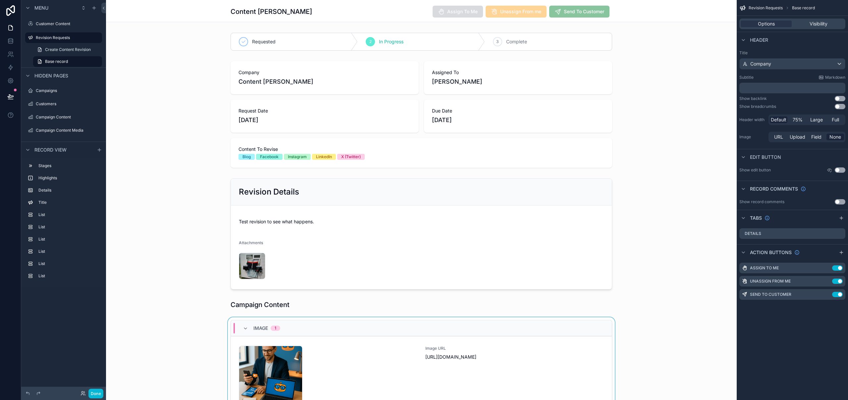
scroll to position [116, 0]
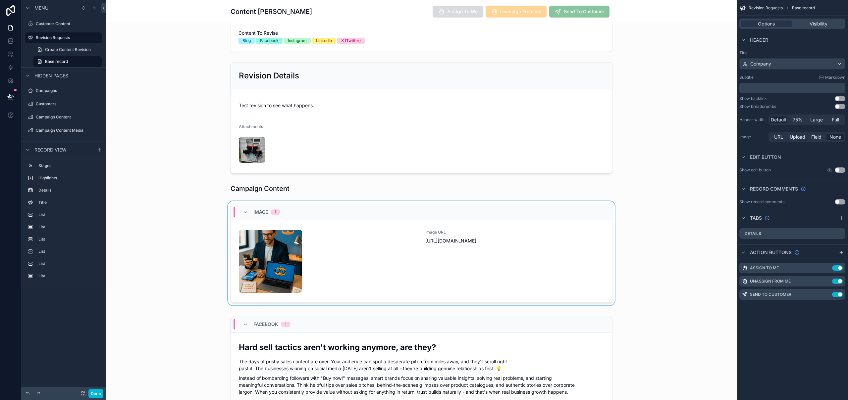
click at [648, 247] on div "scrollable content" at bounding box center [421, 254] width 631 height 107
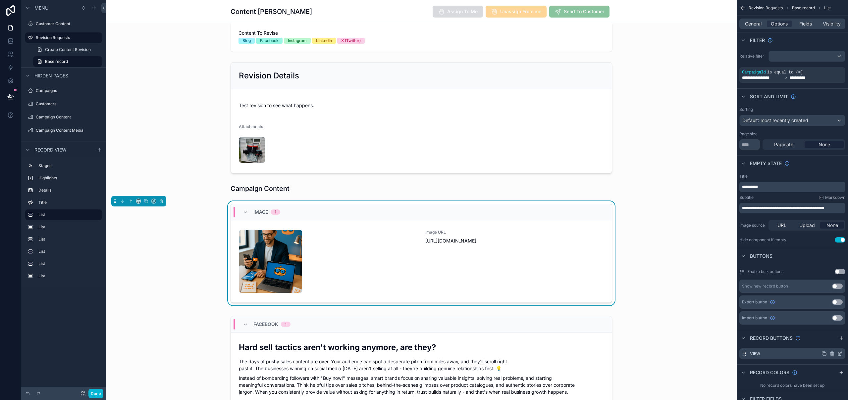
click at [831, 354] on icon "scrollable content" at bounding box center [831, 353] width 5 height 5
click at [830, 344] on icon at bounding box center [829, 343] width 5 height 5
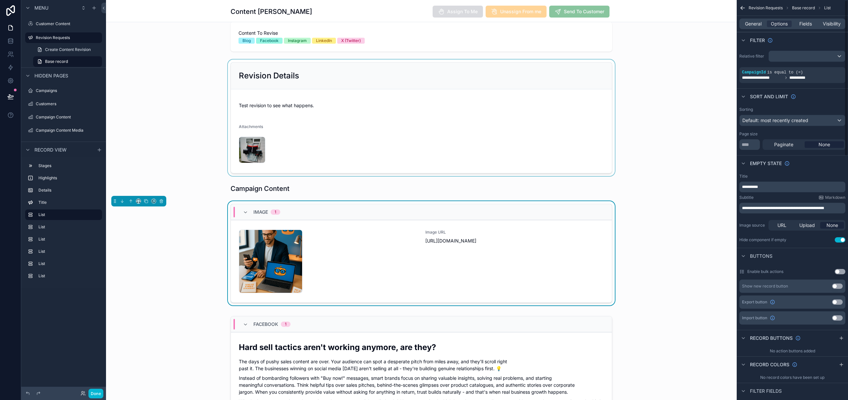
click at [626, 117] on div "scrollable content" at bounding box center [421, 118] width 631 height 117
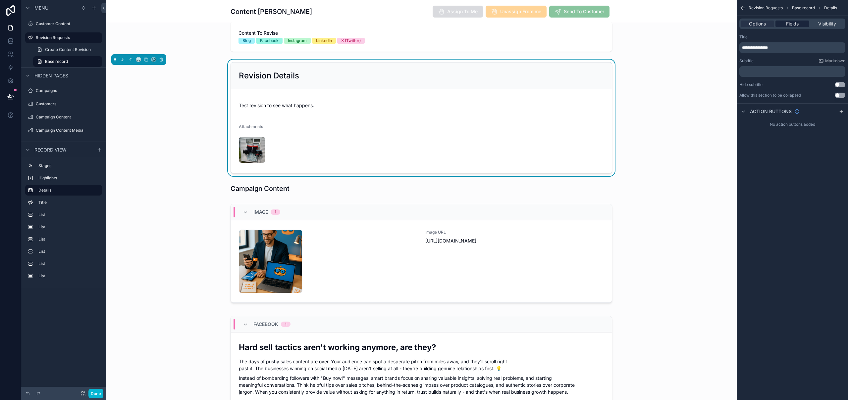
click at [791, 24] on span "Fields" at bounding box center [792, 24] width 13 height 7
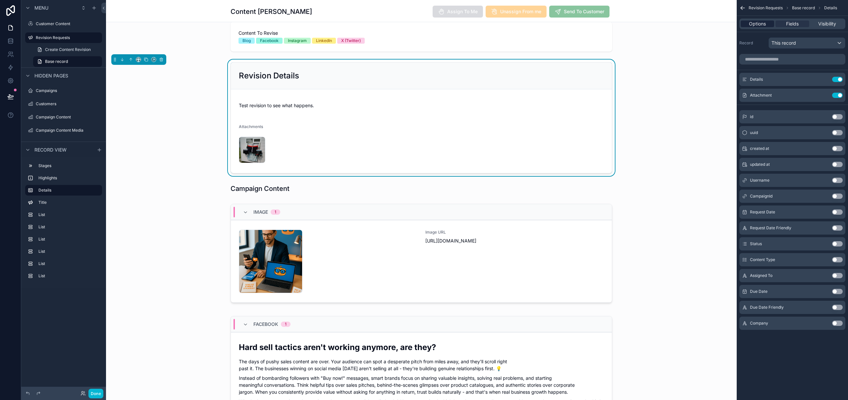
click at [757, 24] on span "Options" at bounding box center [757, 24] width 17 height 7
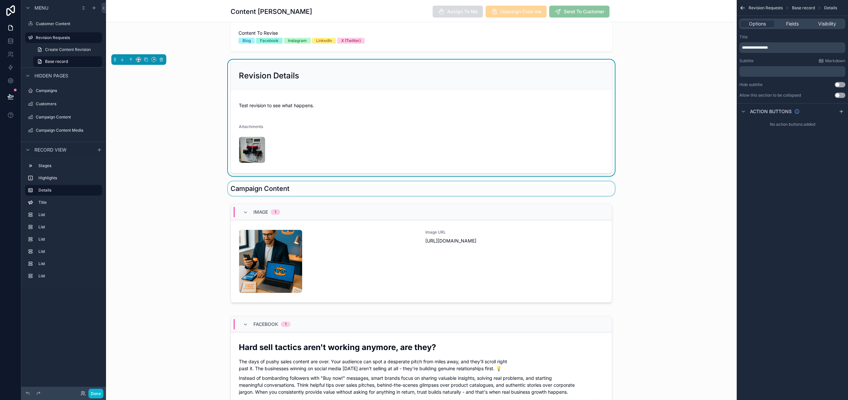
scroll to position [112, 0]
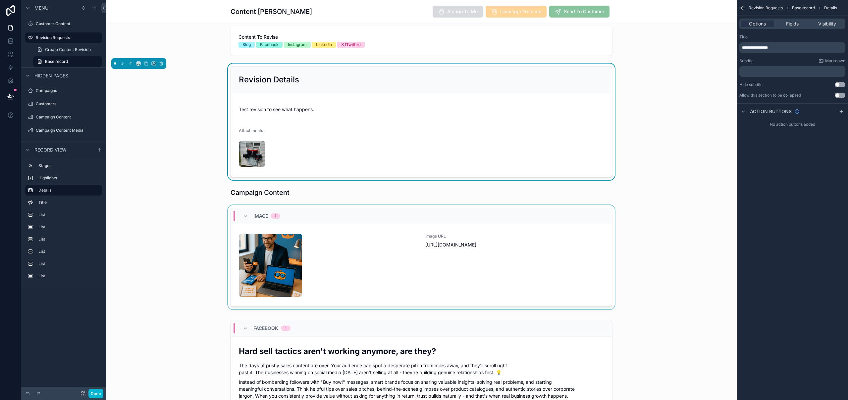
click at [366, 206] on div "scrollable content" at bounding box center [421, 258] width 631 height 107
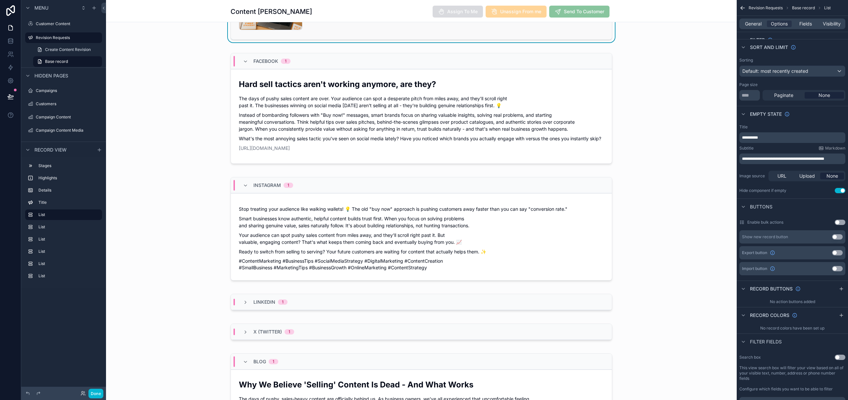
scroll to position [249, 0]
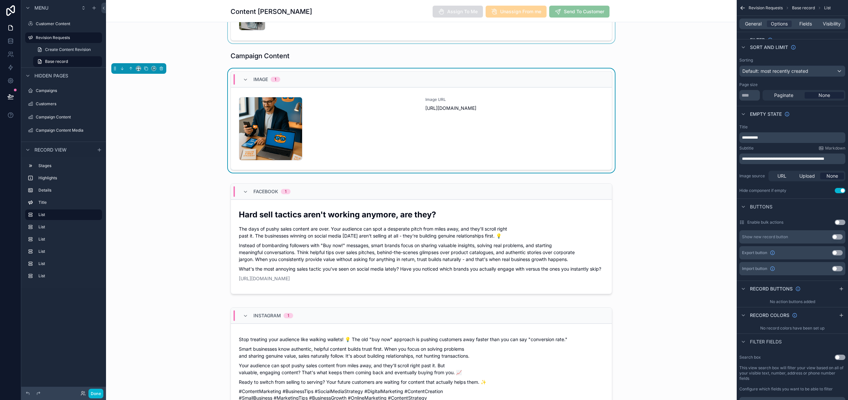
click at [587, 71] on div "Image 1 contentcolin-1753803761 .png Image URL [URL][DOMAIN_NAME]" at bounding box center [422, 120] width 382 height 99
click at [586, 75] on div "Image 1" at bounding box center [421, 80] width 381 height 16
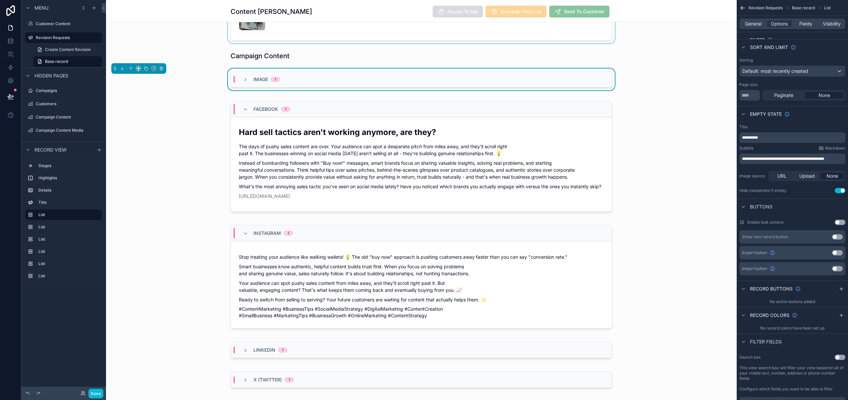
click at [586, 75] on div "Image 1" at bounding box center [421, 80] width 381 height 16
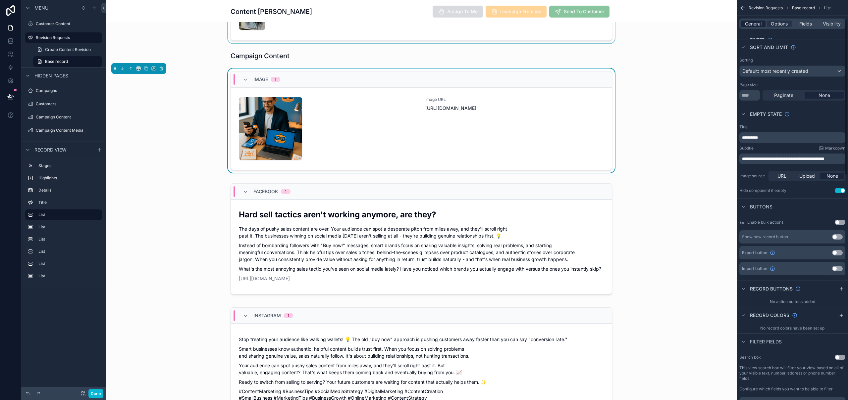
click at [754, 24] on span "General" at bounding box center [753, 24] width 17 height 7
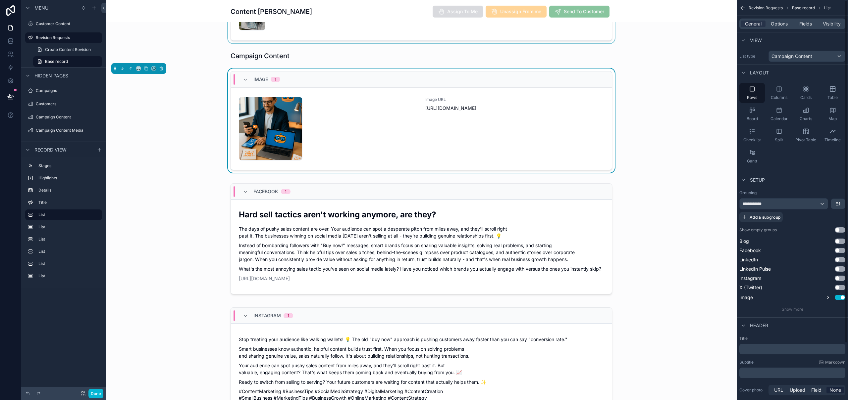
scroll to position [66, 0]
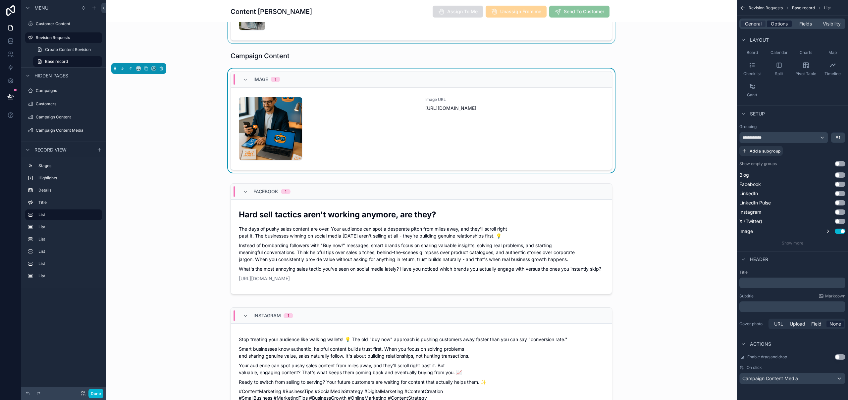
click at [777, 25] on span "Options" at bounding box center [779, 24] width 17 height 7
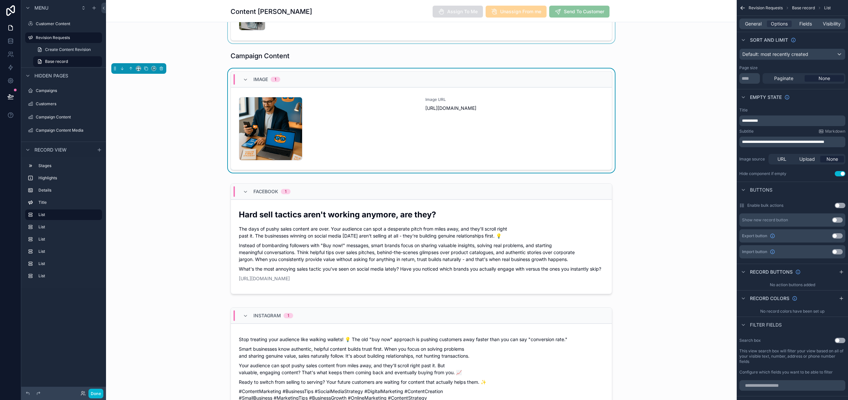
scroll to position [62, 0]
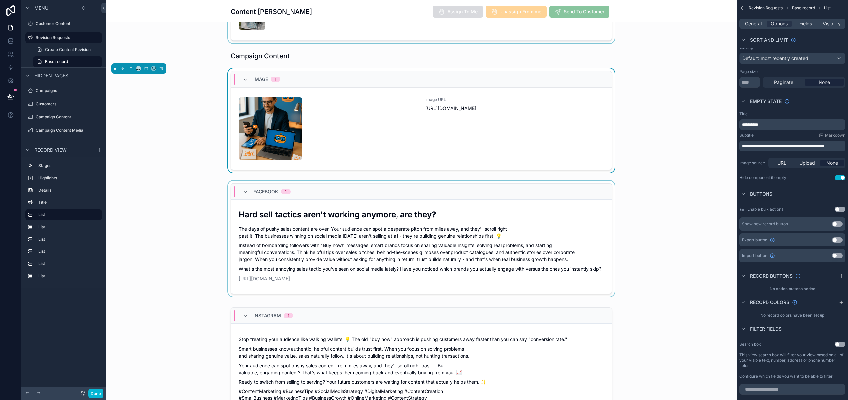
click at [587, 182] on div "scrollable content" at bounding box center [421, 240] width 631 height 119
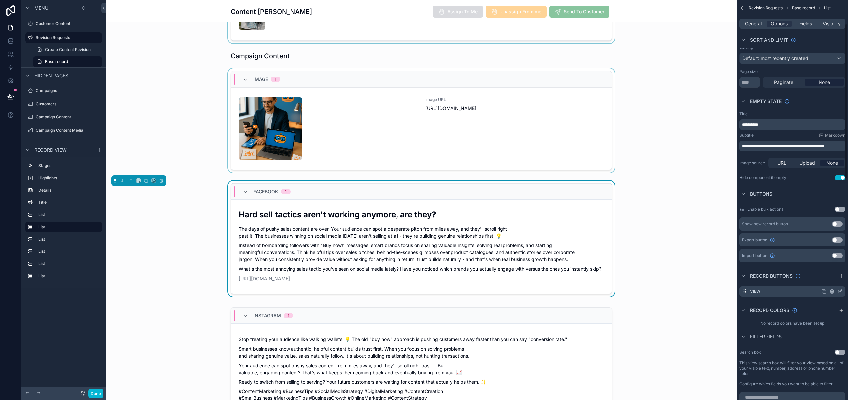
click at [831, 293] on icon "scrollable content" at bounding box center [831, 291] width 5 height 5
click at [831, 282] on icon at bounding box center [829, 281] width 3 height 3
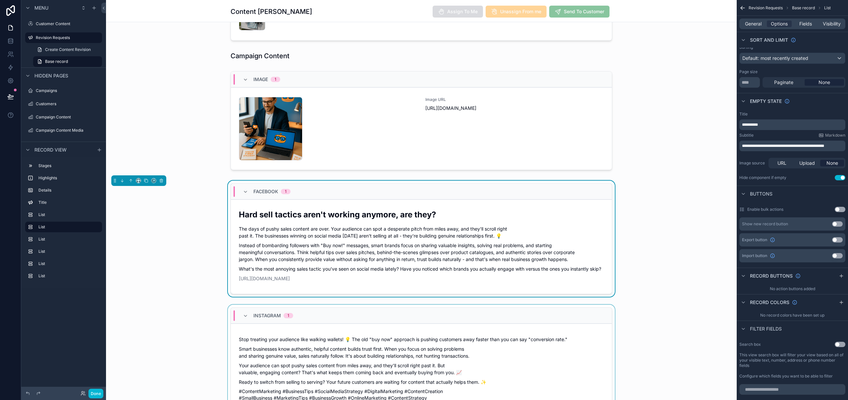
click at [559, 313] on div "scrollable content" at bounding box center [421, 361] width 631 height 112
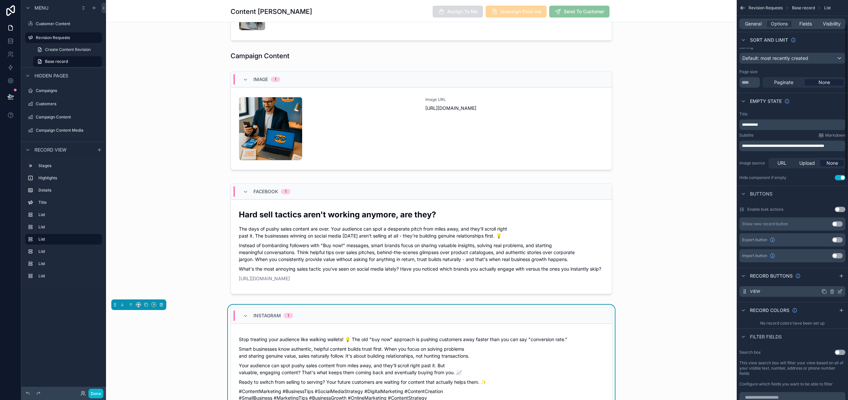
click at [832, 292] on icon "scrollable content" at bounding box center [831, 291] width 5 height 5
click at [828, 280] on icon at bounding box center [829, 281] width 5 height 5
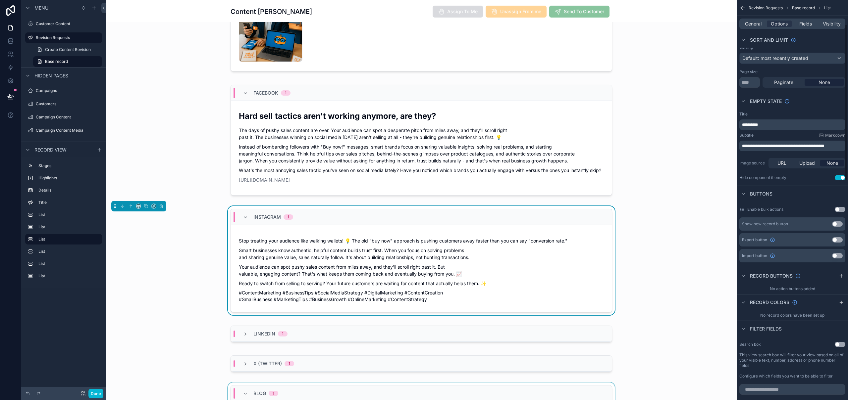
scroll to position [416, 0]
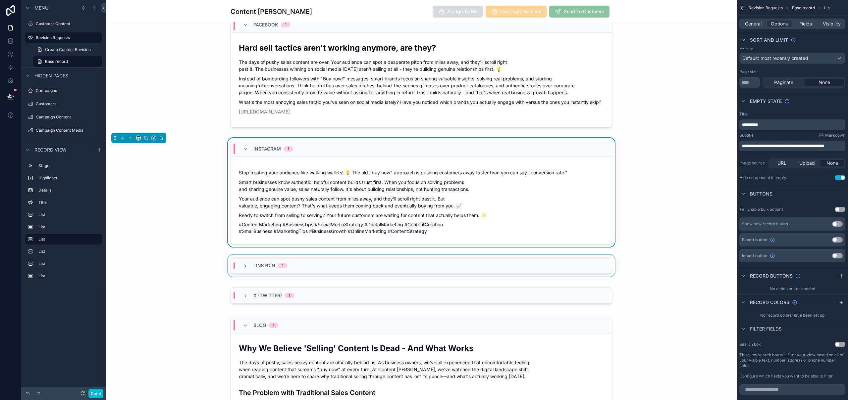
click at [591, 266] on div "LinkedIn 1" at bounding box center [421, 266] width 381 height 16
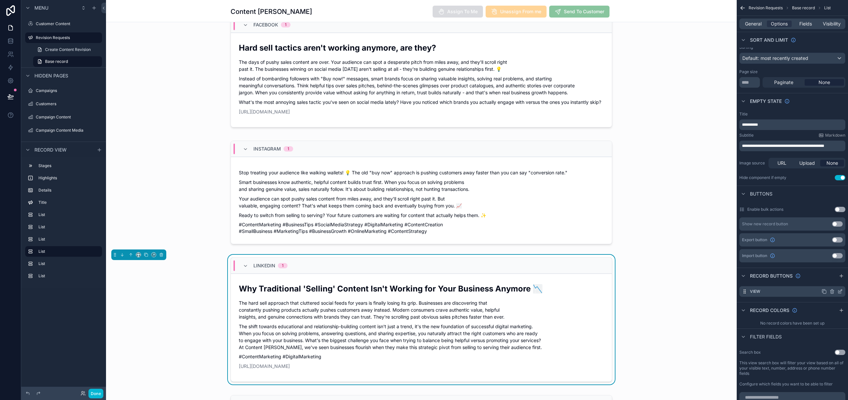
click at [833, 292] on icon "scrollable content" at bounding box center [831, 291] width 5 height 5
click at [830, 282] on icon at bounding box center [830, 281] width 0 height 1
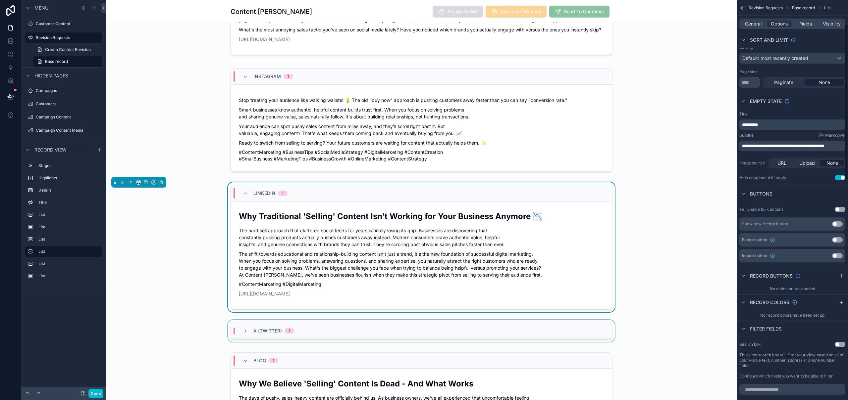
scroll to position [523, 0]
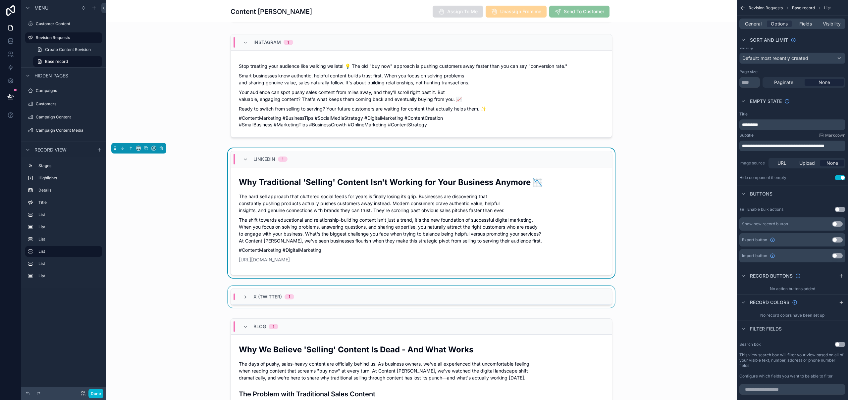
click at [593, 293] on div "scrollable content" at bounding box center [421, 298] width 631 height 25
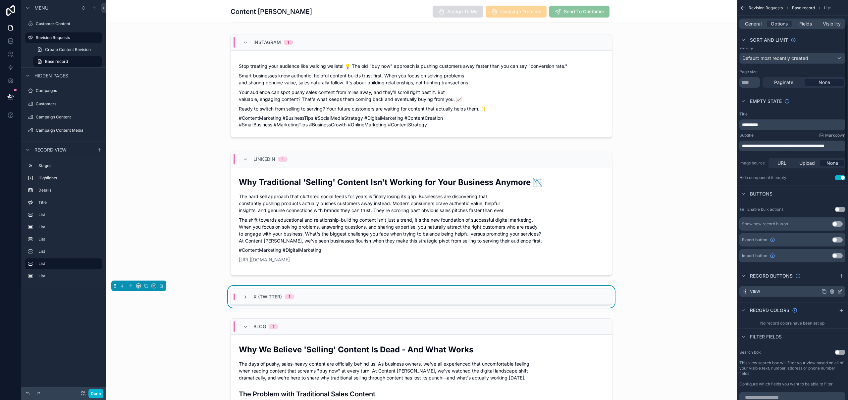
click at [832, 291] on icon "scrollable content" at bounding box center [831, 291] width 5 height 5
click at [829, 281] on icon at bounding box center [829, 281] width 5 height 5
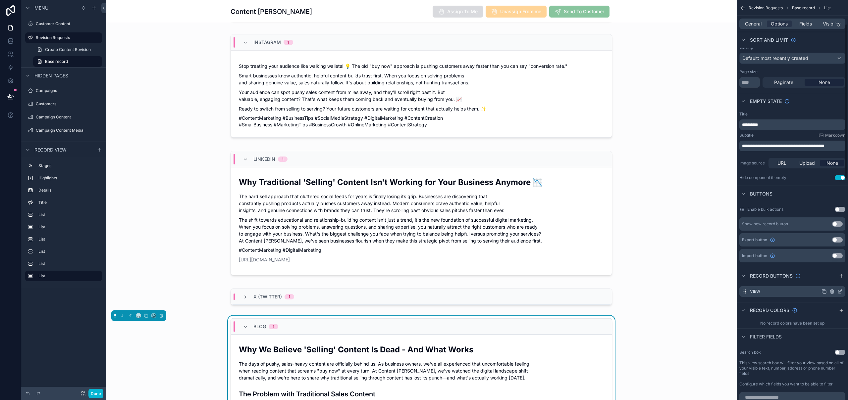
click at [834, 291] on icon "scrollable content" at bounding box center [831, 291] width 5 height 5
drag, startPoint x: 829, startPoint y: 281, endPoint x: 782, endPoint y: 297, distance: 50.3
click at [829, 281] on icon at bounding box center [829, 281] width 5 height 5
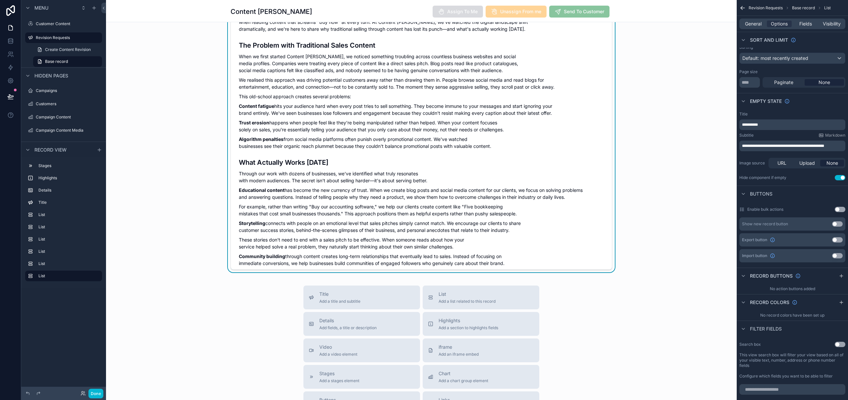
scroll to position [940, 0]
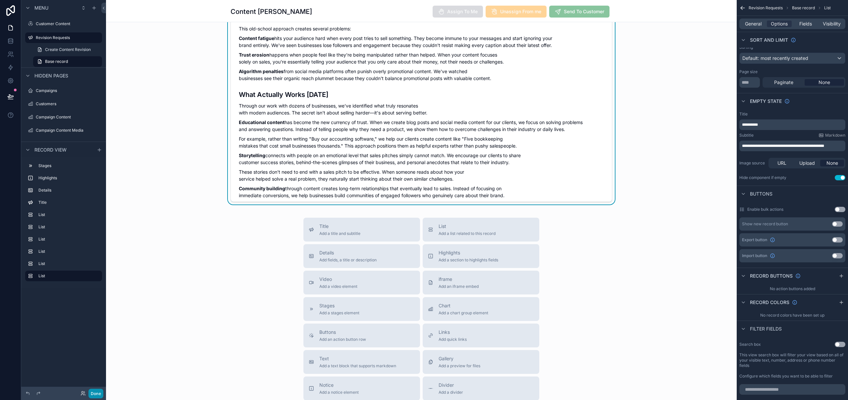
click at [95, 394] on button "Done" at bounding box center [95, 394] width 15 height 10
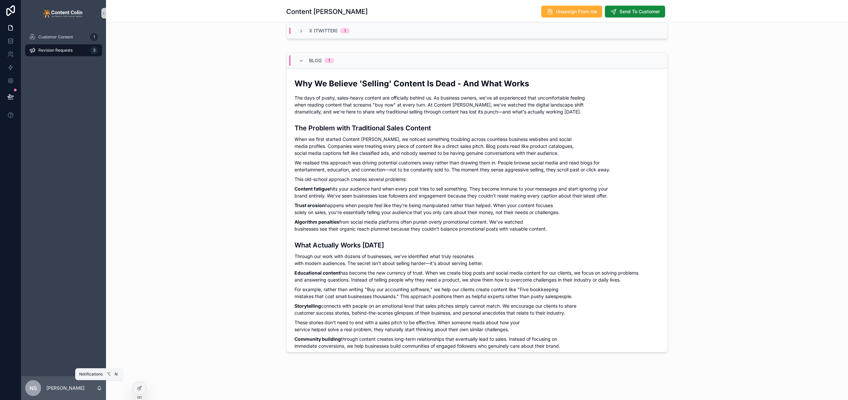
scroll to position [796, 0]
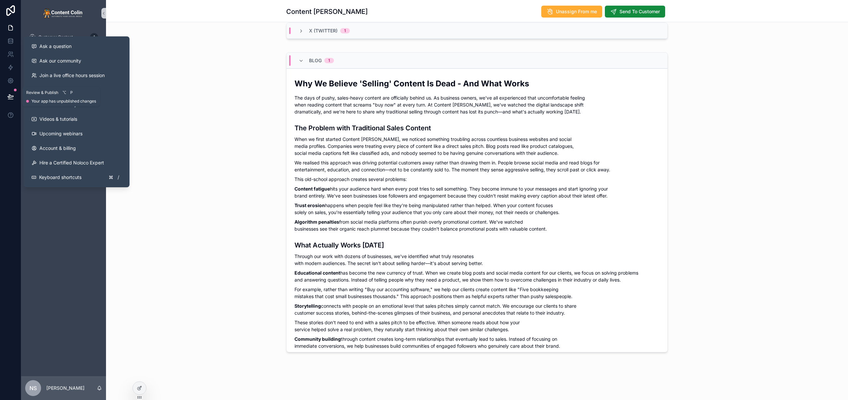
click at [10, 100] on button at bounding box center [10, 96] width 15 height 19
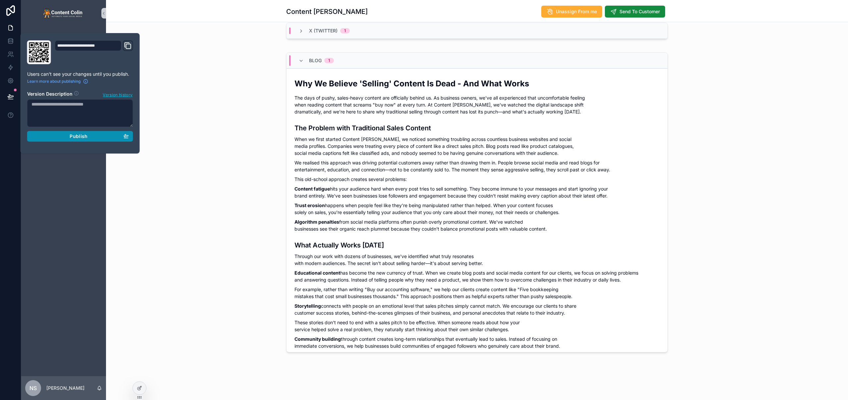
click at [131, 139] on button "Publish" at bounding box center [80, 136] width 106 height 11
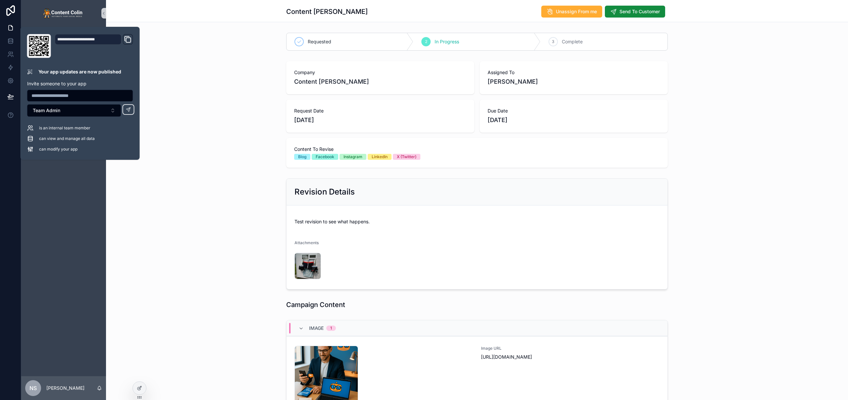
click at [701, 146] on div "Company Content [PERSON_NAME] Assigned To [PERSON_NAME] Request Date [DATE] Due…" at bounding box center [477, 115] width 742 height 112
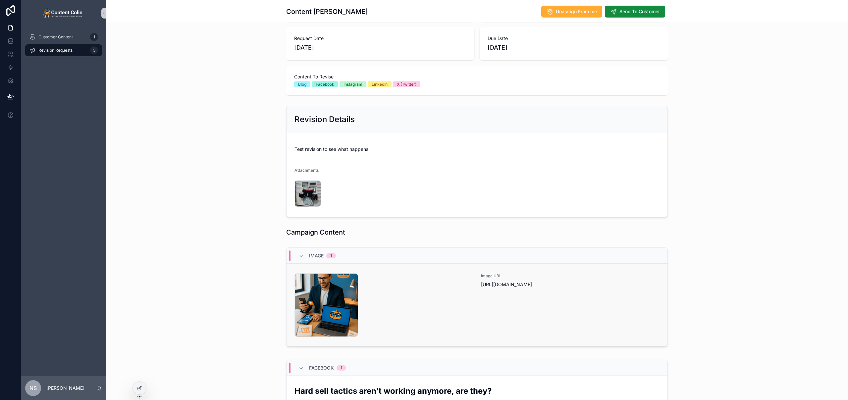
scroll to position [107, 0]
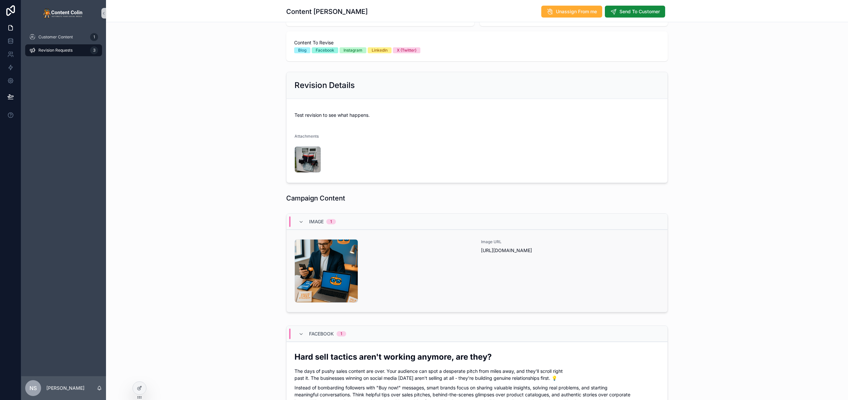
click at [459, 267] on div "contentcolin-1753803761 .png" at bounding box center [383, 271] width 179 height 64
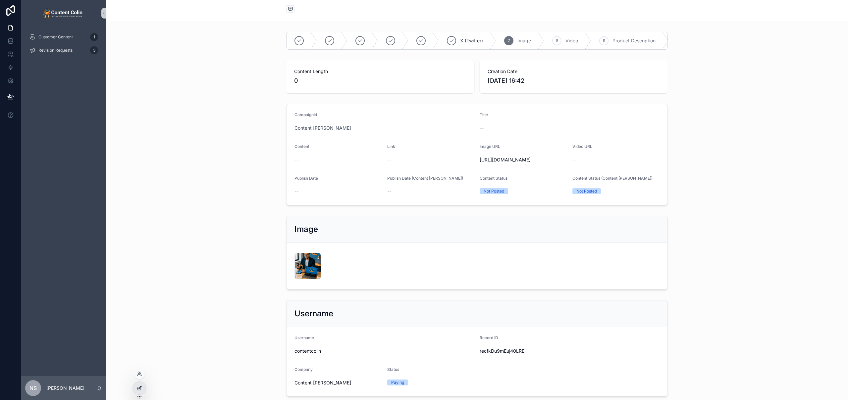
click at [140, 388] on icon at bounding box center [140, 388] width 3 height 3
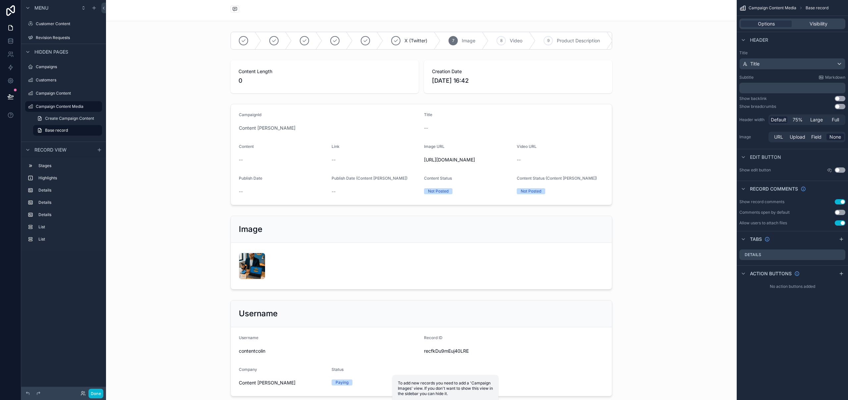
click at [183, 10] on div "scrollable content" at bounding box center [421, 10] width 631 height 21
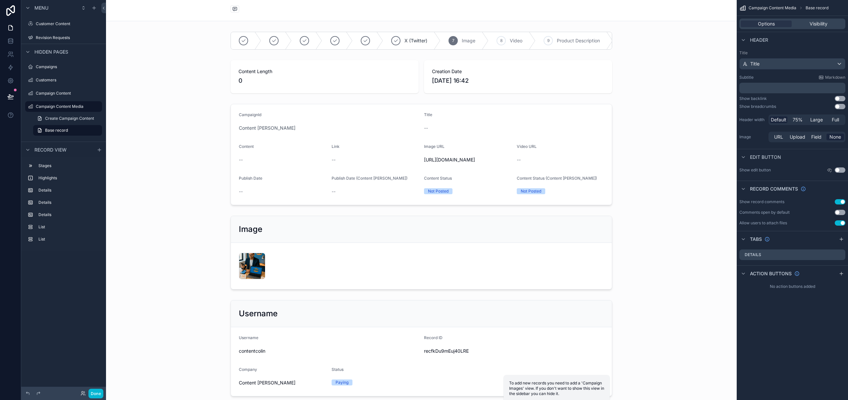
click at [839, 202] on button "Use setting" at bounding box center [840, 201] width 11 height 5
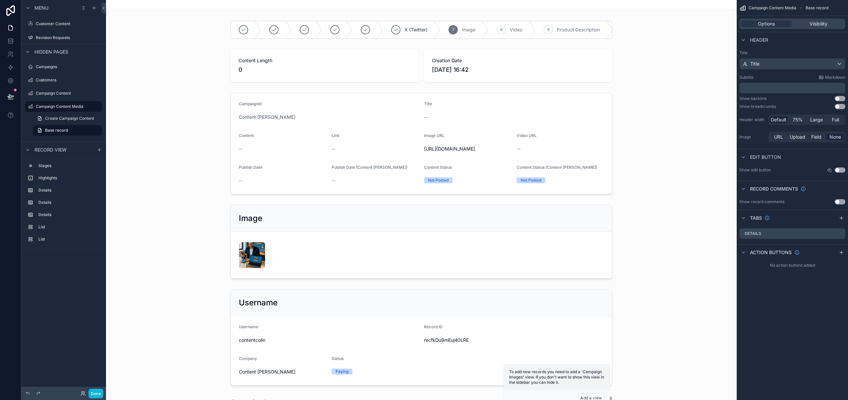
click at [839, 99] on button "Use setting" at bounding box center [840, 98] width 11 height 5
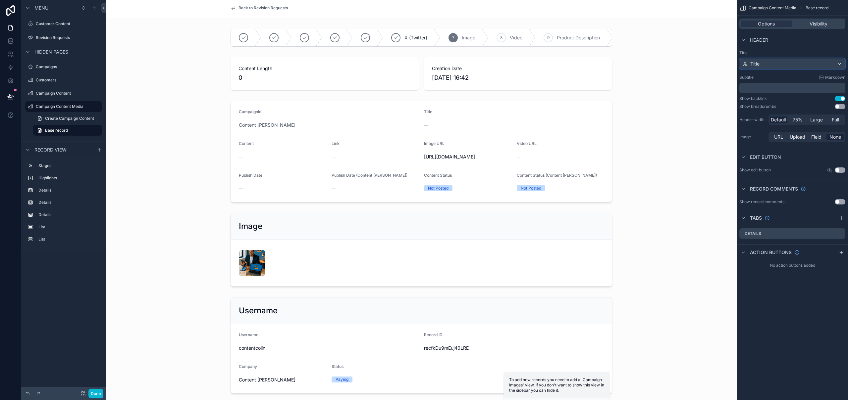
click at [772, 64] on div "Title" at bounding box center [792, 64] width 105 height 11
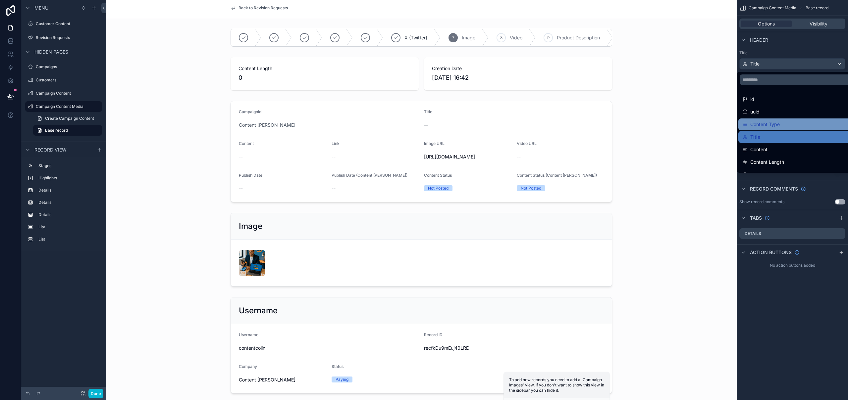
click at [781, 121] on div "Content Type" at bounding box center [797, 125] width 110 height 8
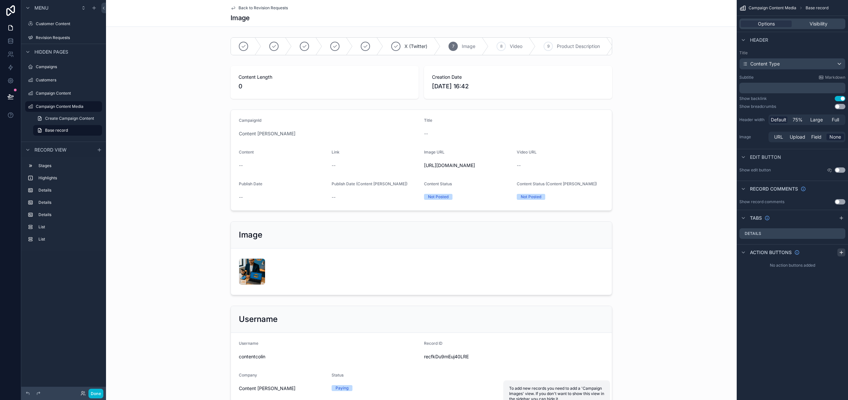
click at [841, 253] on icon "scrollable content" at bounding box center [841, 252] width 5 height 5
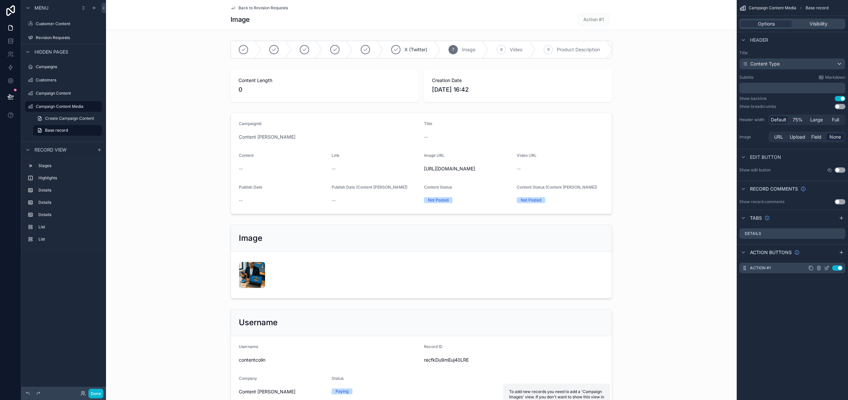
click at [829, 268] on icon "scrollable content" at bounding box center [826, 268] width 5 height 5
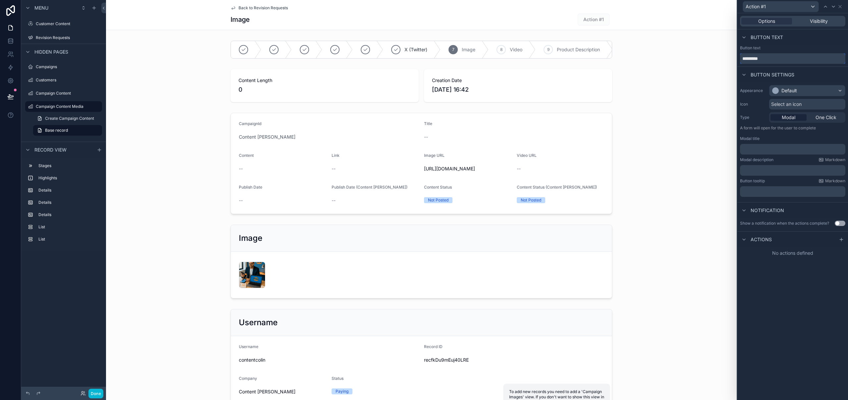
drag, startPoint x: 787, startPoint y: 60, endPoint x: 732, endPoint y: 62, distance: 55.0
click at [734, 59] on div "Action #1 Options Visibility Button text Button text ********* Button settings …" at bounding box center [424, 200] width 848 height 400
type input "**********"
click at [820, 287] on div "**********" at bounding box center [792, 206] width 111 height 387
click at [803, 88] on div "Default" at bounding box center [807, 90] width 76 height 11
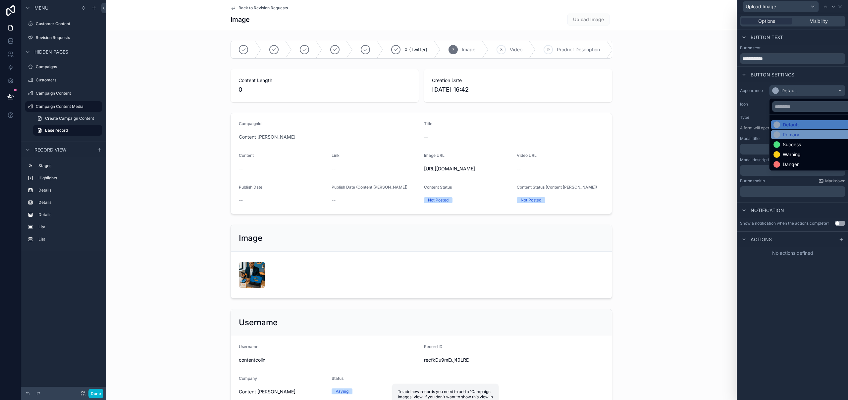
click at [788, 135] on div "Primary" at bounding box center [791, 135] width 17 height 7
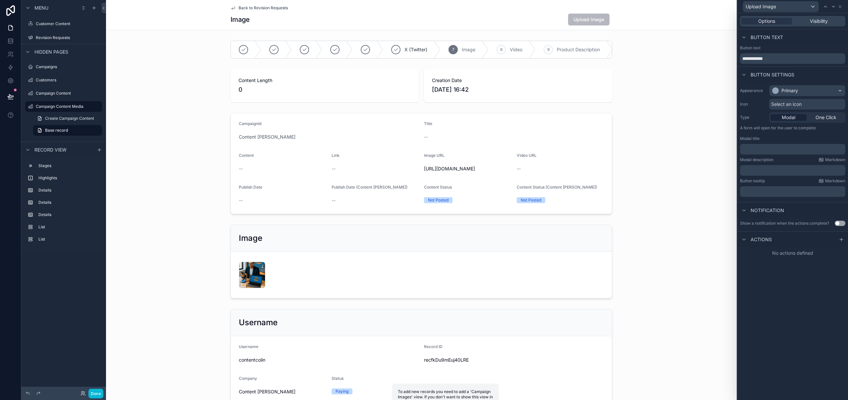
click at [792, 104] on span "Select an icon" at bounding box center [786, 104] width 30 height 7
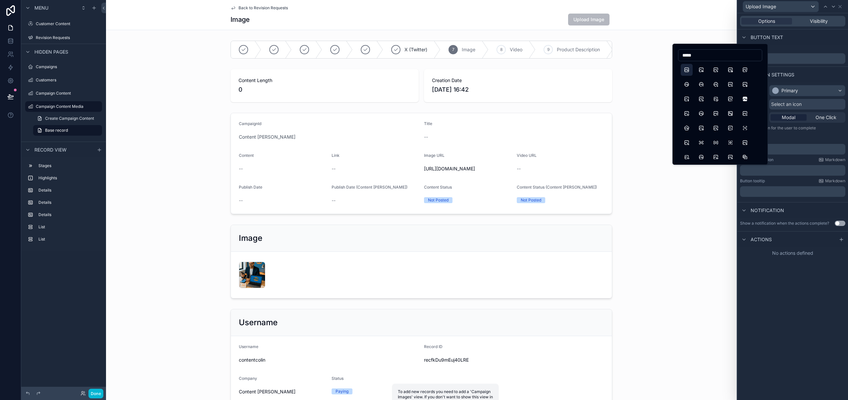
type input "*****"
click at [687, 70] on button "Photo" at bounding box center [687, 70] width 12 height 12
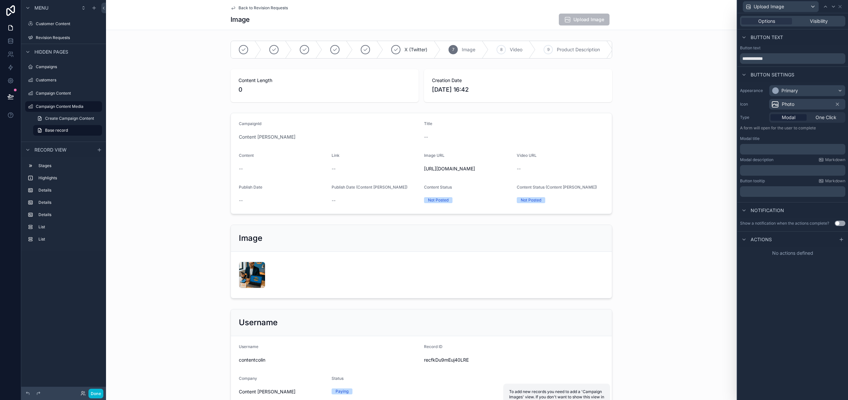
click at [769, 148] on p "﻿" at bounding box center [793, 149] width 101 height 7
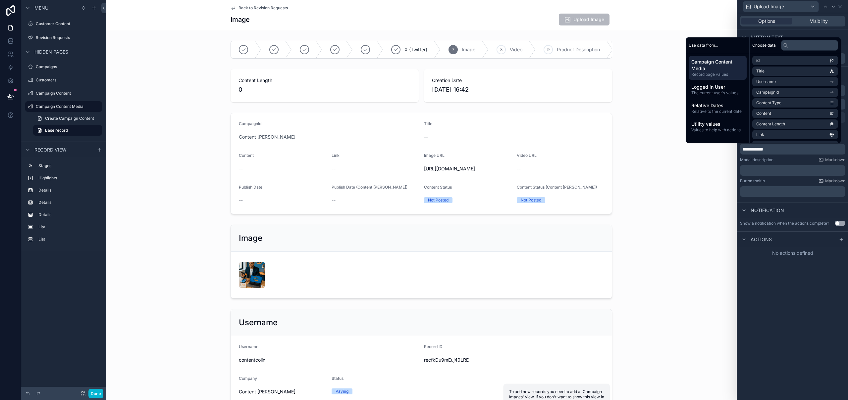
click at [777, 329] on div "**********" at bounding box center [792, 206] width 111 height 387
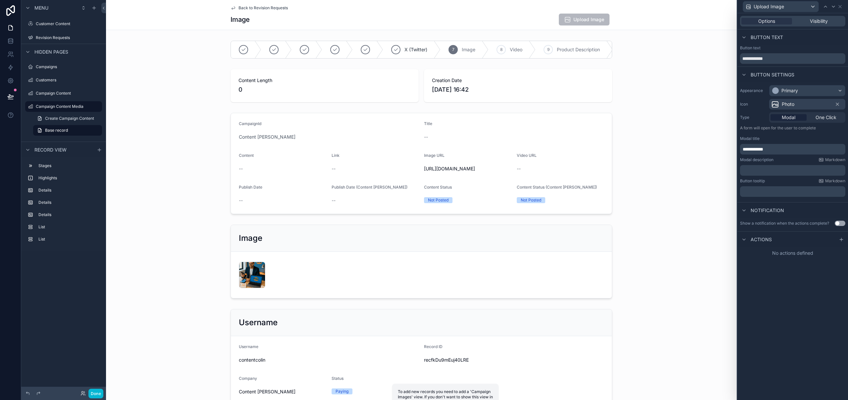
click at [770, 170] on p "﻿" at bounding box center [793, 170] width 101 height 7
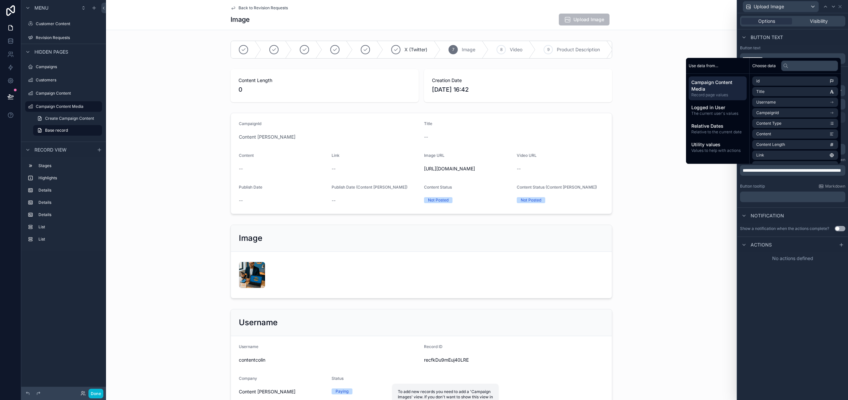
click at [795, 318] on div "**********" at bounding box center [792, 206] width 111 height 387
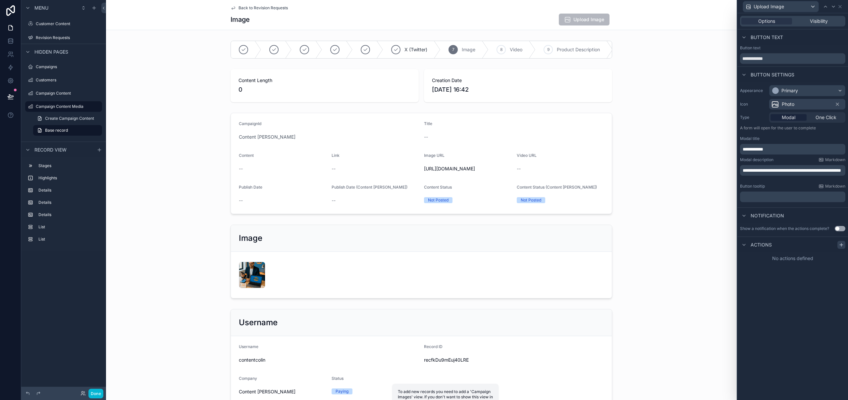
click at [842, 244] on icon at bounding box center [841, 244] width 5 height 5
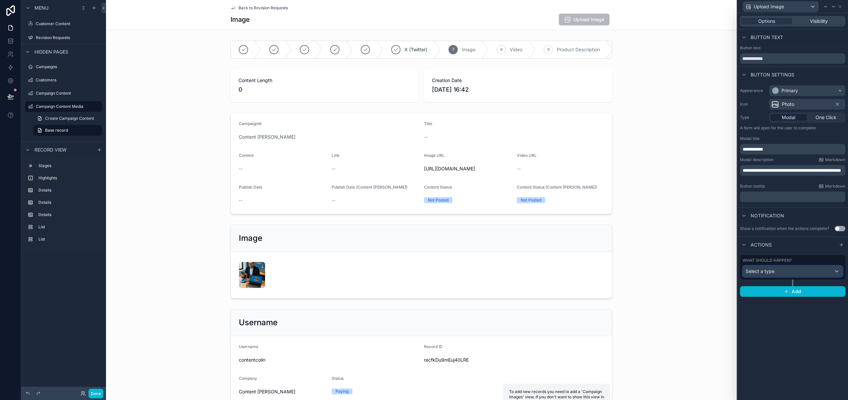
click at [779, 272] on div "Select a type" at bounding box center [792, 271] width 99 height 11
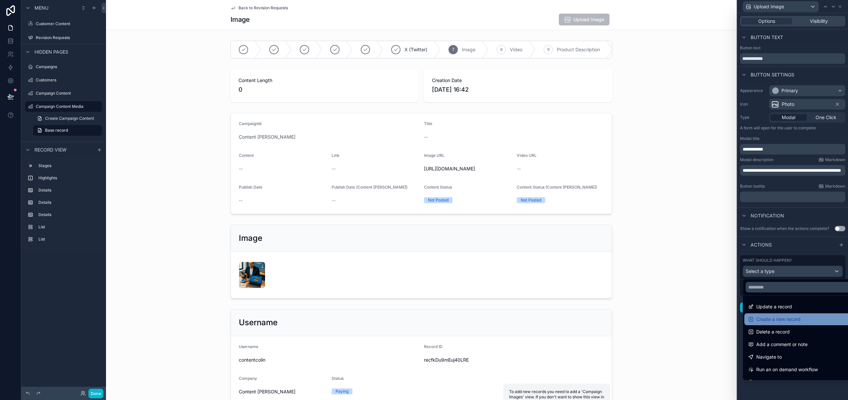
click at [793, 321] on span "Create a new record" at bounding box center [778, 320] width 44 height 8
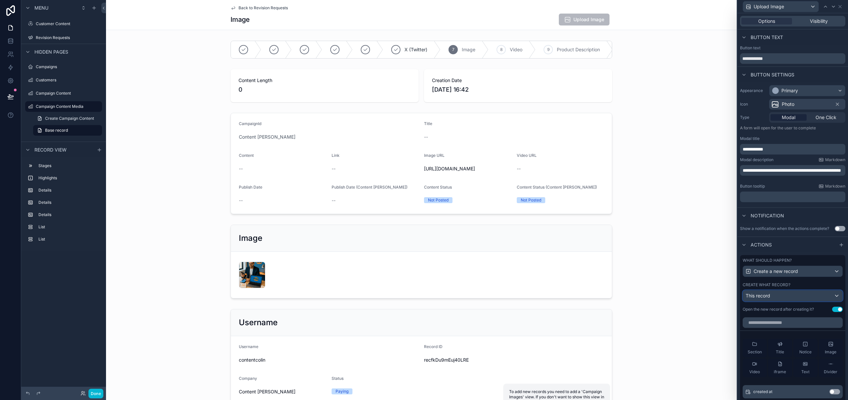
click at [779, 300] on div "This record" at bounding box center [792, 296] width 99 height 11
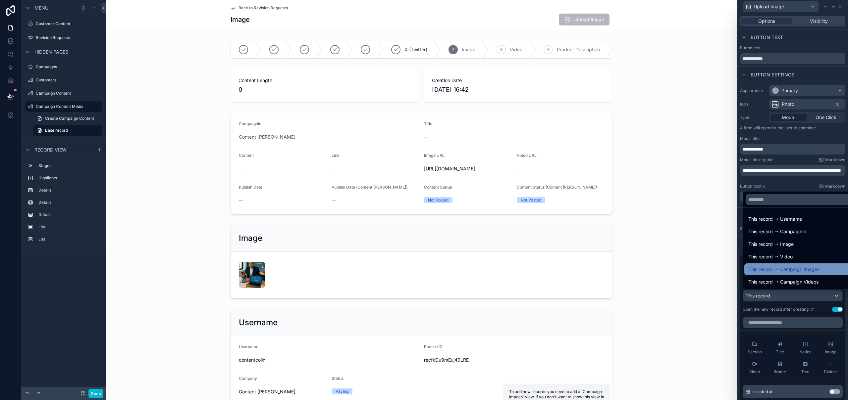
click at [824, 272] on div "This record Campaign Images" at bounding box center [797, 270] width 99 height 8
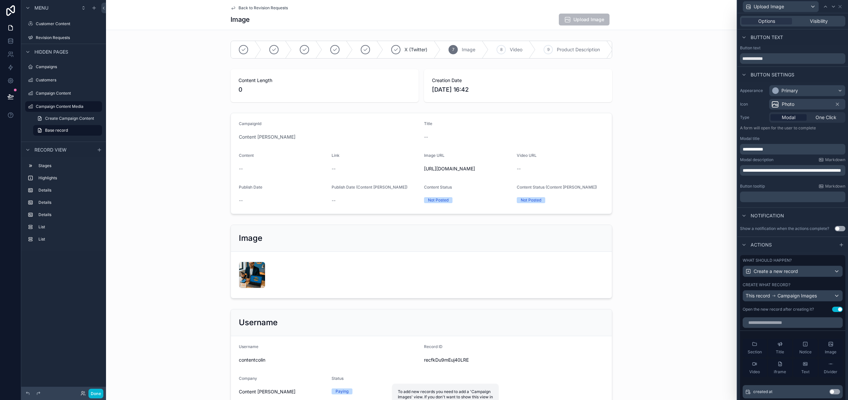
click at [318, 29] on div "Back to Revision Requests Image Upload Image" at bounding box center [422, 15] width 382 height 30
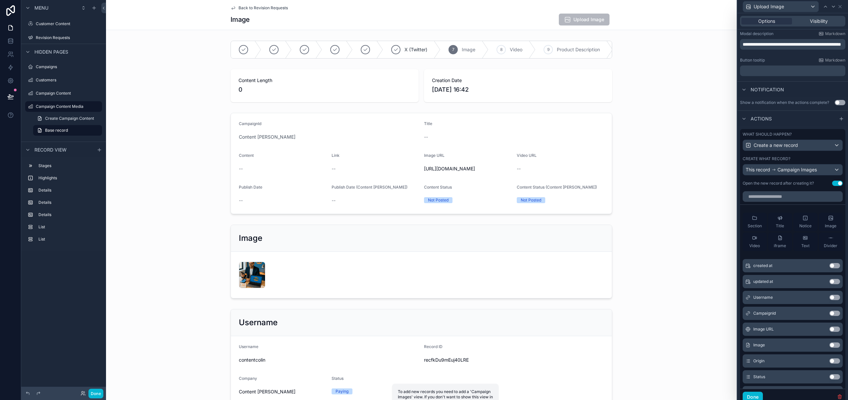
scroll to position [131, 0]
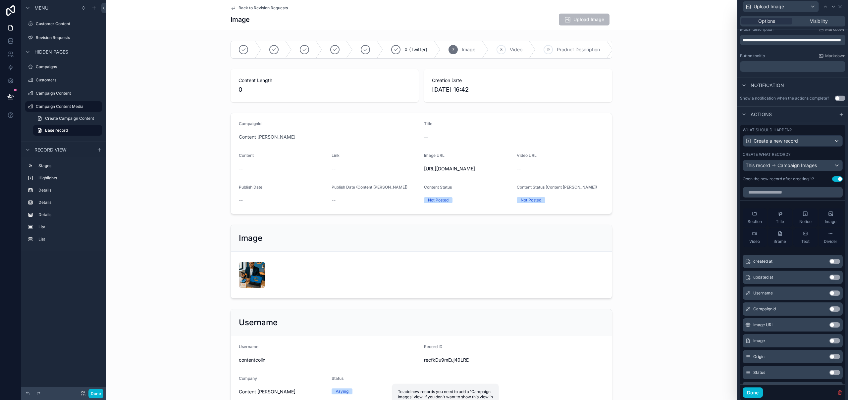
click at [829, 342] on button "Use setting" at bounding box center [834, 341] width 11 height 5
click at [825, 332] on div "Image URL Use setting" at bounding box center [793, 325] width 100 height 13
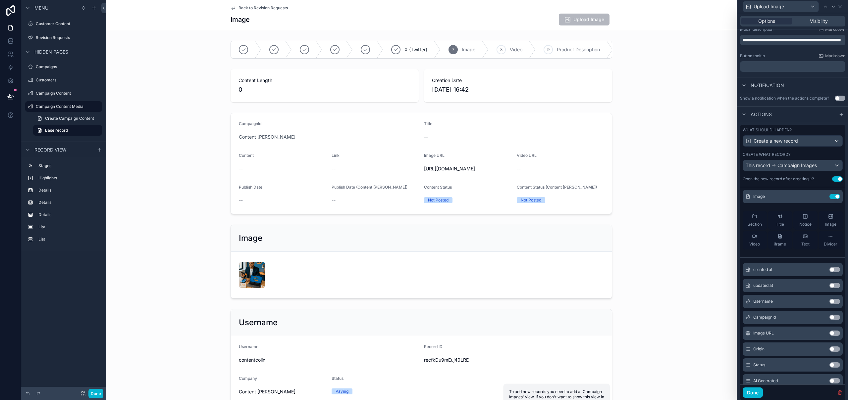
scroll to position [88, 0]
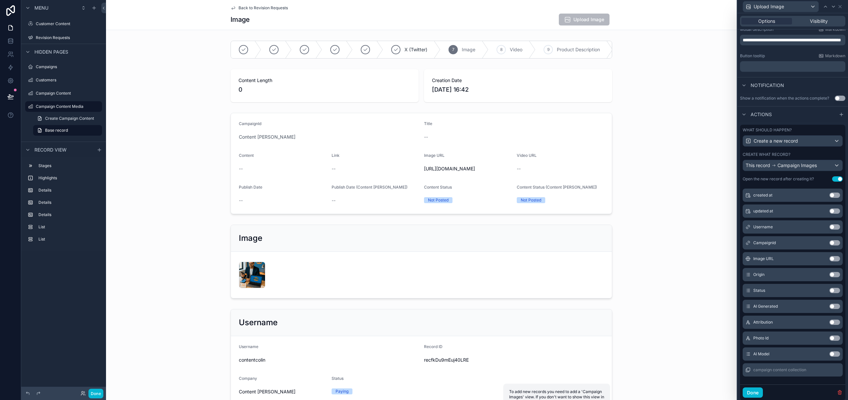
click at [829, 227] on button "Use setting" at bounding box center [834, 227] width 11 height 5
click at [829, 243] on button "Use setting" at bounding box center [834, 242] width 11 height 5
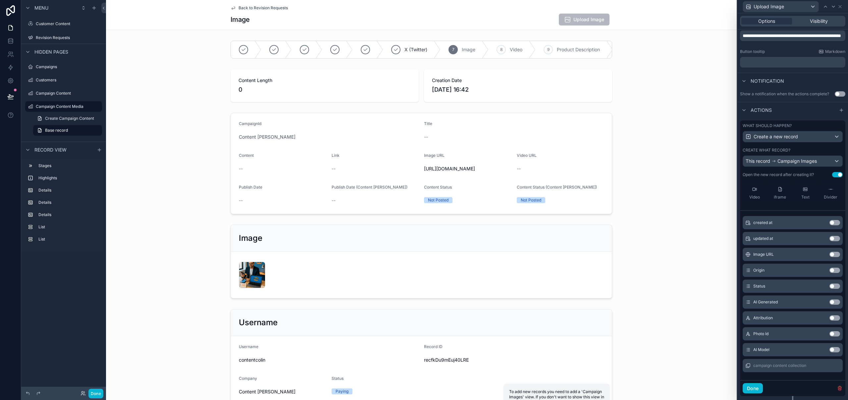
click at [829, 271] on button "Use setting" at bounding box center [834, 270] width 11 height 5
click at [829, 288] on button "Use setting" at bounding box center [834, 286] width 11 height 5
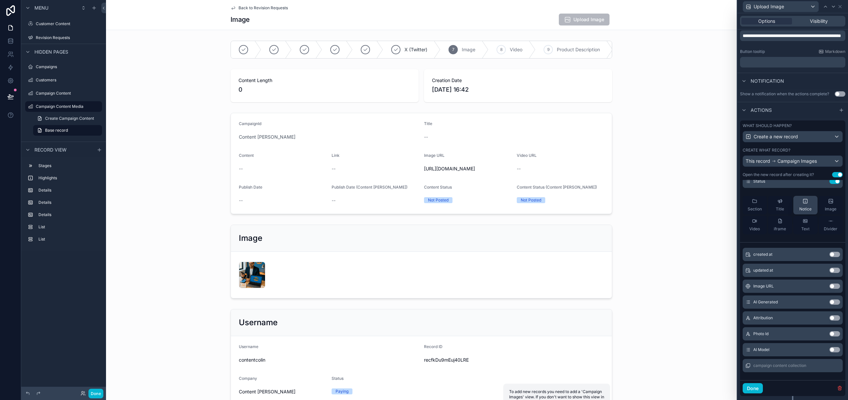
scroll to position [0, 0]
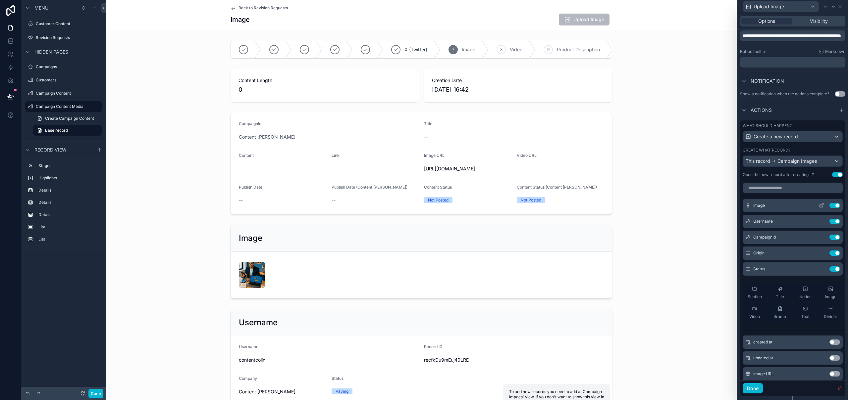
click at [821, 205] on icon at bounding box center [822, 205] width 3 height 3
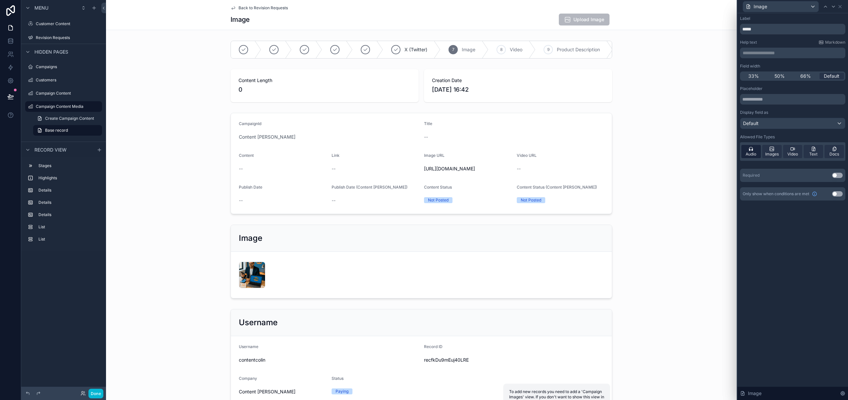
click at [755, 155] on span "Audio" at bounding box center [751, 154] width 11 height 5
click at [791, 152] on span "Video" at bounding box center [792, 154] width 11 height 5
click at [815, 153] on span "Text" at bounding box center [813, 154] width 8 height 5
click at [832, 152] on span "Docs" at bounding box center [834, 154] width 10 height 5
click at [838, 175] on button "Use setting" at bounding box center [837, 175] width 11 height 5
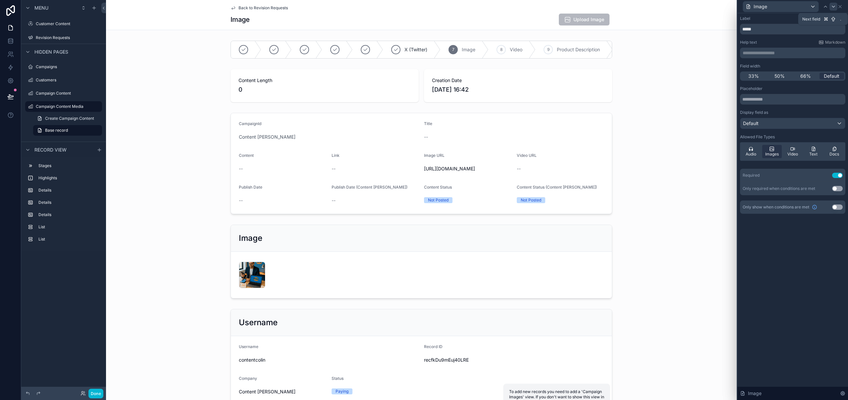
click at [834, 6] on icon at bounding box center [833, 6] width 3 height 1
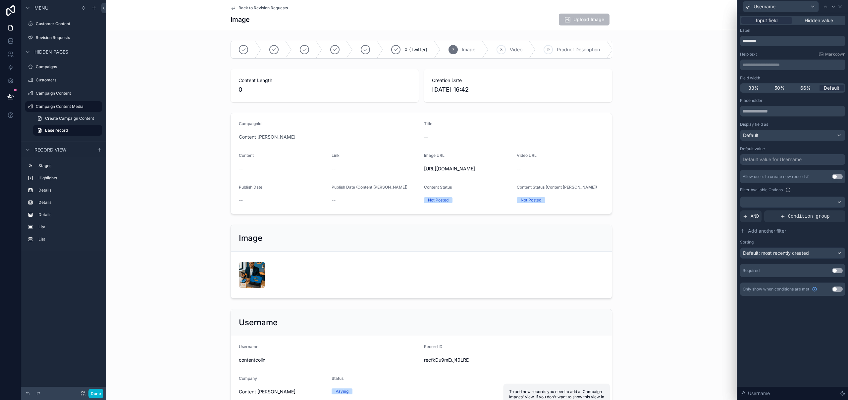
click at [820, 17] on div "Input field Hidden value" at bounding box center [792, 20] width 105 height 9
click at [819, 22] on span "Hidden value" at bounding box center [819, 20] width 28 height 7
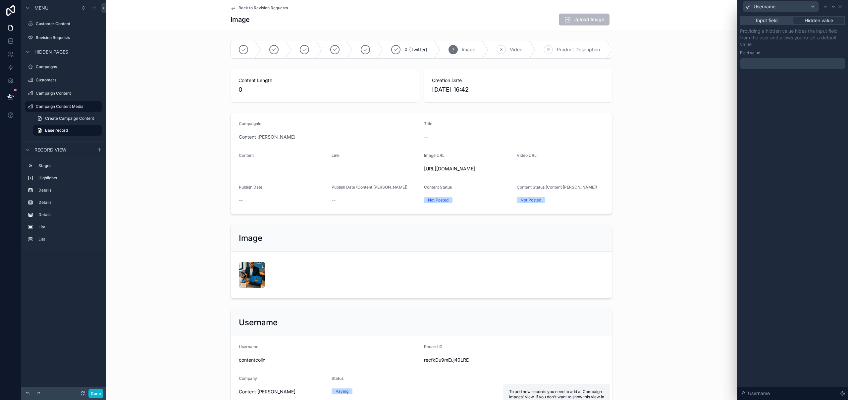
click at [761, 65] on div at bounding box center [792, 63] width 105 height 11
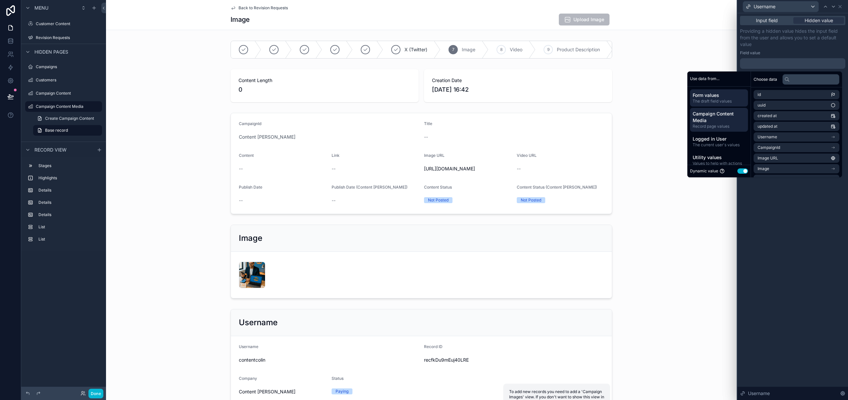
click at [719, 124] on span "Record page values" at bounding box center [719, 126] width 53 height 5
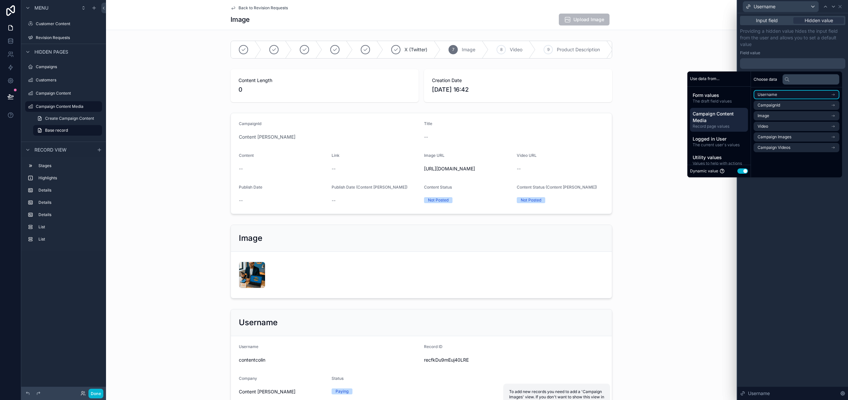
click at [800, 93] on li "Username" at bounding box center [797, 94] width 86 height 9
click at [795, 106] on li "Username" at bounding box center [797, 106] width 86 height 9
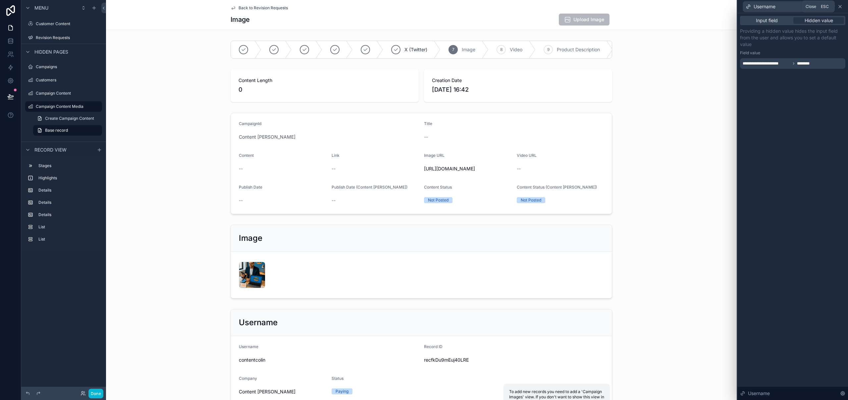
click at [840, 8] on icon at bounding box center [839, 6] width 5 height 5
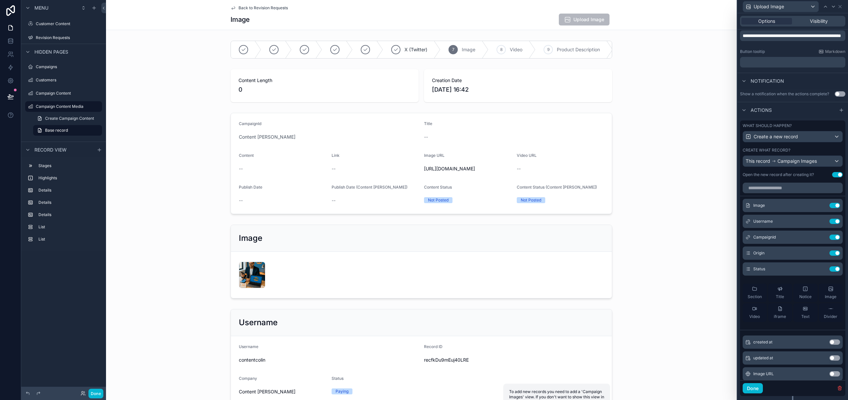
click at [674, 16] on div "Back to Revision Requests Image Upload Image" at bounding box center [421, 15] width 631 height 30
click at [840, 7] on icon at bounding box center [840, 6] width 3 height 3
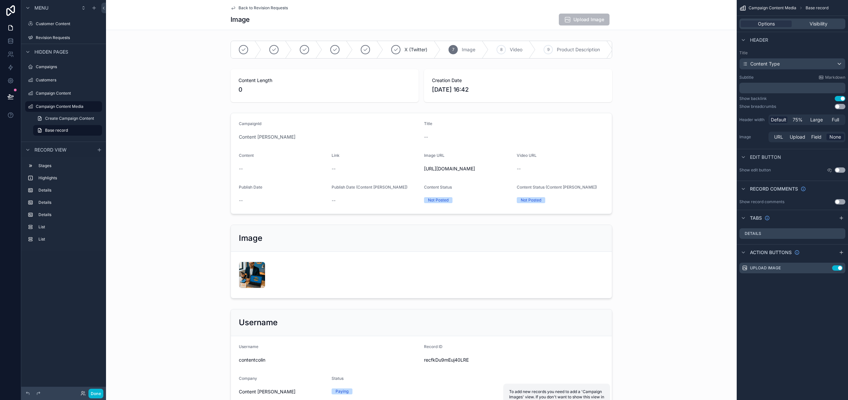
click at [641, 19] on div "Back to Revision Requests Image Upload Image" at bounding box center [421, 15] width 631 height 30
click at [335, 6] on div "Back to Revision Requests" at bounding box center [422, 7] width 382 height 5
click at [827, 269] on icon "scrollable content" at bounding box center [826, 268] width 5 height 5
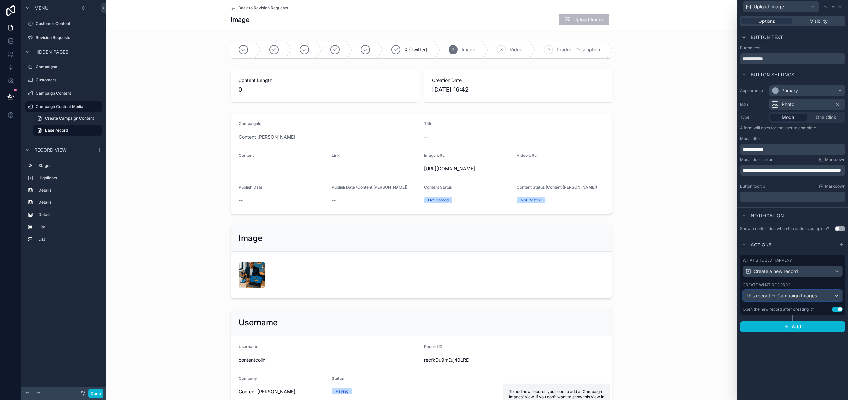
click at [826, 298] on div "This record Campaign Images" at bounding box center [792, 296] width 99 height 11
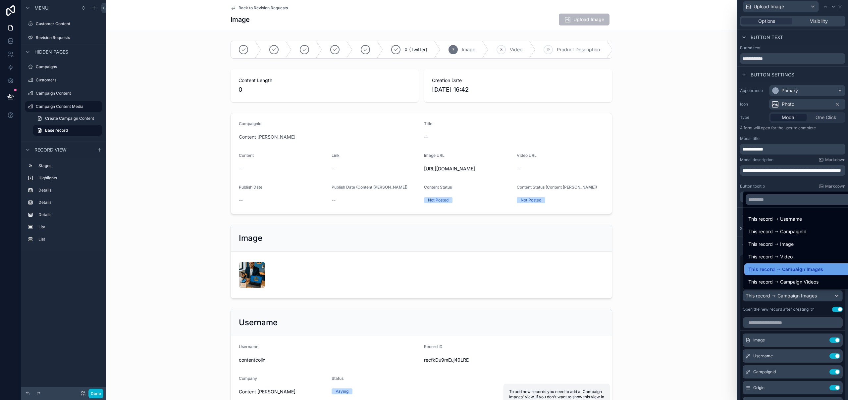
click at [817, 272] on span "Campaign Images" at bounding box center [802, 270] width 41 height 8
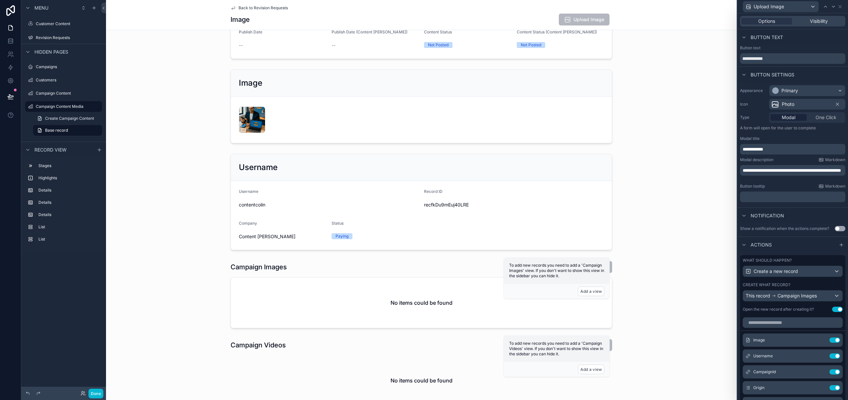
scroll to position [185, 0]
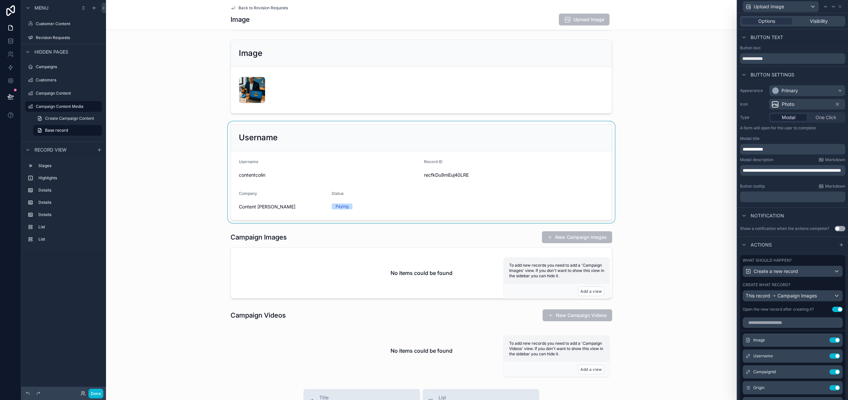
click at [520, 156] on div "scrollable content" at bounding box center [421, 173] width 631 height 102
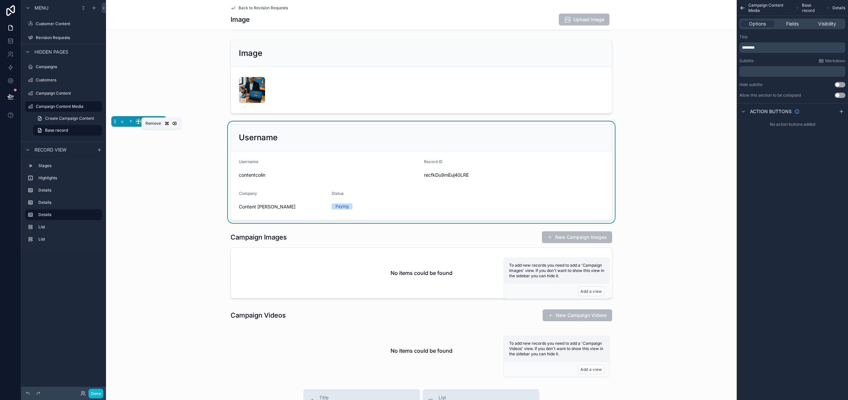
click at [161, 124] on icon "scrollable content" at bounding box center [161, 121] width 5 height 5
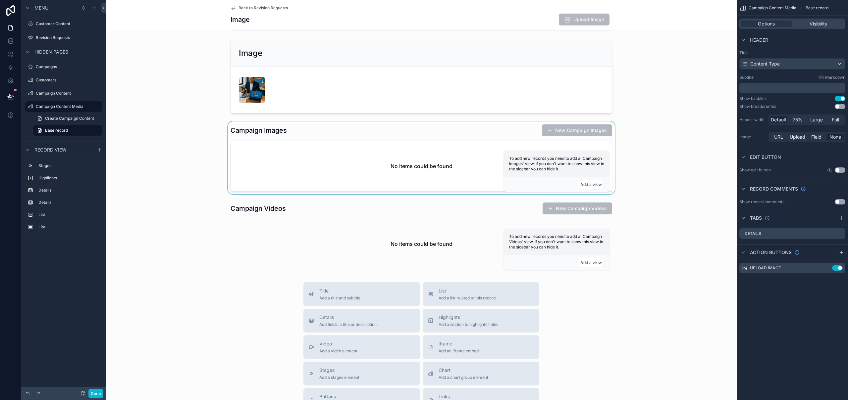
click at [450, 156] on div "scrollable content" at bounding box center [421, 158] width 631 height 73
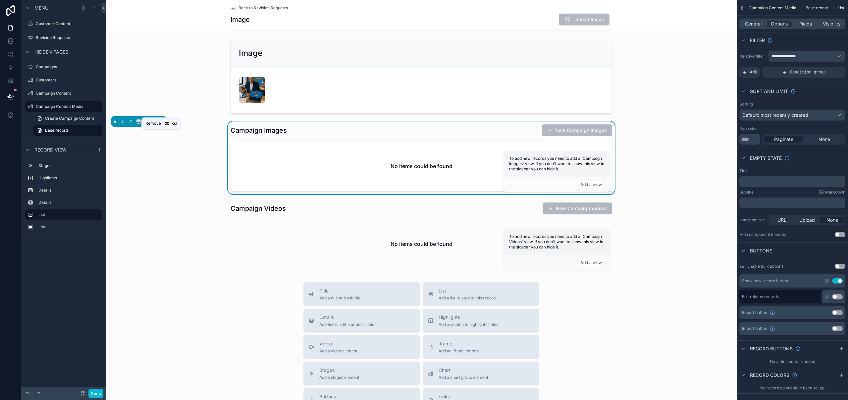
click at [162, 121] on icon "scrollable content" at bounding box center [161, 121] width 3 height 0
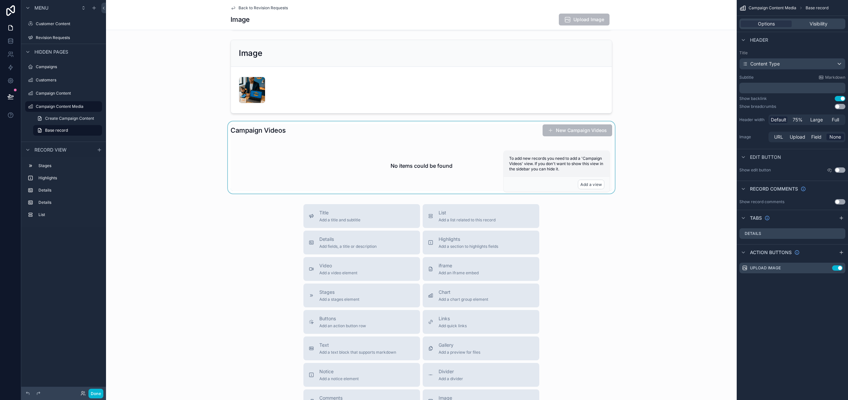
click at [279, 157] on div "scrollable content" at bounding box center [421, 158] width 631 height 72
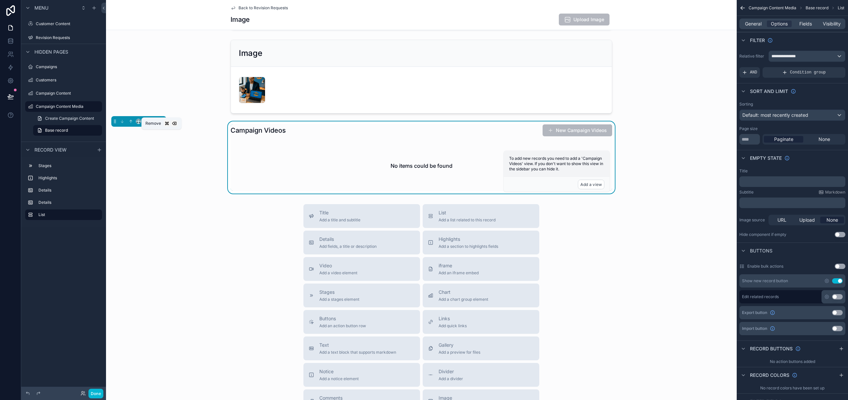
click at [162, 123] on icon "scrollable content" at bounding box center [162, 121] width 0 height 1
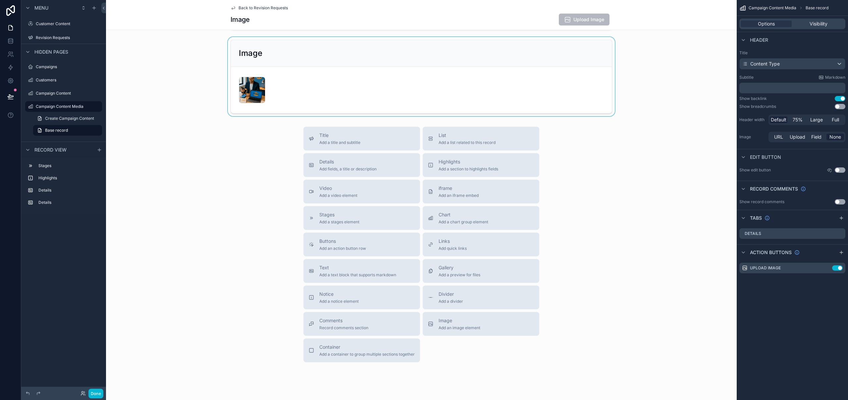
scroll to position [11, 0]
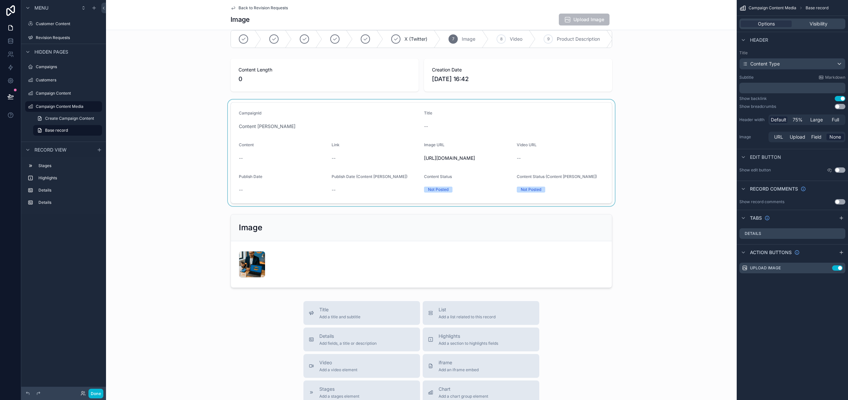
click at [334, 129] on div "scrollable content" at bounding box center [421, 153] width 631 height 107
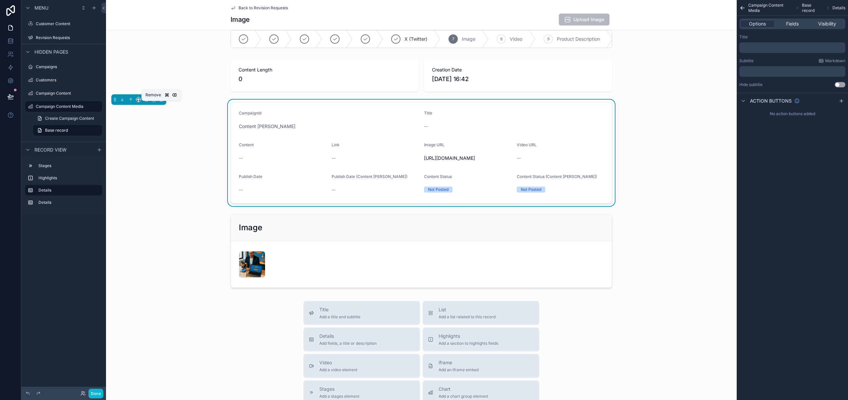
click at [164, 103] on button "scrollable content" at bounding box center [161, 99] width 7 height 7
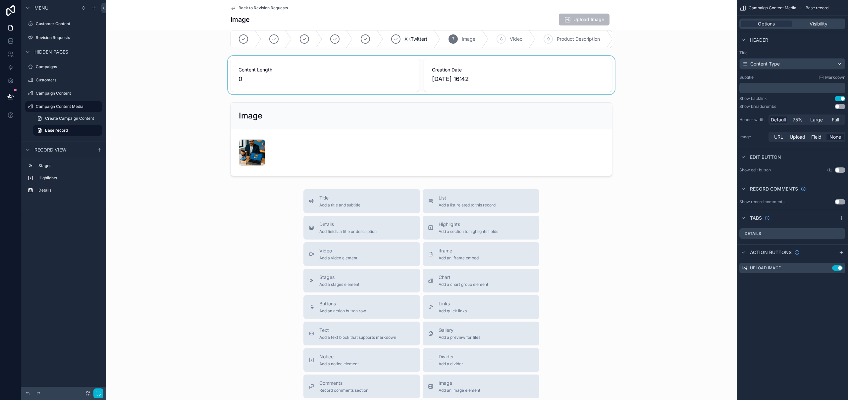
click at [347, 63] on div "scrollable content" at bounding box center [421, 75] width 631 height 38
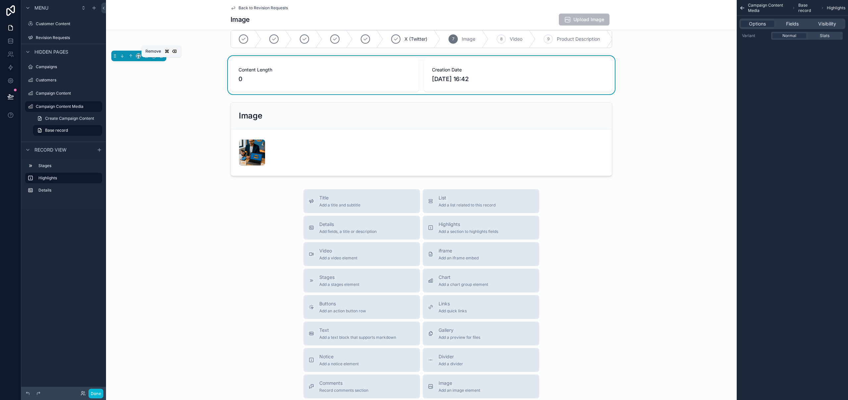
click at [162, 58] on icon "scrollable content" at bounding box center [161, 56] width 5 height 5
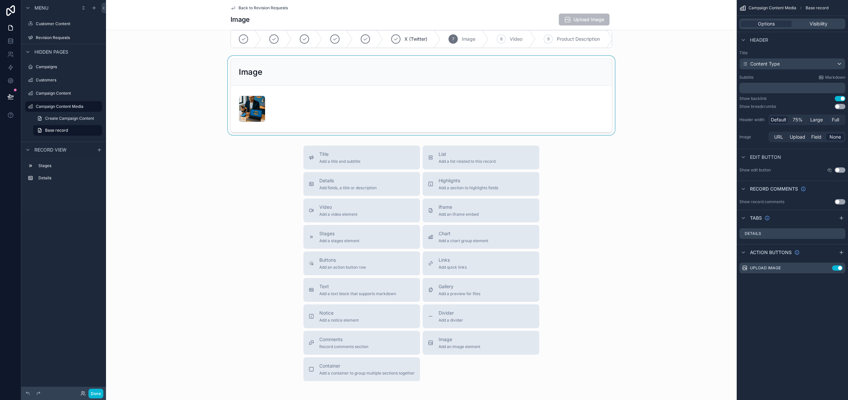
scroll to position [0, 0]
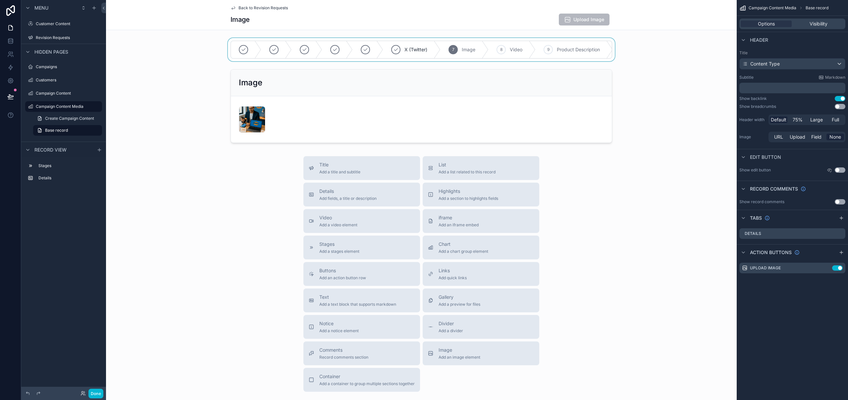
click at [598, 40] on div "scrollable content" at bounding box center [421, 49] width 631 height 23
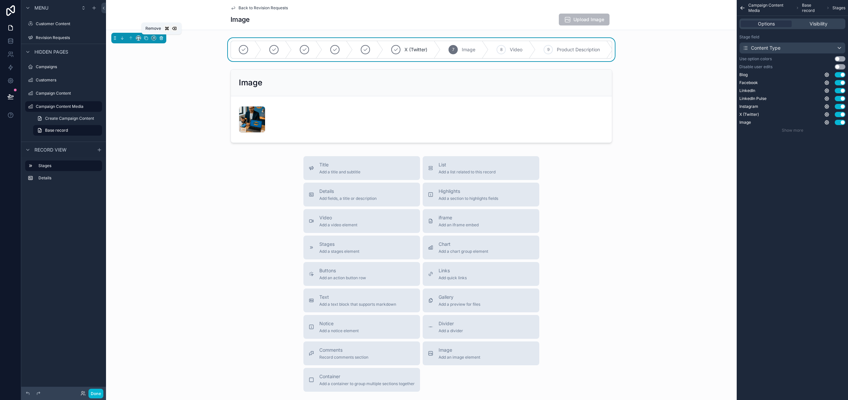
click at [162, 38] on icon "scrollable content" at bounding box center [161, 38] width 3 height 3
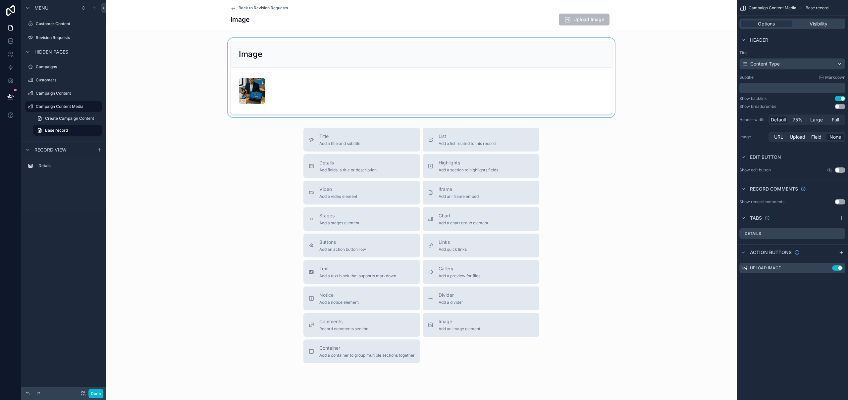
click at [294, 69] on div "scrollable content" at bounding box center [421, 77] width 631 height 79
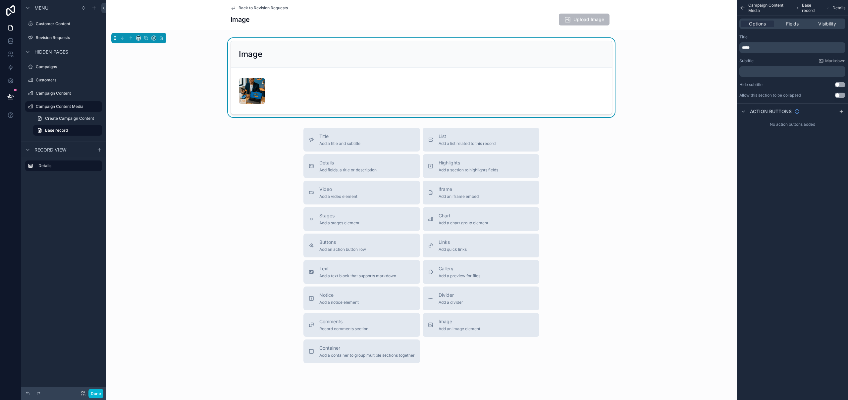
click at [763, 49] on p "*****" at bounding box center [793, 47] width 102 height 5
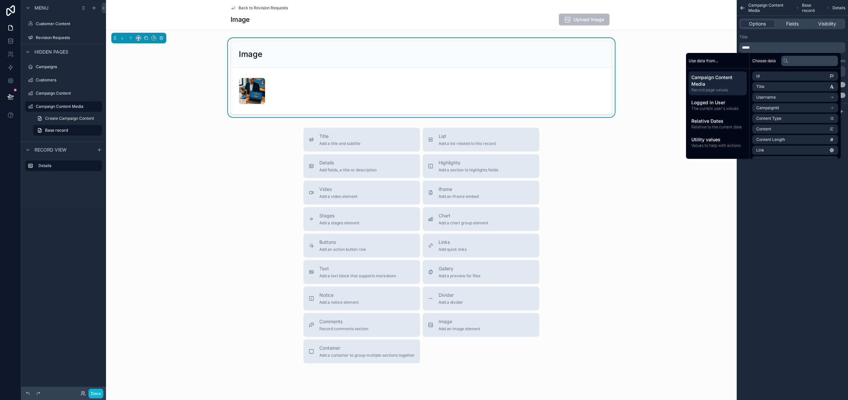
click at [741, 47] on div "*****" at bounding box center [792, 47] width 106 height 11
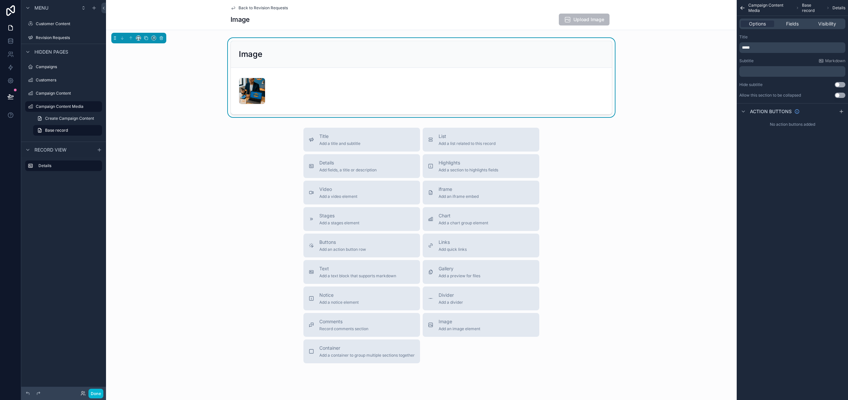
click at [743, 47] on span "*****" at bounding box center [746, 48] width 8 height 4
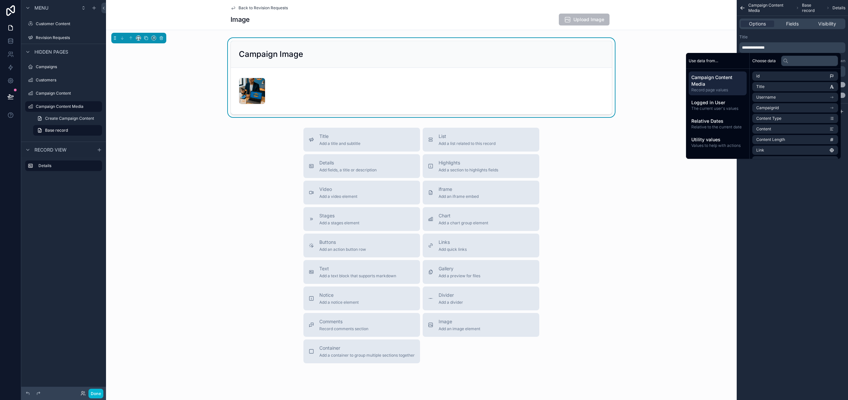
click at [809, 247] on div "**********" at bounding box center [792, 200] width 111 height 400
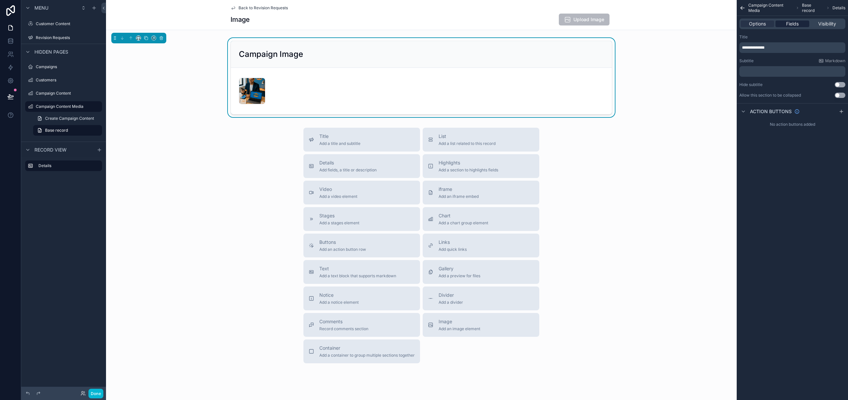
click at [795, 25] on span "Fields" at bounding box center [792, 24] width 13 height 7
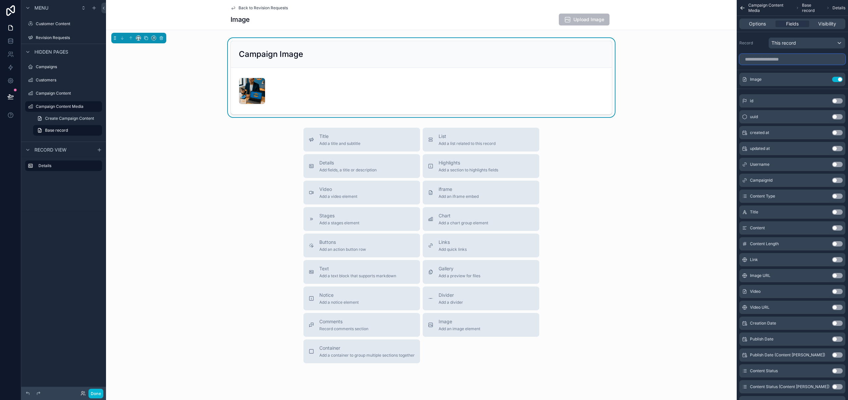
click at [793, 60] on input "scrollable content" at bounding box center [792, 59] width 106 height 11
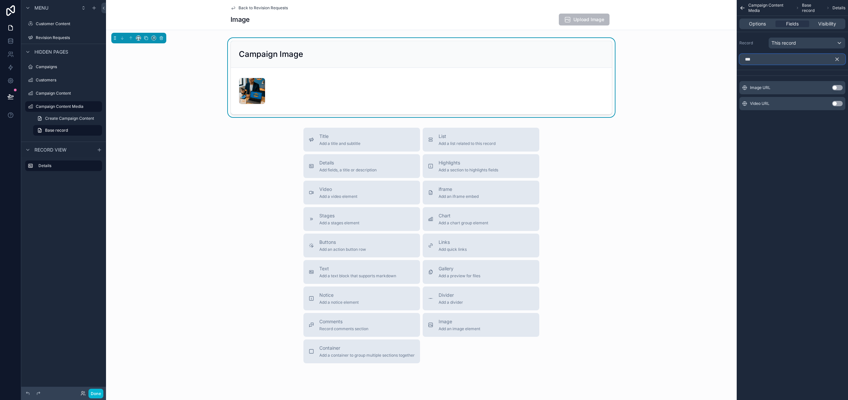
type input "***"
click at [836, 88] on button "Use setting" at bounding box center [837, 87] width 11 height 5
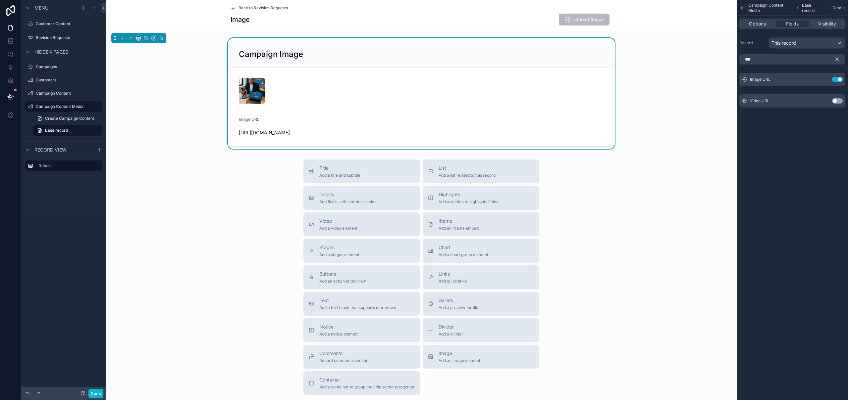
click at [838, 58] on icon "scrollable content" at bounding box center [837, 59] width 3 height 3
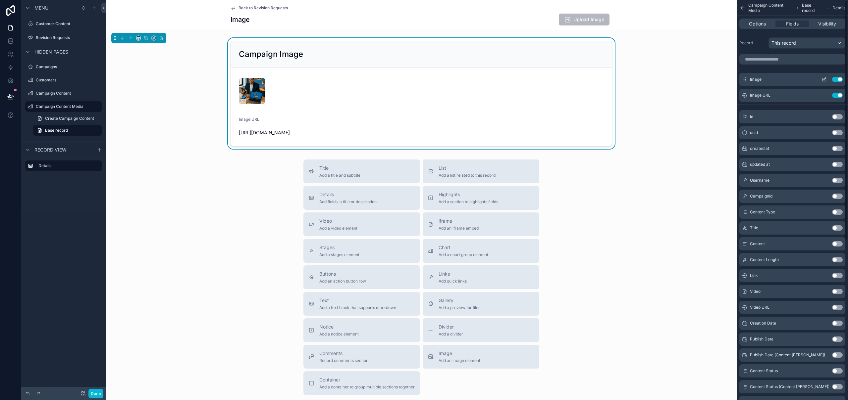
click at [825, 78] on icon "scrollable content" at bounding box center [823, 79] width 5 height 5
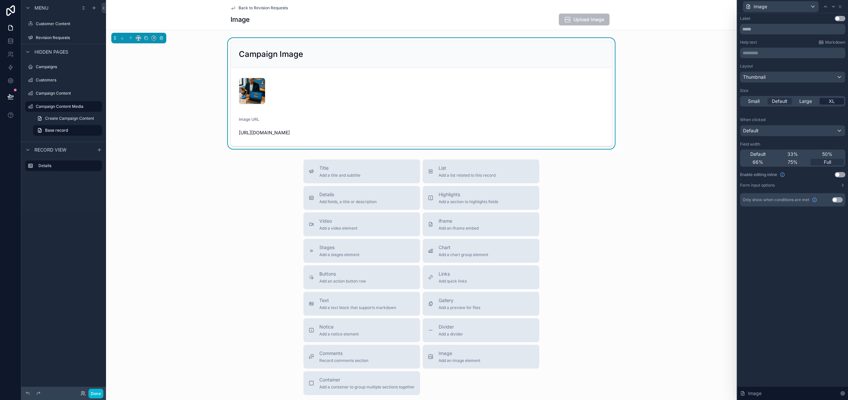
click at [836, 103] on div "XL" at bounding box center [832, 101] width 25 height 7
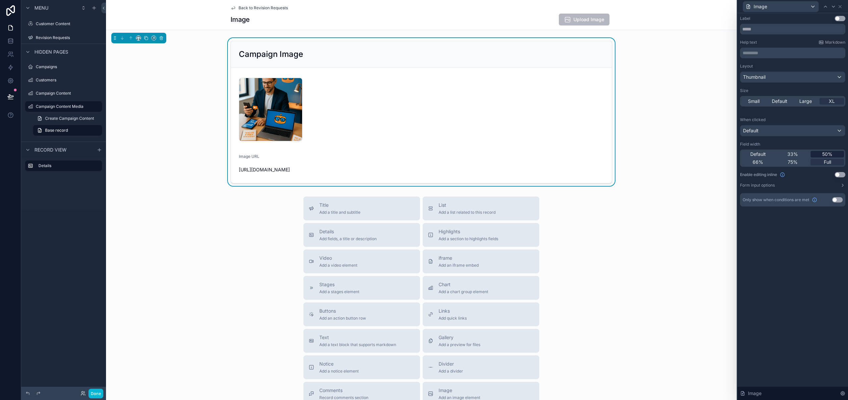
click at [829, 152] on span "50%" at bounding box center [827, 154] width 10 height 7
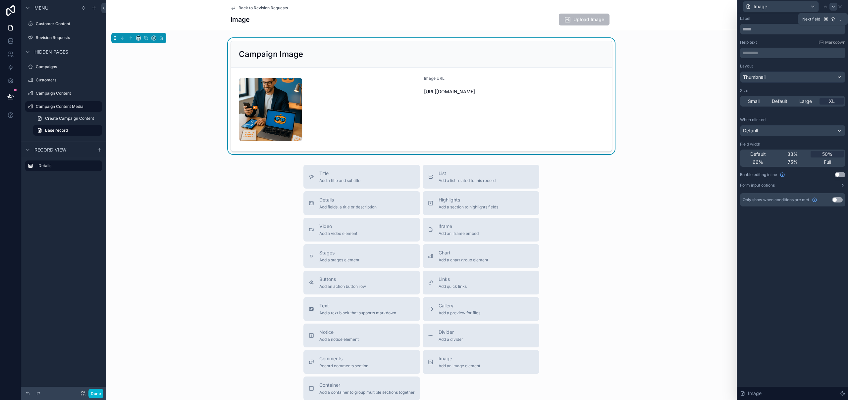
click at [833, 8] on icon at bounding box center [833, 6] width 5 height 5
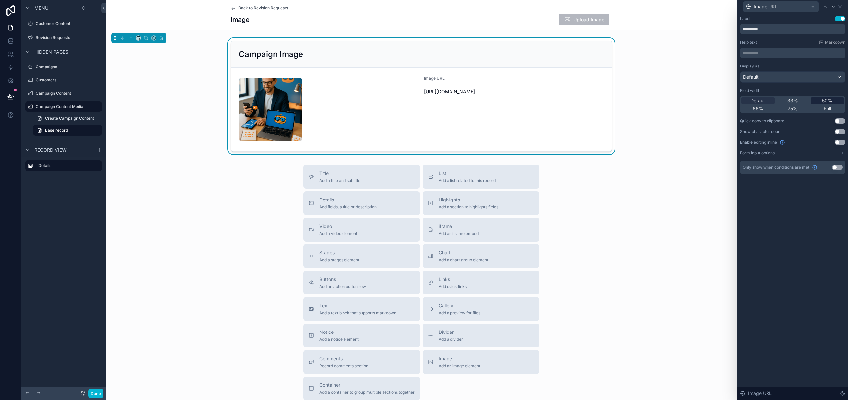
click at [829, 100] on span "50%" at bounding box center [827, 100] width 10 height 7
click at [839, 121] on button "Use setting" at bounding box center [840, 121] width 11 height 5
drag, startPoint x: 841, startPoint y: 5, endPoint x: 831, endPoint y: 10, distance: 10.8
click at [841, 5] on icon at bounding box center [840, 6] width 3 height 3
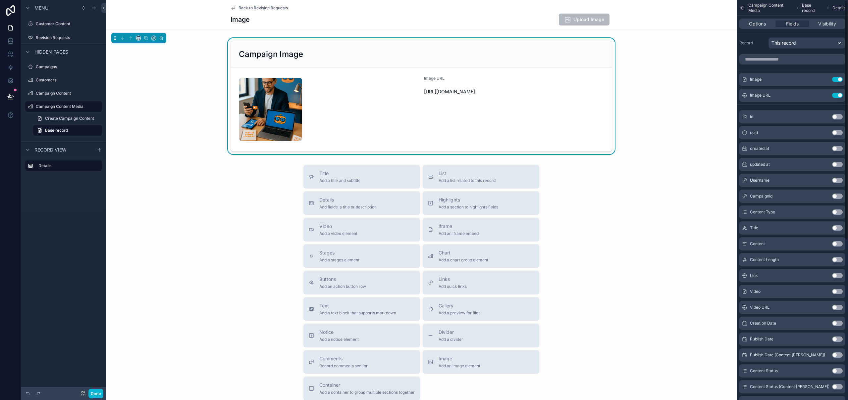
click at [667, 55] on div "Campaign Image contentcolin-1753803761 .png Image URL [URL][DOMAIN_NAME]" at bounding box center [421, 96] width 631 height 116
click at [629, 278] on div "Title Add a title and subtitle List Add a list related to this record Details A…" at bounding box center [421, 283] width 631 height 236
click at [380, 339] on div "Notice Add a notice element" at bounding box center [362, 335] width 106 height 13
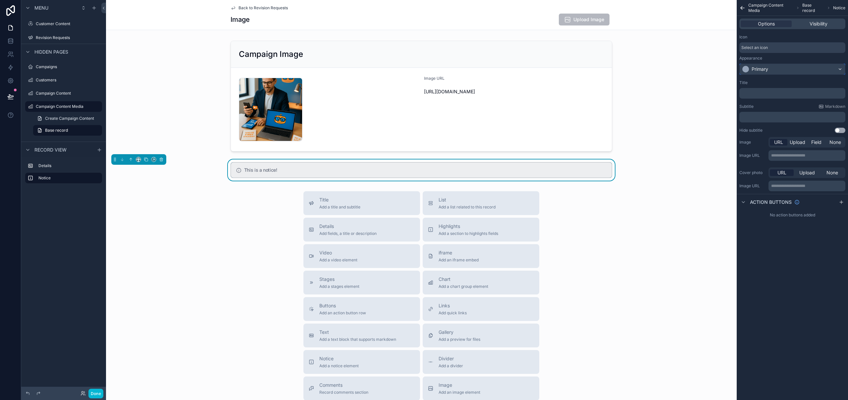
click at [774, 71] on div "Primary" at bounding box center [792, 69] width 105 height 11
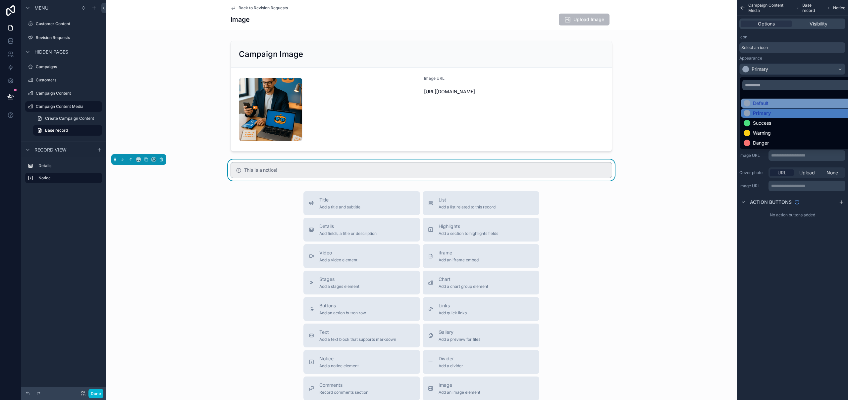
click at [769, 100] on div "Default" at bounding box center [800, 103] width 113 height 7
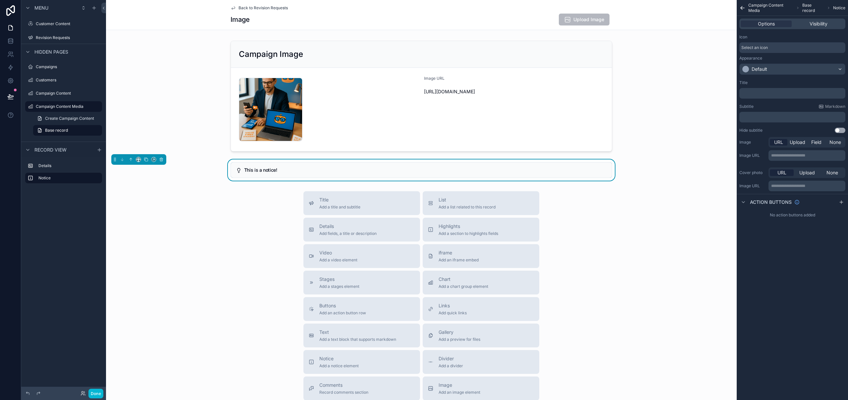
click at [770, 92] on p "﻿" at bounding box center [793, 93] width 102 height 5
click at [813, 292] on div "**********" at bounding box center [792, 200] width 111 height 400
click at [769, 117] on p "﻿" at bounding box center [793, 117] width 102 height 5
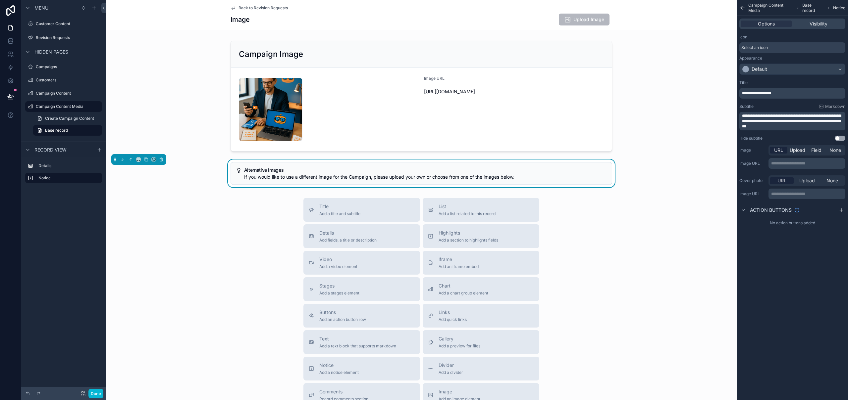
click at [776, 246] on div "**********" at bounding box center [792, 200] width 111 height 400
click at [487, 207] on span "List" at bounding box center [467, 206] width 57 height 7
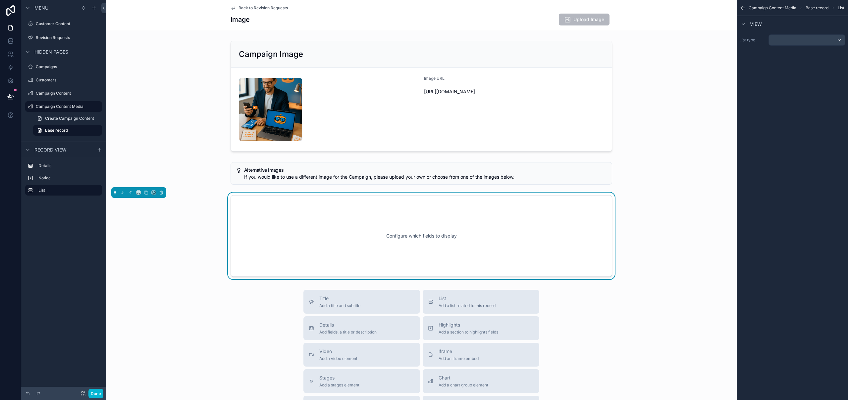
scroll to position [36, 0]
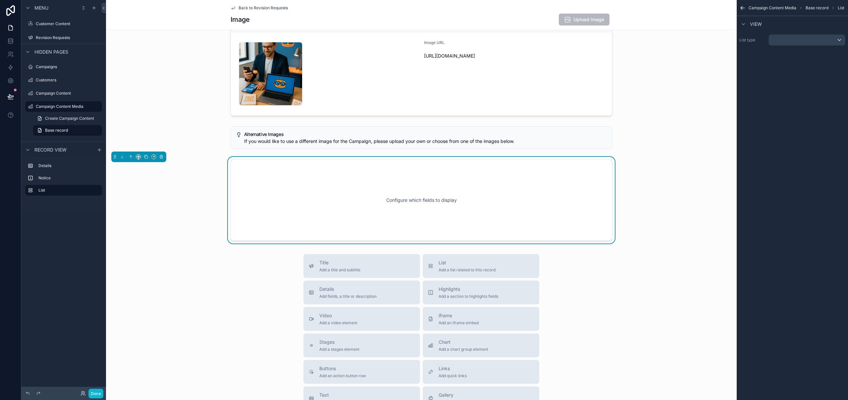
click at [487, 207] on div "Configure which fields to display" at bounding box center [421, 201] width 360 height 60
click at [784, 45] on button "scrollable content" at bounding box center [806, 39] width 77 height 11
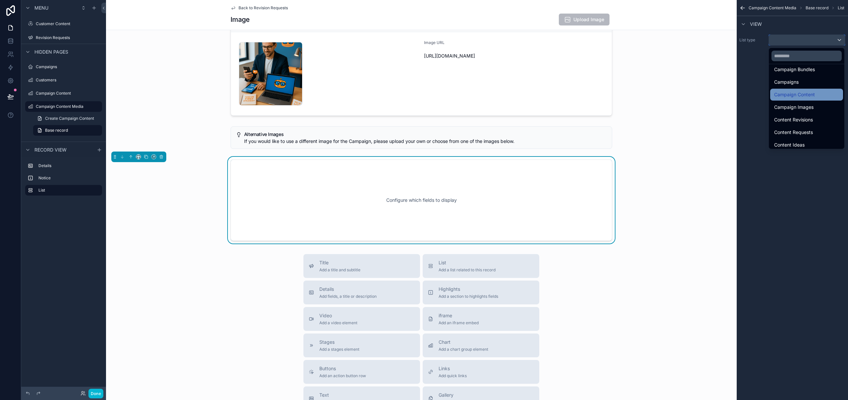
scroll to position [60, 0]
click at [799, 99] on span "Campaign Images" at bounding box center [793, 99] width 39 height 8
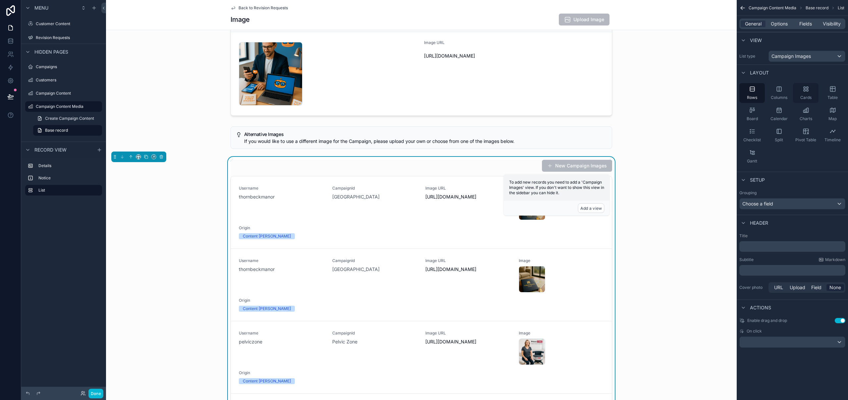
click at [803, 94] on div "Cards" at bounding box center [806, 93] width 26 height 20
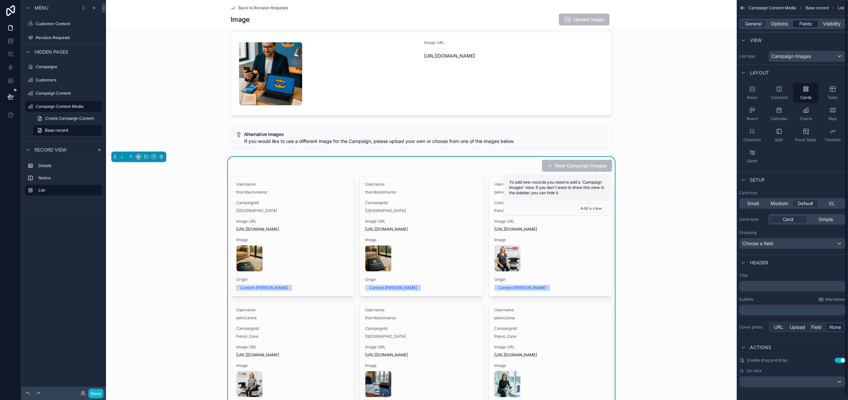
click at [808, 24] on span "Fields" at bounding box center [805, 24] width 13 height 7
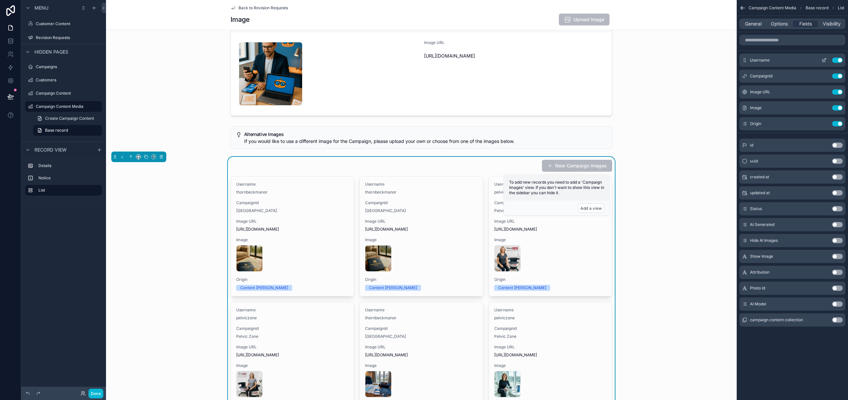
click at [839, 59] on button "Use setting" at bounding box center [837, 60] width 11 height 5
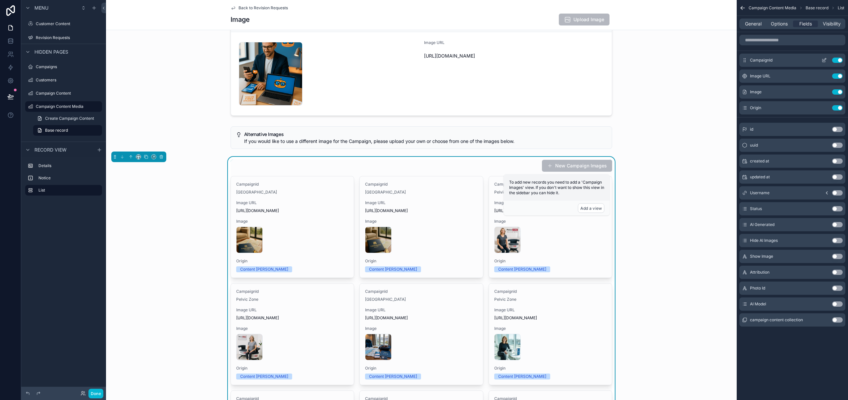
click at [839, 59] on button "Use setting" at bounding box center [837, 60] width 11 height 5
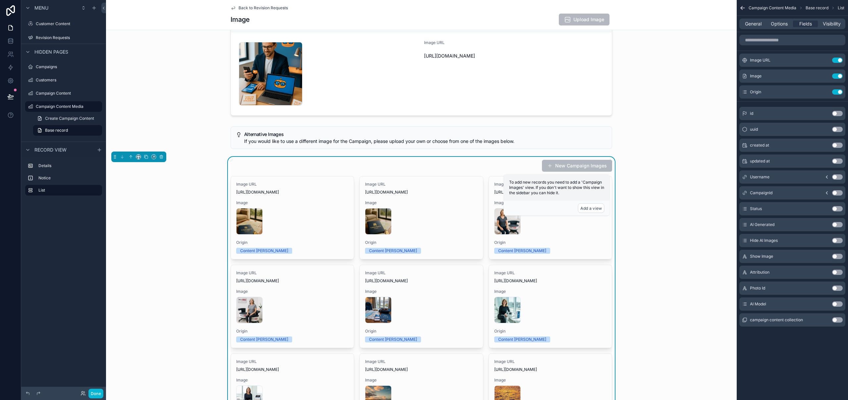
click at [839, 59] on button "Use setting" at bounding box center [837, 60] width 11 height 5
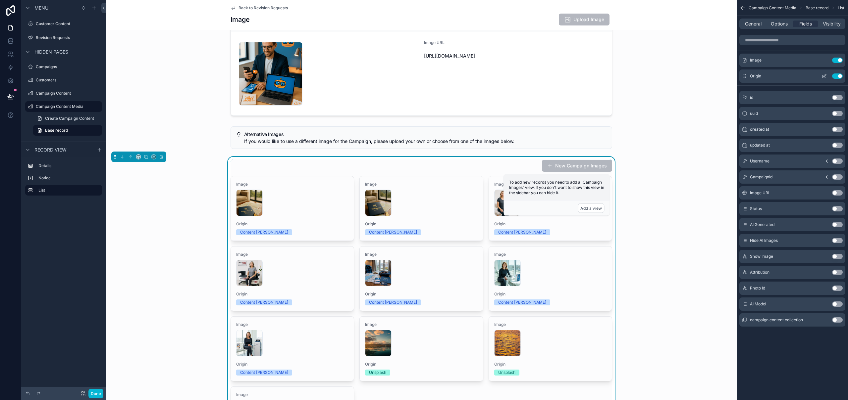
click at [838, 77] on button "Use setting" at bounding box center [837, 76] width 11 height 5
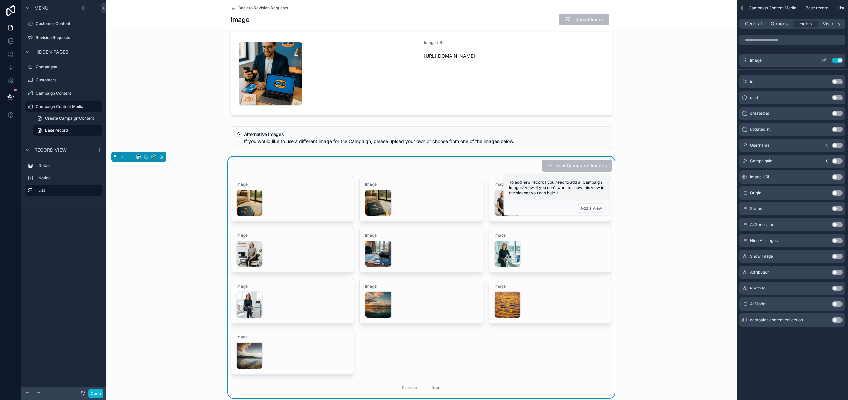
click at [826, 60] on icon "scrollable content" at bounding box center [823, 60] width 5 height 5
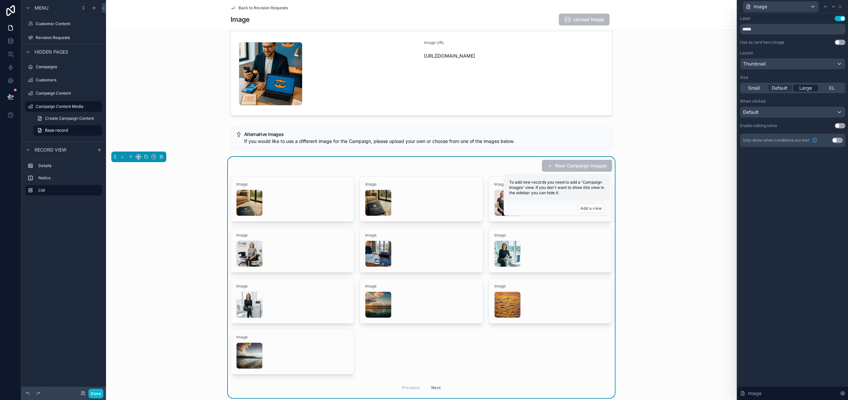
click at [808, 88] on span "Large" at bounding box center [805, 88] width 13 height 7
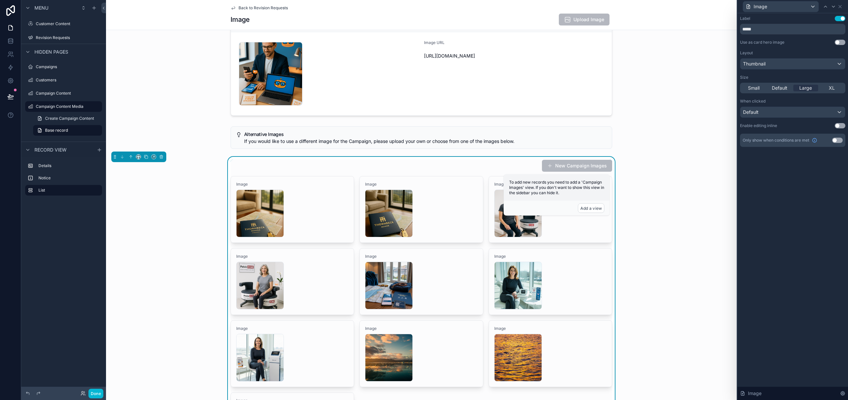
click at [843, 7] on div "Image" at bounding box center [792, 6] width 105 height 13
click at [841, 6] on icon at bounding box center [839, 6] width 5 height 5
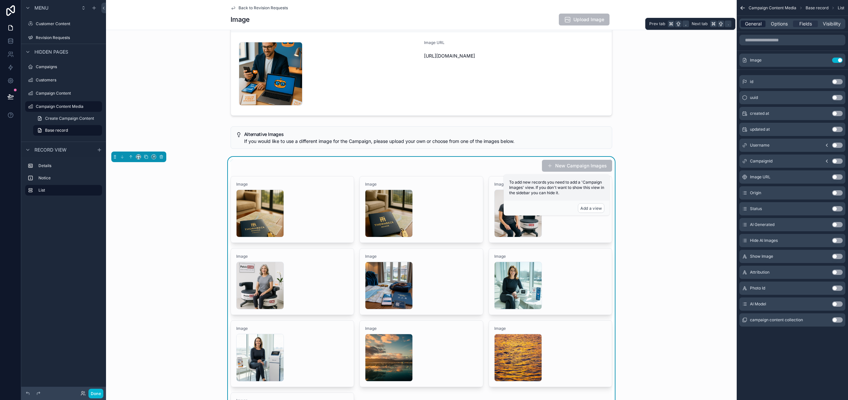
click at [754, 25] on span "General" at bounding box center [753, 24] width 17 height 7
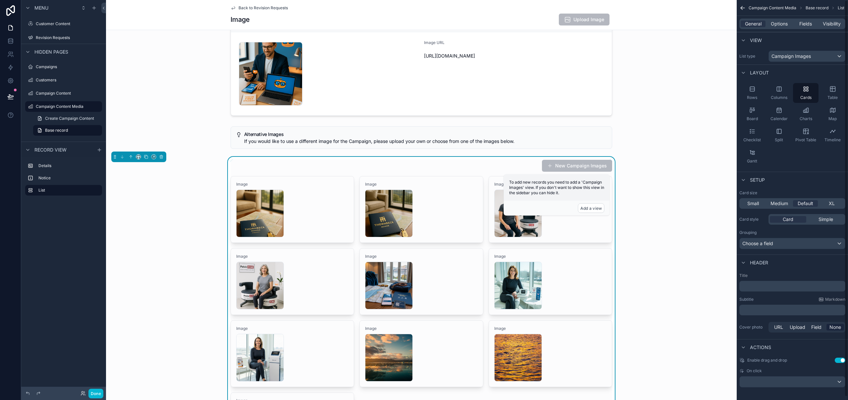
click at [840, 360] on button "Use setting" at bounding box center [840, 360] width 11 height 5
click at [778, 25] on span "Options" at bounding box center [779, 24] width 17 height 7
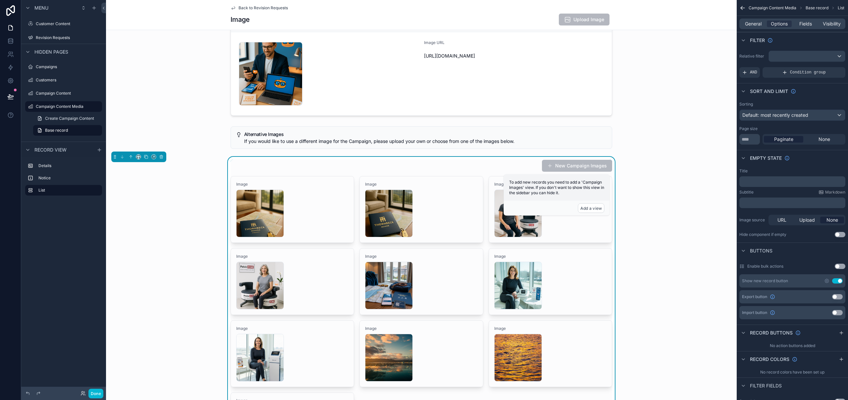
click at [837, 281] on button "Use setting" at bounding box center [837, 281] width 11 height 5
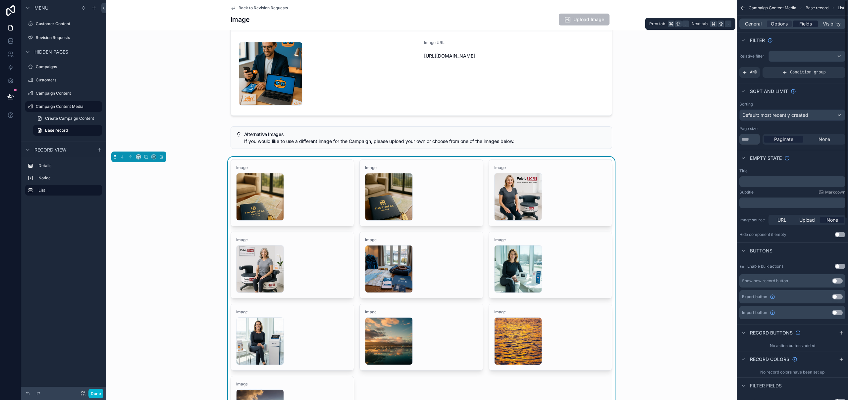
click at [811, 22] on span "Fields" at bounding box center [805, 24] width 13 height 7
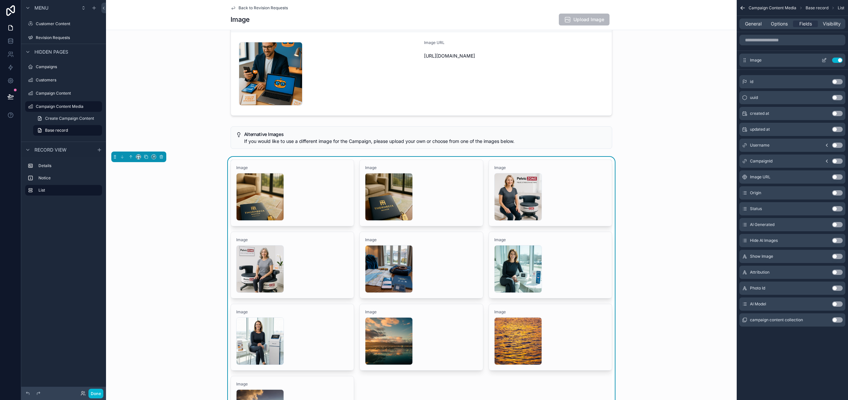
click at [824, 60] on icon "scrollable content" at bounding box center [824, 59] width 3 height 3
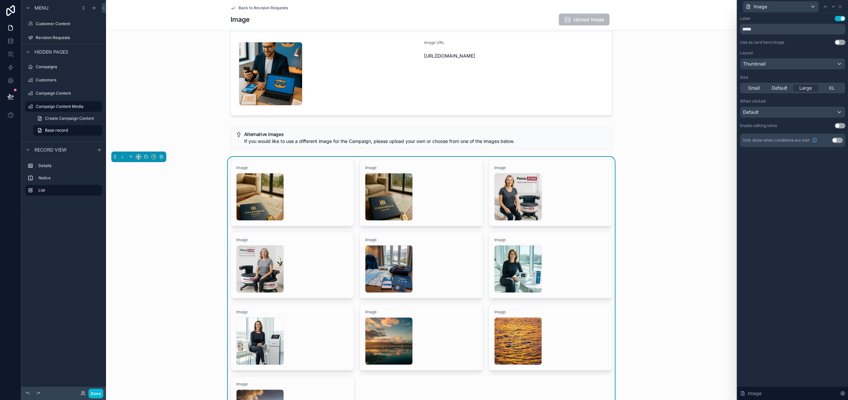
click at [842, 19] on button "Use setting" at bounding box center [840, 18] width 11 height 5
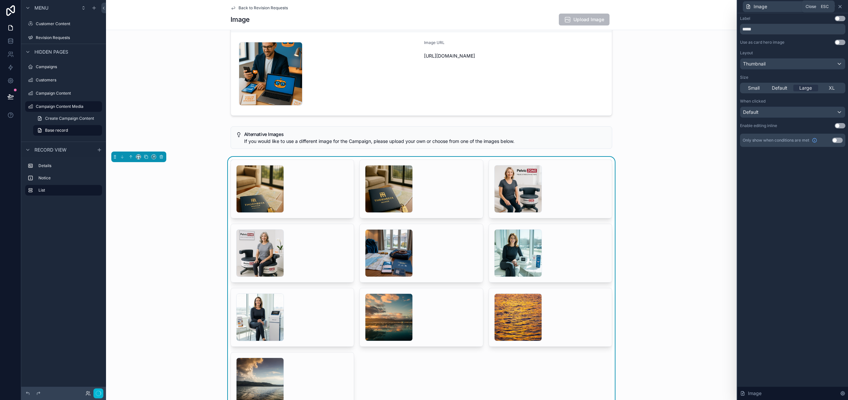
click at [840, 5] on icon at bounding box center [839, 6] width 5 height 5
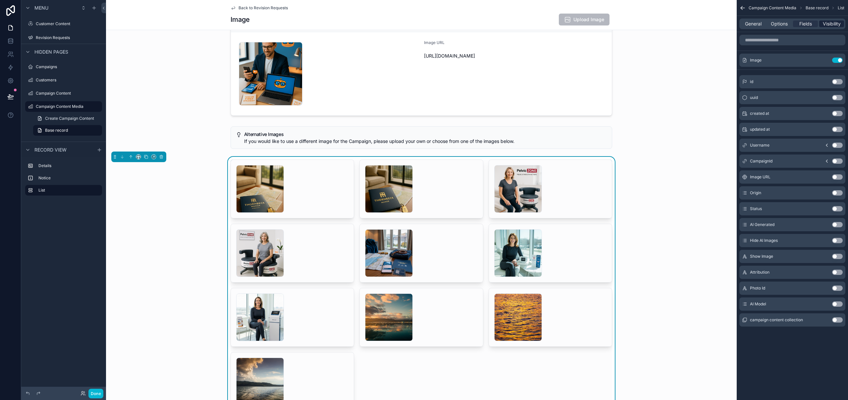
click at [827, 24] on span "Visibility" at bounding box center [832, 24] width 18 height 7
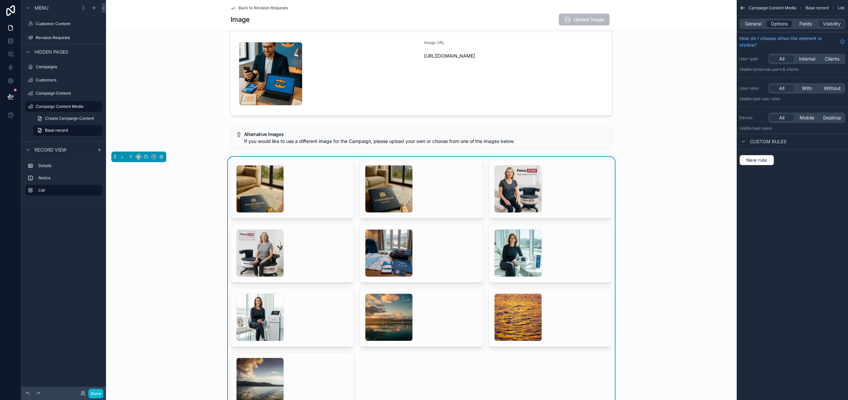
click at [775, 25] on span "Options" at bounding box center [779, 24] width 17 height 7
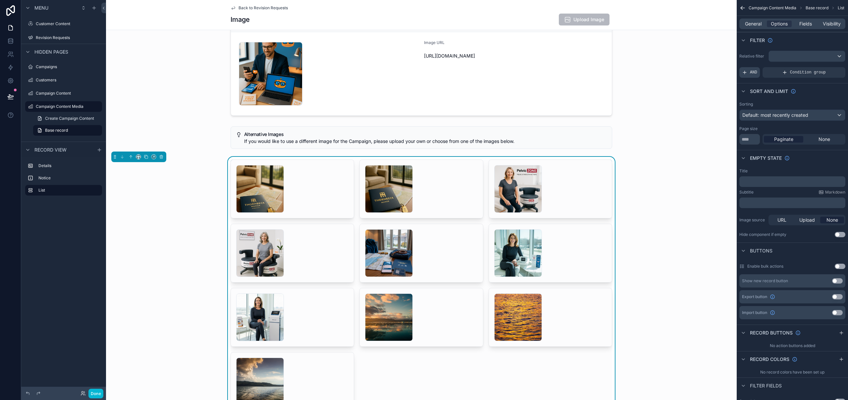
click at [753, 72] on span "AND" at bounding box center [753, 72] width 7 height 5
click at [828, 68] on icon "scrollable content" at bounding box center [829, 67] width 2 height 2
click at [679, 61] on span "Select a field" at bounding box center [672, 63] width 28 height 6
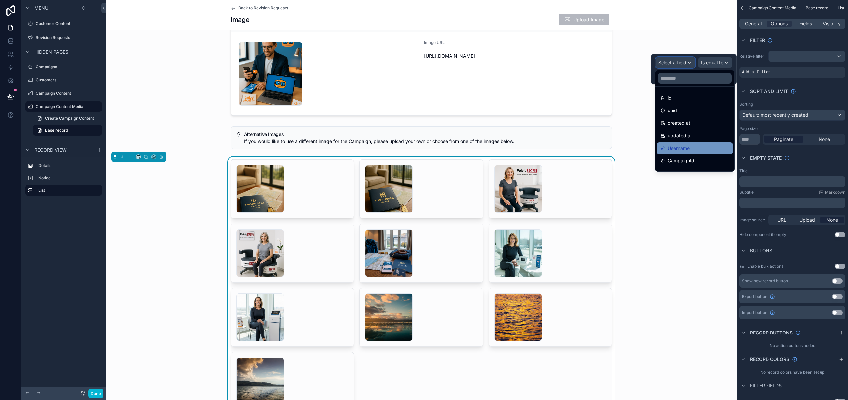
scroll to position [8, 0]
click at [705, 152] on div "CampaignId" at bounding box center [695, 153] width 69 height 8
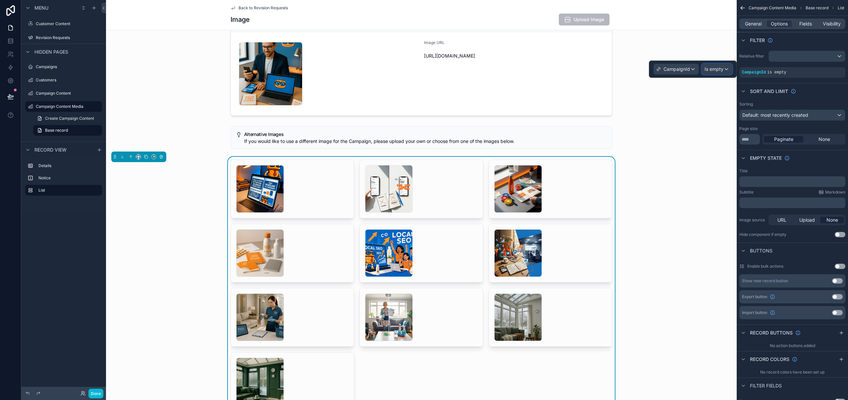
click at [725, 70] on div "Is empty" at bounding box center [717, 69] width 30 height 11
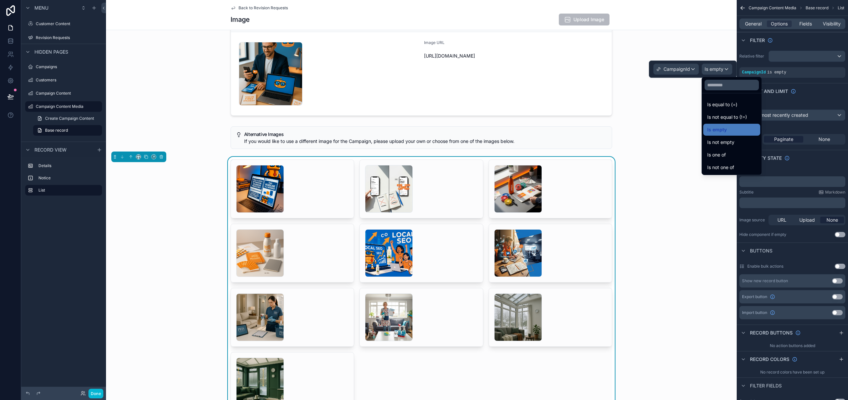
click at [733, 106] on span "Is equal to (=)" at bounding box center [722, 105] width 30 height 8
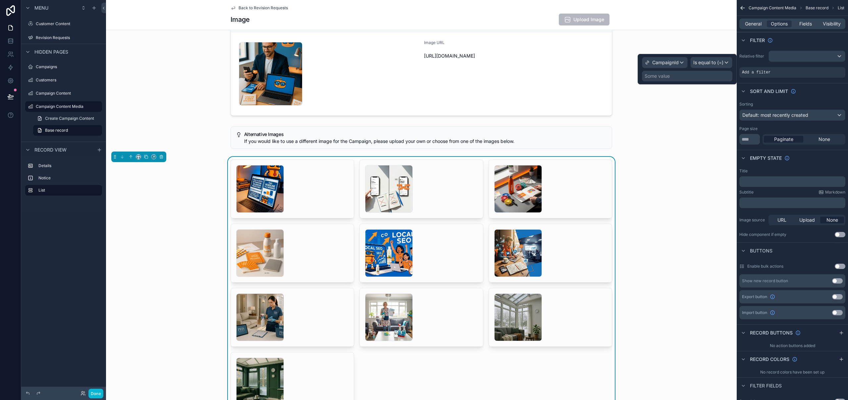
click at [668, 76] on div "Some value" at bounding box center [657, 76] width 25 height 7
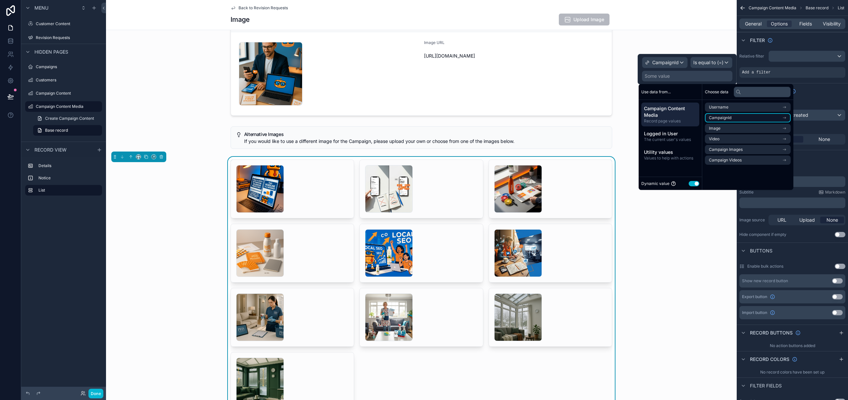
click at [738, 121] on li "CampaignId" at bounding box center [748, 117] width 86 height 9
click at [737, 120] on li "CampaignId" at bounding box center [748, 119] width 86 height 9
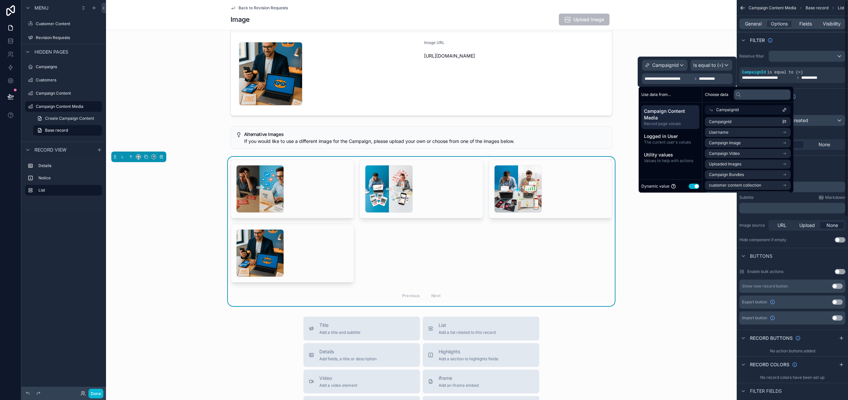
click at [821, 108] on div "Sorting" at bounding box center [792, 109] width 106 height 5
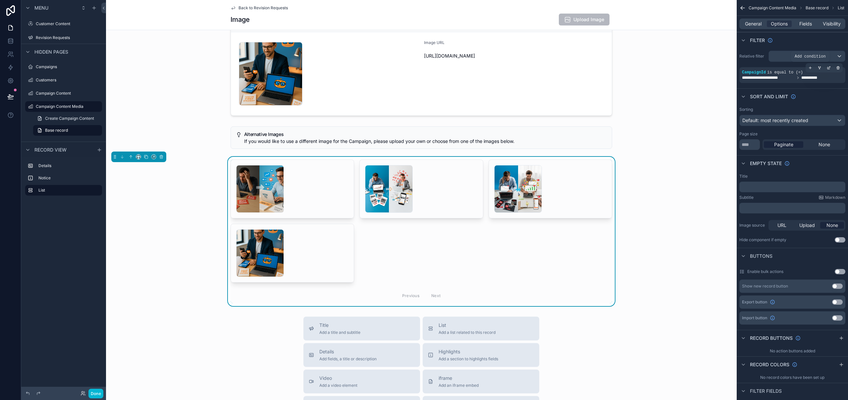
click at [810, 70] on div "scrollable content" at bounding box center [810, 67] width 9 height 9
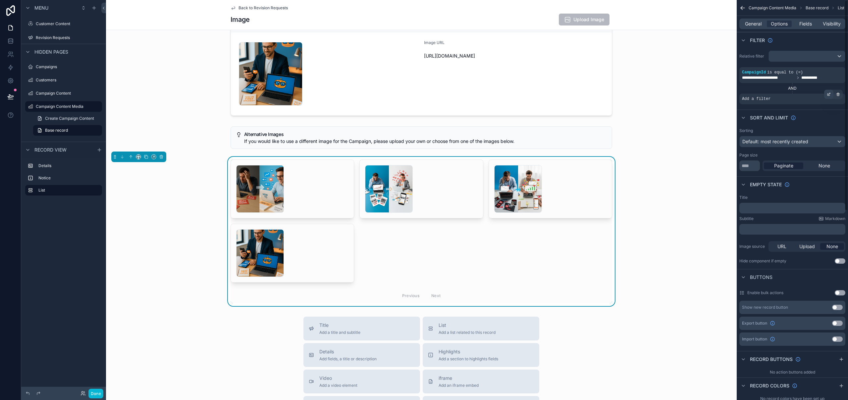
click at [829, 95] on icon "scrollable content" at bounding box center [829, 94] width 4 height 4
click at [681, 86] on span "Select a field" at bounding box center [672, 89] width 28 height 6
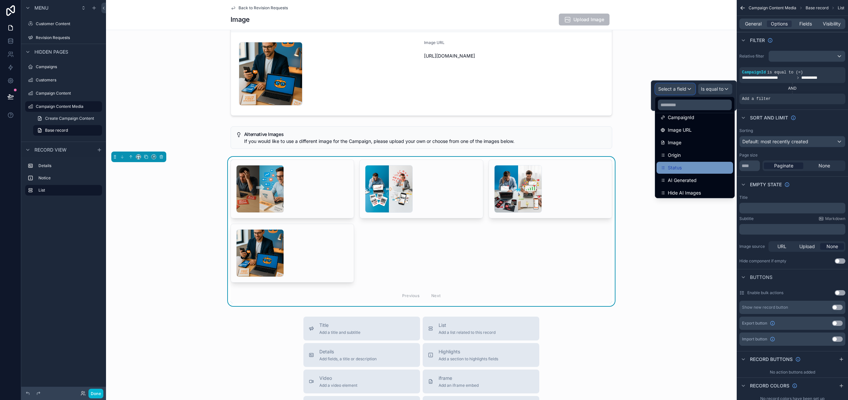
scroll to position [74, 0]
click at [693, 167] on div "Status" at bounding box center [695, 164] width 69 height 8
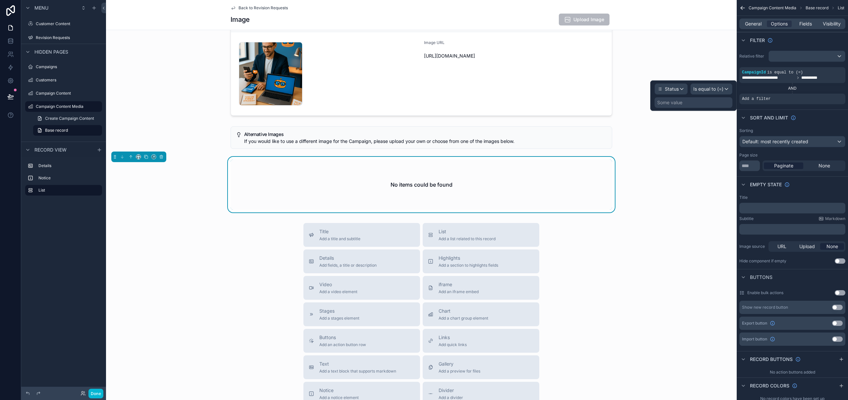
click at [690, 105] on div "Some value" at bounding box center [694, 102] width 78 height 11
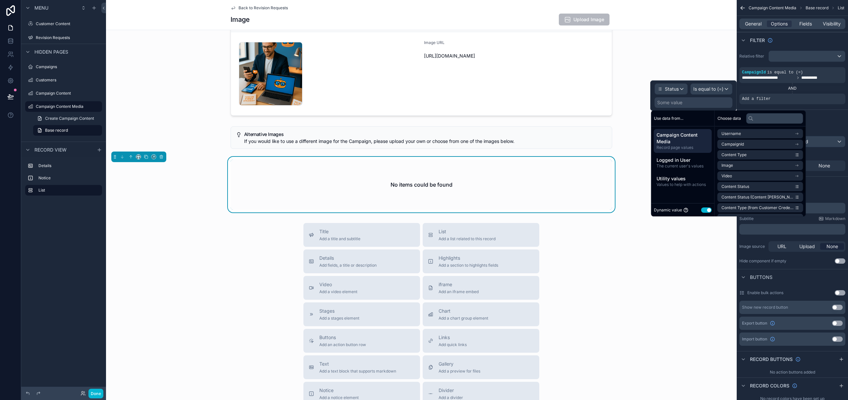
click at [708, 210] on button "Use setting" at bounding box center [706, 210] width 11 height 5
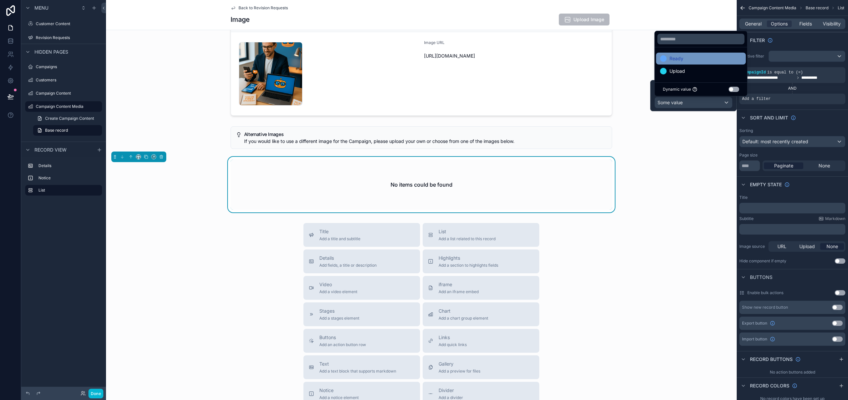
click at [684, 60] on div "Ready" at bounding box center [701, 59] width 82 height 8
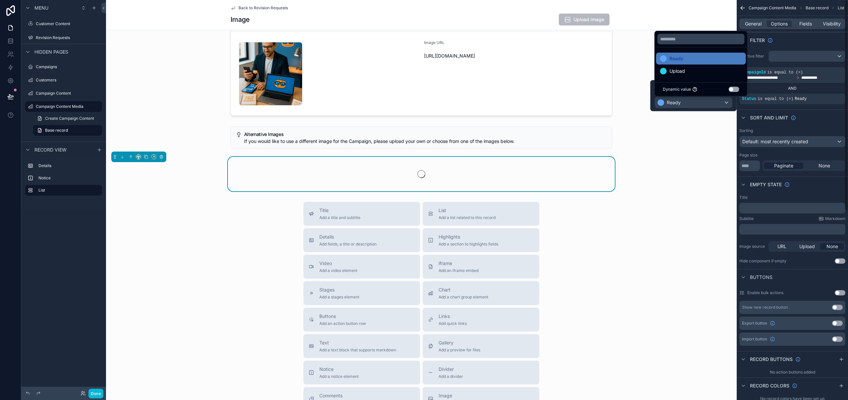
click at [827, 154] on div "Page size" at bounding box center [792, 155] width 106 height 5
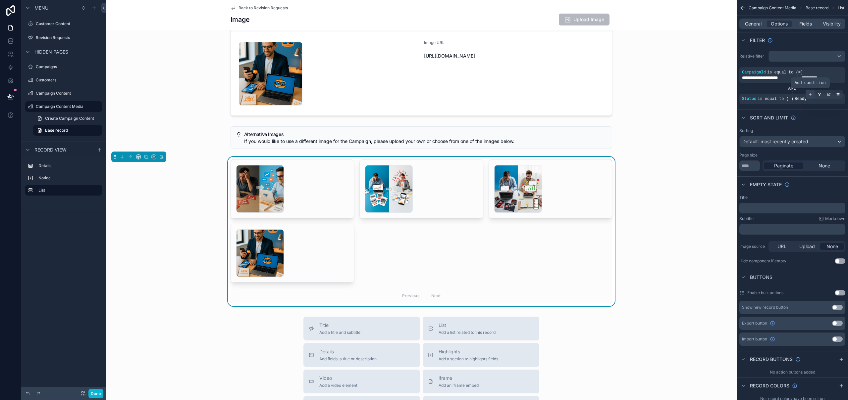
click at [811, 95] on icon "scrollable content" at bounding box center [810, 94] width 4 height 4
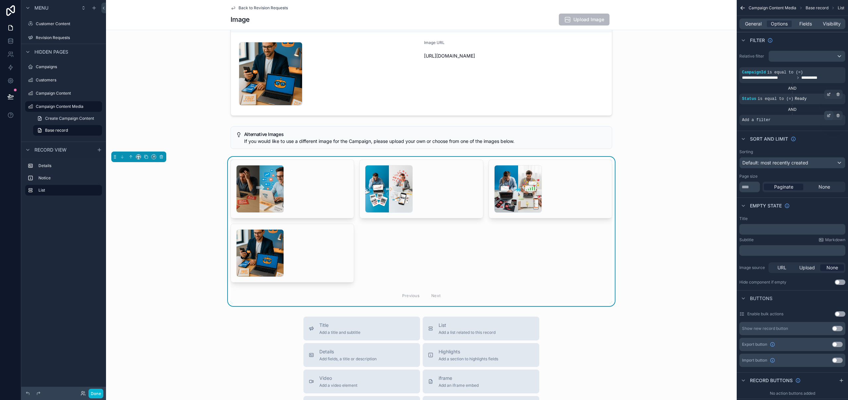
click at [829, 115] on icon "scrollable content" at bounding box center [829, 116] width 4 height 4
click at [682, 109] on span "Select a field" at bounding box center [672, 110] width 28 height 6
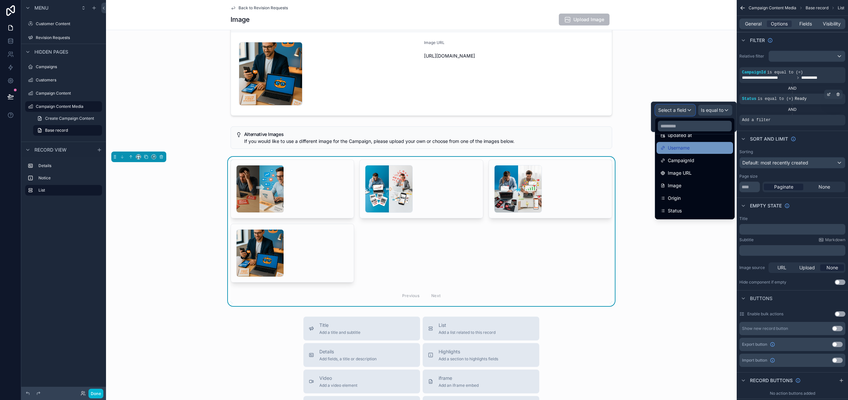
scroll to position [52, 0]
click at [698, 193] on div "Origin" at bounding box center [695, 194] width 69 height 8
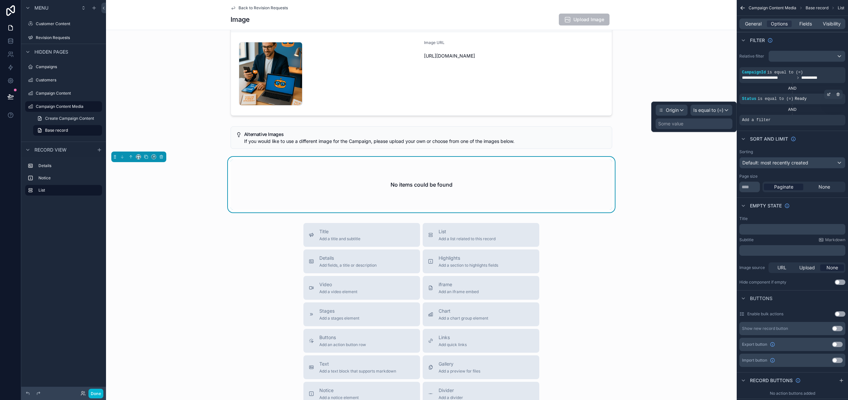
click at [681, 125] on div "Some value" at bounding box center [670, 124] width 25 height 7
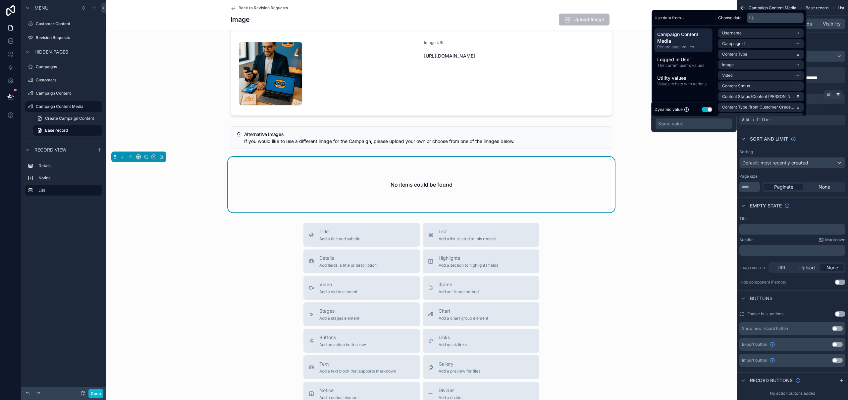
click at [688, 125] on div "Some value" at bounding box center [694, 124] width 77 height 11
click at [652, 118] on div "Origin Is equal to (=) Some value" at bounding box center [693, 117] width 85 height 30
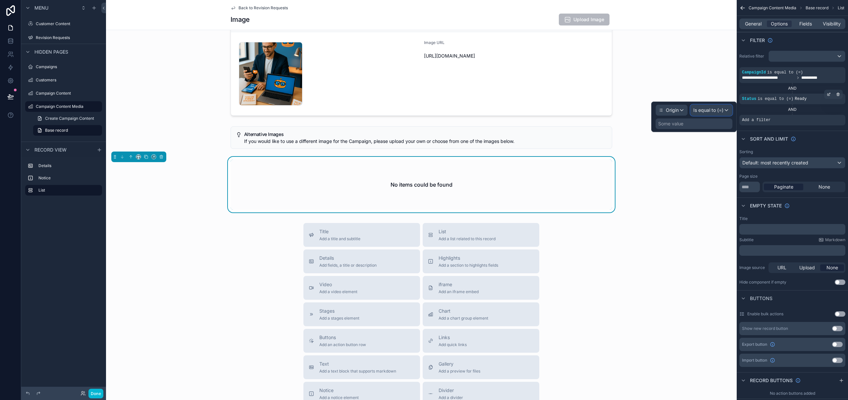
click at [715, 113] on span "Is equal to (=)" at bounding box center [708, 110] width 30 height 7
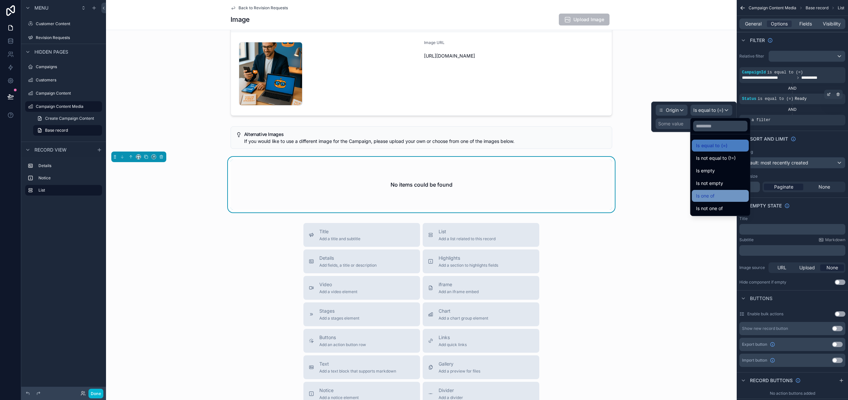
click at [717, 193] on div "Is one of" at bounding box center [720, 196] width 49 height 8
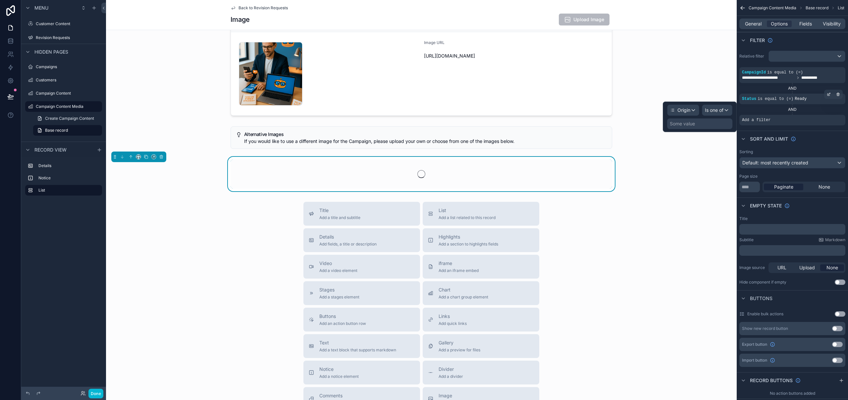
click at [692, 125] on div "Some value" at bounding box center [682, 124] width 25 height 7
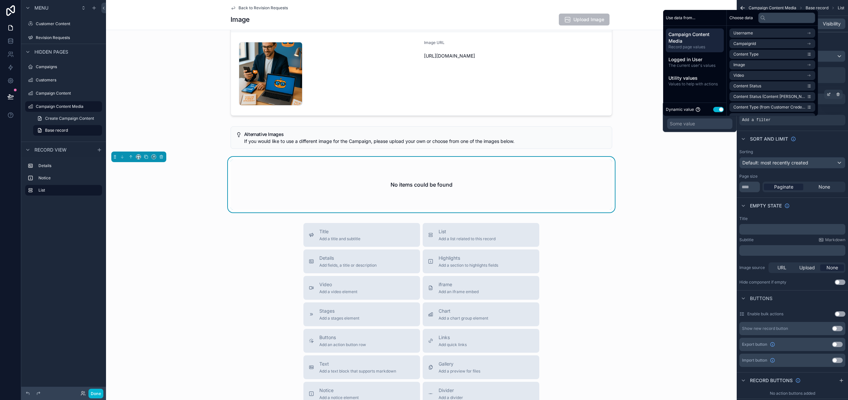
click at [718, 108] on button "Use setting" at bounding box center [718, 109] width 11 height 5
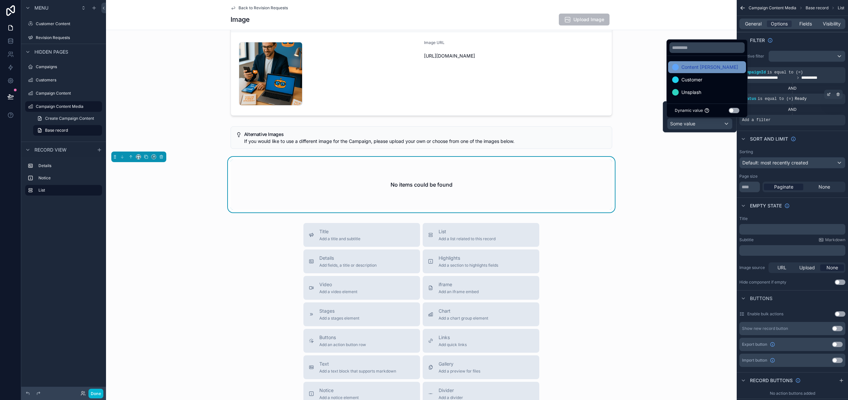
click at [709, 70] on span "Content [PERSON_NAME]" at bounding box center [709, 67] width 57 height 8
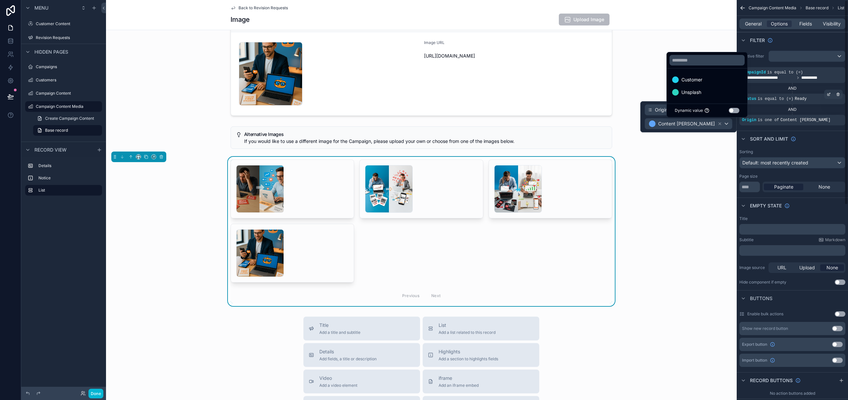
click at [791, 47] on div "Filter" at bounding box center [792, 40] width 111 height 16
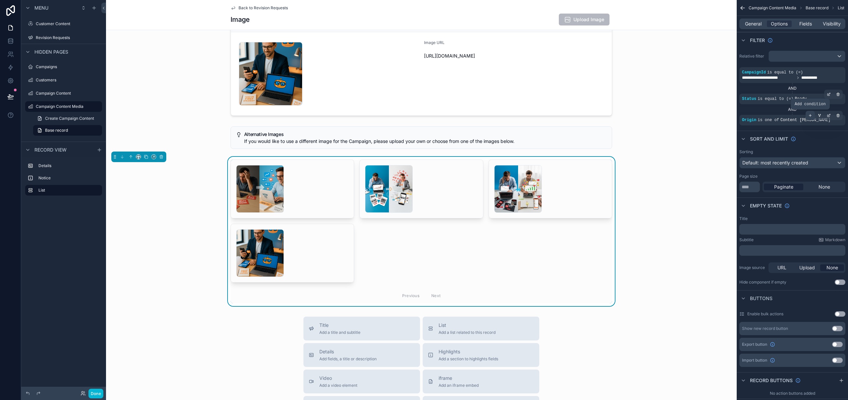
click at [812, 115] on icon "scrollable content" at bounding box center [810, 116] width 4 height 4
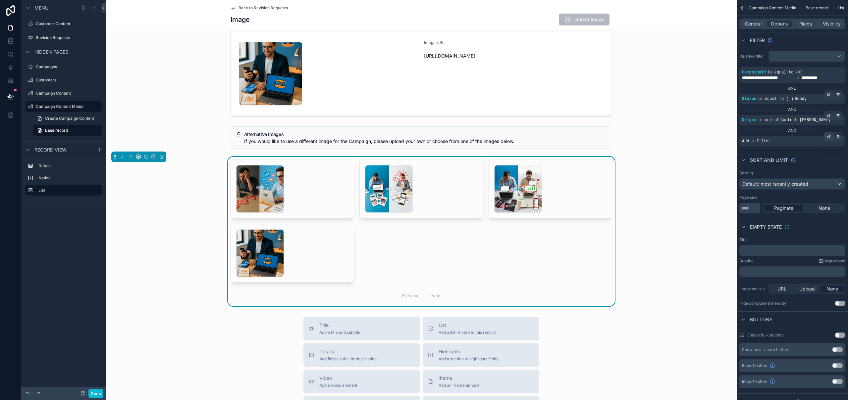
click at [828, 136] on icon "scrollable content" at bounding box center [829, 137] width 4 height 4
click at [688, 125] on div "**********" at bounding box center [694, 138] width 86 height 30
click at [684, 130] on span "Select a field" at bounding box center [672, 132] width 28 height 6
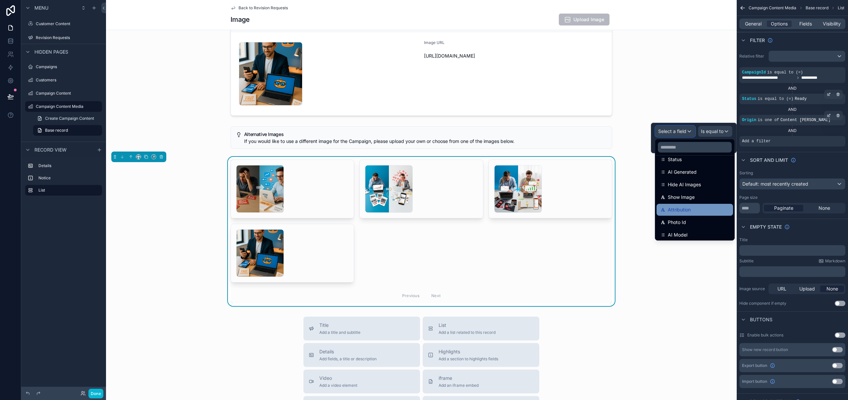
scroll to position [125, 0]
click at [696, 195] on div "Show Image" at bounding box center [695, 193] width 69 height 8
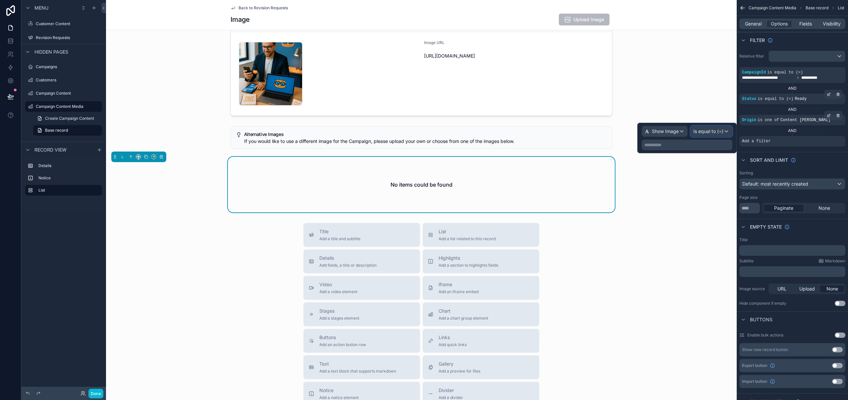
click at [722, 133] on span "Is equal to (=)" at bounding box center [708, 131] width 30 height 7
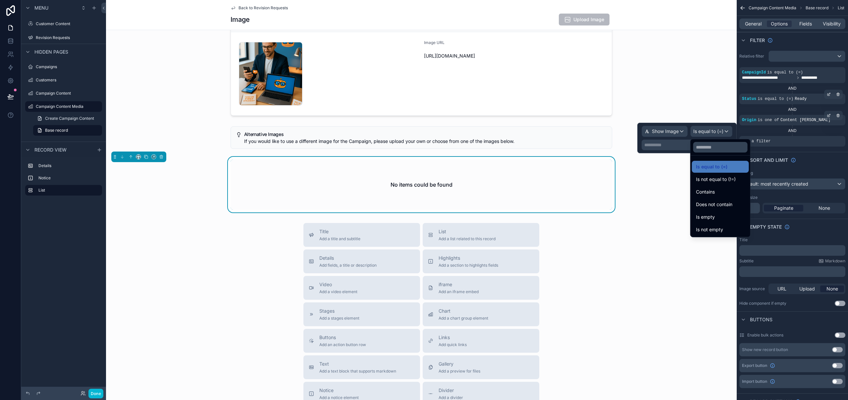
click at [722, 132] on div at bounding box center [686, 138] width 99 height 30
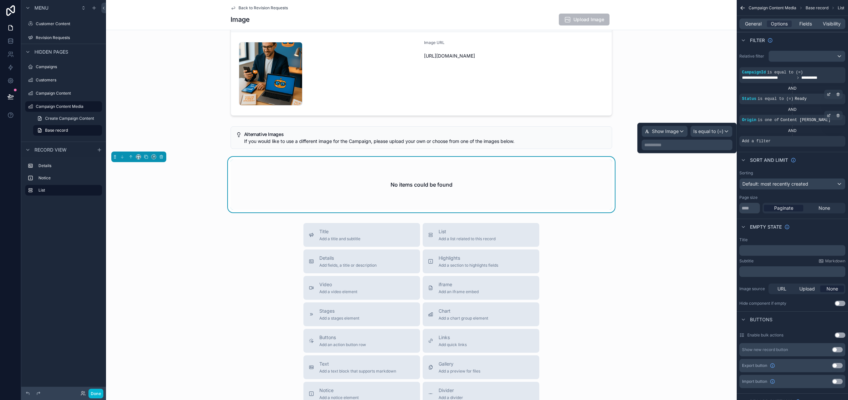
click at [678, 146] on p "**********" at bounding box center [687, 145] width 87 height 7
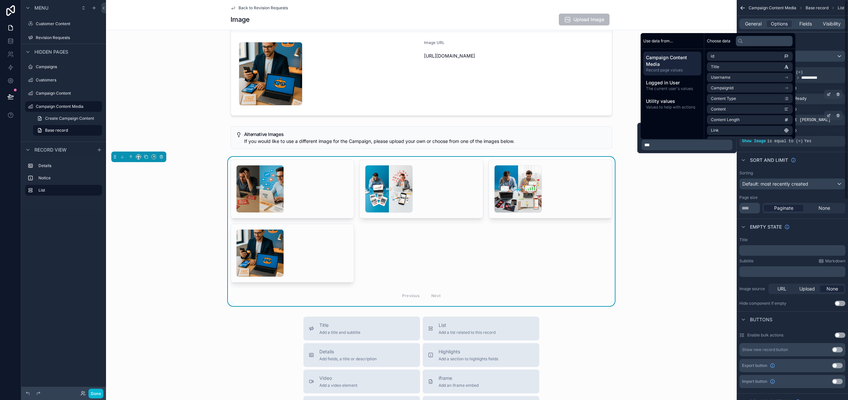
click at [845, 156] on div "**********" at bounding box center [792, 200] width 111 height 400
click at [845, 157] on div "**********" at bounding box center [792, 200] width 111 height 400
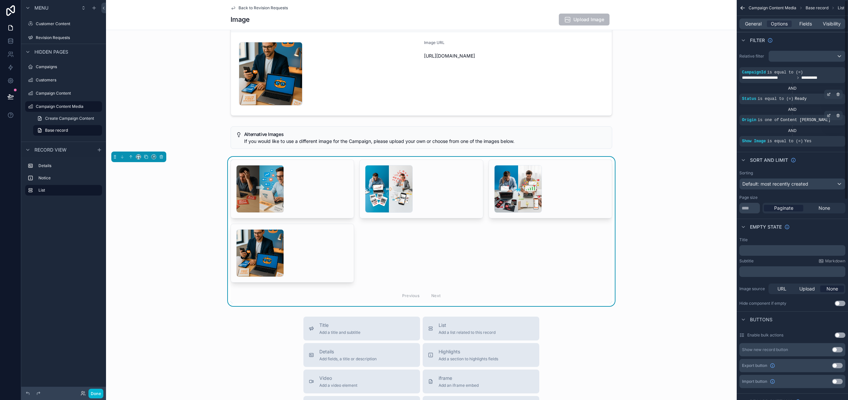
click at [843, 159] on div "Sort And Limit" at bounding box center [792, 160] width 111 height 16
click at [833, 209] on div "None" at bounding box center [824, 208] width 39 height 7
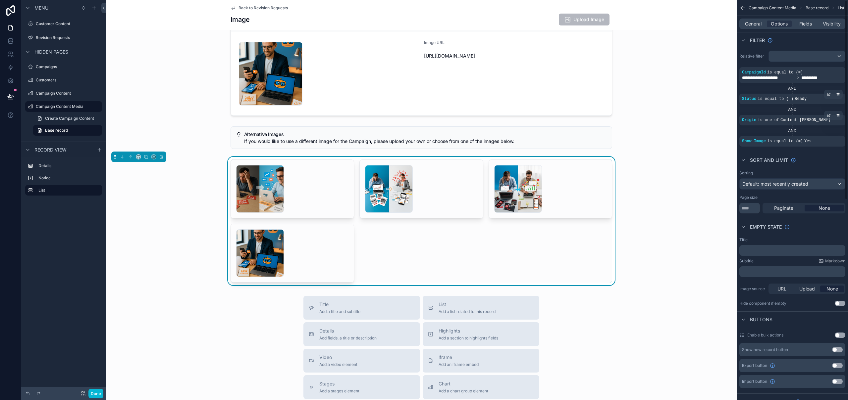
click at [829, 209] on span "None" at bounding box center [825, 208] width 12 height 7
click at [752, 206] on input "**" at bounding box center [749, 208] width 21 height 11
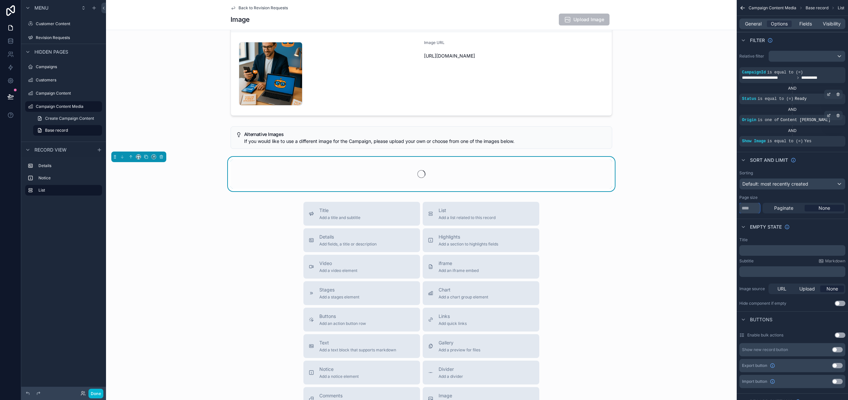
type input "*"
click at [788, 196] on div "Page size" at bounding box center [792, 197] width 106 height 5
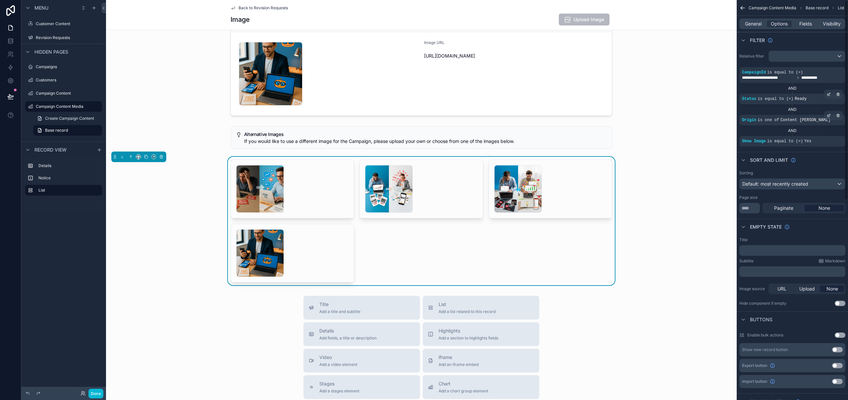
click at [842, 308] on div "Title ﻿ Subtitle Markdown ﻿ Image source URL Upload None Hide component if empt…" at bounding box center [792, 272] width 111 height 74
click at [842, 304] on button "Use setting" at bounding box center [840, 303] width 11 height 5
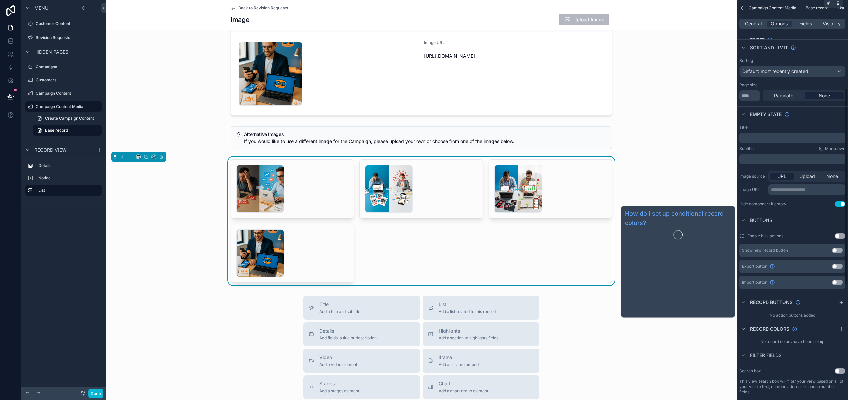
scroll to position [180, 0]
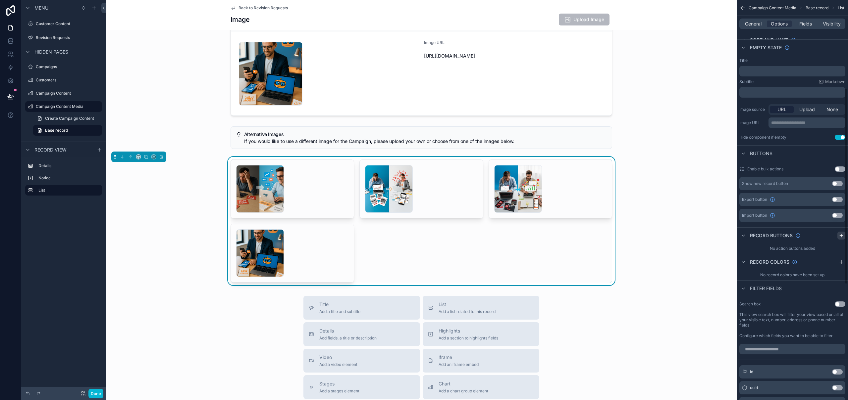
click at [840, 233] on icon "scrollable content" at bounding box center [841, 235] width 5 height 5
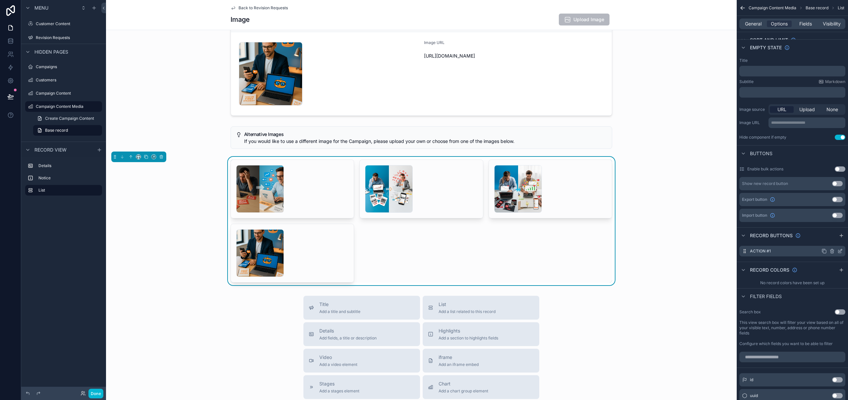
click at [841, 251] on icon "scrollable content" at bounding box center [839, 251] width 5 height 5
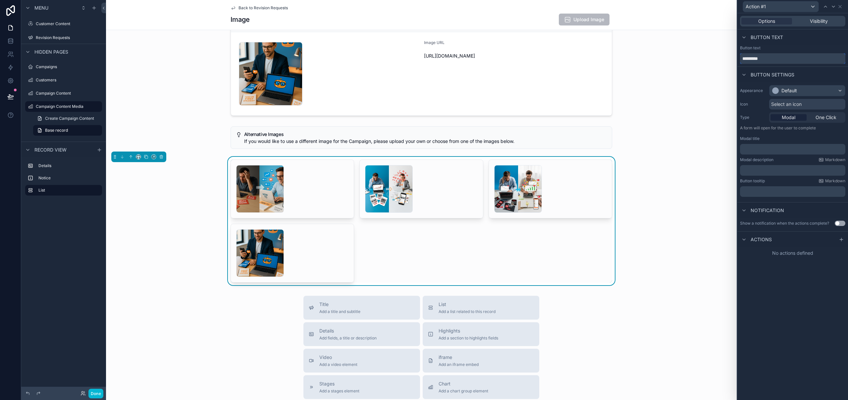
drag, startPoint x: 779, startPoint y: 59, endPoint x: 754, endPoint y: 59, distance: 24.5
click at [754, 59] on input "*********" at bounding box center [792, 58] width 105 height 11
click at [783, 58] on input "*********" at bounding box center [792, 58] width 105 height 11
paste input "***"
type input "**********"
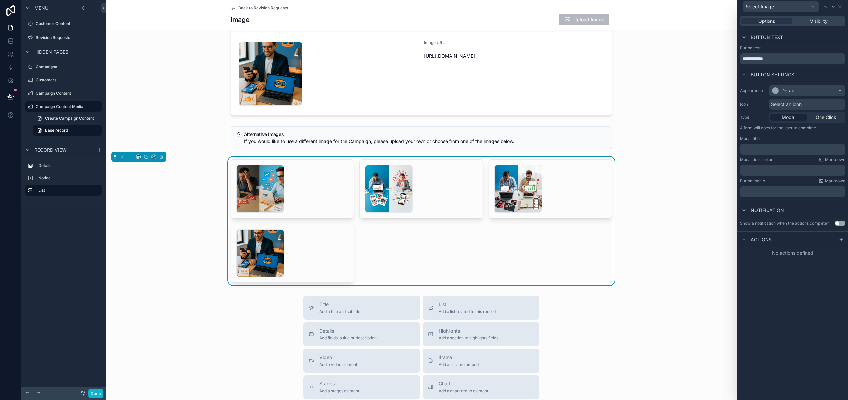
click at [792, 102] on span "Select an icon" at bounding box center [786, 104] width 30 height 7
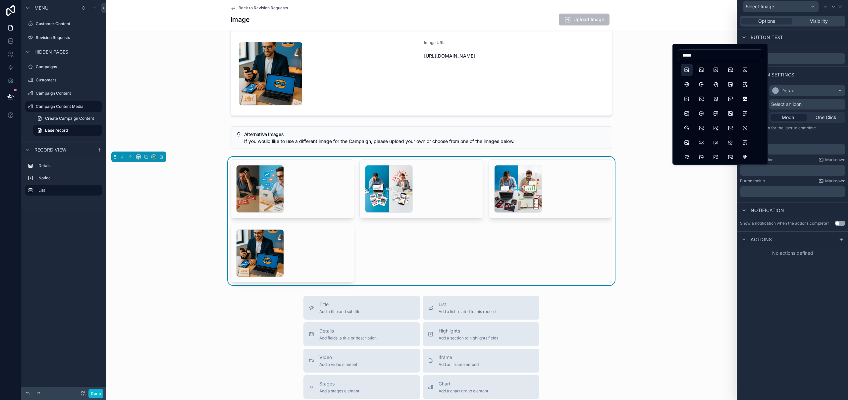
type input "*****"
click at [684, 69] on button "Photo" at bounding box center [687, 70] width 12 height 12
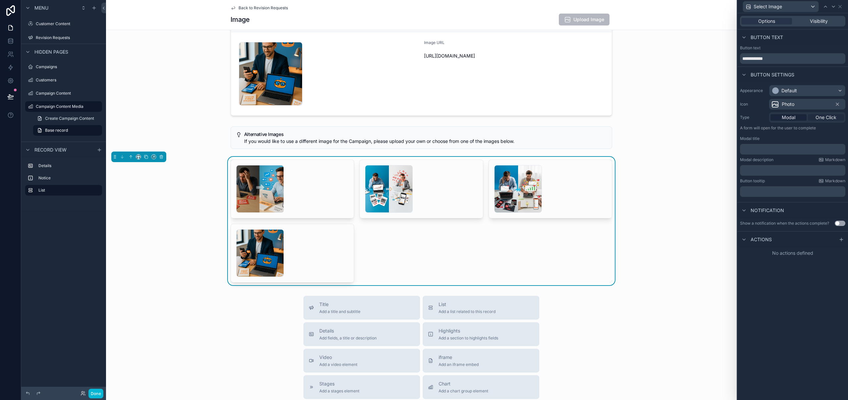
drag, startPoint x: 813, startPoint y: 120, endPoint x: 826, endPoint y: 119, distance: 13.0
click at [813, 120] on div "One Click" at bounding box center [826, 117] width 36 height 7
click at [826, 118] on span "One Click" at bounding box center [826, 117] width 21 height 7
click at [842, 195] on icon at bounding box center [841, 194] width 5 height 5
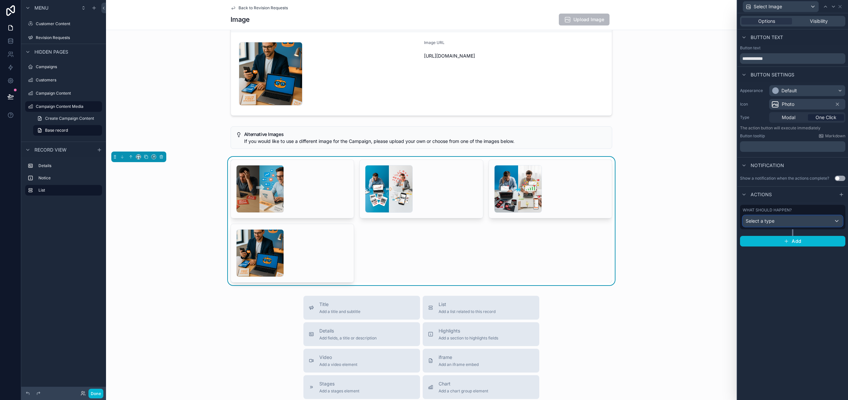
click at [768, 221] on span "Select a type" at bounding box center [760, 221] width 29 height 6
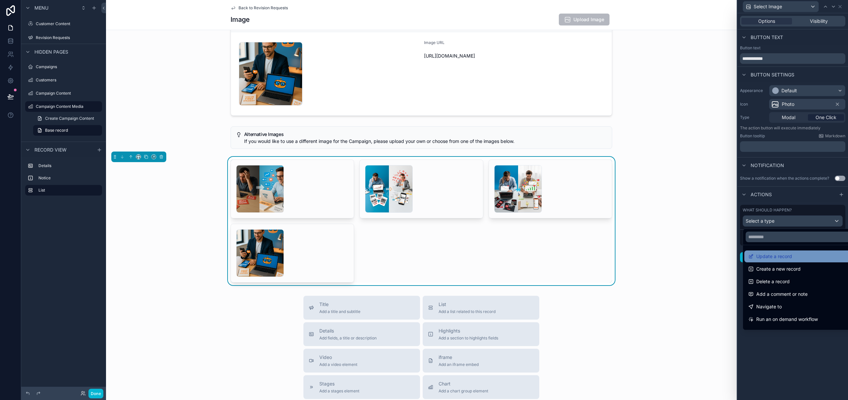
click at [782, 252] on div "Update a record" at bounding box center [800, 257] width 112 height 12
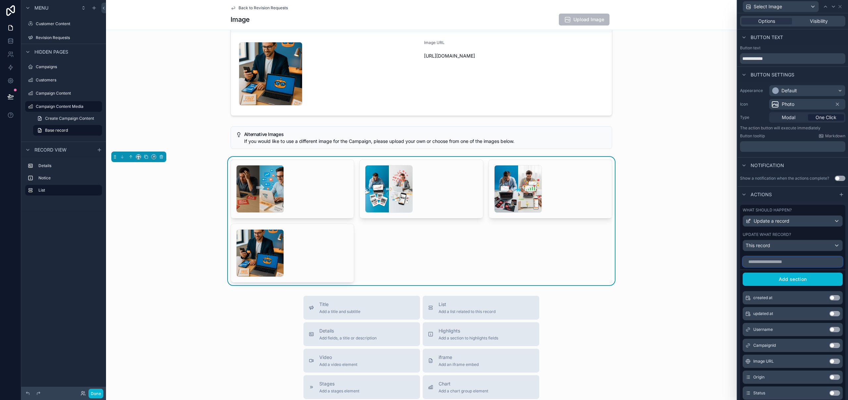
click at [771, 263] on input "text" at bounding box center [793, 262] width 100 height 11
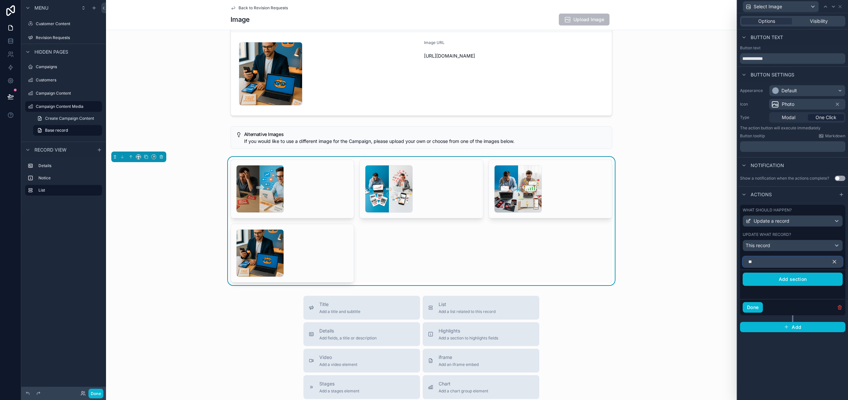
type input "*"
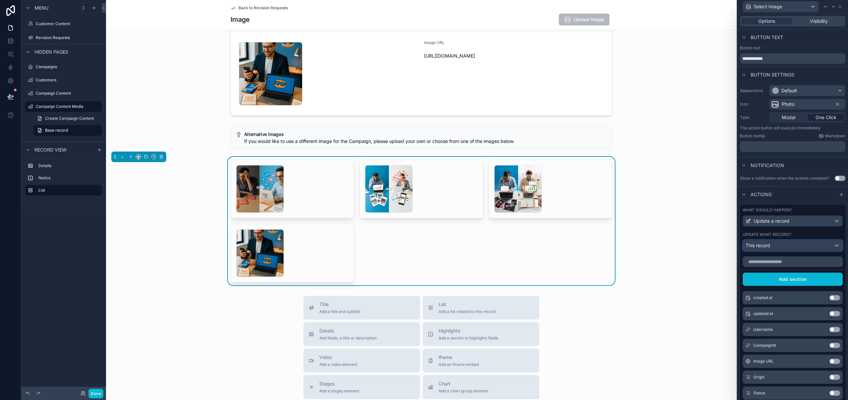
click at [763, 245] on span "This record" at bounding box center [758, 245] width 25 height 7
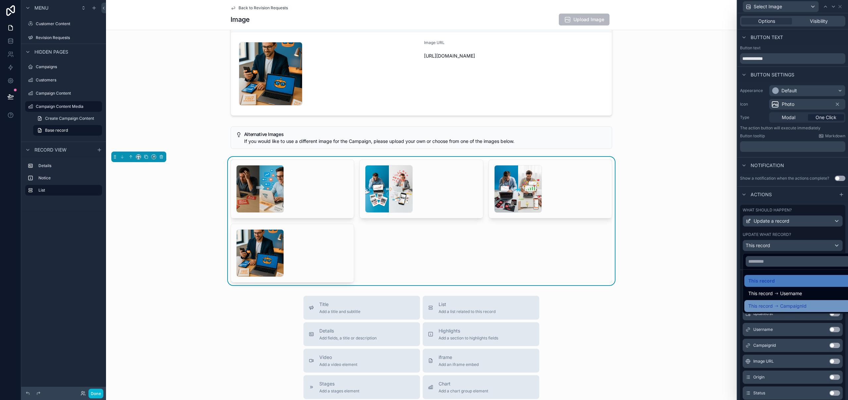
click at [797, 304] on span "CampaignId" at bounding box center [793, 306] width 26 height 8
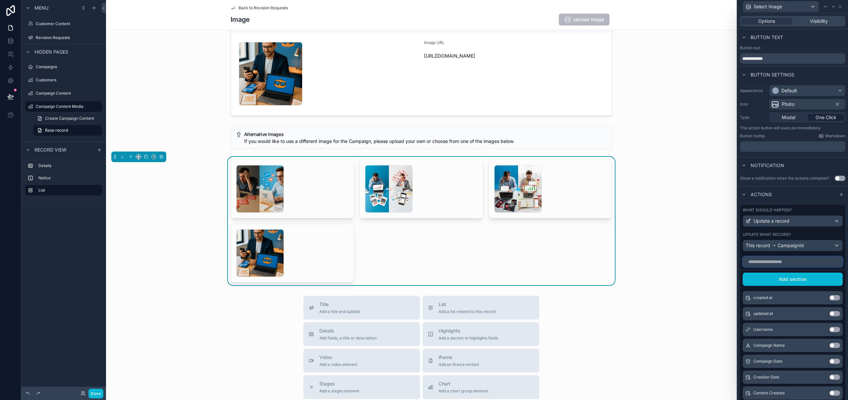
click at [790, 262] on input "text" at bounding box center [793, 262] width 100 height 11
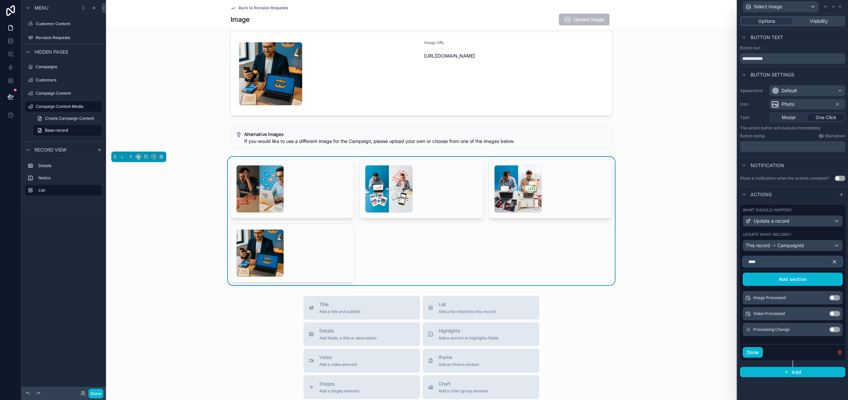
type input "****"
click at [836, 329] on button "Use setting" at bounding box center [834, 329] width 11 height 5
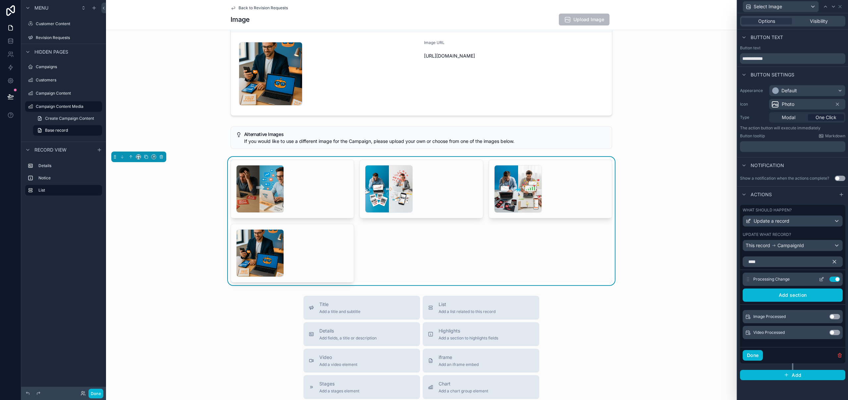
click at [821, 280] on icon at bounding box center [821, 279] width 5 height 5
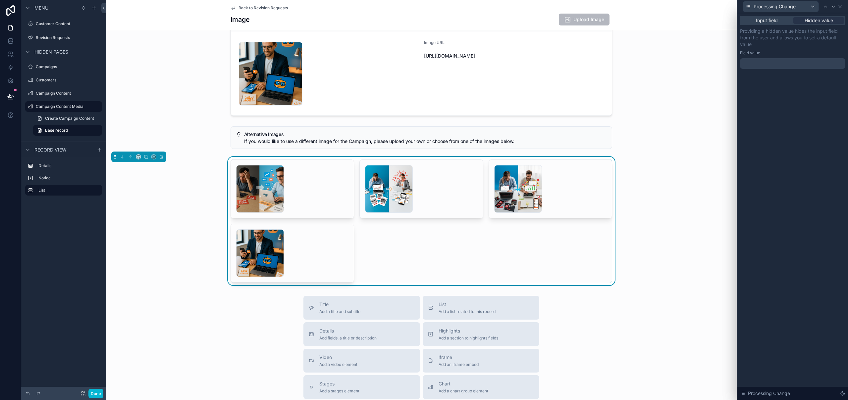
click at [787, 63] on div at bounding box center [792, 63] width 105 height 11
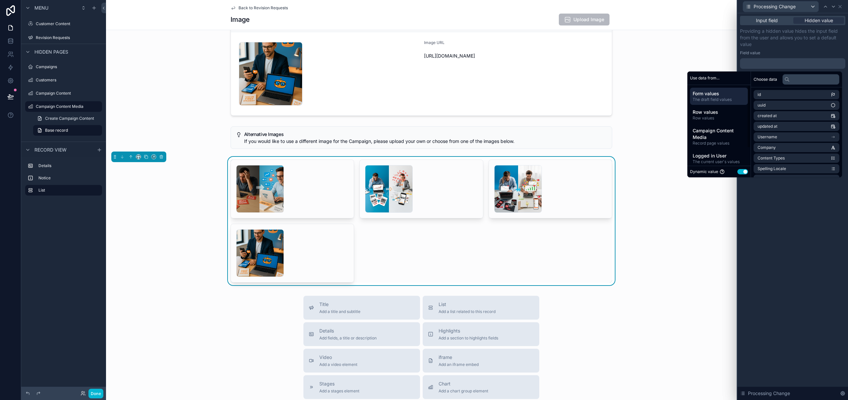
click at [741, 174] on button "Use setting" at bounding box center [742, 171] width 11 height 5
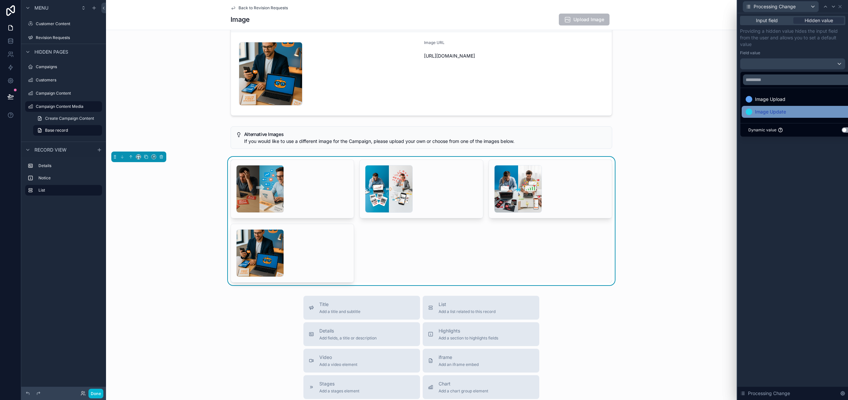
click at [795, 112] on div "Image Update" at bounding box center [800, 112] width 109 height 8
click at [816, 240] on div "Input field Hidden value Providing a hidden value hides the input field from th…" at bounding box center [792, 206] width 111 height 387
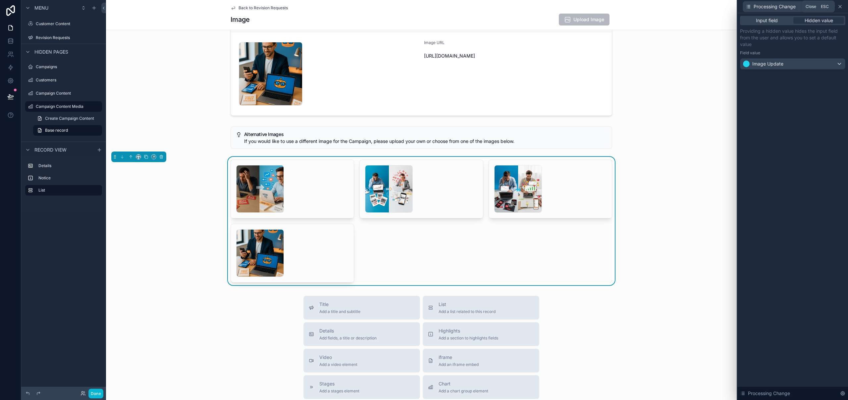
click at [839, 8] on icon at bounding box center [839, 6] width 5 height 5
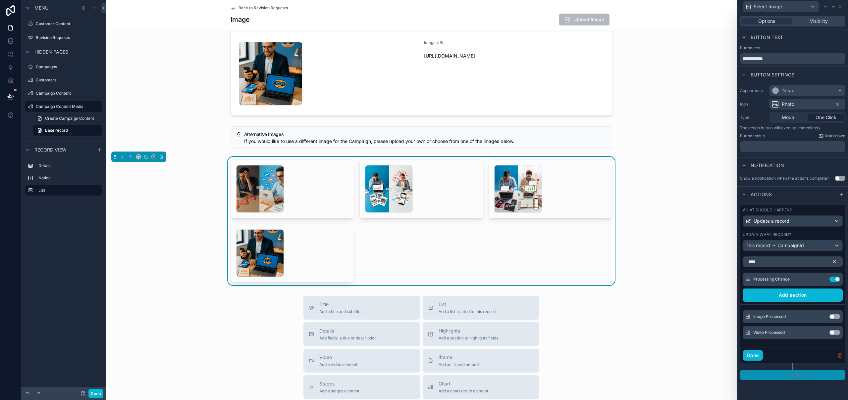
click at [804, 376] on button "Add" at bounding box center [792, 375] width 105 height 11
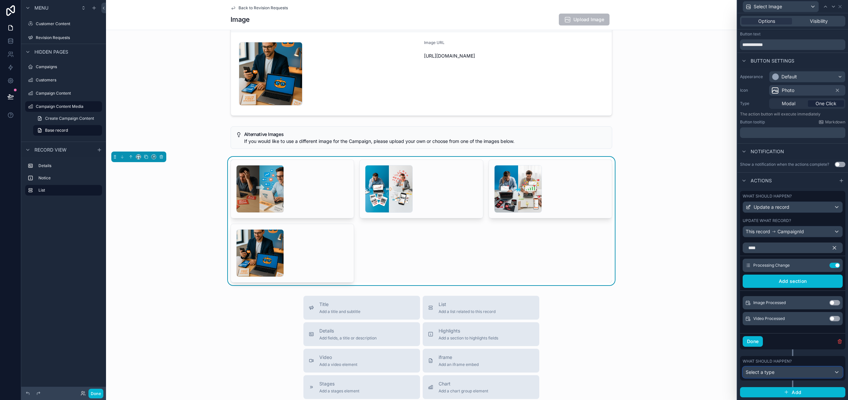
click at [773, 373] on span "Select a type" at bounding box center [760, 373] width 29 height 6
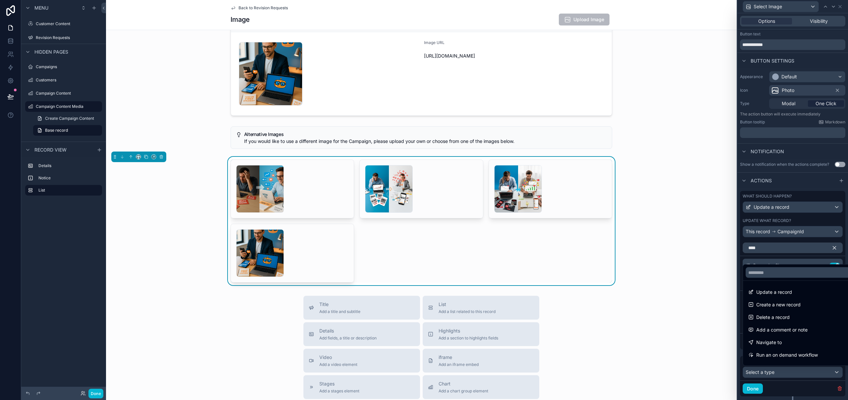
click at [781, 358] on span "Run an on demand workflow" at bounding box center [787, 355] width 62 height 8
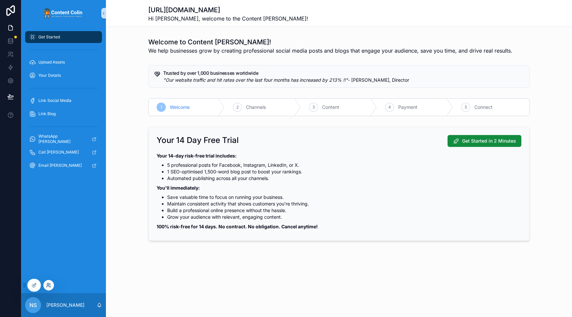
click at [48, 287] on icon at bounding box center [48, 285] width 5 height 5
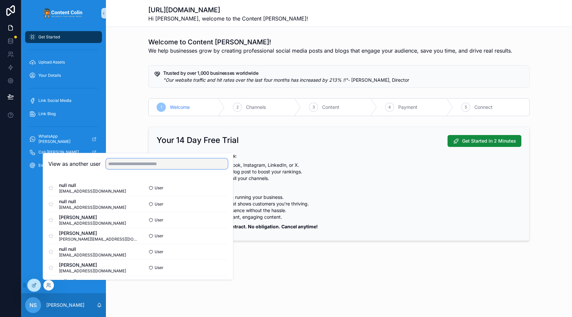
click at [155, 166] on input "text" at bounding box center [167, 164] width 122 height 11
type input "**********"
click at [211, 251] on button "Select" at bounding box center [219, 252] width 17 height 10
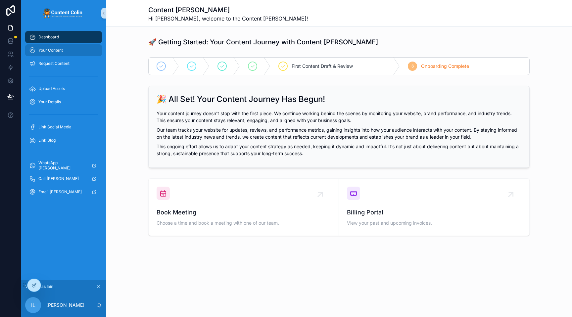
click at [54, 47] on div "Your Content" at bounding box center [63, 50] width 69 height 11
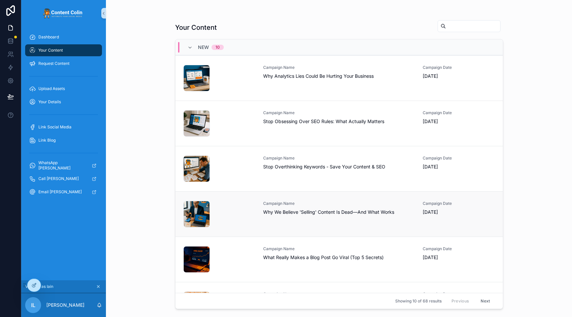
click at [343, 217] on div "Campaign Name Why We Believe 'Selling' Content Is Dead—And What Works" at bounding box center [339, 214] width 152 height 26
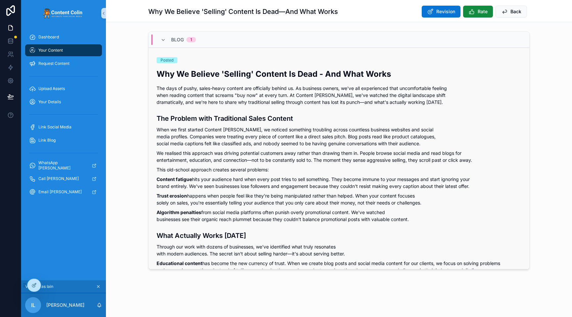
click at [440, 198] on p "Trust erosion happens when people feel like they're being manipulated rather th…" at bounding box center [339, 199] width 365 height 14
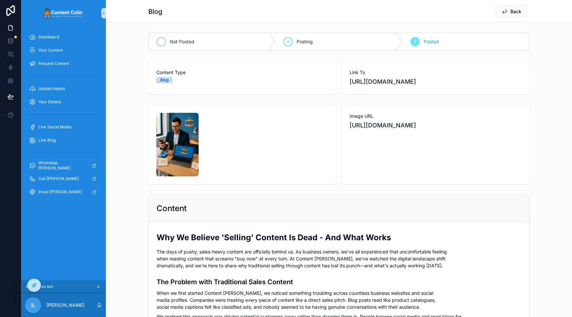
click at [160, 42] on icon "scrollable content" at bounding box center [161, 42] width 3 height 2
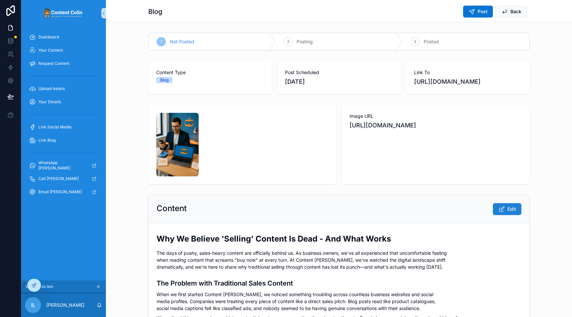
click at [504, 213] on button "Edit" at bounding box center [507, 209] width 28 height 12
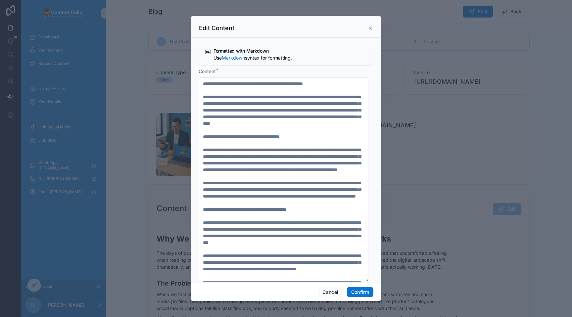
drag, startPoint x: 371, startPoint y: 27, endPoint x: 356, endPoint y: 37, distance: 17.4
click at [371, 27] on icon at bounding box center [370, 28] width 5 height 5
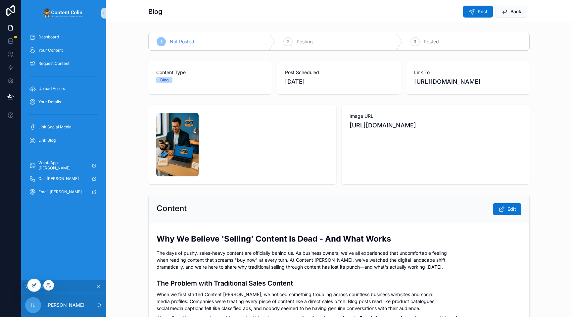
click at [36, 284] on icon at bounding box center [33, 285] width 5 height 5
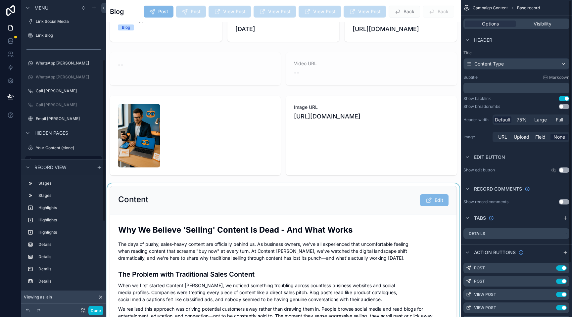
scroll to position [183, 0]
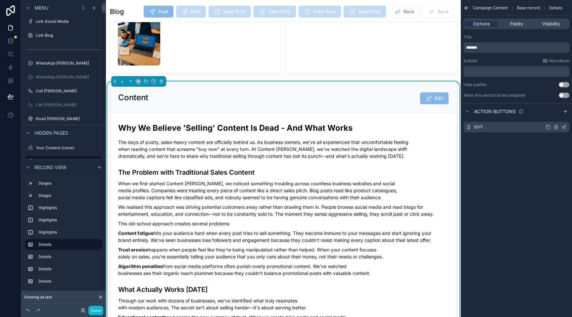
click at [567, 128] on icon "scrollable content" at bounding box center [564, 127] width 5 height 5
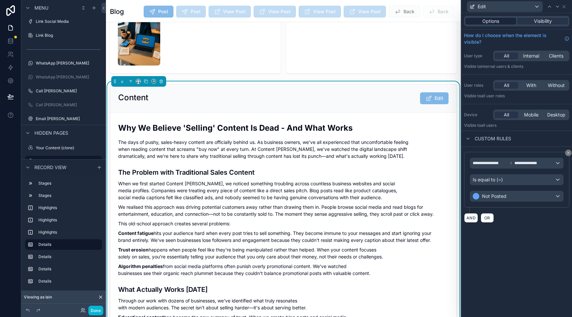
click at [499, 18] on span "Options" at bounding box center [491, 21] width 17 height 7
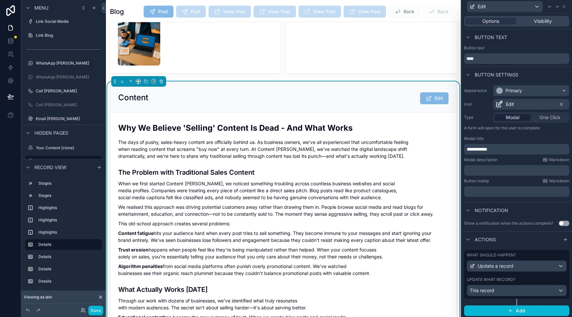
scroll to position [1, 0]
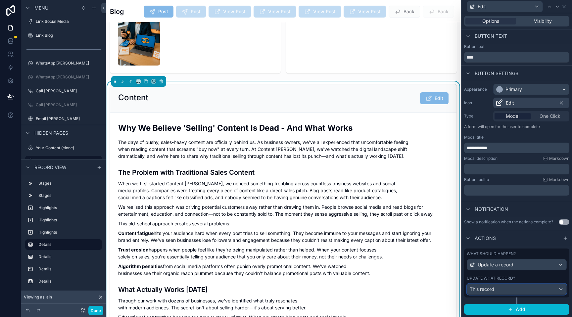
click at [502, 290] on div "This record" at bounding box center [516, 289] width 99 height 11
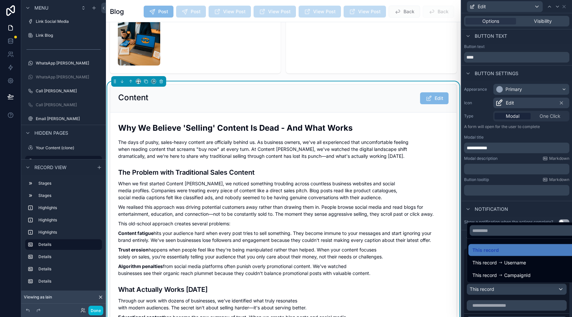
click at [502, 290] on div at bounding box center [517, 158] width 111 height 317
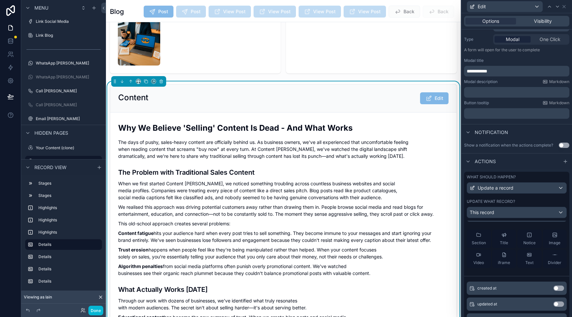
scroll to position [0, 0]
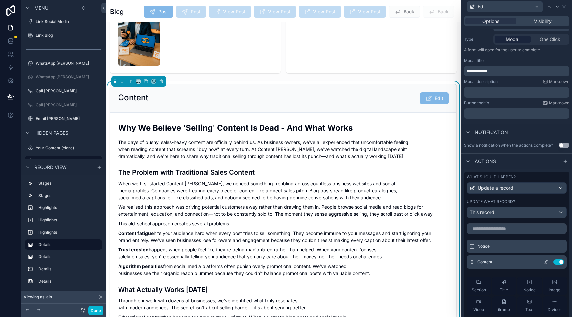
click at [543, 263] on icon at bounding box center [545, 262] width 5 height 5
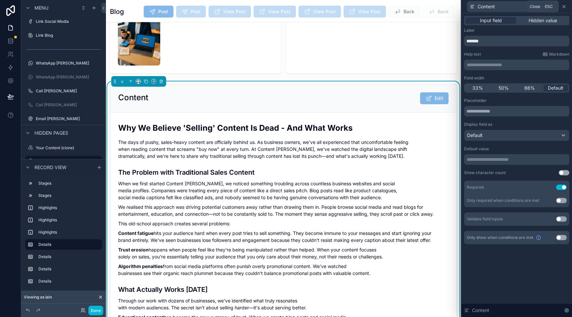
click at [565, 7] on icon at bounding box center [564, 6] width 3 height 3
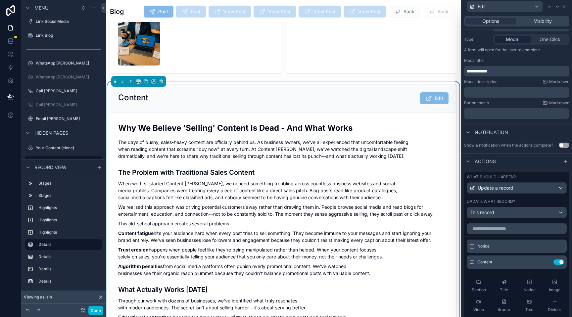
click at [366, 92] on div "Content Edit" at bounding box center [283, 98] width 346 height 28
click at [566, 6] on icon at bounding box center [564, 6] width 5 height 5
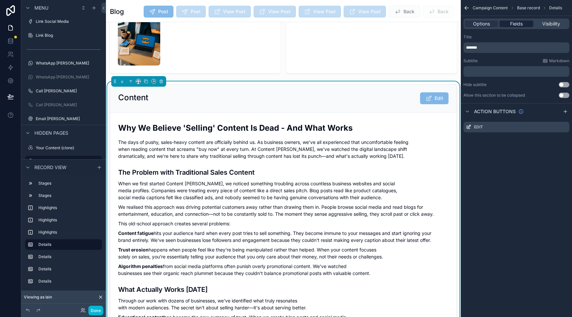
click at [516, 24] on span "Fields" at bounding box center [516, 24] width 13 height 7
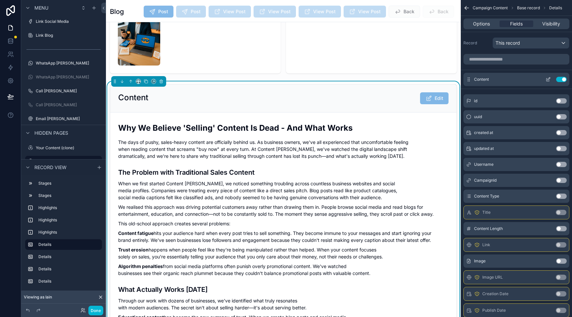
click at [550, 80] on icon "scrollable content" at bounding box center [548, 79] width 5 height 5
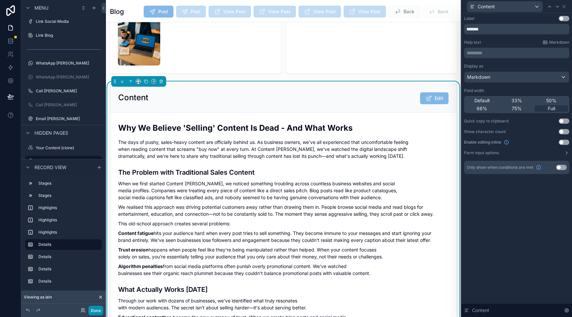
click at [99, 311] on button "Done" at bounding box center [95, 311] width 15 height 10
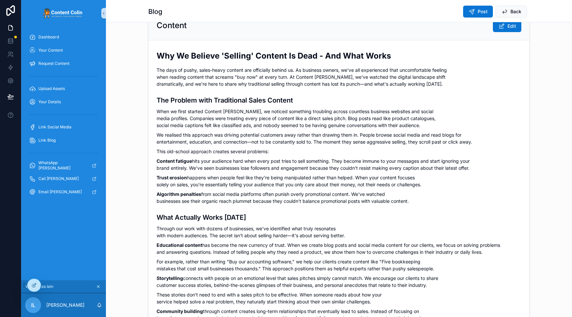
drag, startPoint x: 378, startPoint y: 111, endPoint x: 384, endPoint y: 110, distance: 5.8
click at [378, 111] on p "When we first started Content [PERSON_NAME], we noticed something troubling acr…" at bounding box center [339, 118] width 365 height 21
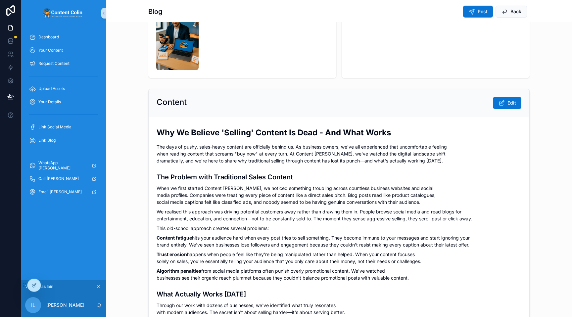
scroll to position [72, 0]
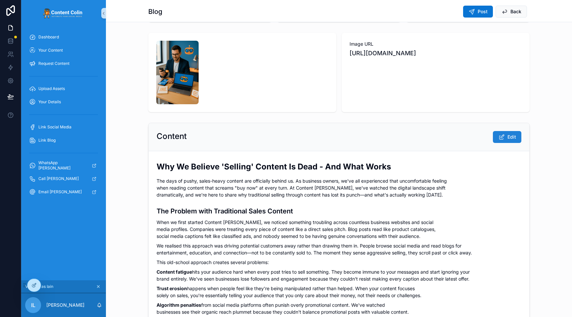
click at [502, 140] on button "Edit" at bounding box center [507, 137] width 28 height 12
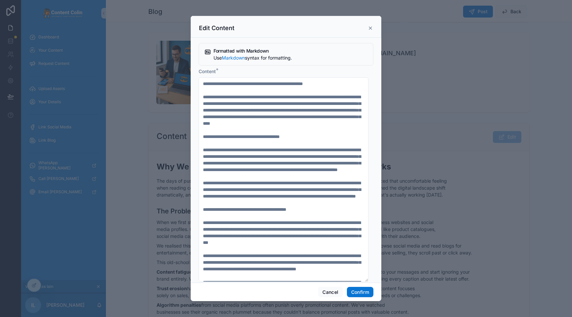
click at [371, 27] on icon at bounding box center [370, 28] width 5 height 5
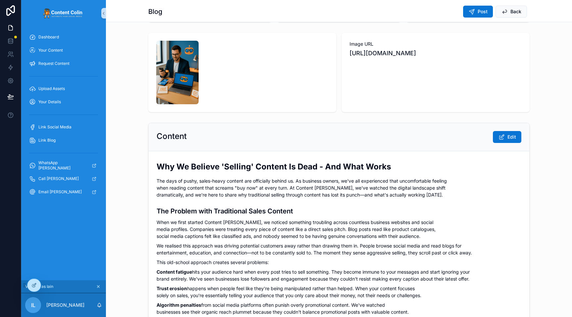
scroll to position [0, 0]
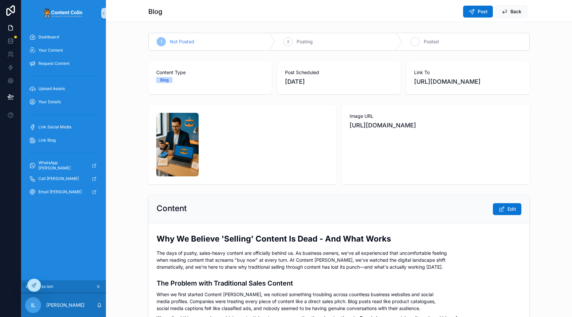
click at [413, 41] on icon "scrollable content" at bounding box center [415, 41] width 5 height 5
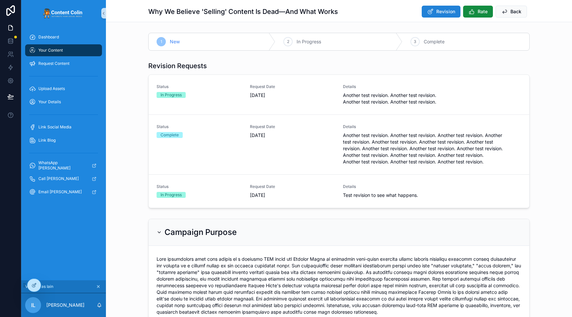
click at [437, 12] on span "Revision" at bounding box center [446, 11] width 19 height 7
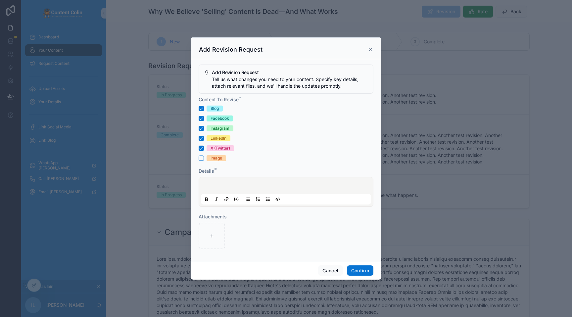
click at [257, 186] on div at bounding box center [286, 192] width 170 height 25
click at [361, 271] on button "Confirm" at bounding box center [360, 271] width 26 height 11
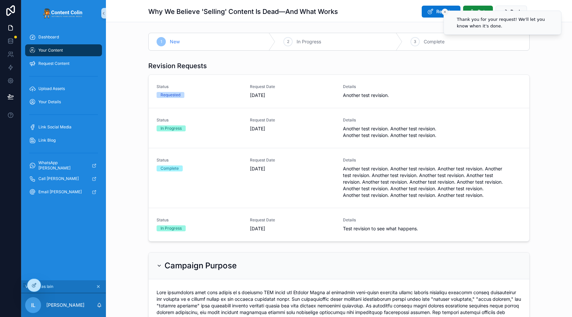
click at [445, 11] on icon "Close toast" at bounding box center [445, 12] width 4 height 4
click at [130, 36] on div "1 New 2 In Progress 3 Complete" at bounding box center [339, 41] width 466 height 23
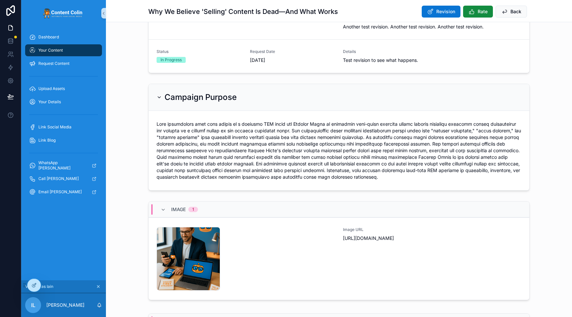
scroll to position [203, 0]
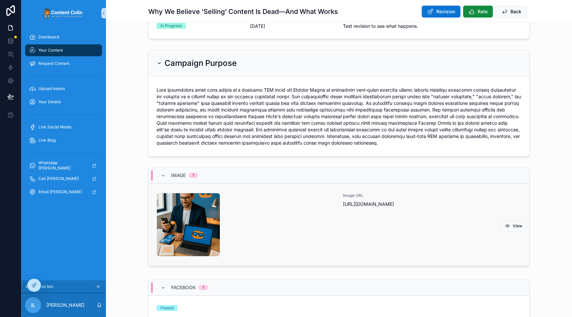
click at [275, 218] on div "contentcolin-1753803761 .png" at bounding box center [246, 225] width 179 height 64
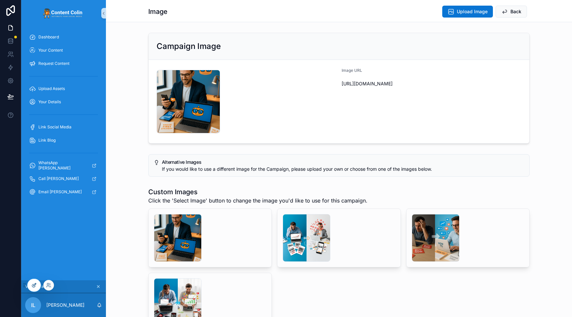
click at [32, 285] on icon at bounding box center [33, 285] width 5 height 5
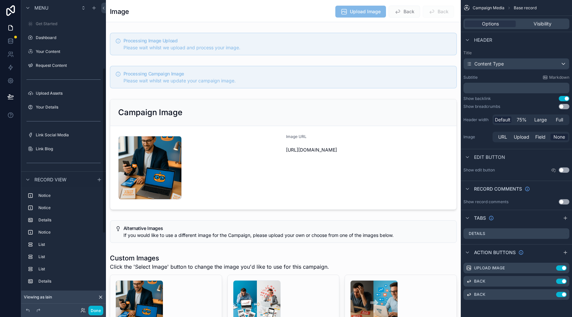
scroll to position [127, 0]
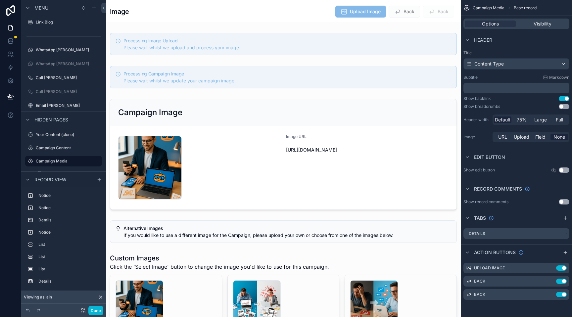
click at [284, 17] on div "Image Upload Image Back Back" at bounding box center [283, 11] width 347 height 13
click at [552, 269] on icon "scrollable content" at bounding box center [551, 268] width 5 height 5
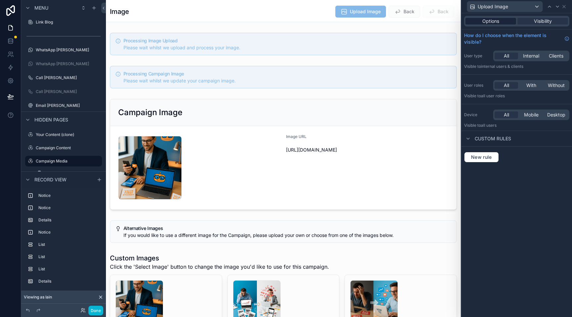
click at [493, 22] on span "Options" at bounding box center [491, 21] width 17 height 7
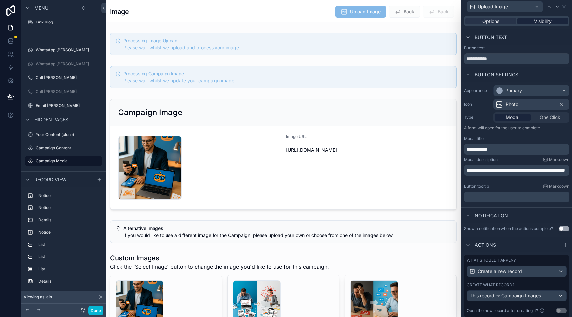
click at [534, 21] on span "Visibility" at bounding box center [543, 21] width 18 height 7
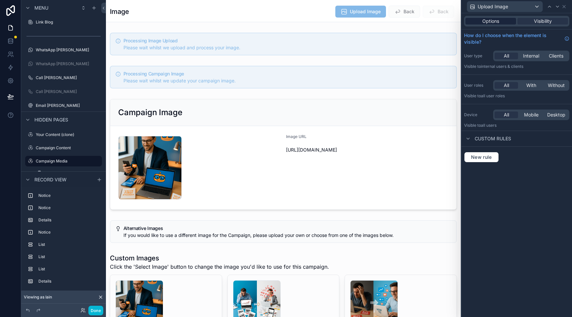
click at [492, 20] on span "Options" at bounding box center [491, 21] width 17 height 7
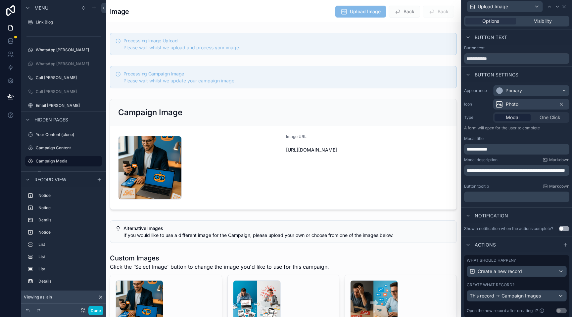
click at [511, 149] on p "**********" at bounding box center [517, 149] width 101 height 7
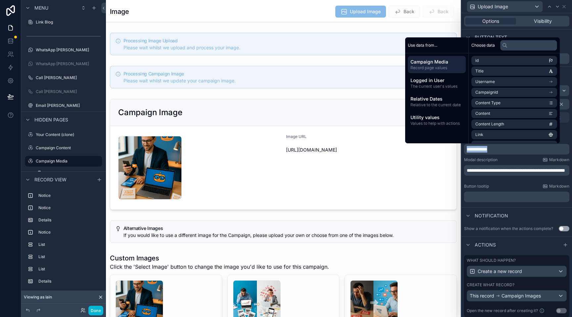
copy span "**********"
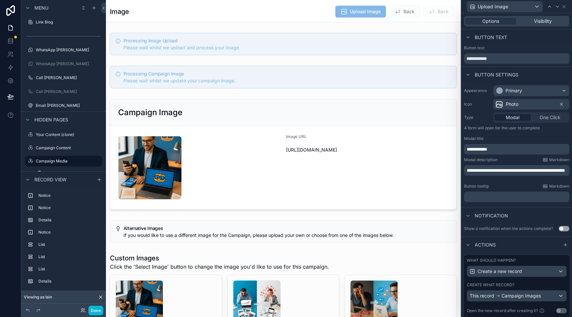
click at [528, 174] on p "**********" at bounding box center [517, 170] width 101 height 7
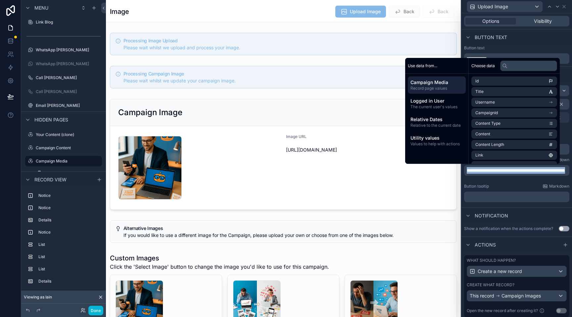
copy span "**********"
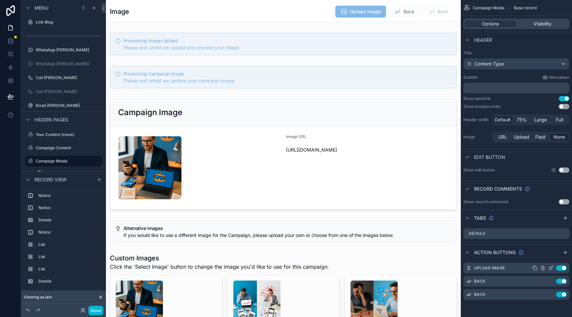
click at [551, 268] on icon "scrollable content" at bounding box center [552, 267] width 3 height 3
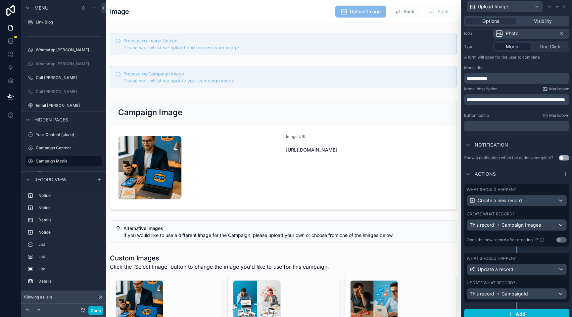
scroll to position [76, 0]
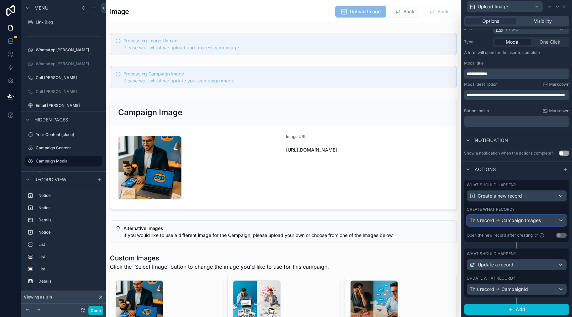
click at [534, 221] on span "Campaign Images" at bounding box center [521, 220] width 39 height 7
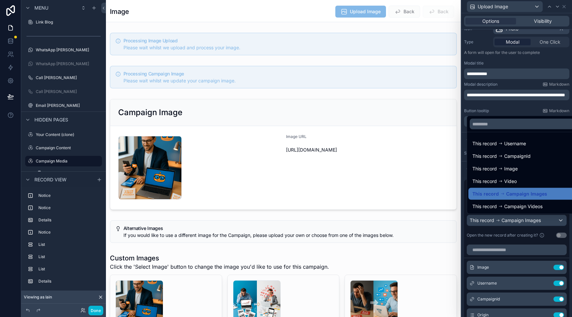
click at [536, 220] on div at bounding box center [517, 158] width 111 height 317
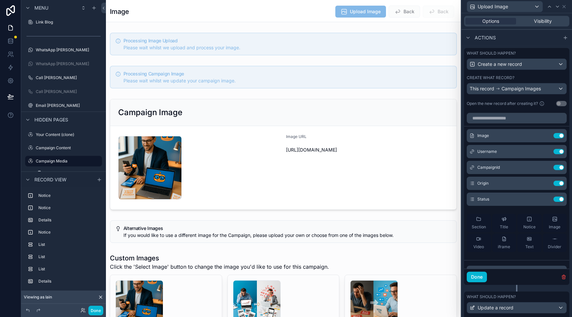
scroll to position [173, 0]
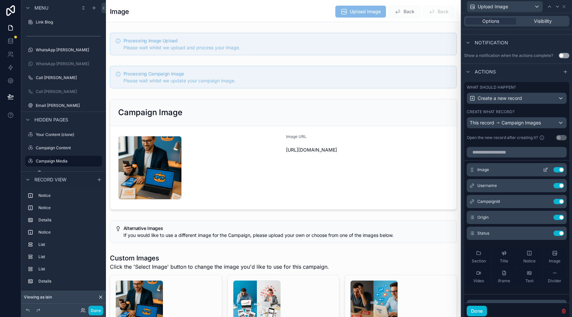
click at [543, 170] on icon at bounding box center [545, 169] width 5 height 5
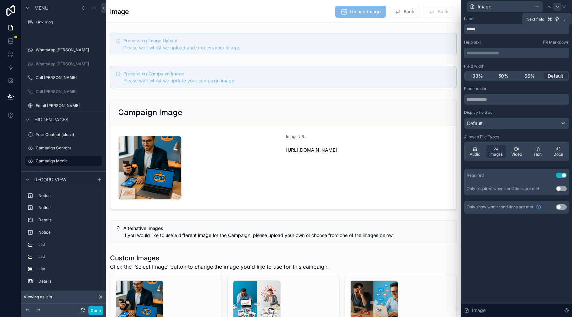
click at [558, 7] on icon at bounding box center [557, 6] width 5 height 5
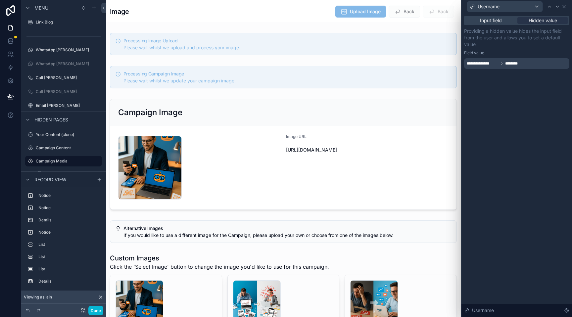
click at [535, 62] on div "**********" at bounding box center [516, 63] width 105 height 11
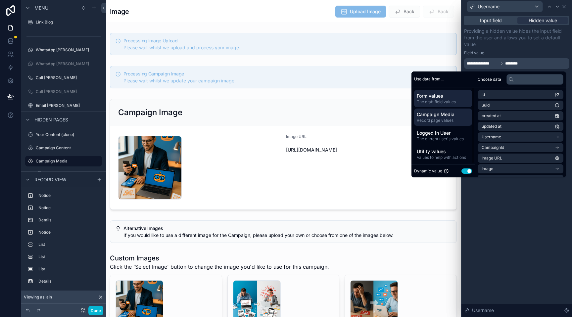
click at [442, 114] on span "Campaign Media" at bounding box center [443, 114] width 53 height 7
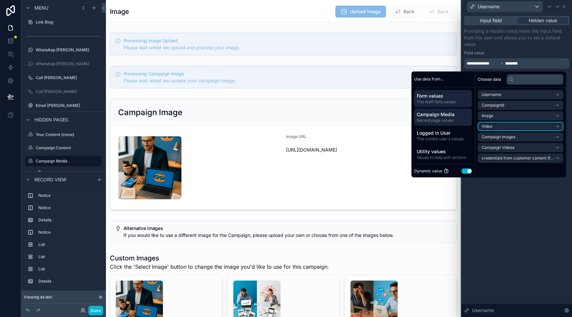
click at [432, 99] on span "Form values" at bounding box center [443, 96] width 53 height 7
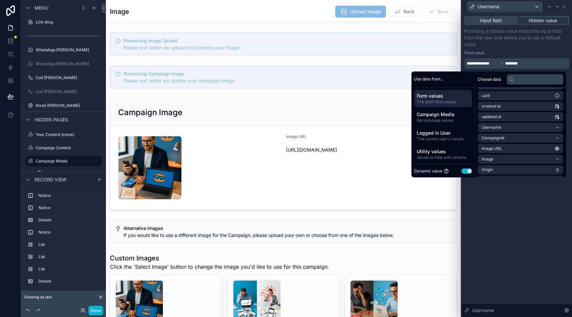
scroll to position [0, 0]
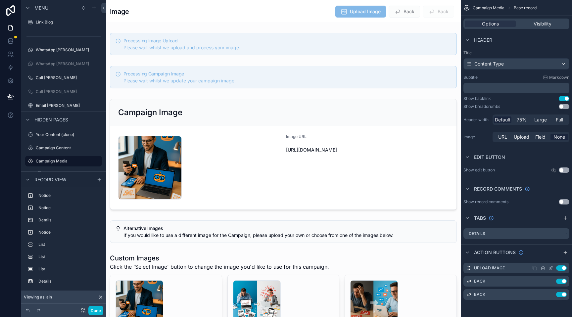
click at [551, 269] on icon "scrollable content" at bounding box center [552, 267] width 3 height 3
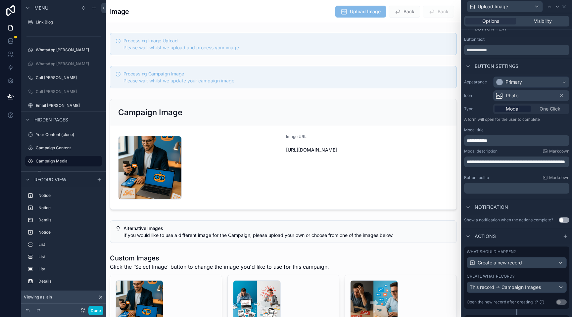
scroll to position [21, 0]
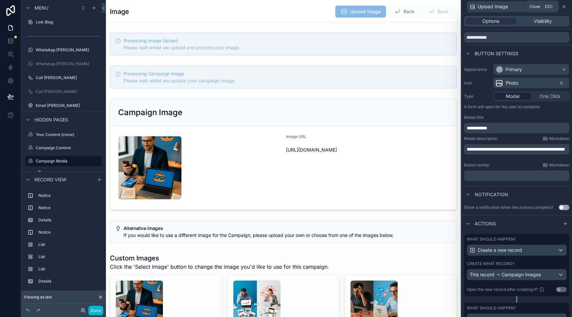
click at [564, 7] on icon at bounding box center [564, 6] width 3 height 3
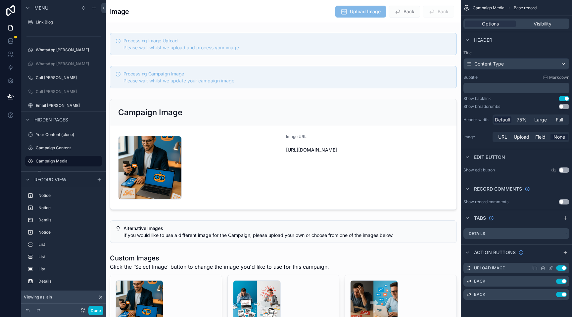
click at [552, 268] on icon "scrollable content" at bounding box center [551, 268] width 5 height 5
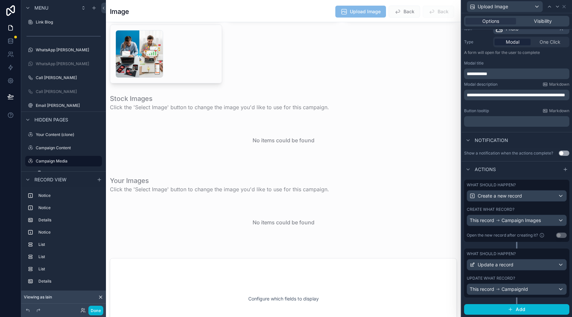
scroll to position [0, 0]
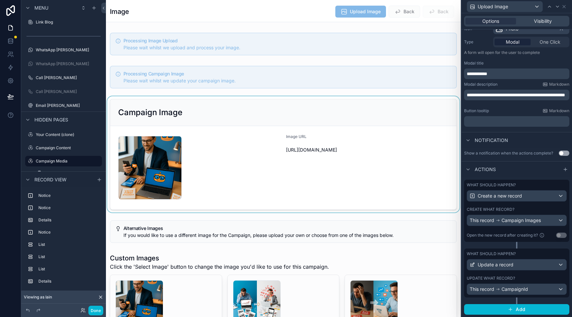
click at [225, 109] on div "scrollable content" at bounding box center [283, 154] width 355 height 116
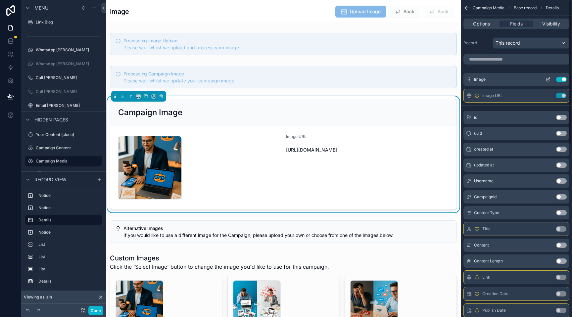
click at [547, 79] on icon "scrollable content" at bounding box center [548, 79] width 5 height 5
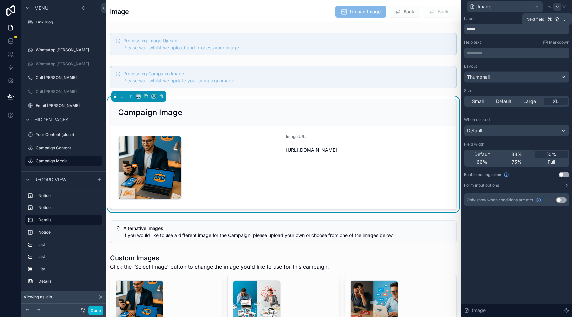
click at [558, 7] on icon at bounding box center [557, 6] width 5 height 5
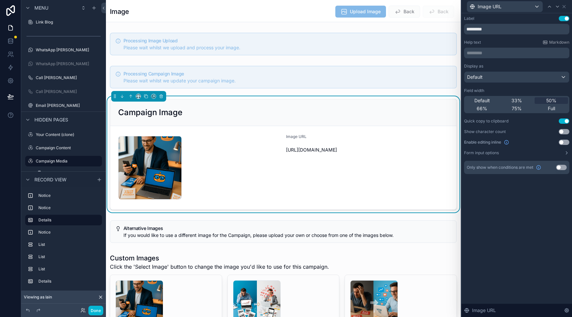
scroll to position [13, 0]
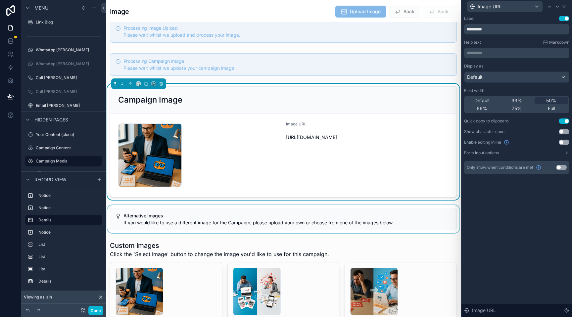
click at [274, 215] on div "scrollable content" at bounding box center [283, 219] width 355 height 28
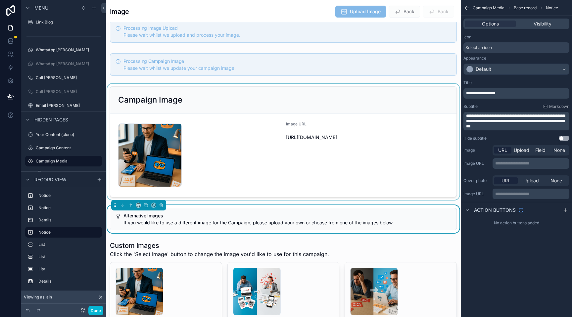
click at [492, 47] on span "Select an icon" at bounding box center [479, 47] width 26 height 5
click at [515, 92] on p "**********" at bounding box center [517, 93] width 102 height 5
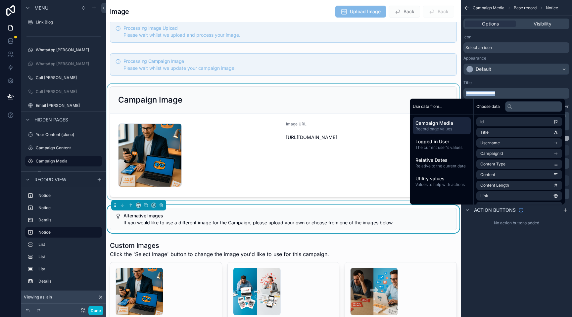
copy span "**********"
click at [360, 210] on div "Alternative Images If you would like to use a different image for the Campaign,…" at bounding box center [283, 219] width 347 height 23
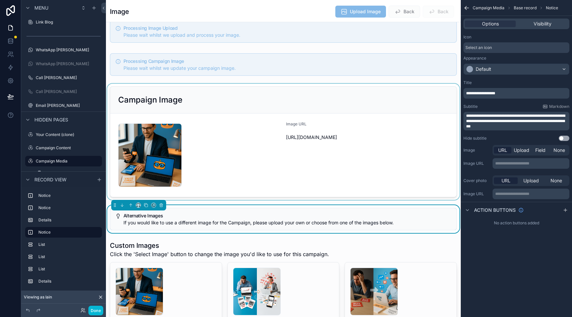
click at [531, 125] on p "**********" at bounding box center [517, 121] width 102 height 16
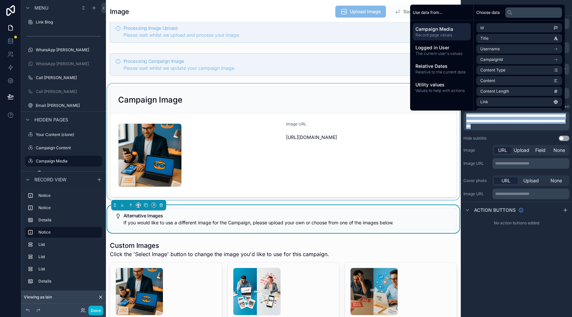
copy span "**********"
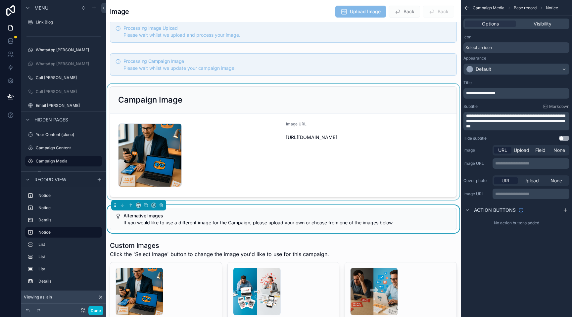
click at [280, 7] on div "Image Upload Image Back Back" at bounding box center [283, 11] width 347 height 13
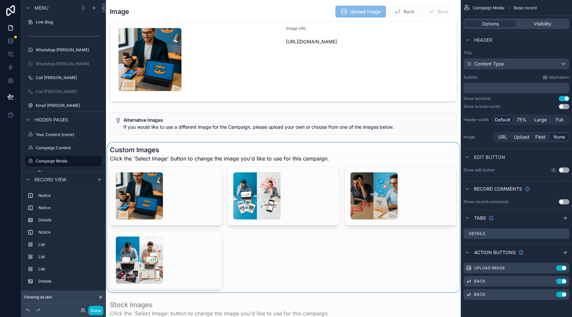
scroll to position [142, 0]
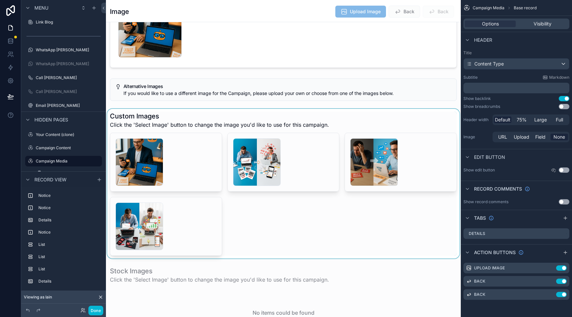
click at [176, 115] on div "scrollable content" at bounding box center [283, 184] width 355 height 150
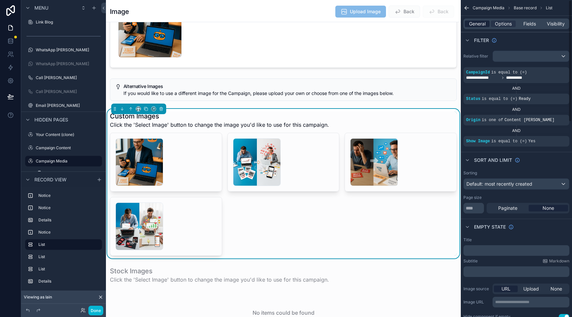
click at [479, 24] on span "General" at bounding box center [477, 24] width 17 height 7
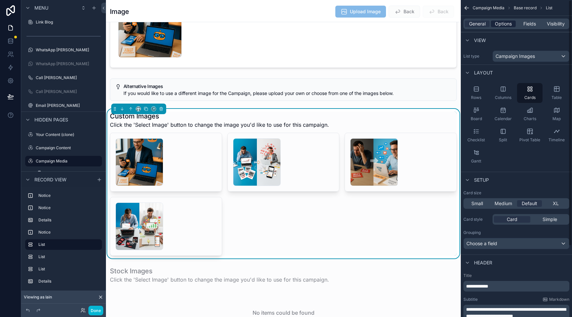
click at [505, 23] on span "Options" at bounding box center [503, 24] width 17 height 7
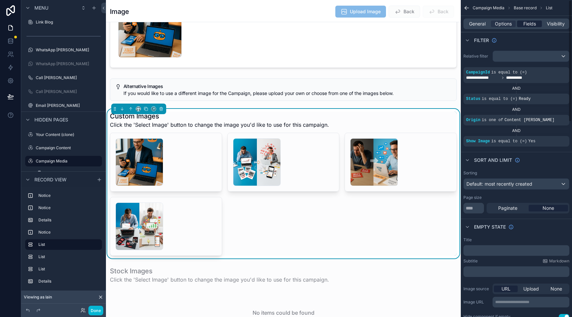
click at [529, 25] on span "Fields" at bounding box center [530, 24] width 13 height 7
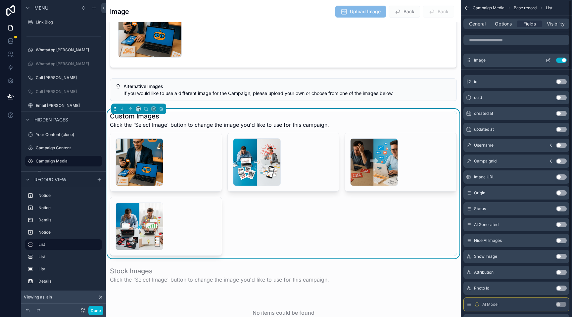
click at [548, 60] on icon "scrollable content" at bounding box center [549, 59] width 3 height 3
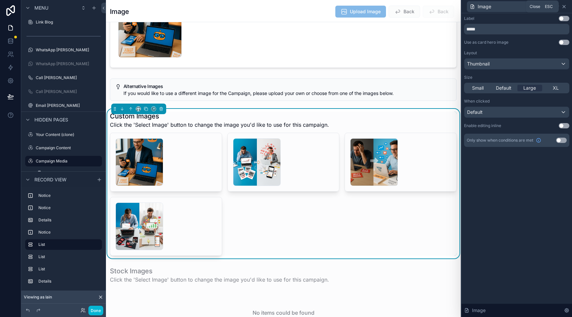
click at [565, 7] on icon at bounding box center [564, 6] width 5 height 5
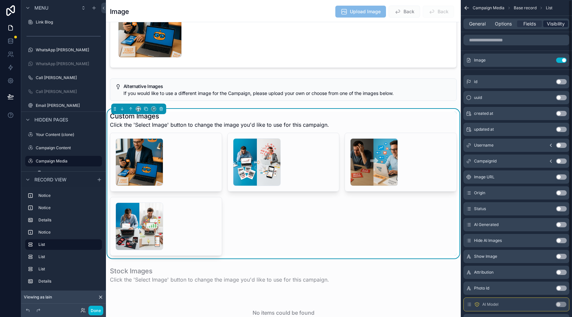
click at [556, 23] on span "Visibility" at bounding box center [556, 24] width 18 height 7
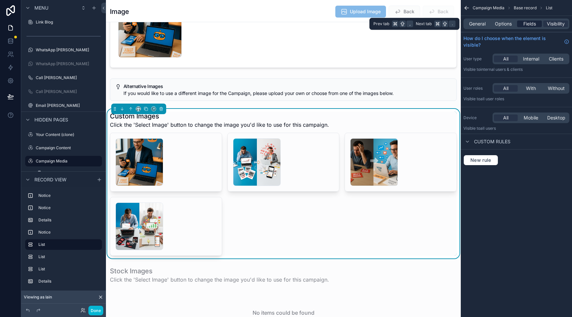
click at [523, 24] on div "Fields" at bounding box center [529, 24] width 25 height 7
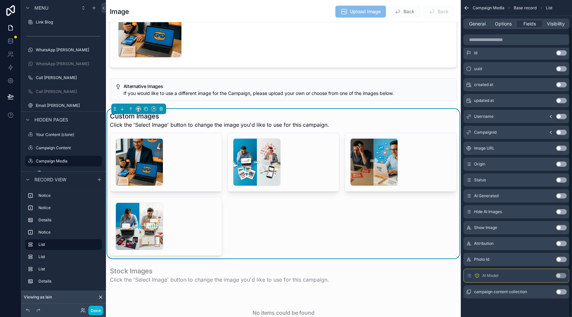
scroll to position [0, 0]
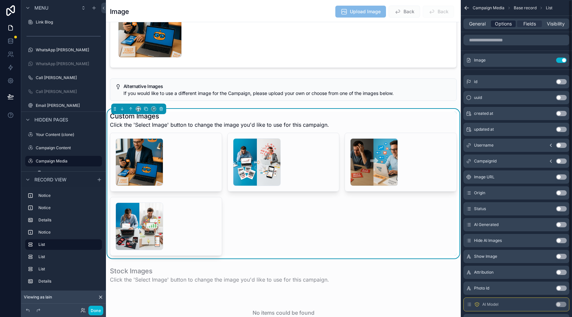
click at [504, 24] on span "Options" at bounding box center [503, 24] width 17 height 7
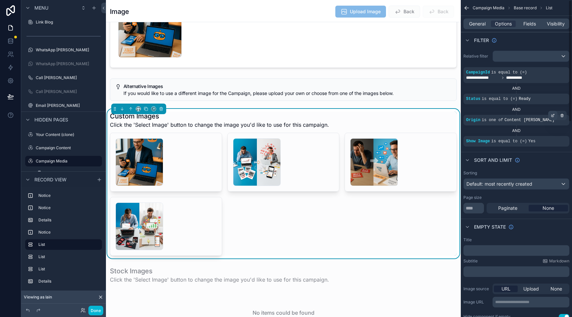
click at [553, 116] on icon "scrollable content" at bounding box center [554, 115] width 2 height 2
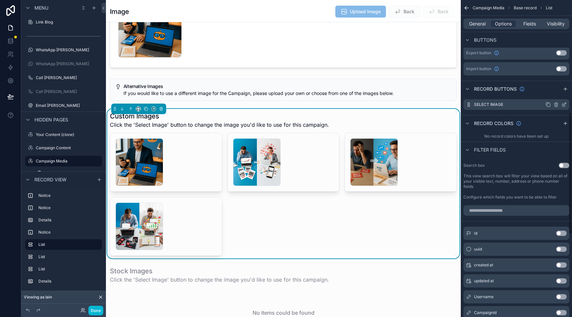
scroll to position [292, 0]
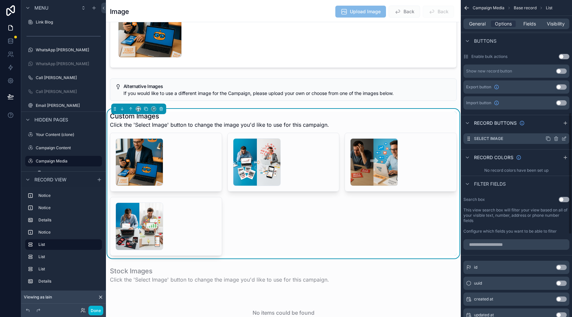
click at [565, 139] on icon "scrollable content" at bounding box center [564, 138] width 5 height 5
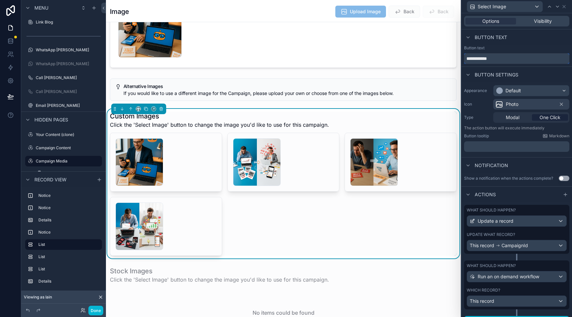
click at [504, 55] on input "**********" at bounding box center [516, 58] width 105 height 11
click at [537, 22] on span "Visibility" at bounding box center [543, 21] width 18 height 7
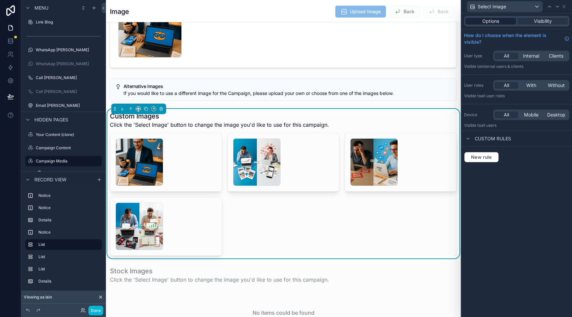
click at [492, 21] on span "Options" at bounding box center [491, 21] width 17 height 7
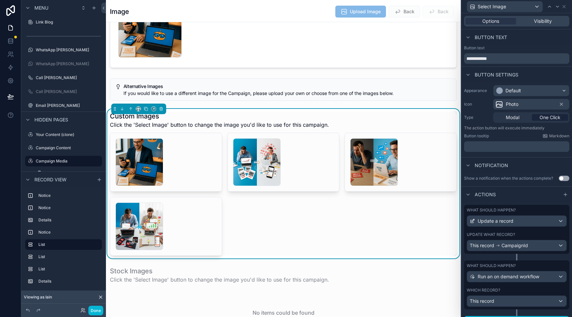
scroll to position [12, 0]
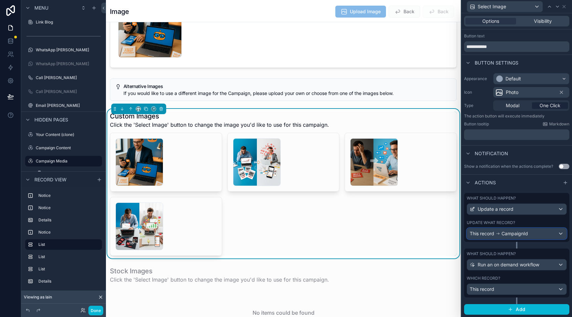
click at [531, 234] on div "This record CampaignId" at bounding box center [516, 234] width 99 height 11
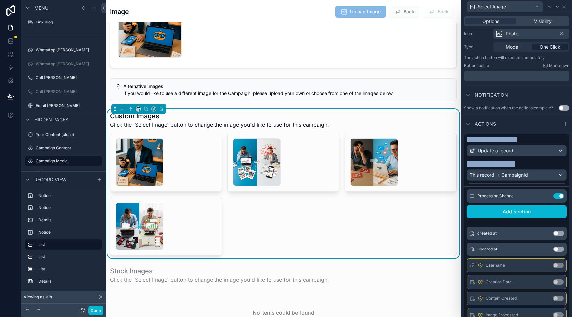
scroll to position [0, 0]
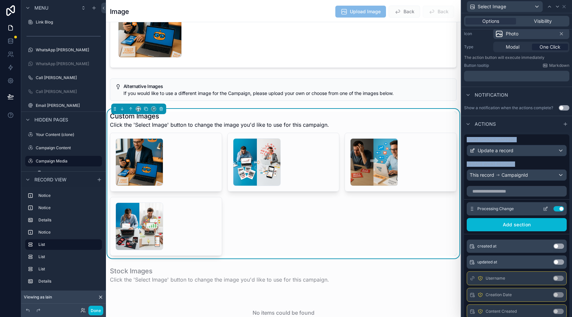
click at [545, 208] on icon at bounding box center [546, 208] width 3 height 3
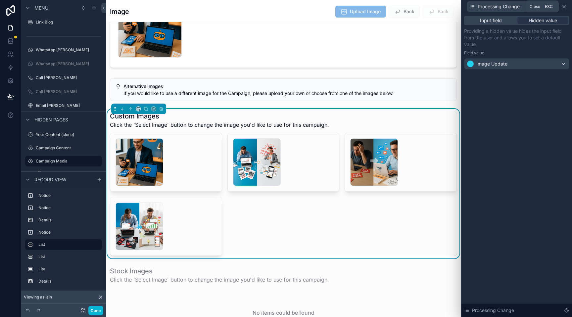
click at [565, 6] on icon at bounding box center [564, 6] width 5 height 5
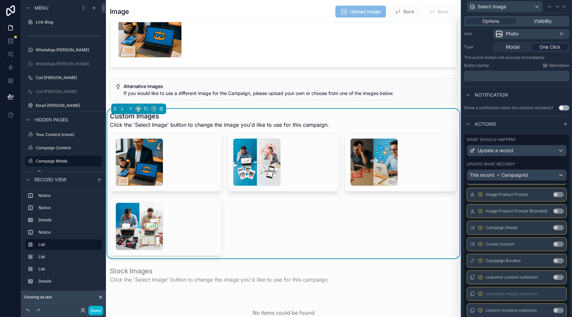
scroll to position [187, 0]
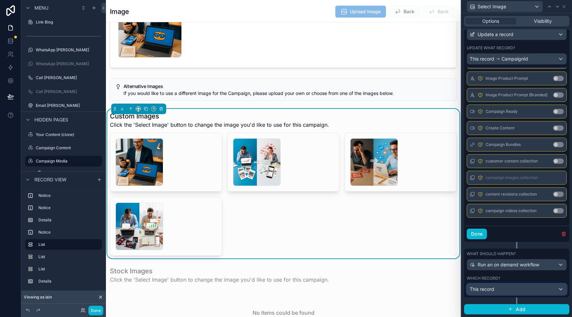
click at [516, 287] on div "This record" at bounding box center [516, 289] width 99 height 11
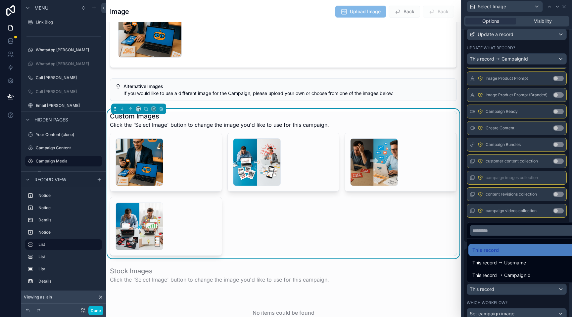
click at [463, 289] on div at bounding box center [517, 158] width 111 height 317
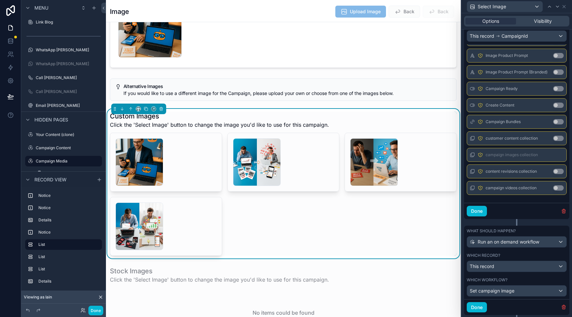
scroll to position [227, 0]
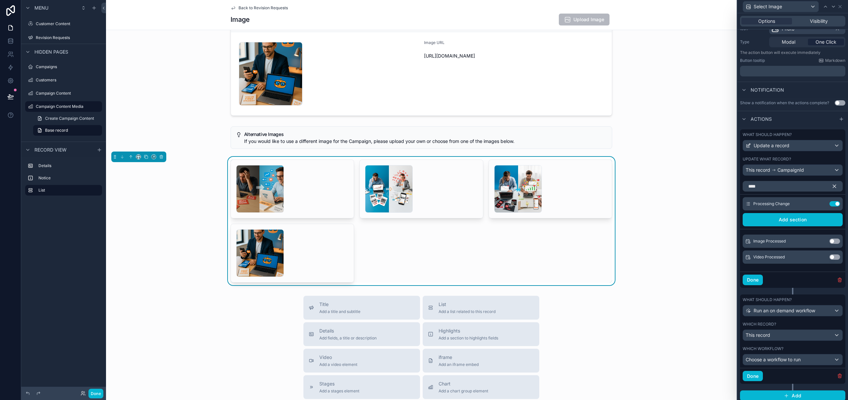
scroll to position [79, 0]
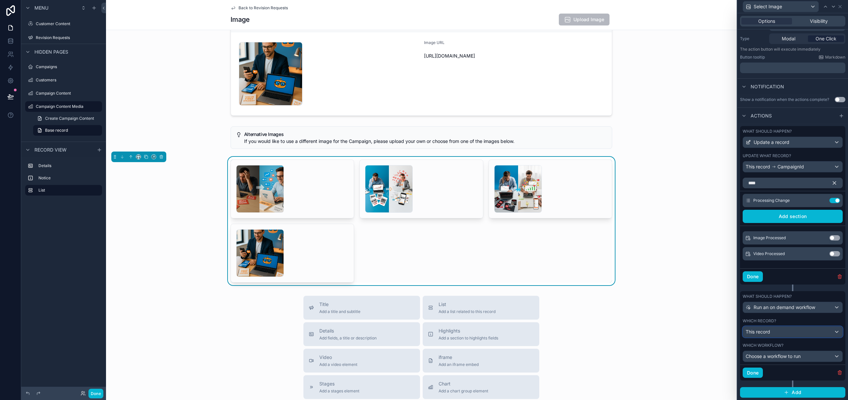
click at [767, 332] on span "This record" at bounding box center [758, 332] width 25 height 7
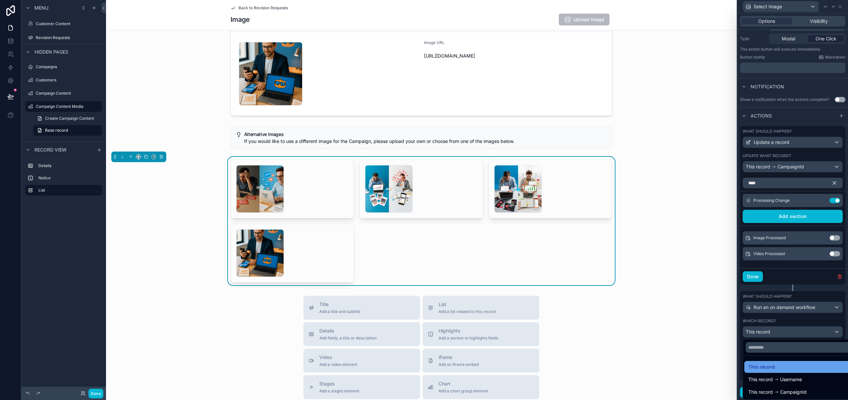
click at [779, 368] on div "This record" at bounding box center [797, 367] width 99 height 8
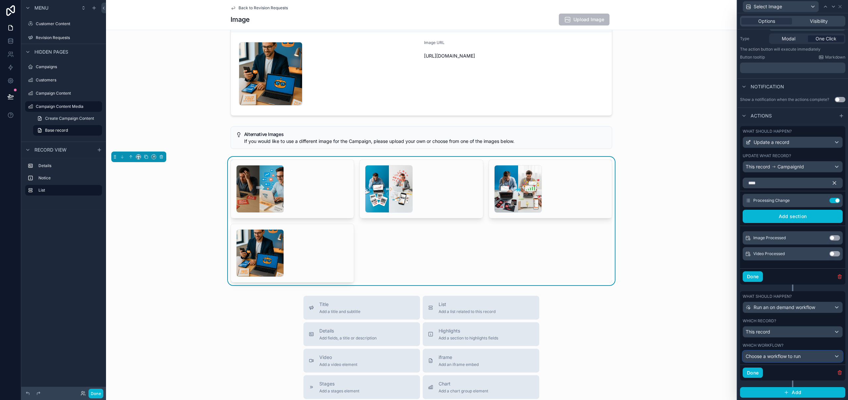
click at [785, 356] on span "Choose a workflow to run" at bounding box center [773, 357] width 55 height 6
click at [785, 356] on div at bounding box center [792, 200] width 111 height 400
click at [778, 346] on label "Which workflow?" at bounding box center [763, 345] width 41 height 5
click at [835, 376] on div "Done" at bounding box center [792, 373] width 105 height 16
click at [840, 374] on icon "button" at bounding box center [840, 373] width 0 height 1
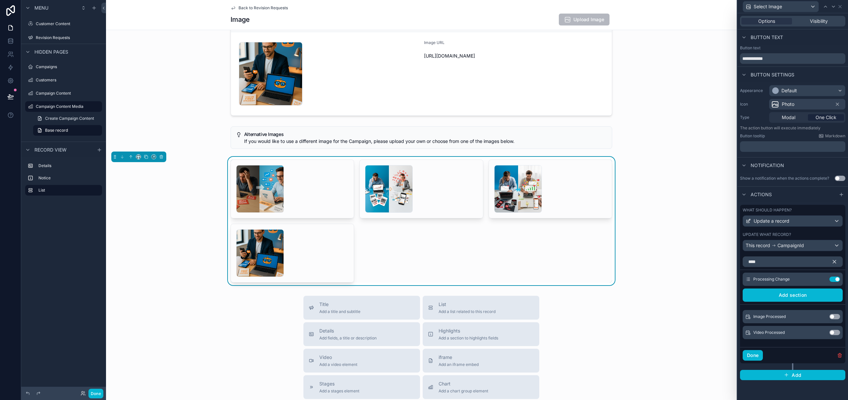
scroll to position [0, 0]
click at [752, 353] on button "Done" at bounding box center [753, 355] width 20 height 11
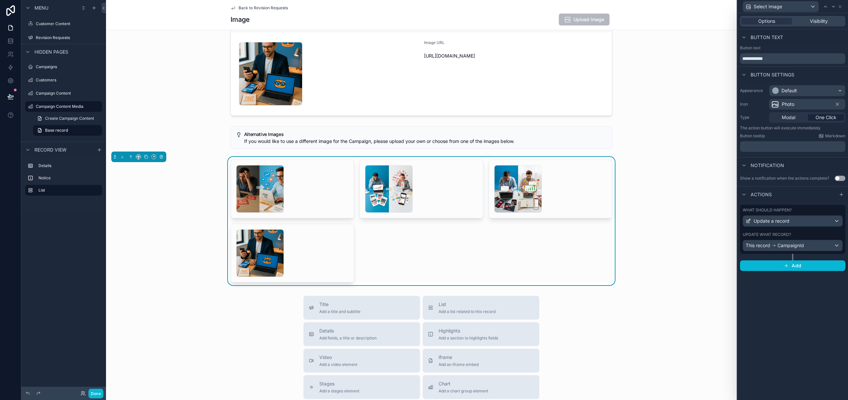
click at [13, 95] on icon at bounding box center [10, 96] width 7 height 7
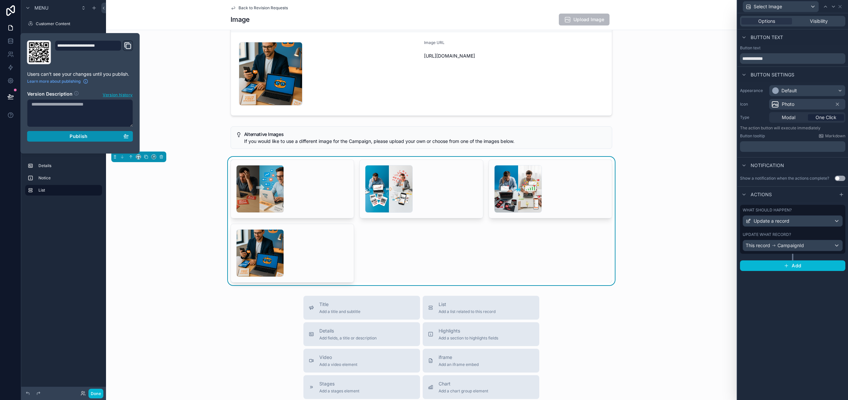
click at [60, 138] on div "Publish" at bounding box center [79, 136] width 97 height 6
